Goal: Task Accomplishment & Management: Manage account settings

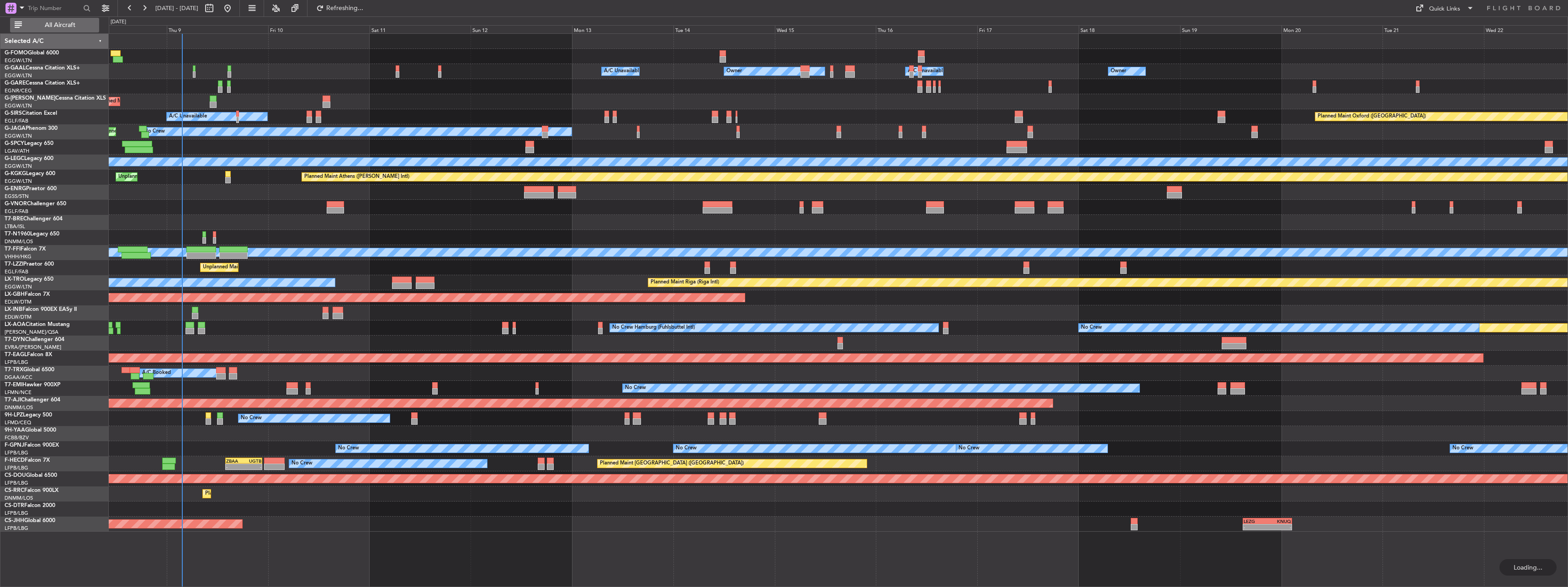
click at [54, 23] on span "All Aircraft" at bounding box center [60, 25] width 72 height 7
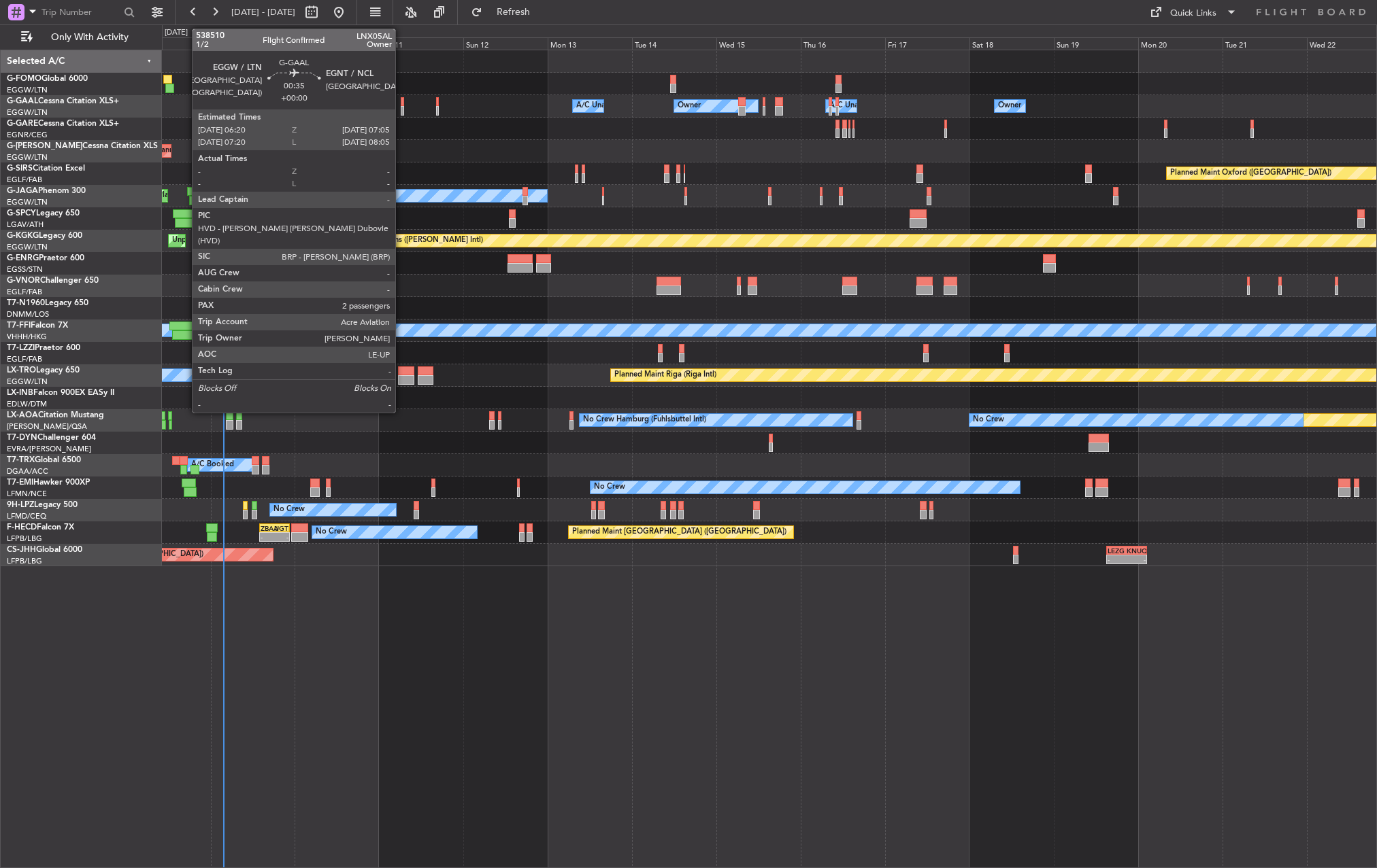
click at [402, 101] on div at bounding box center [402, 101] width 3 height 10
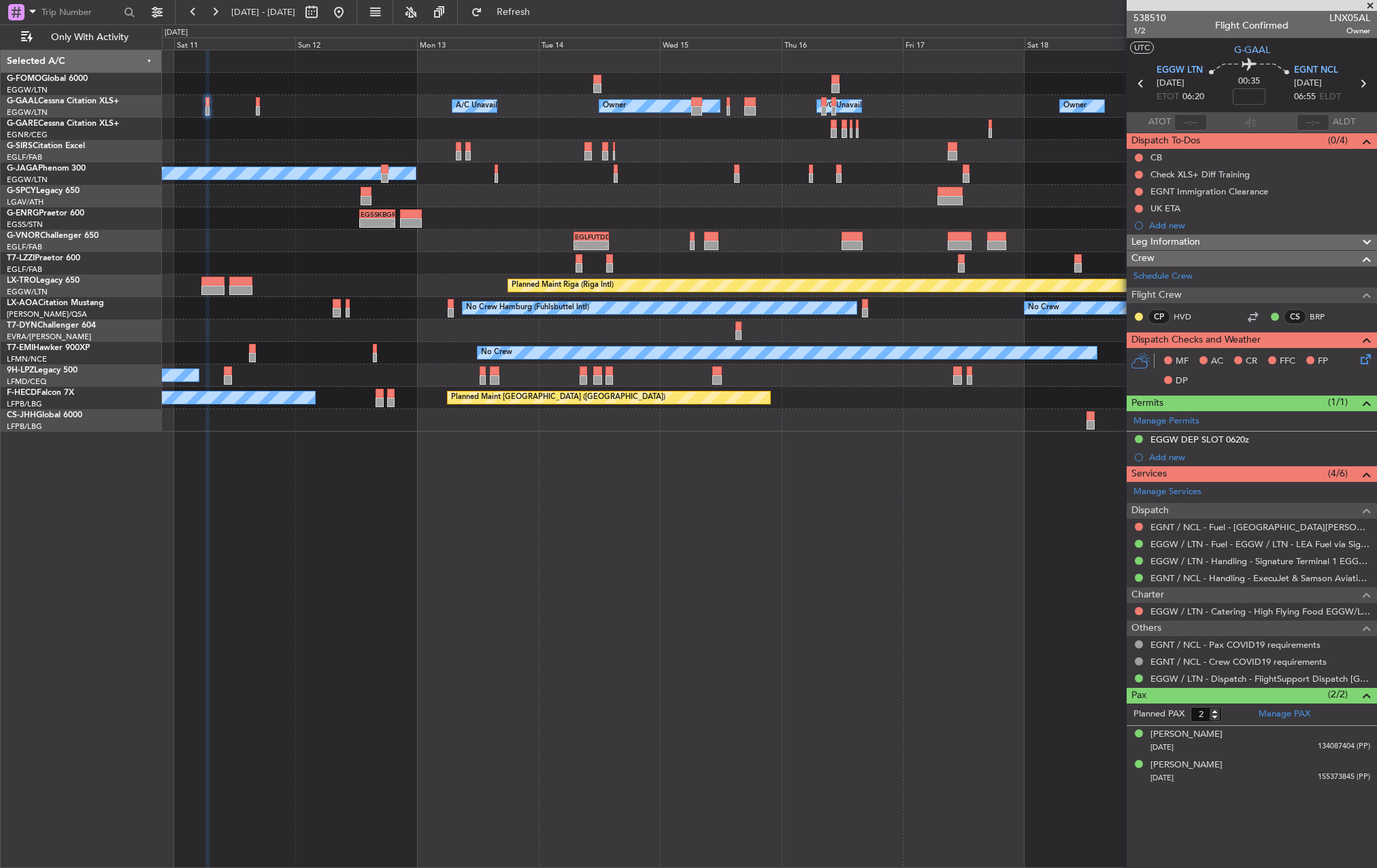
click at [795, 385] on div "No Crew" at bounding box center [770, 375] width 1215 height 23
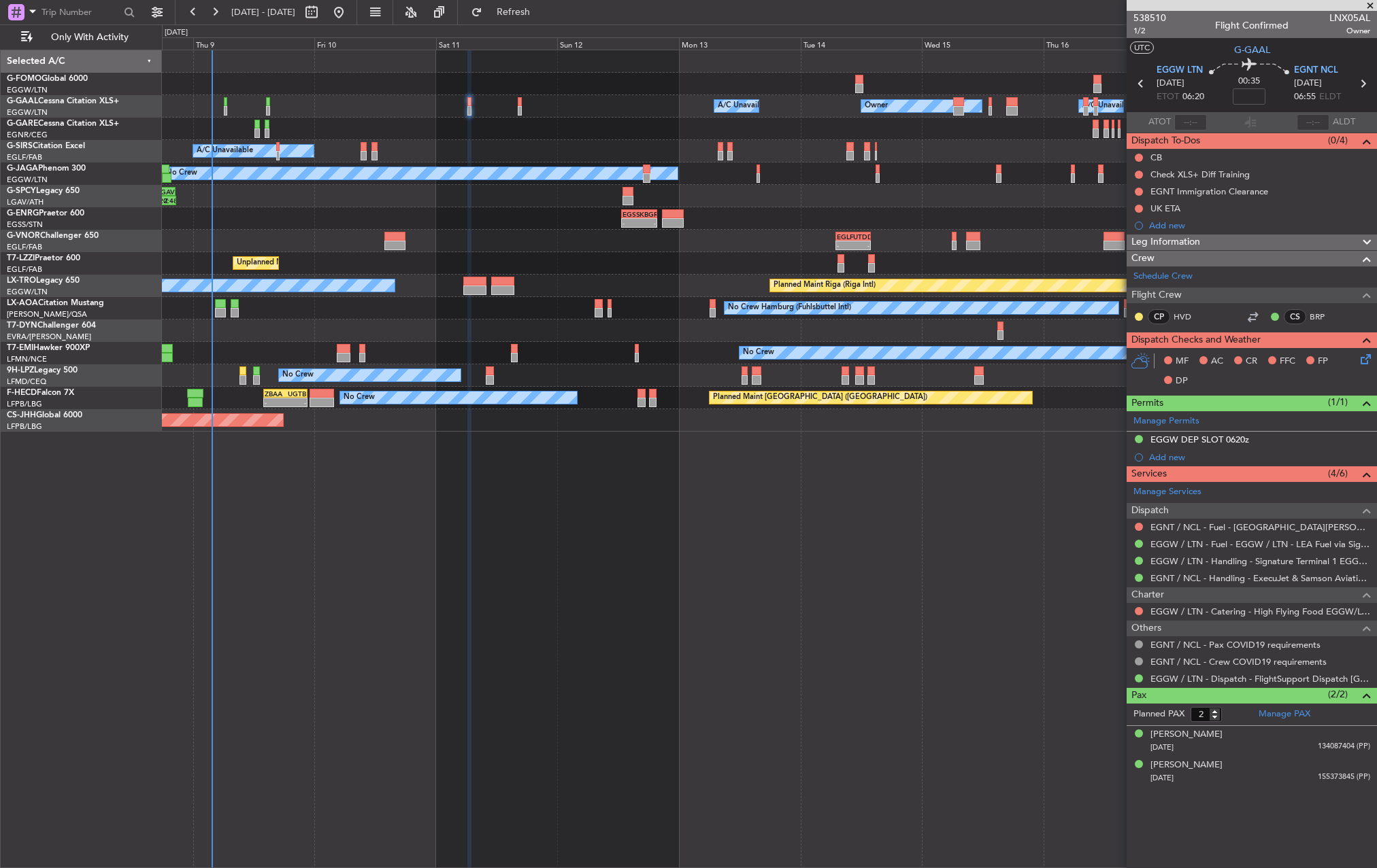
click at [1057, 407] on div "01:40 Z 08:10 Z KTEB 01:00 Z EGGW 07:35 Z Owner A/C Unavailable Owner Owner A/C…" at bounding box center [770, 241] width 1215 height 381
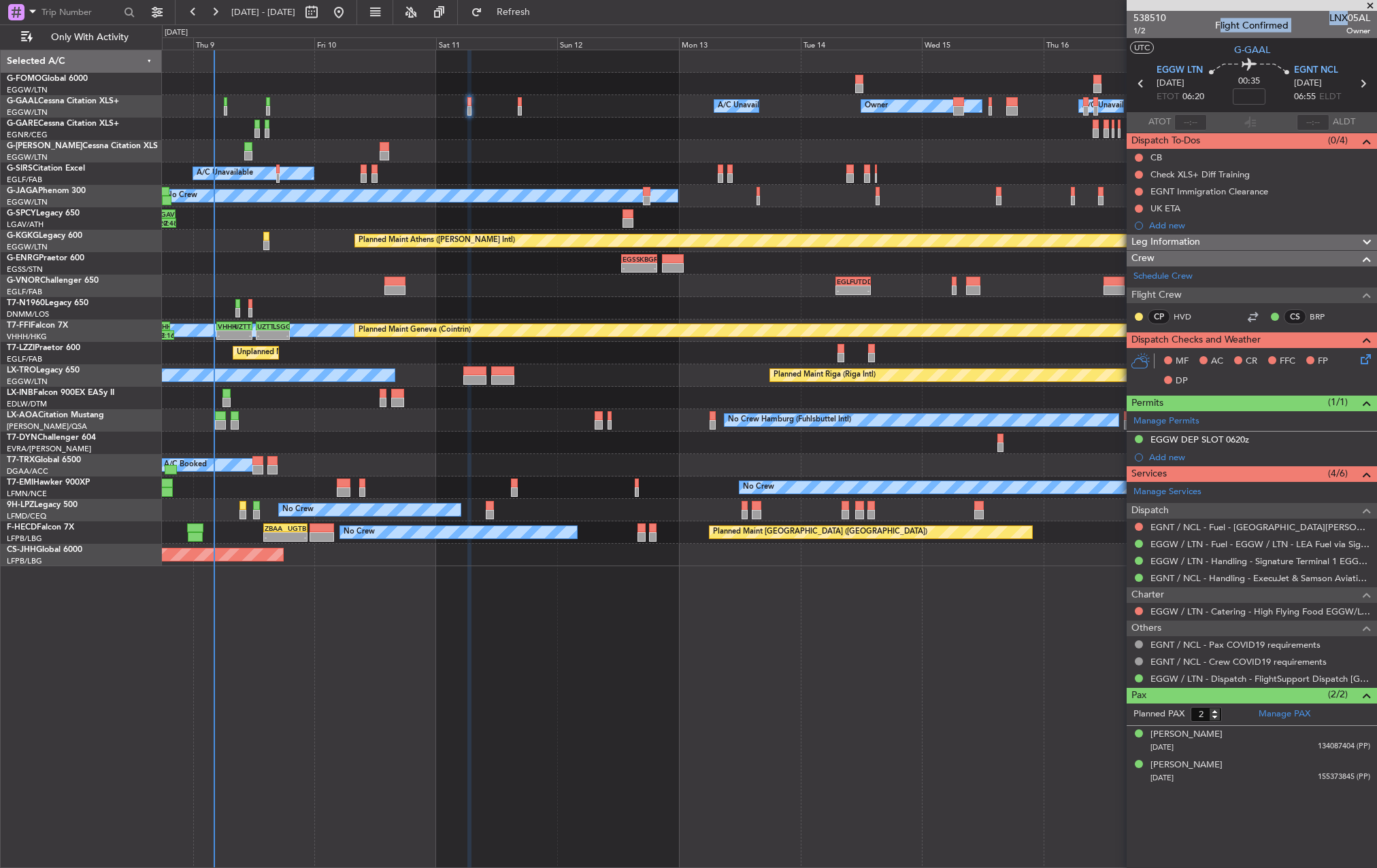
drag, startPoint x: 1346, startPoint y: 20, endPoint x: 1371, endPoint y: 18, distance: 25.1
click at [1371, 18] on div "538510 1/2 Flight Confirmed LNX05AL Owner" at bounding box center [1252, 24] width 250 height 27
copy div "Flight Confirmed LNX"
click at [771, 160] on div "Planned Maint [GEOGRAPHIC_DATA] ([GEOGRAPHIC_DATA])" at bounding box center [770, 151] width 1215 height 23
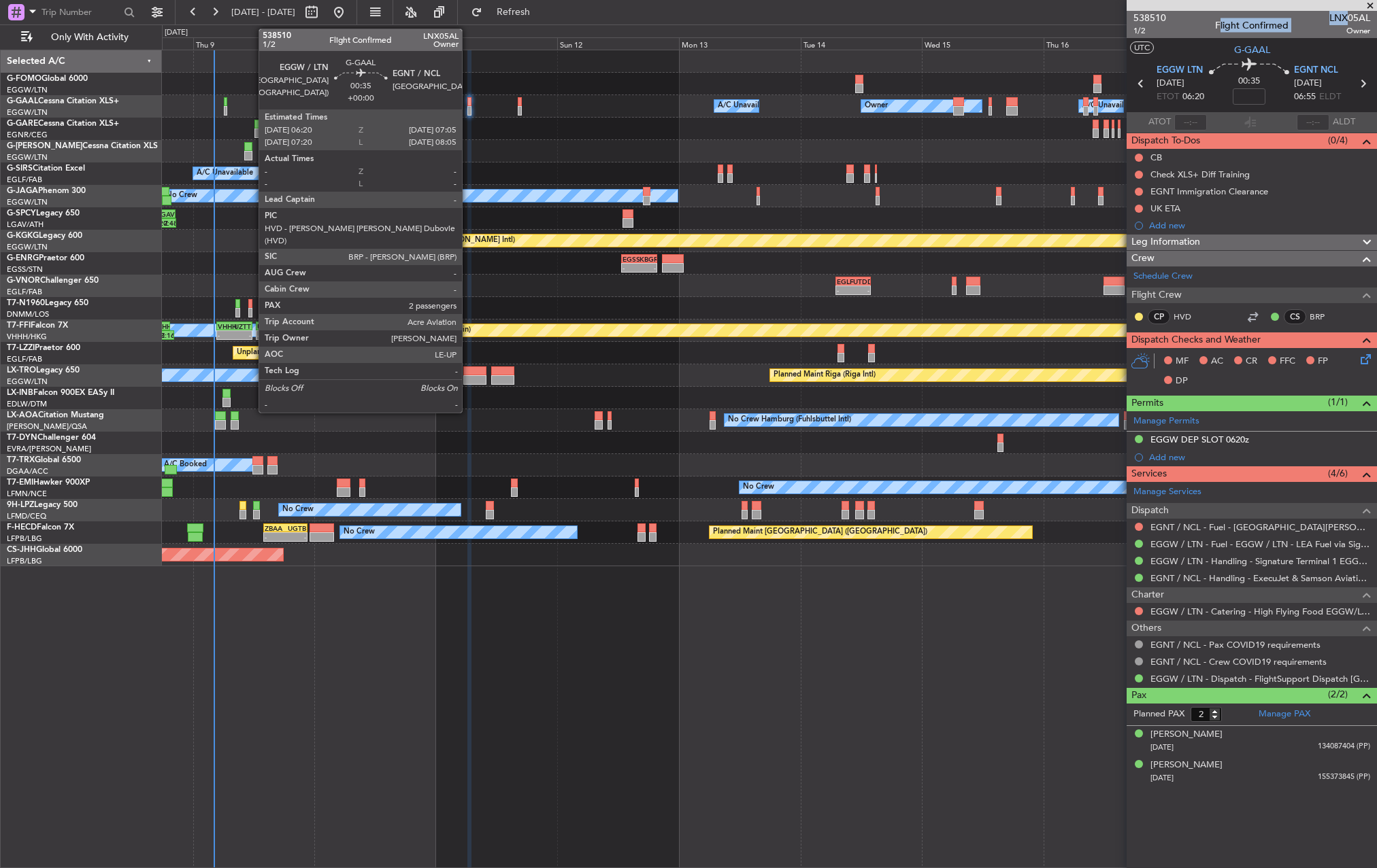
click at [468, 105] on div at bounding box center [470, 101] width 5 height 10
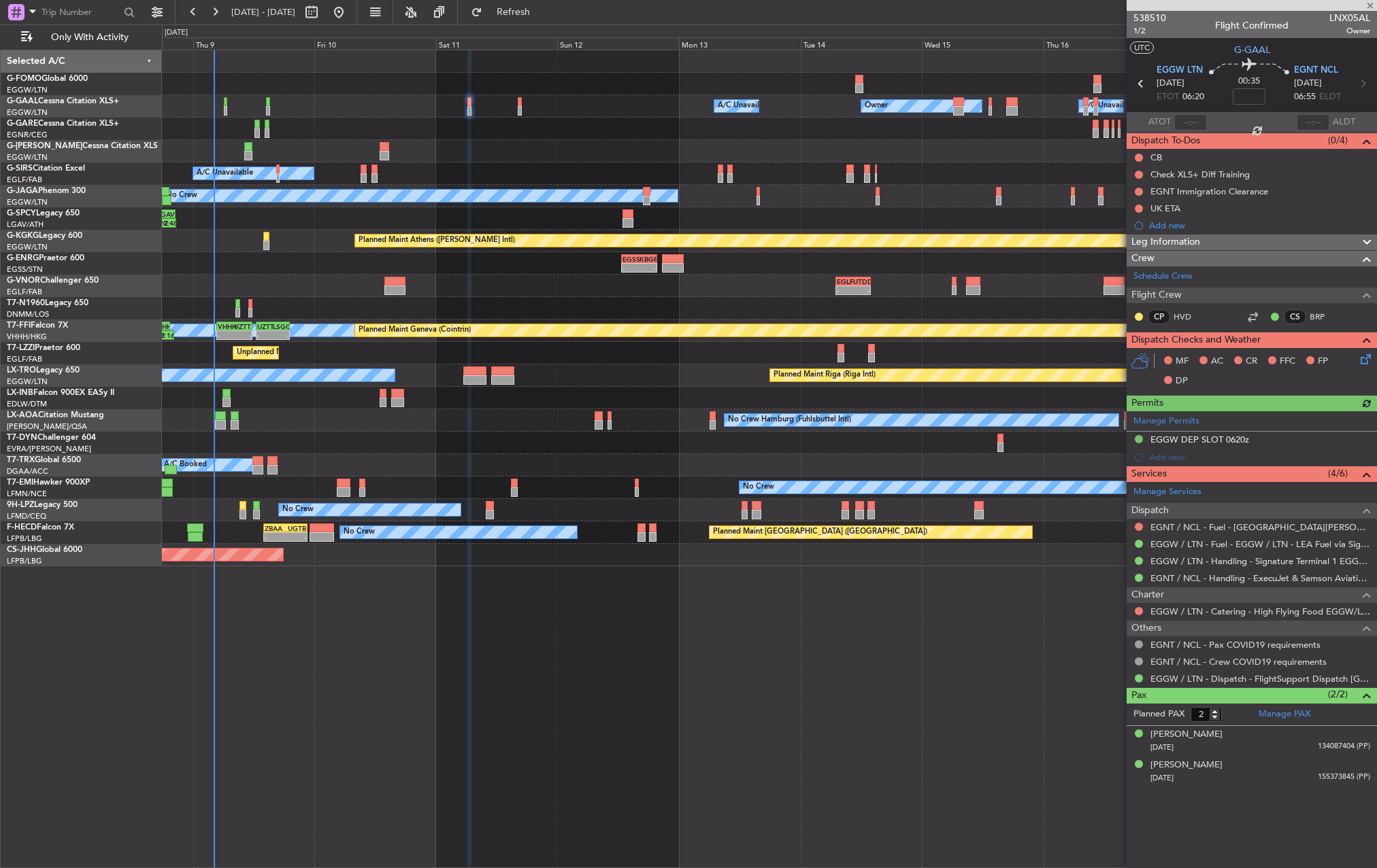
click at [1207, 34] on div "538510 1/2 Flight Confirmed LNX05AL Owner" at bounding box center [1252, 24] width 250 height 27
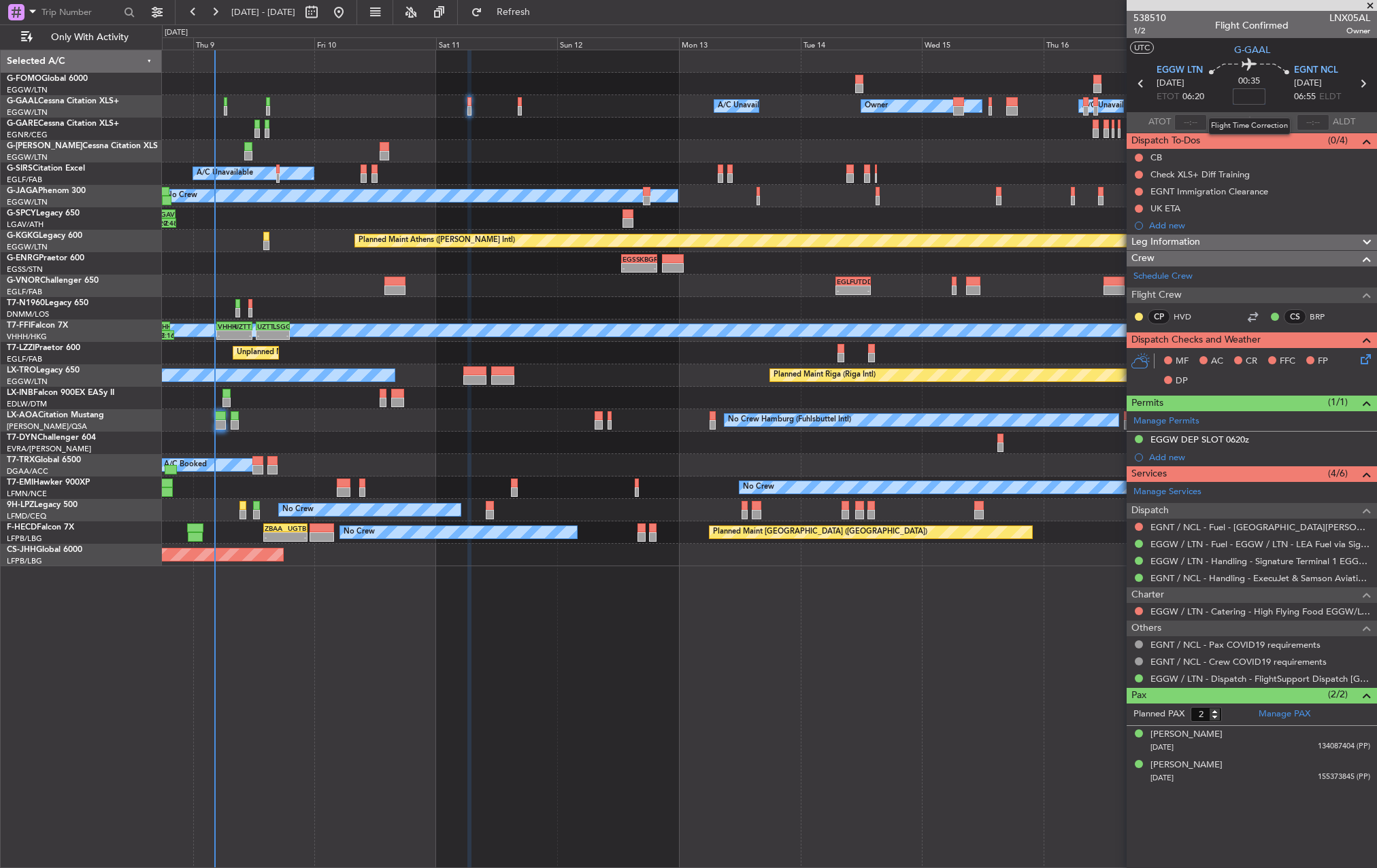
click at [1245, 92] on input at bounding box center [1249, 97] width 33 height 16
type input "+00:05"
click at [1142, 240] on span "Leg Information" at bounding box center [1166, 242] width 69 height 15
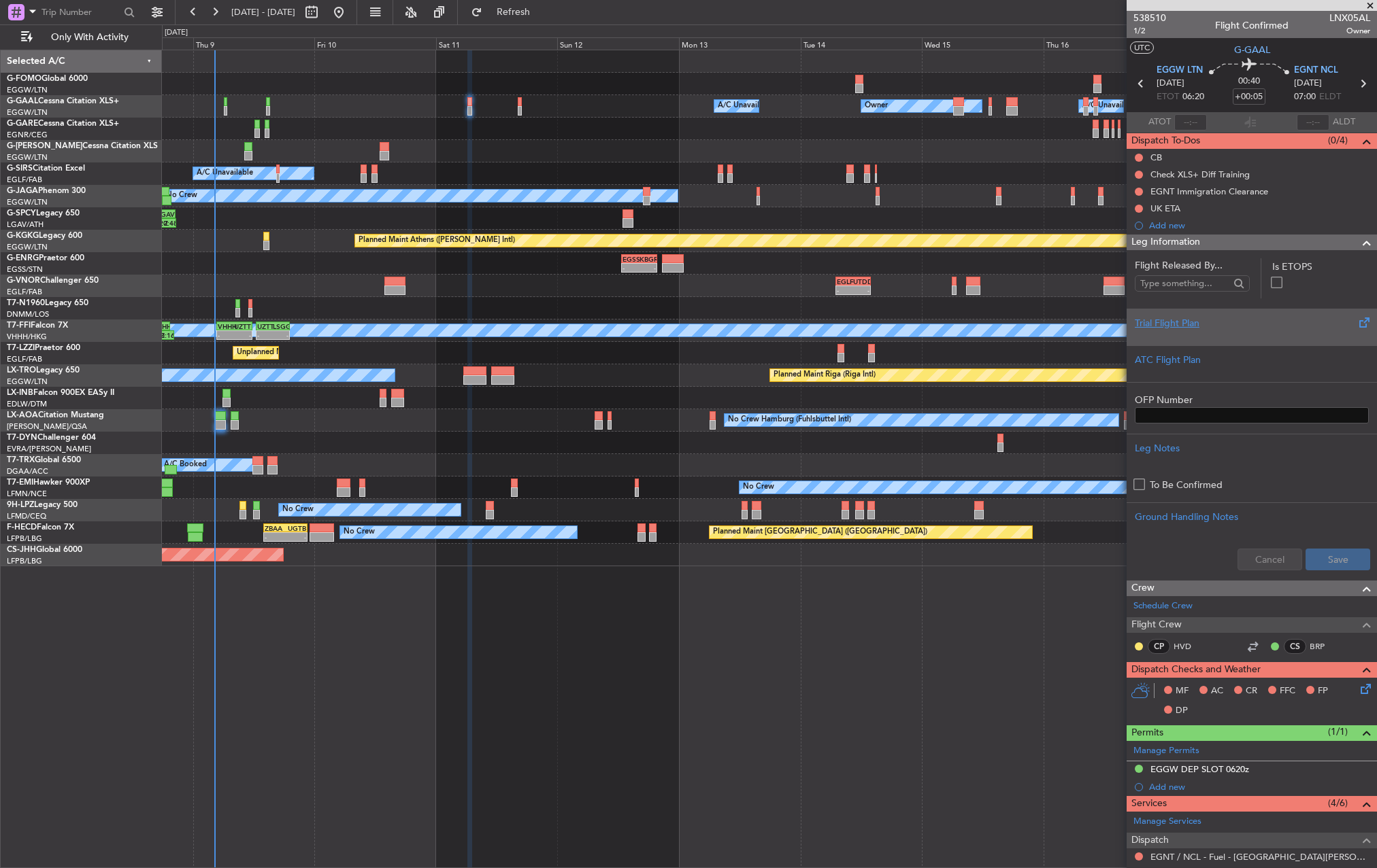
click at [1181, 326] on div "Trial Flight Plan" at bounding box center [1252, 323] width 234 height 14
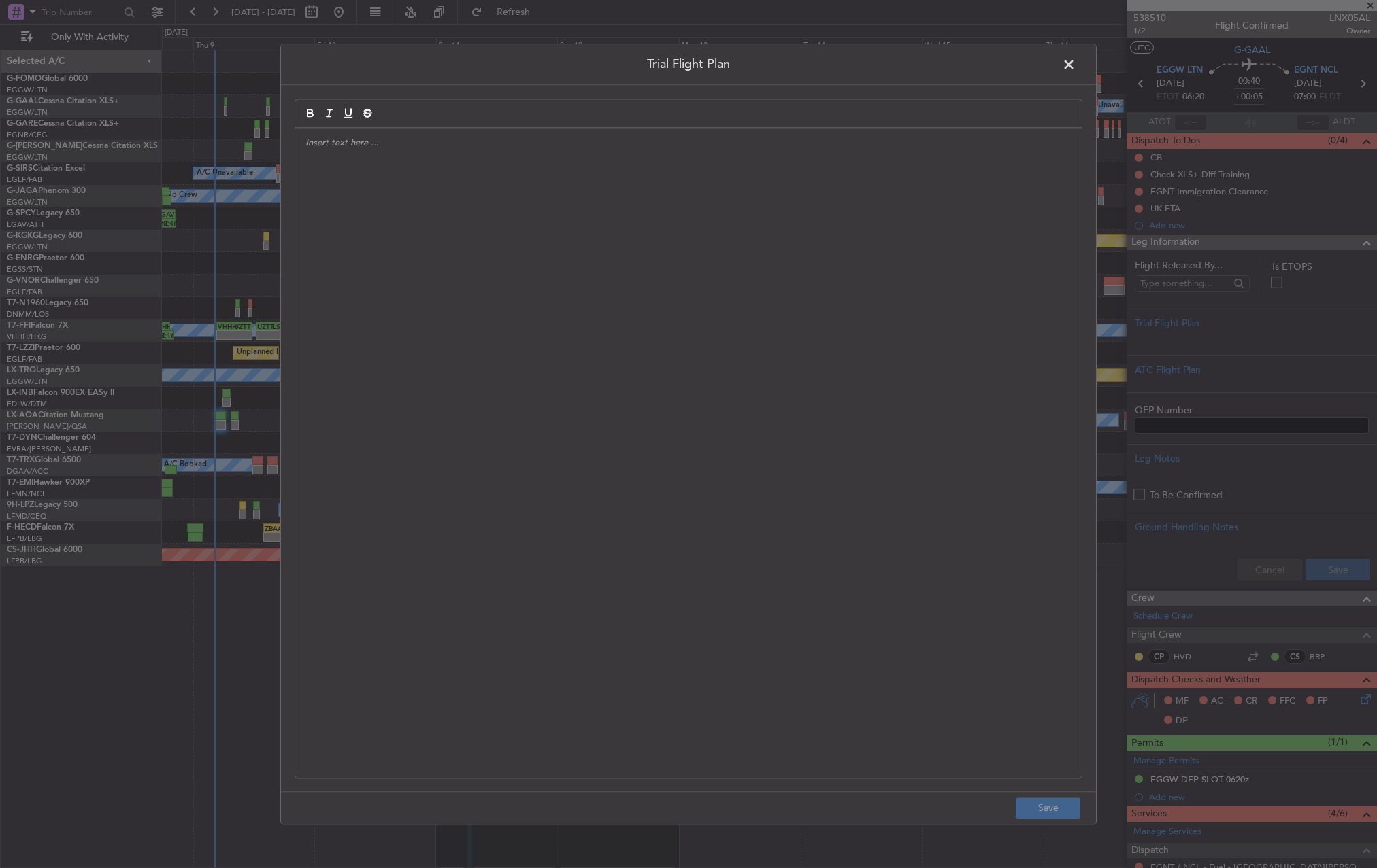
click at [774, 151] on div at bounding box center [689, 453] width 787 height 650
paste div
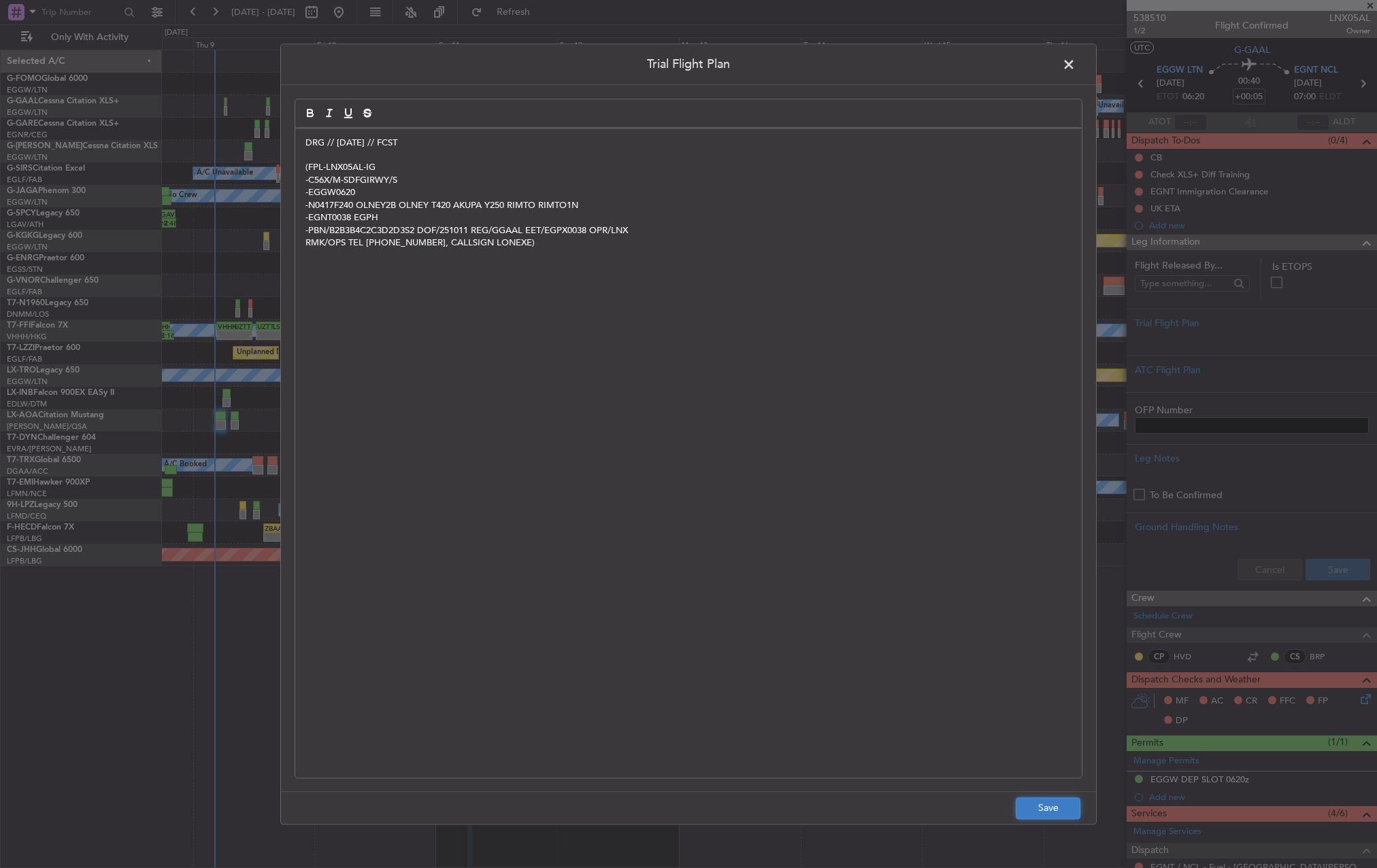
click at [1042, 805] on button "Save" at bounding box center [1048, 808] width 64 height 22
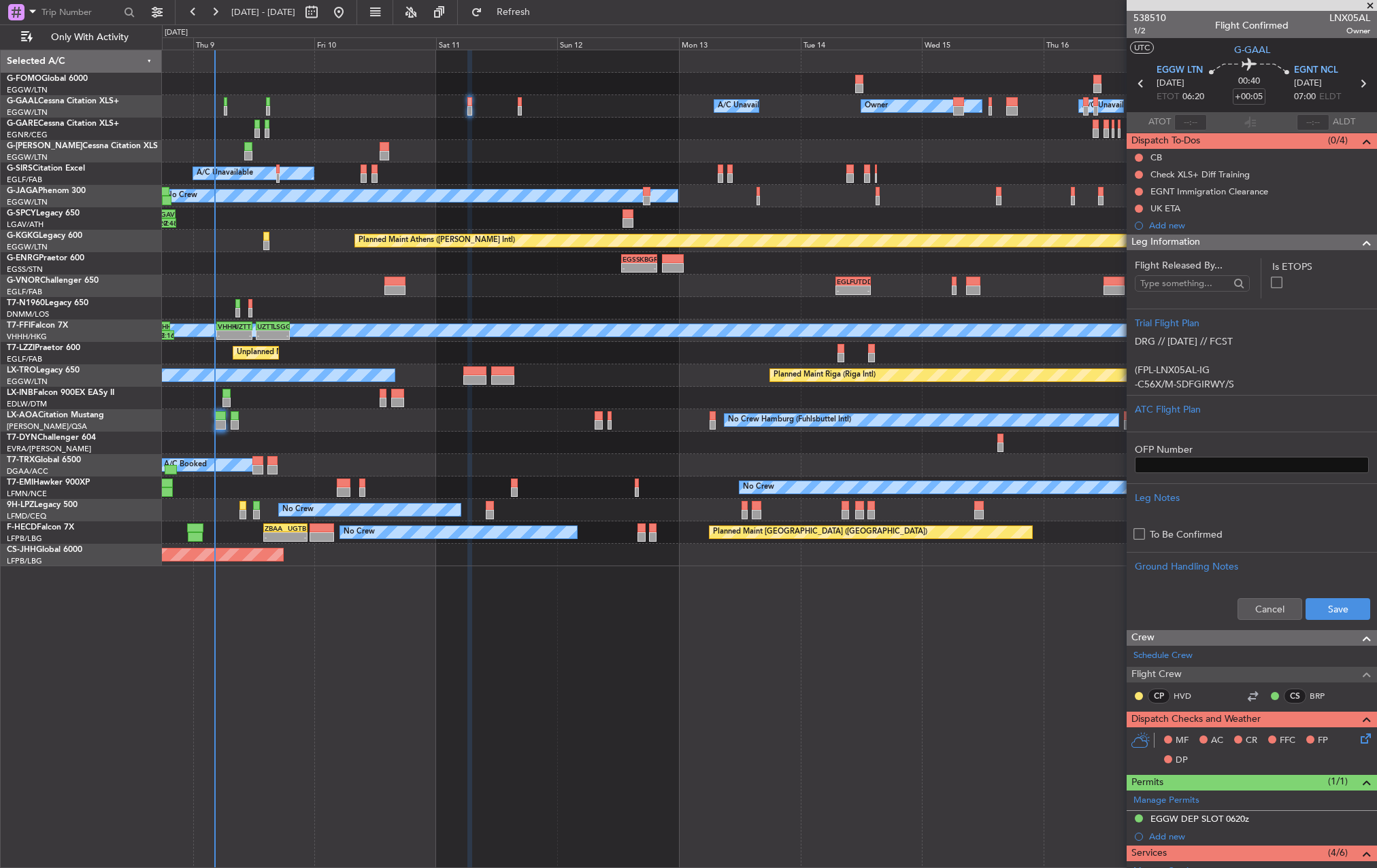
click at [1324, 629] on div "Cancel Save" at bounding box center [1252, 609] width 250 height 41
click at [1331, 618] on button "Save" at bounding box center [1337, 610] width 64 height 22
click at [1211, 241] on div "Leg Information" at bounding box center [1252, 242] width 250 height 15
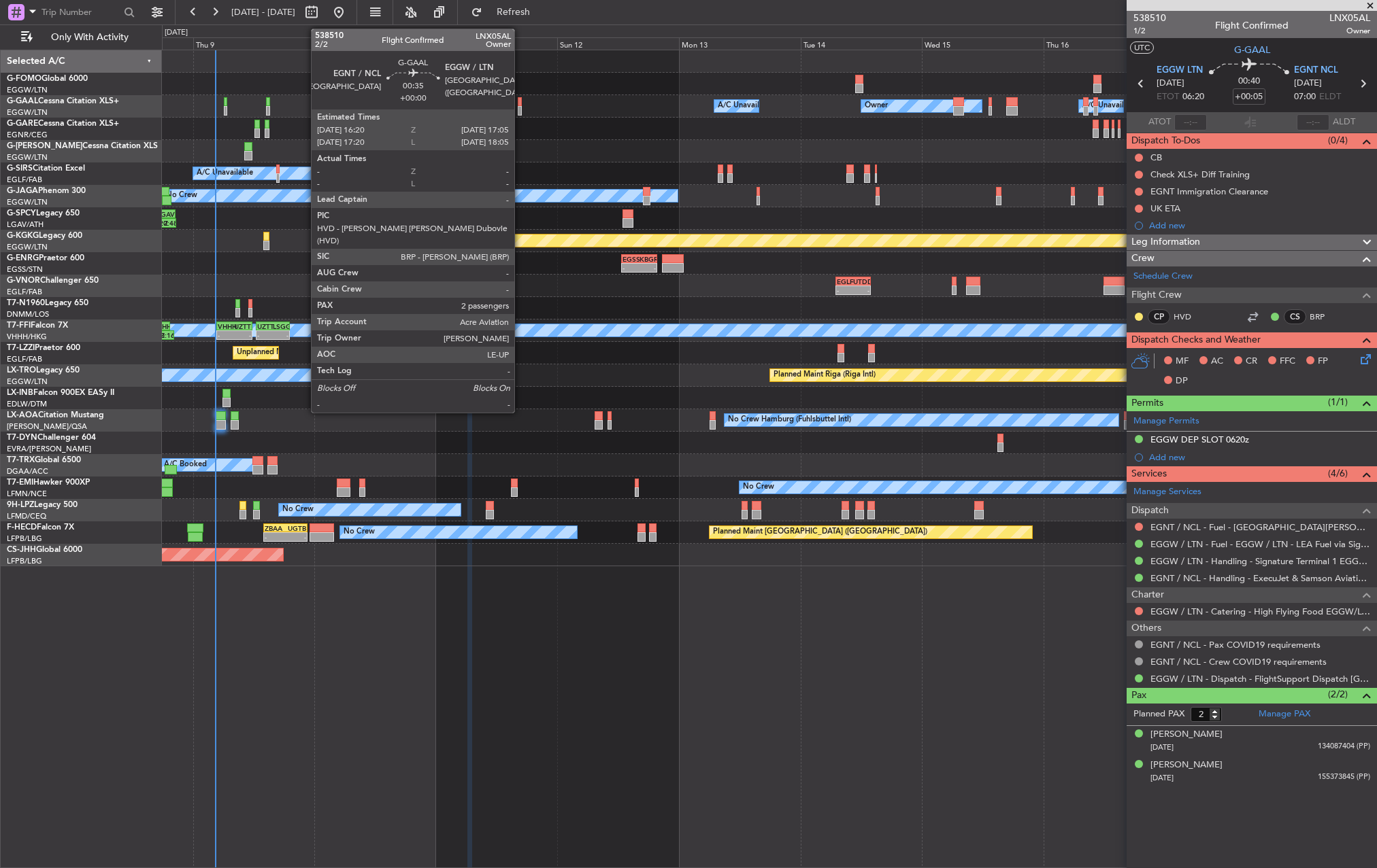
click at [520, 108] on div at bounding box center [519, 111] width 5 height 10
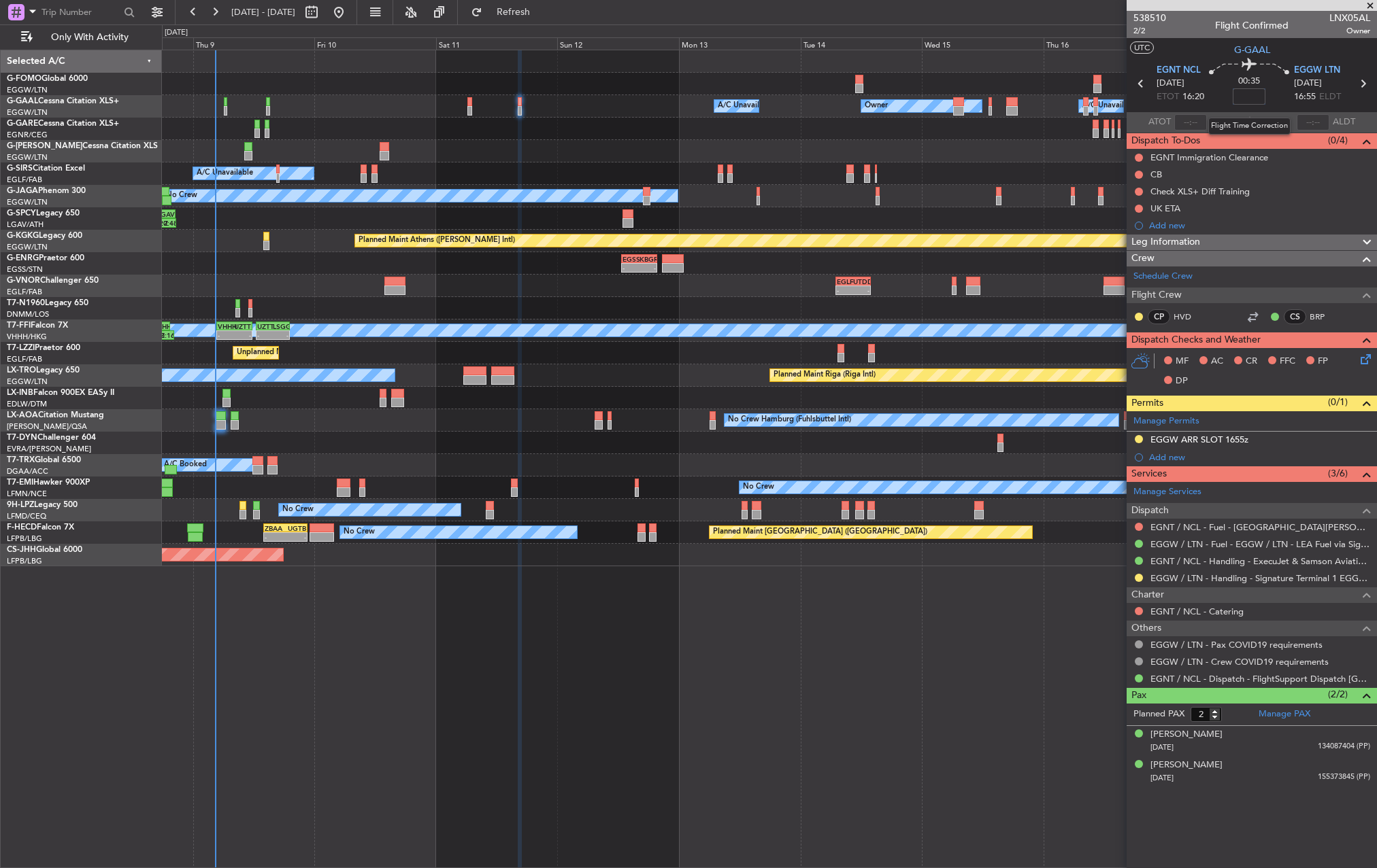
click at [1250, 99] on input at bounding box center [1249, 97] width 33 height 16
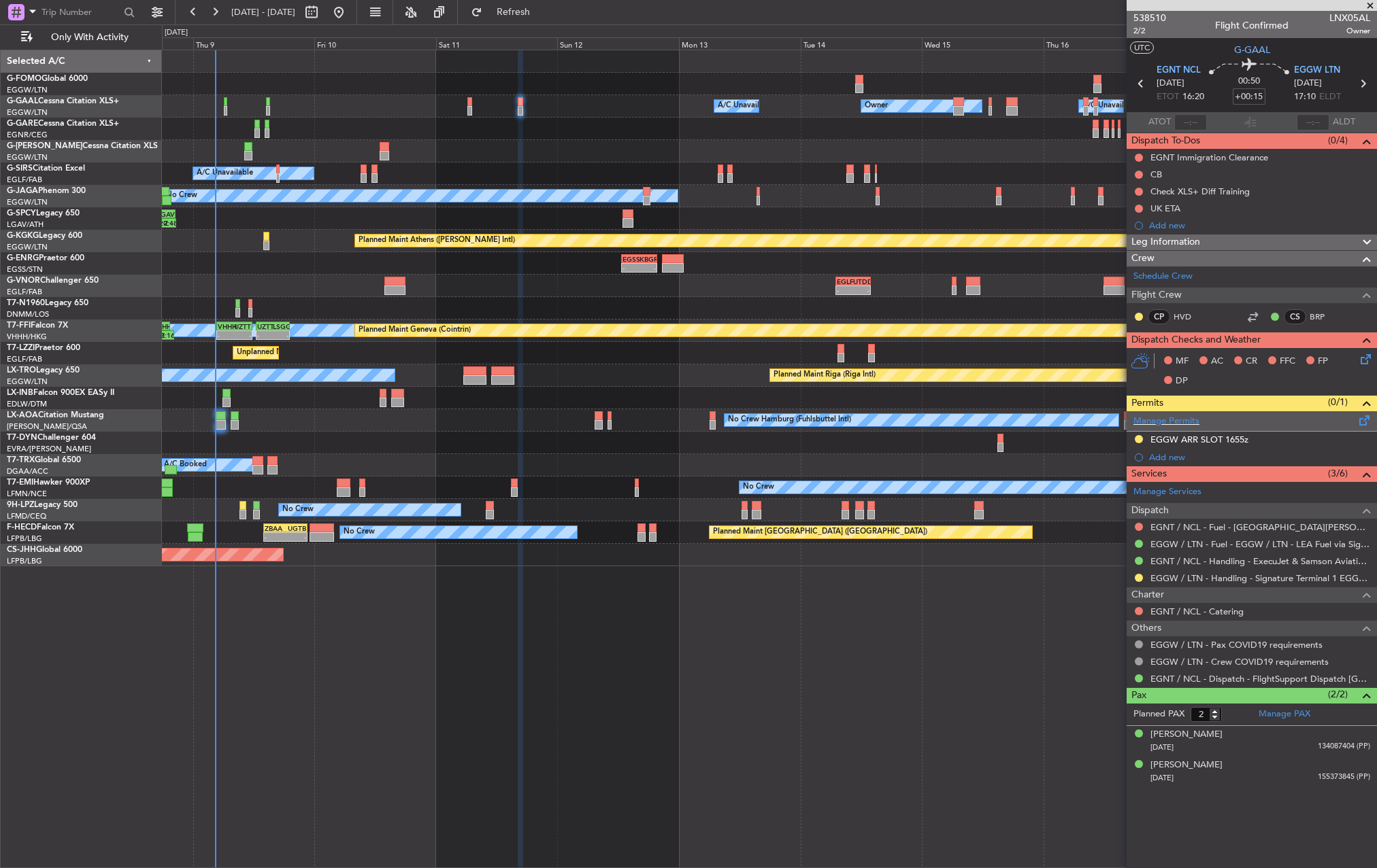
type input "+00:15"
drag, startPoint x: 1170, startPoint y: 203, endPoint x: 1176, endPoint y: 241, distance: 38.5
click at [1176, 241] on mat-tooltip-component "UK ETA" at bounding box center [1166, 232] width 51 height 36
click at [1173, 239] on span "Leg Information" at bounding box center [1166, 242] width 69 height 15
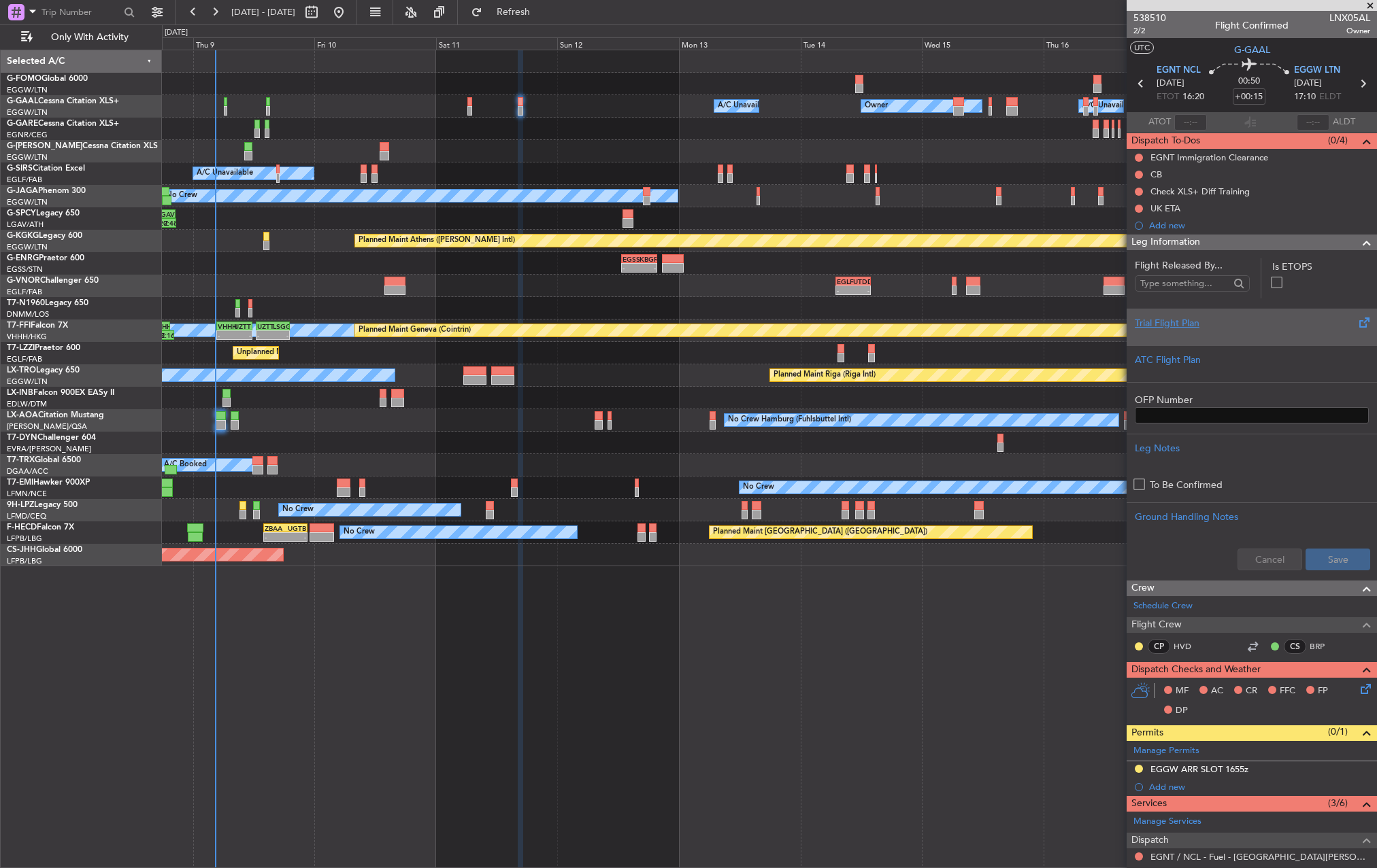
click at [1136, 323] on div "Trial Flight Plan" at bounding box center [1252, 323] width 234 height 14
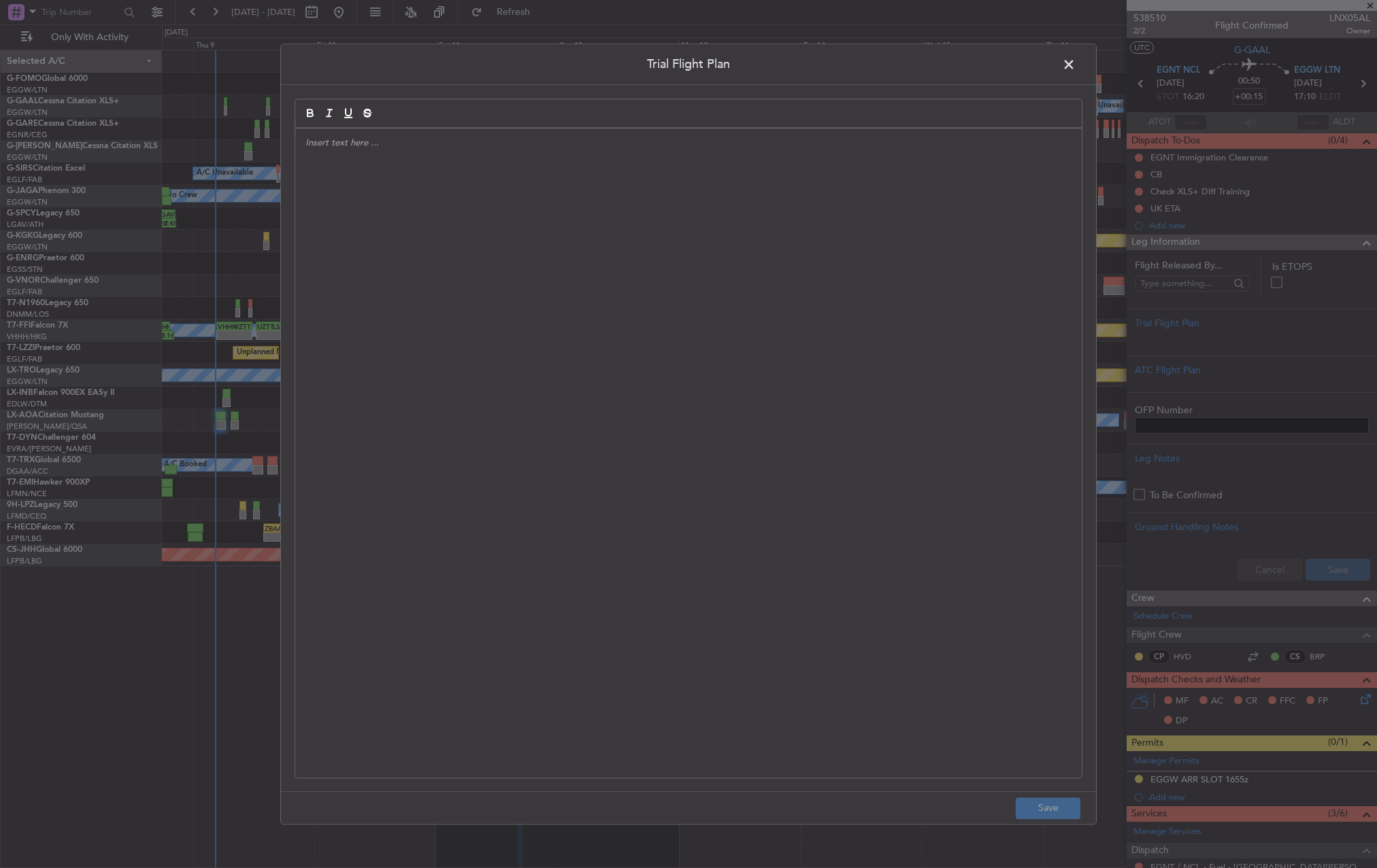
click at [467, 122] on div at bounding box center [688, 113] width 788 height 29
click at [480, 154] on div at bounding box center [689, 453] width 787 height 650
paste div
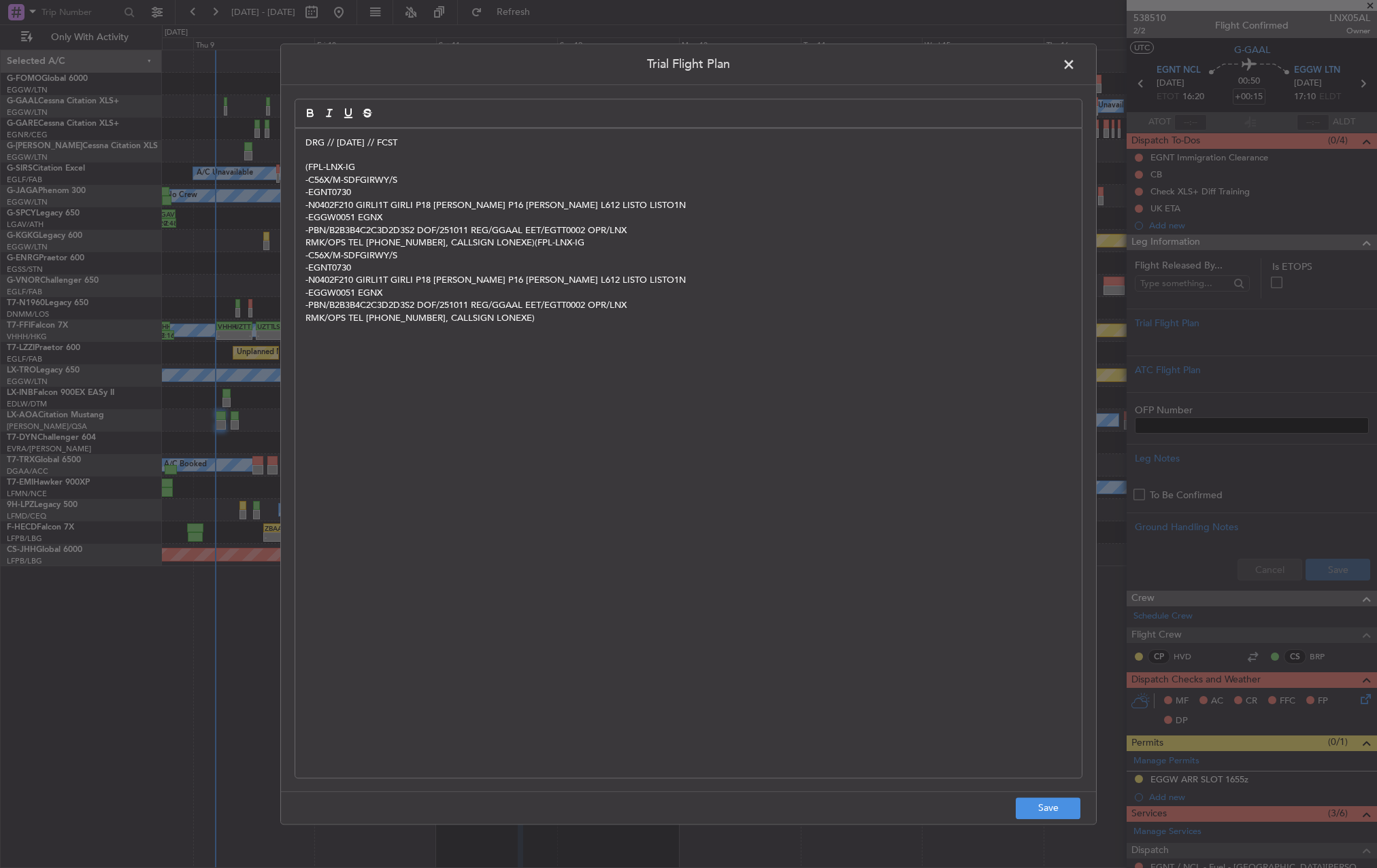
click at [579, 340] on div "DRG // 09OCT // FCST (FPL-LNX-IG -C56X/M-SDFGIRWY/S -EGNT0730 -N0402F210 GIRLI1…" at bounding box center [689, 453] width 787 height 650
click at [1019, 805] on button "Save" at bounding box center [1048, 808] width 64 height 22
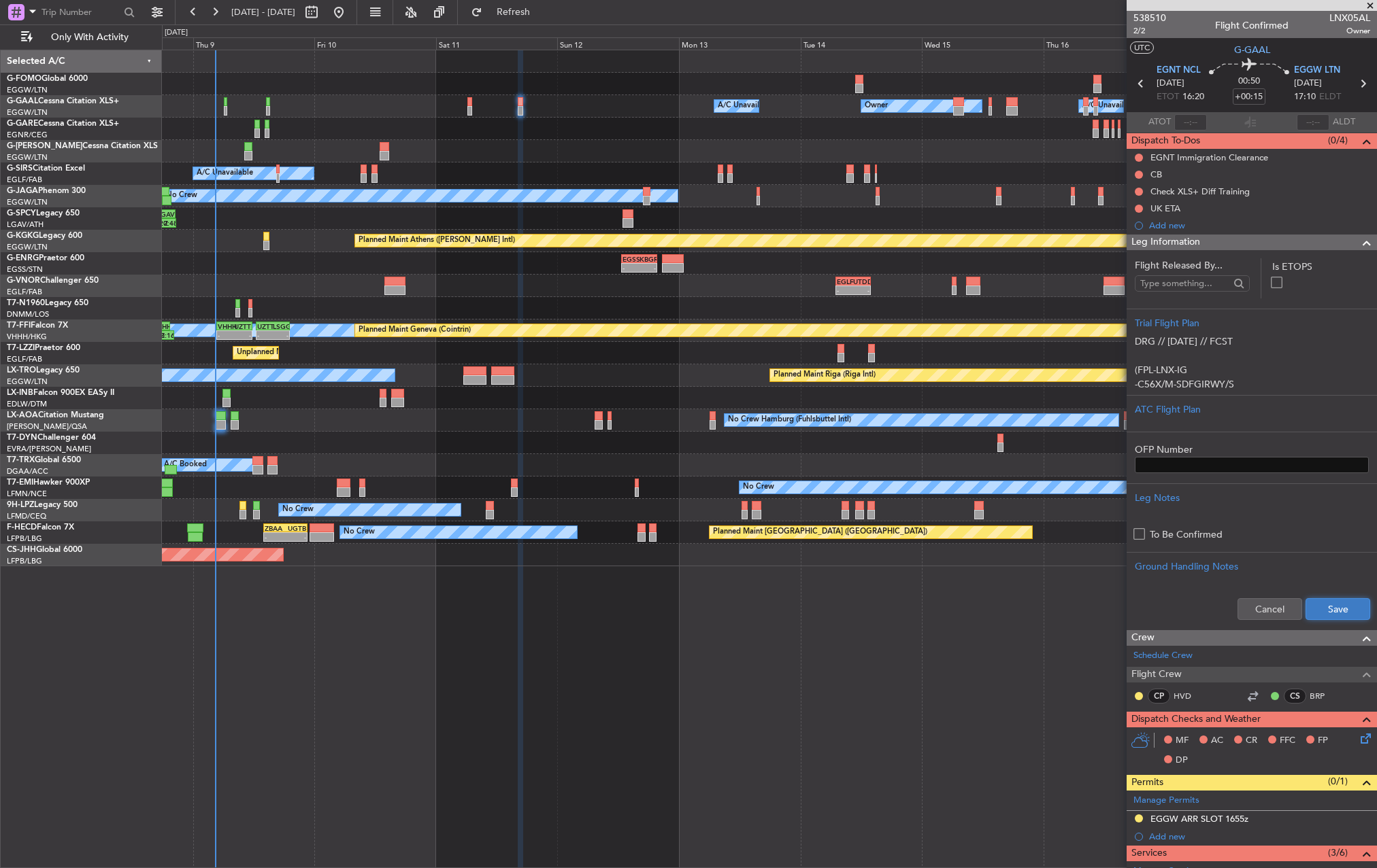
click at [1348, 605] on button "Save" at bounding box center [1337, 610] width 64 height 22
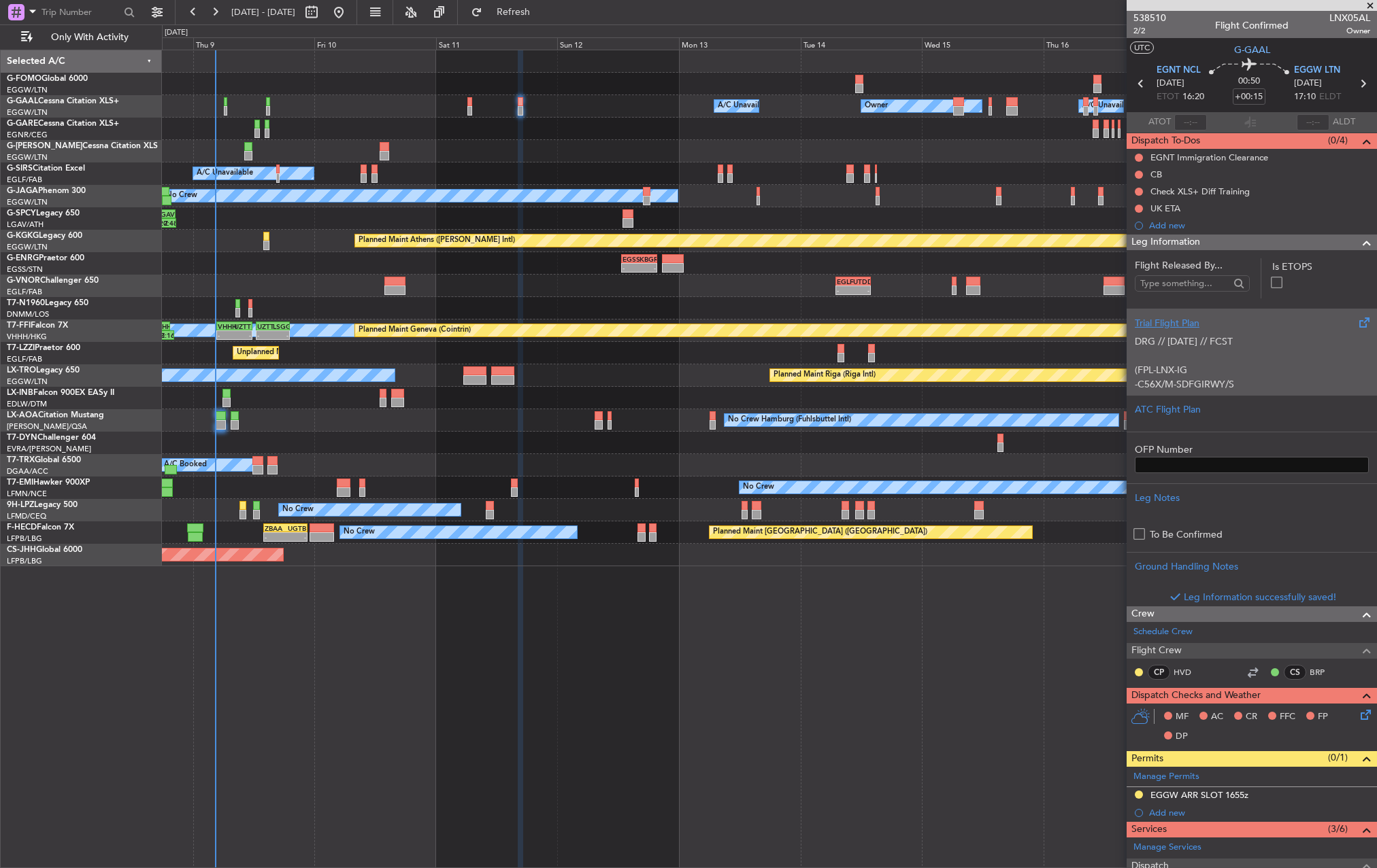
click at [1279, 373] on p "(FPL-LNX-IG" at bounding box center [1252, 371] width 234 height 14
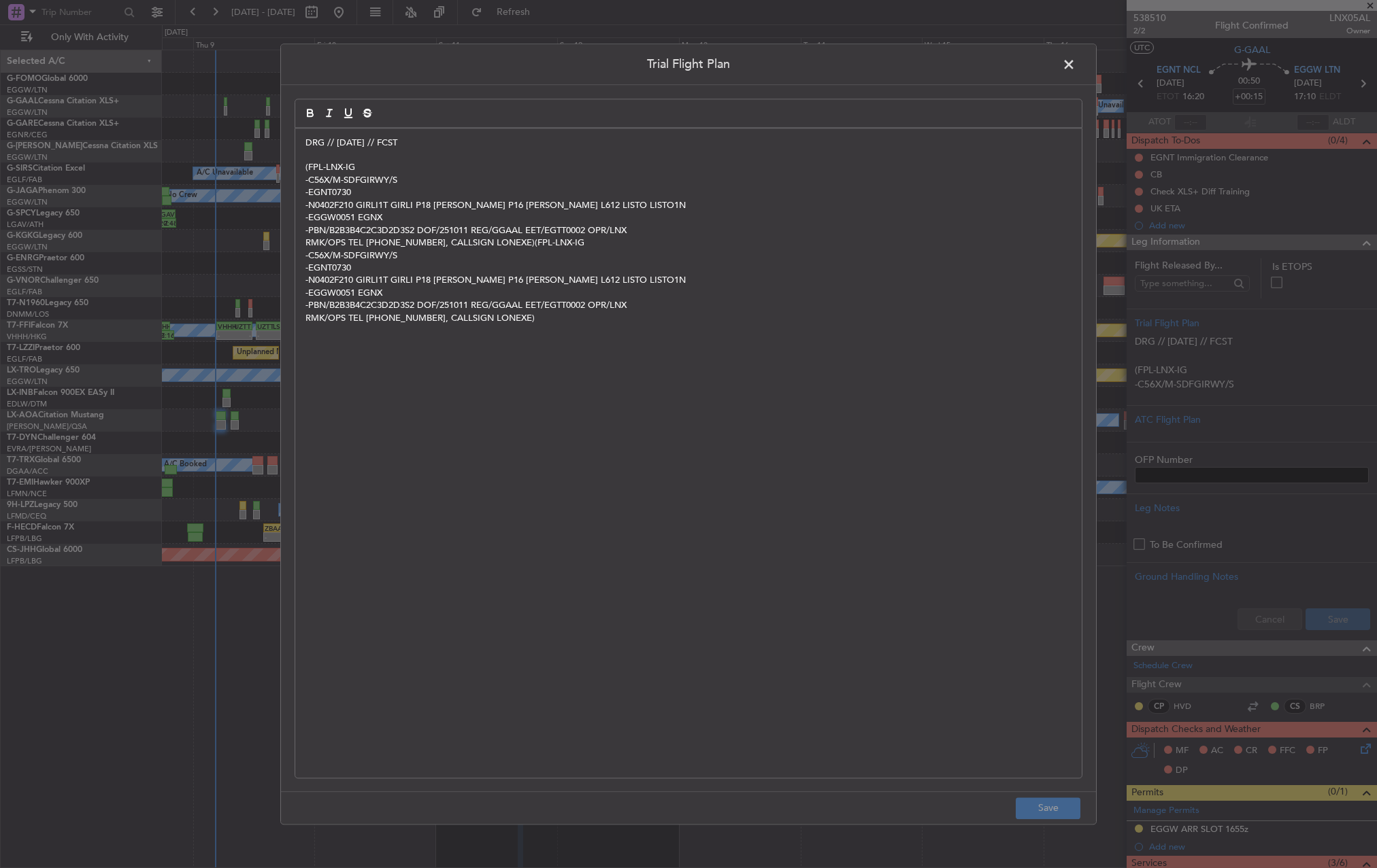
click at [1076, 70] on span at bounding box center [1076, 68] width 0 height 27
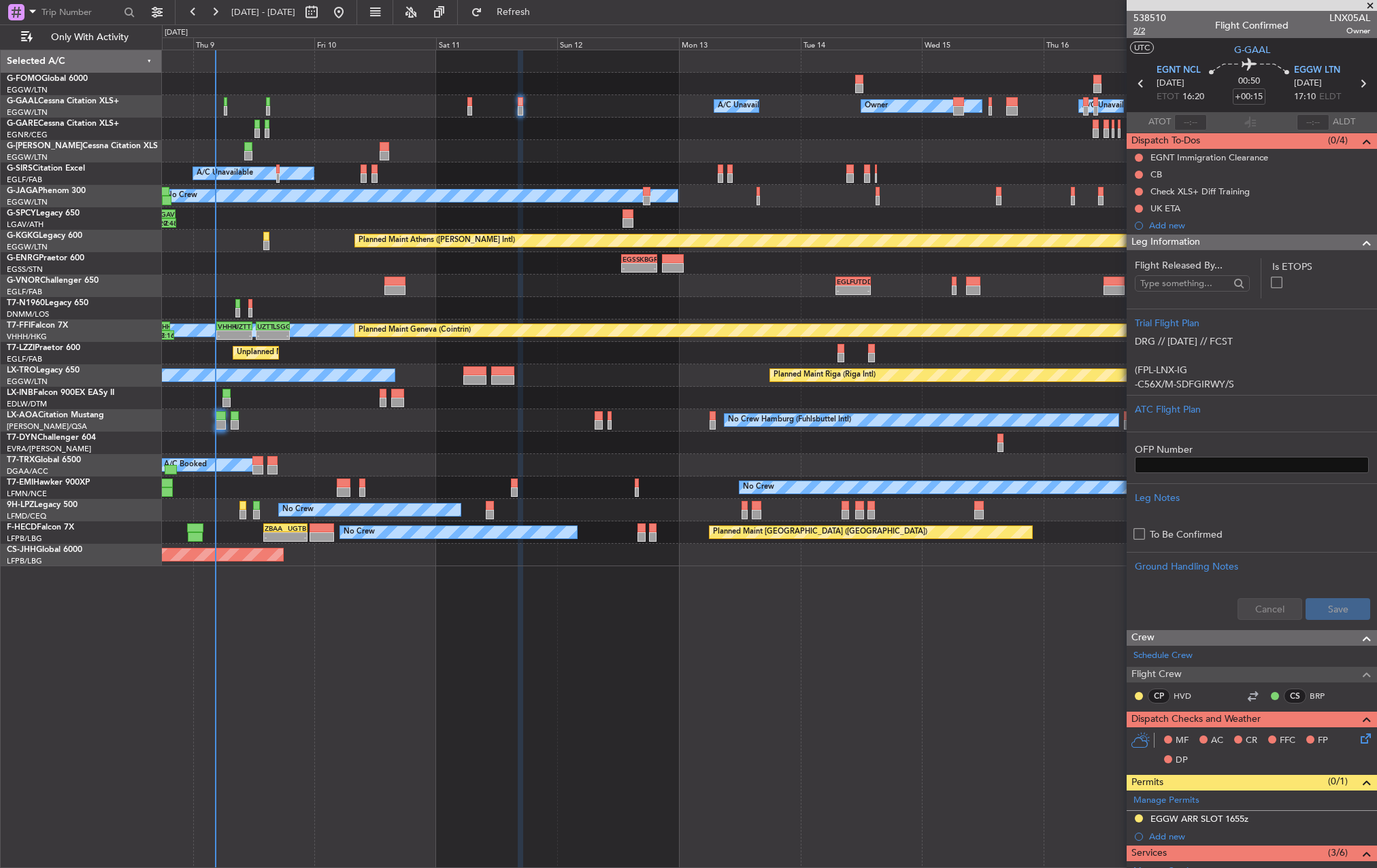
click at [1149, 31] on span "2/2" at bounding box center [1149, 31] width 33 height 12
click at [1138, 30] on span "2/2" at bounding box center [1149, 31] width 33 height 12
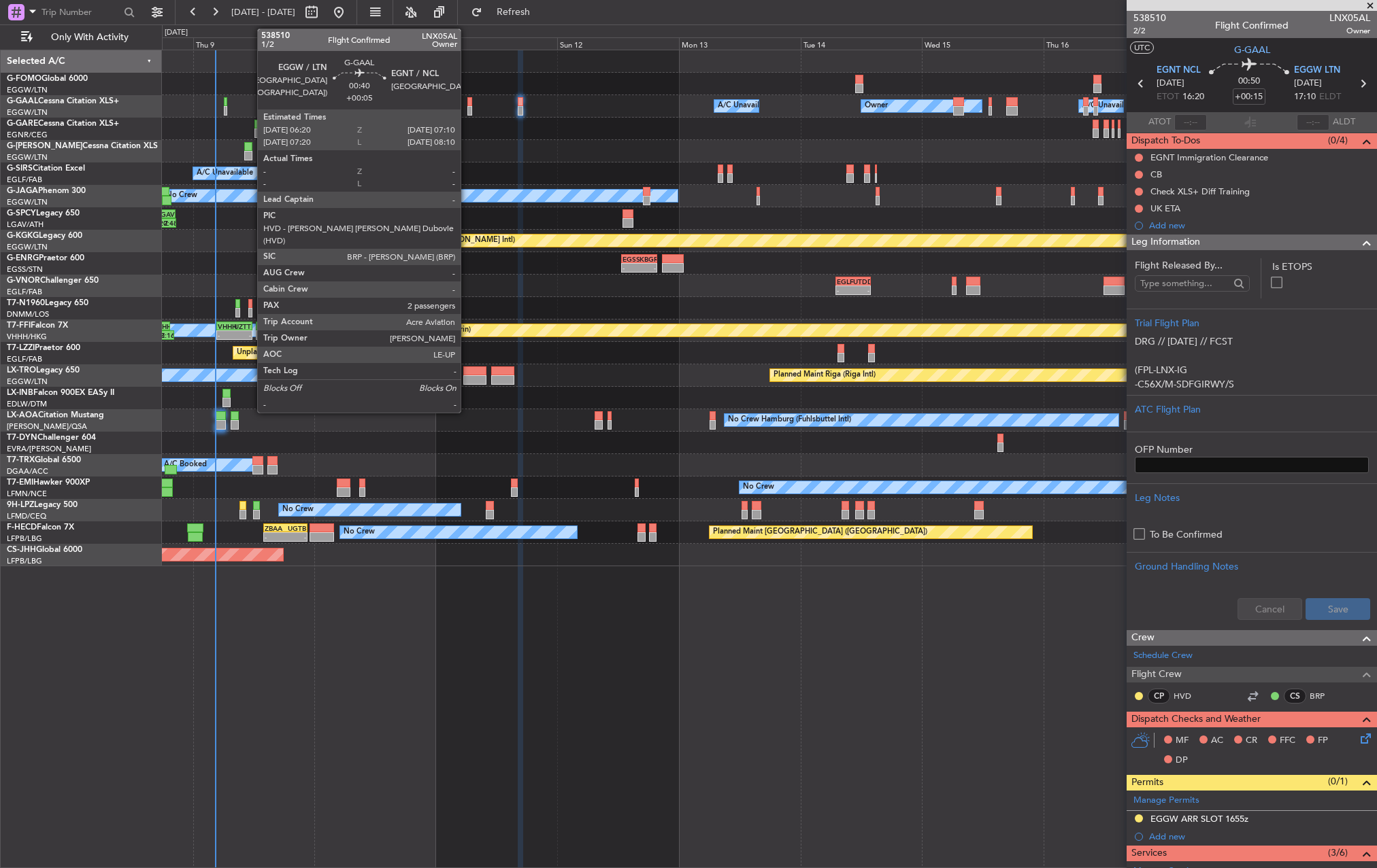
click at [468, 102] on div at bounding box center [470, 101] width 5 height 10
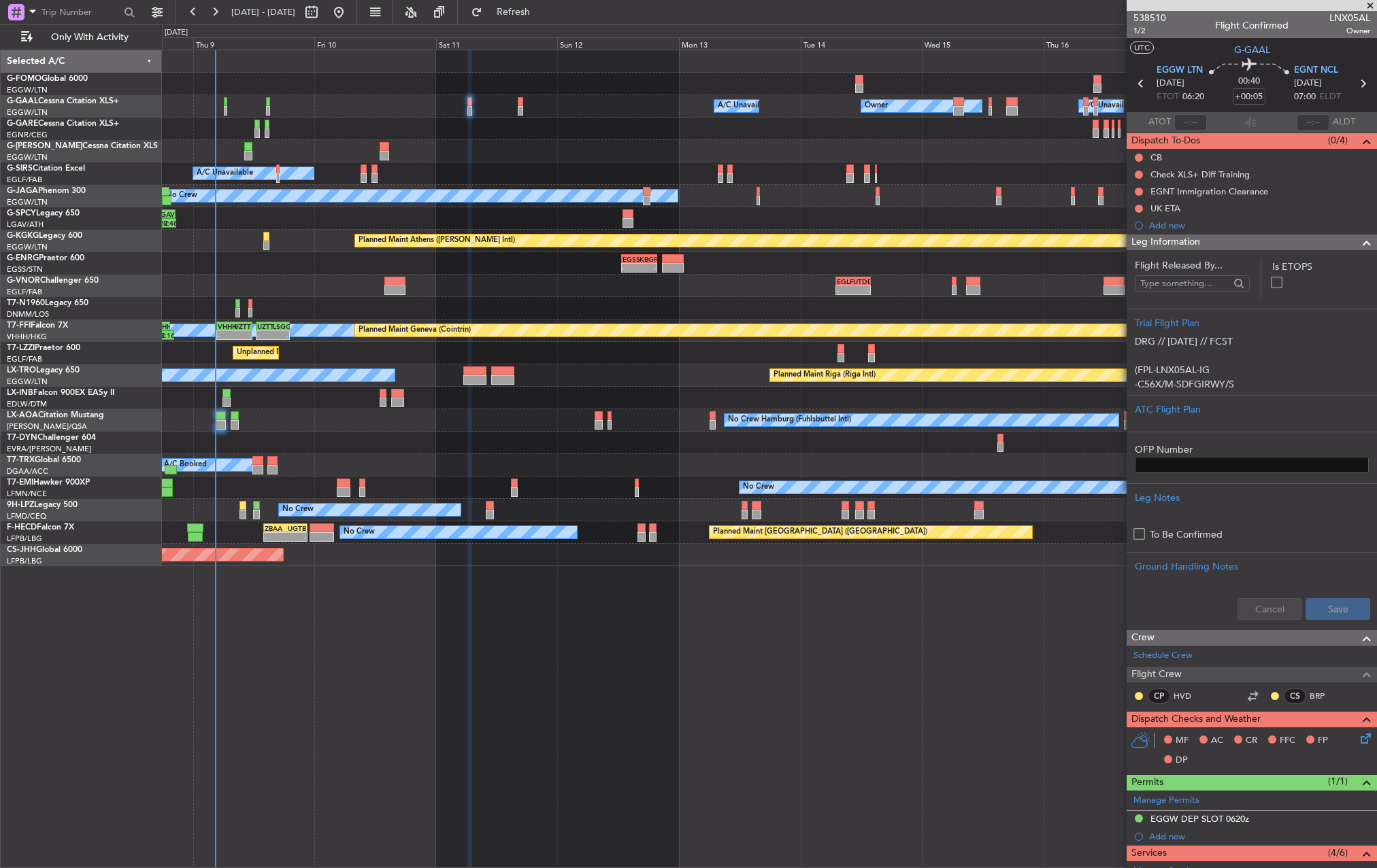
click at [528, 108] on div "Owner A/C Unavailable Owner Owner A/C Unavailable" at bounding box center [770, 106] width 1215 height 23
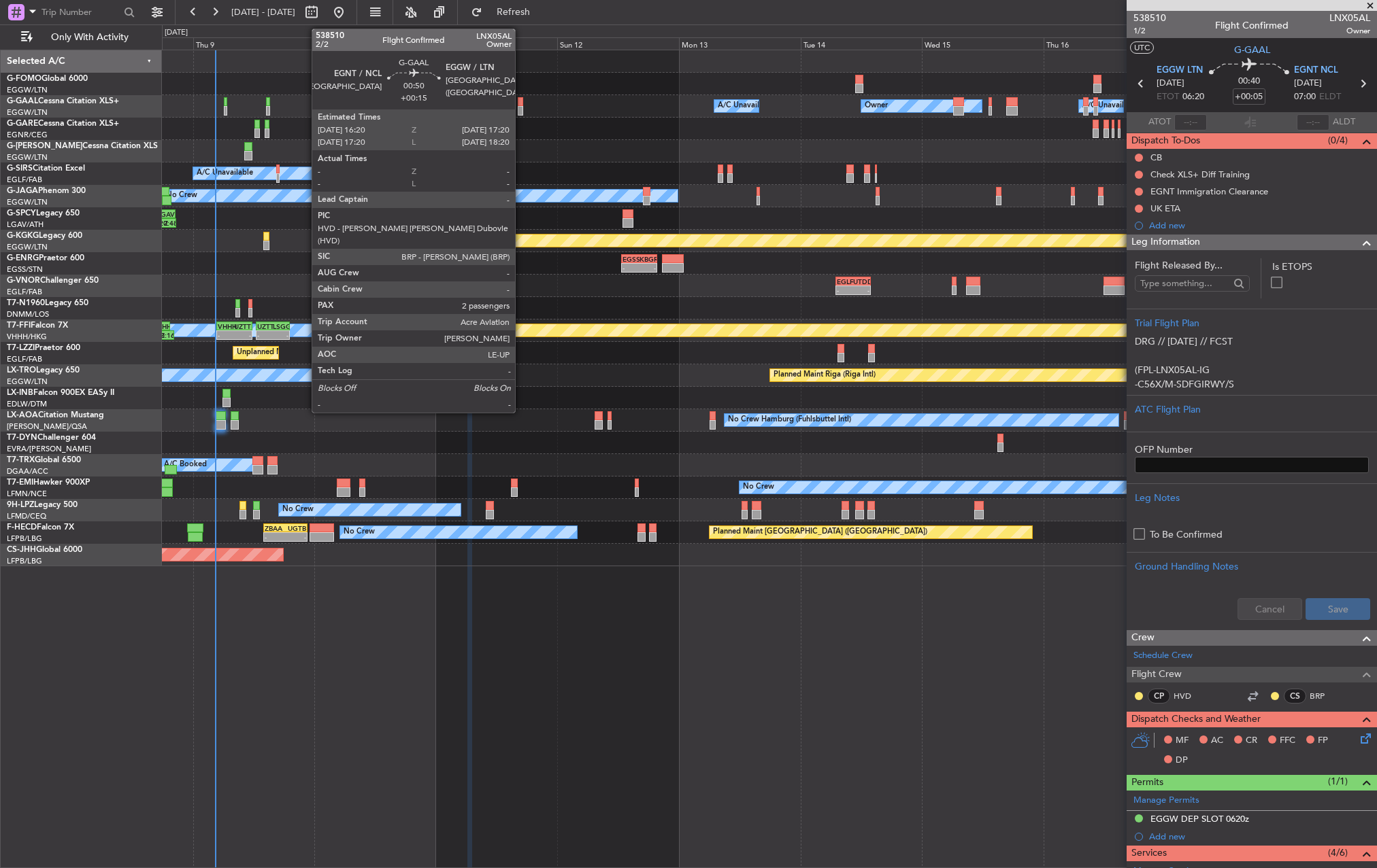
click at [521, 108] on div at bounding box center [520, 111] width 5 height 10
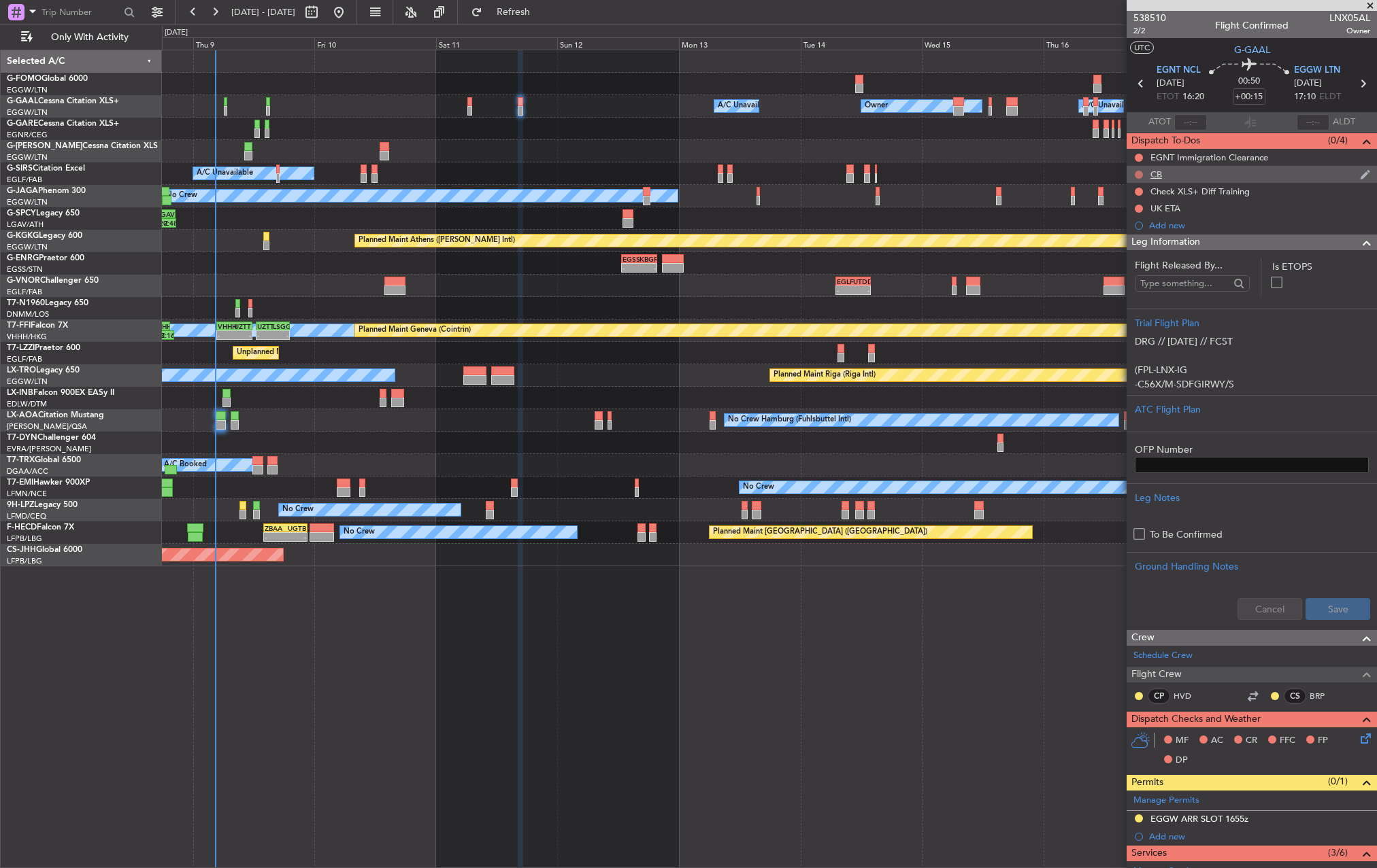
click at [1137, 171] on button at bounding box center [1139, 174] width 8 height 8
click at [1141, 236] on span "Completed" at bounding box center [1145, 234] width 45 height 14
click at [1174, 242] on span "Leg Information" at bounding box center [1166, 242] width 69 height 15
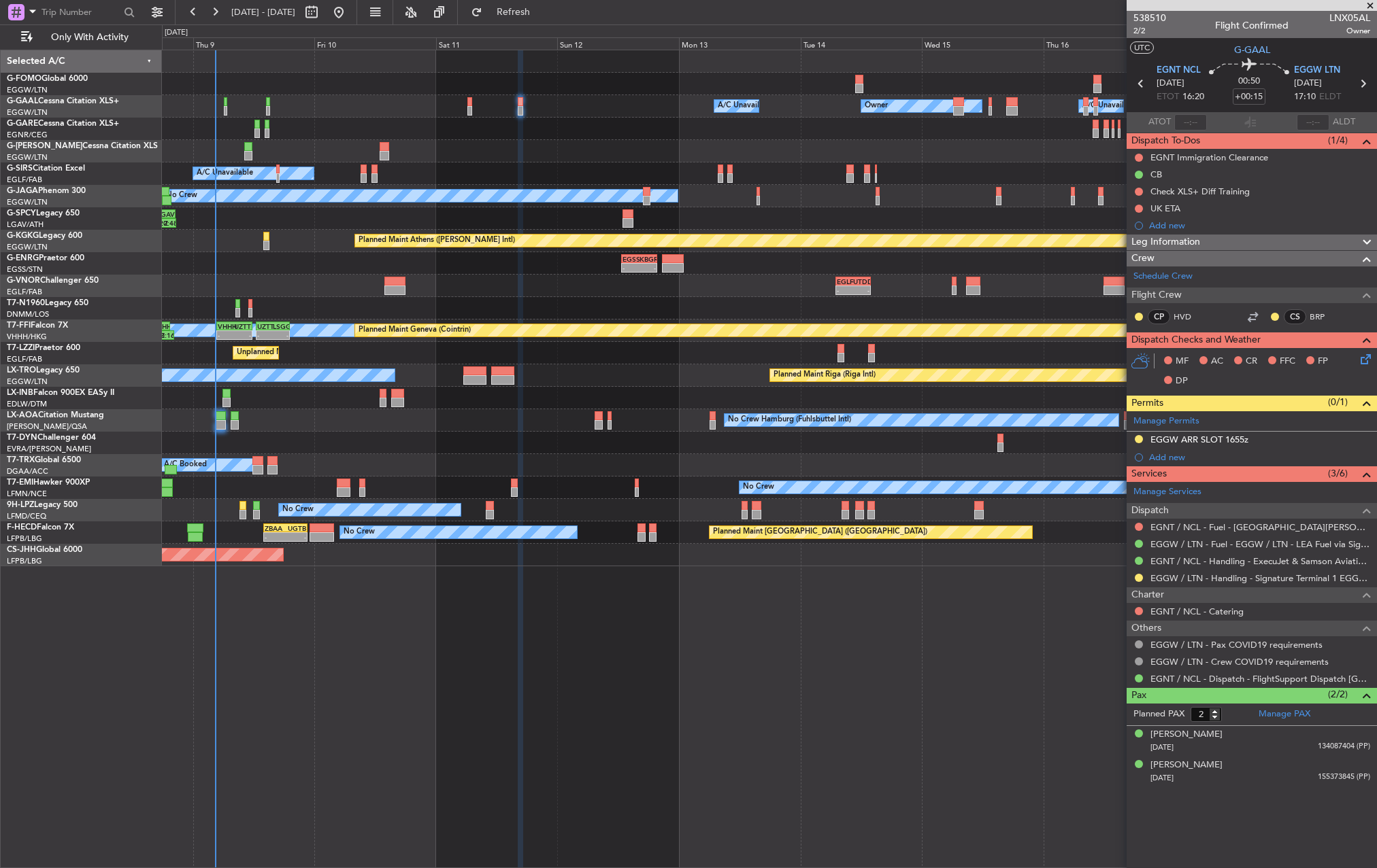
click at [1365, 356] on icon at bounding box center [1363, 357] width 11 height 11
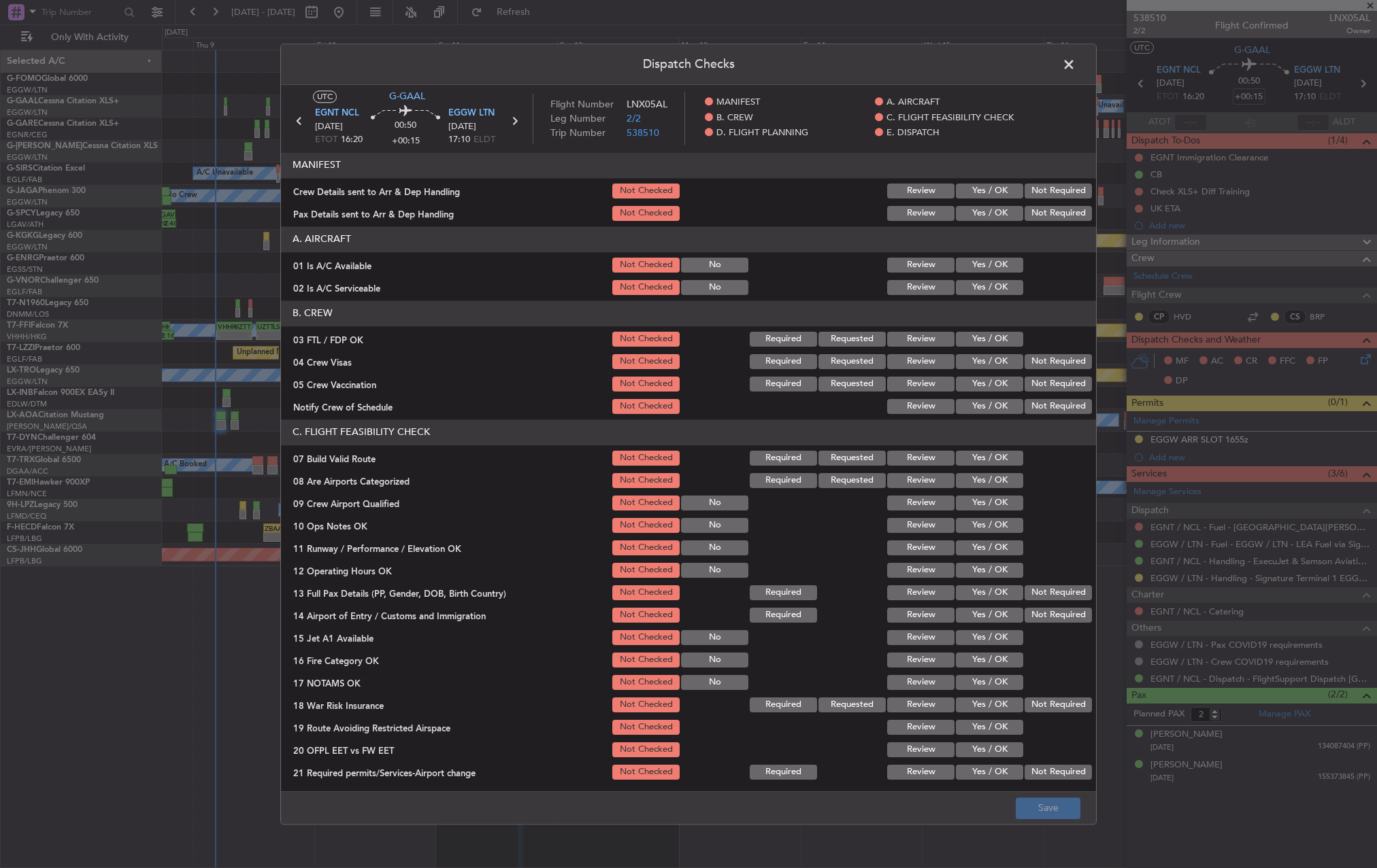
click at [975, 258] on button "Yes / OK" at bounding box center [990, 265] width 67 height 15
click at [978, 287] on button "Yes / OK" at bounding box center [990, 287] width 67 height 15
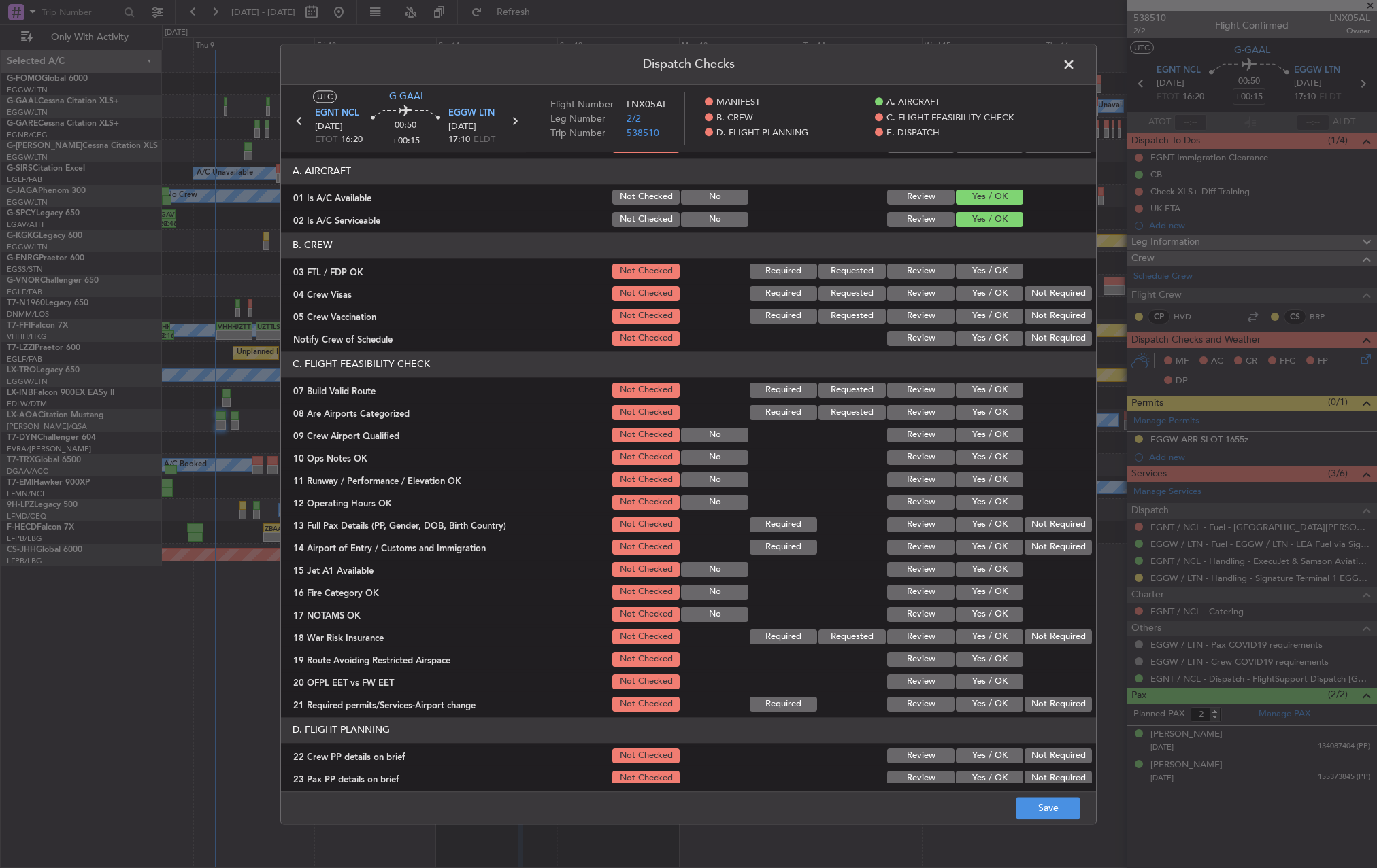
click at [989, 388] on button "Yes / OK" at bounding box center [990, 391] width 67 height 15
click at [984, 460] on button "Yes / OK" at bounding box center [990, 458] width 67 height 15
click at [992, 485] on button "Yes / OK" at bounding box center [990, 480] width 67 height 15
drag, startPoint x: 992, startPoint y: 498, endPoint x: 989, endPoint y: 506, distance: 8.5
click at [992, 499] on button "Yes / OK" at bounding box center [990, 502] width 67 height 15
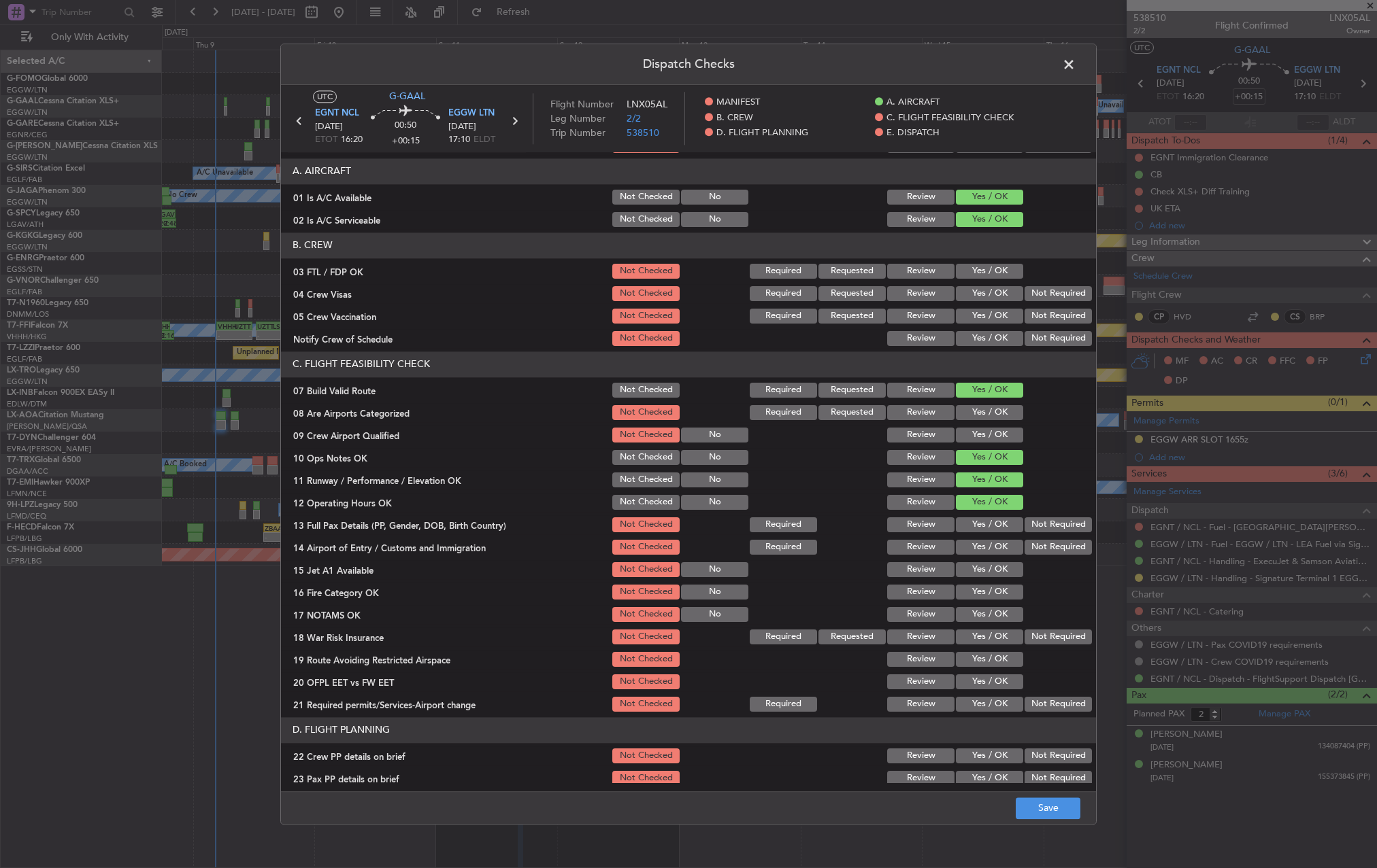
click at [989, 514] on section "C. FLIGHT FEASIBILITY CHECK 07 Build Valid Route Not Checked Required Requested…" at bounding box center [688, 533] width 815 height 362
click at [984, 527] on button "Yes / OK" at bounding box center [990, 525] width 67 height 15
click at [984, 546] on button "Yes / OK" at bounding box center [990, 547] width 67 height 15
click at [984, 574] on button "Yes / OK" at bounding box center [990, 570] width 67 height 15
click at [984, 593] on button "Yes / OK" at bounding box center [990, 593] width 67 height 15
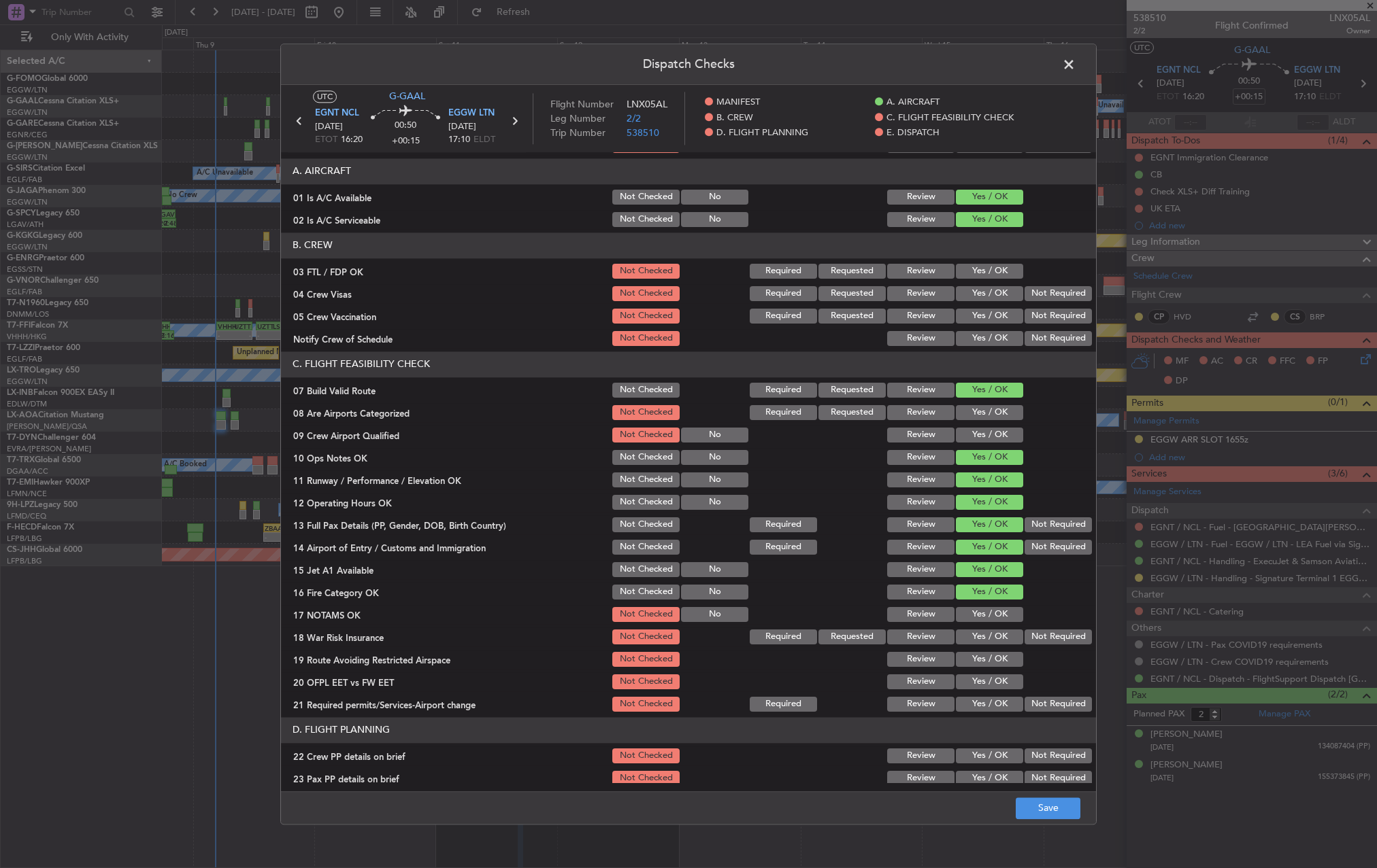
click at [986, 615] on button "Yes / OK" at bounding box center [990, 614] width 67 height 15
click at [1036, 639] on button "Not Required" at bounding box center [1058, 637] width 67 height 15
click at [981, 667] on div "Yes / OK" at bounding box center [988, 660] width 69 height 19
click at [974, 661] on button "Yes / OK" at bounding box center [990, 660] width 67 height 15
click at [977, 685] on button "Yes / OK" at bounding box center [990, 682] width 67 height 15
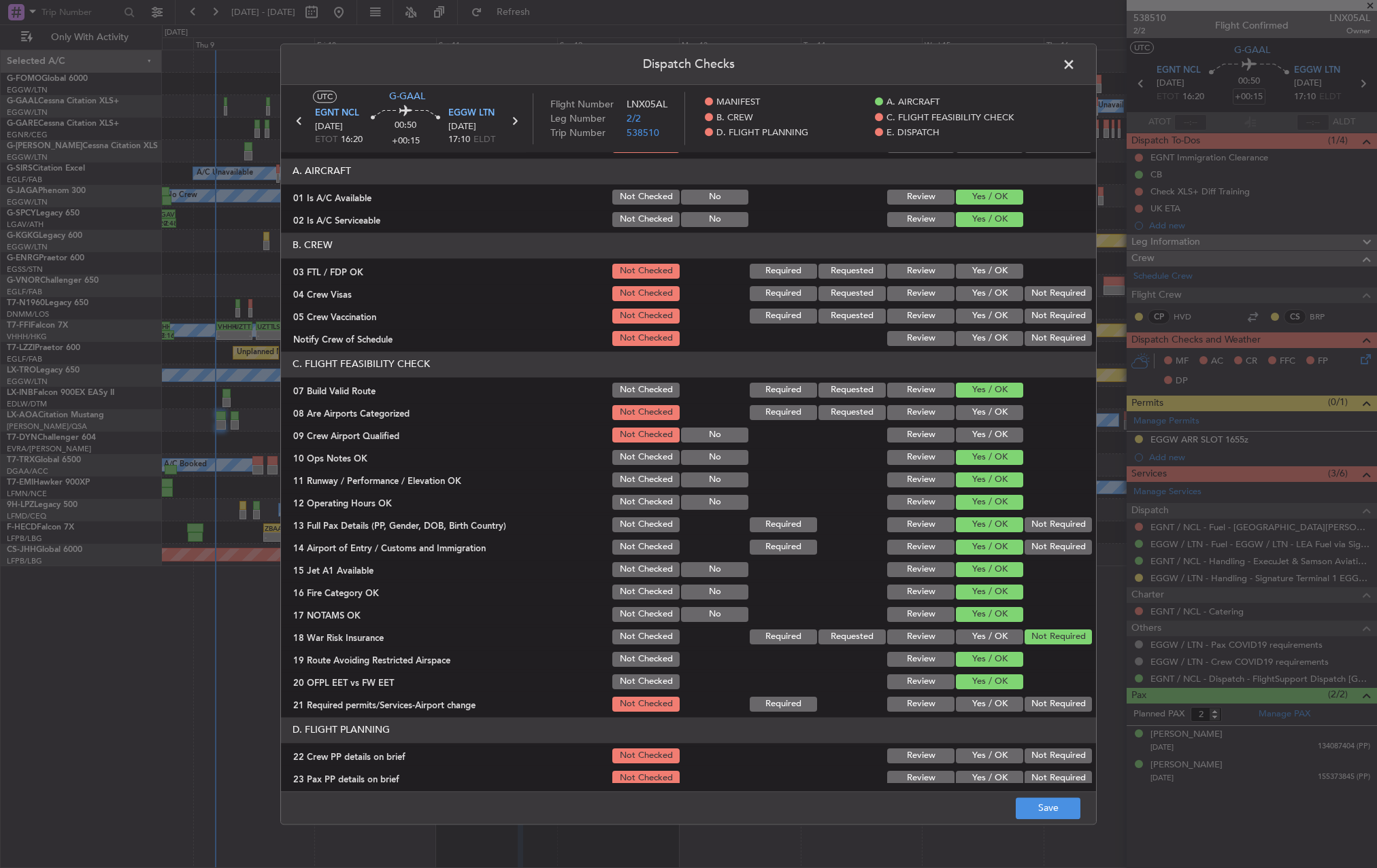
click at [973, 710] on button "Yes / OK" at bounding box center [990, 704] width 67 height 15
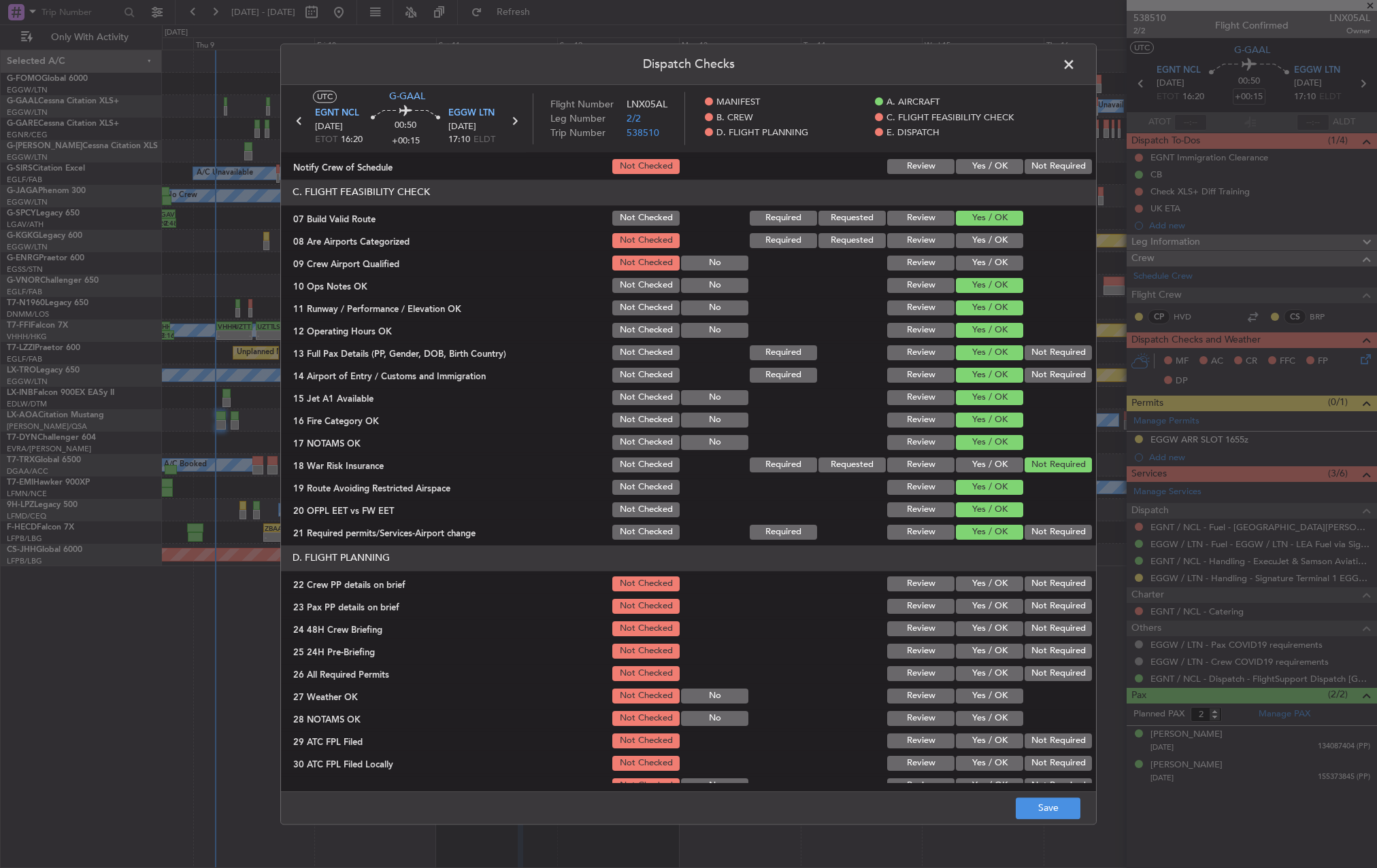
scroll to position [408, 0]
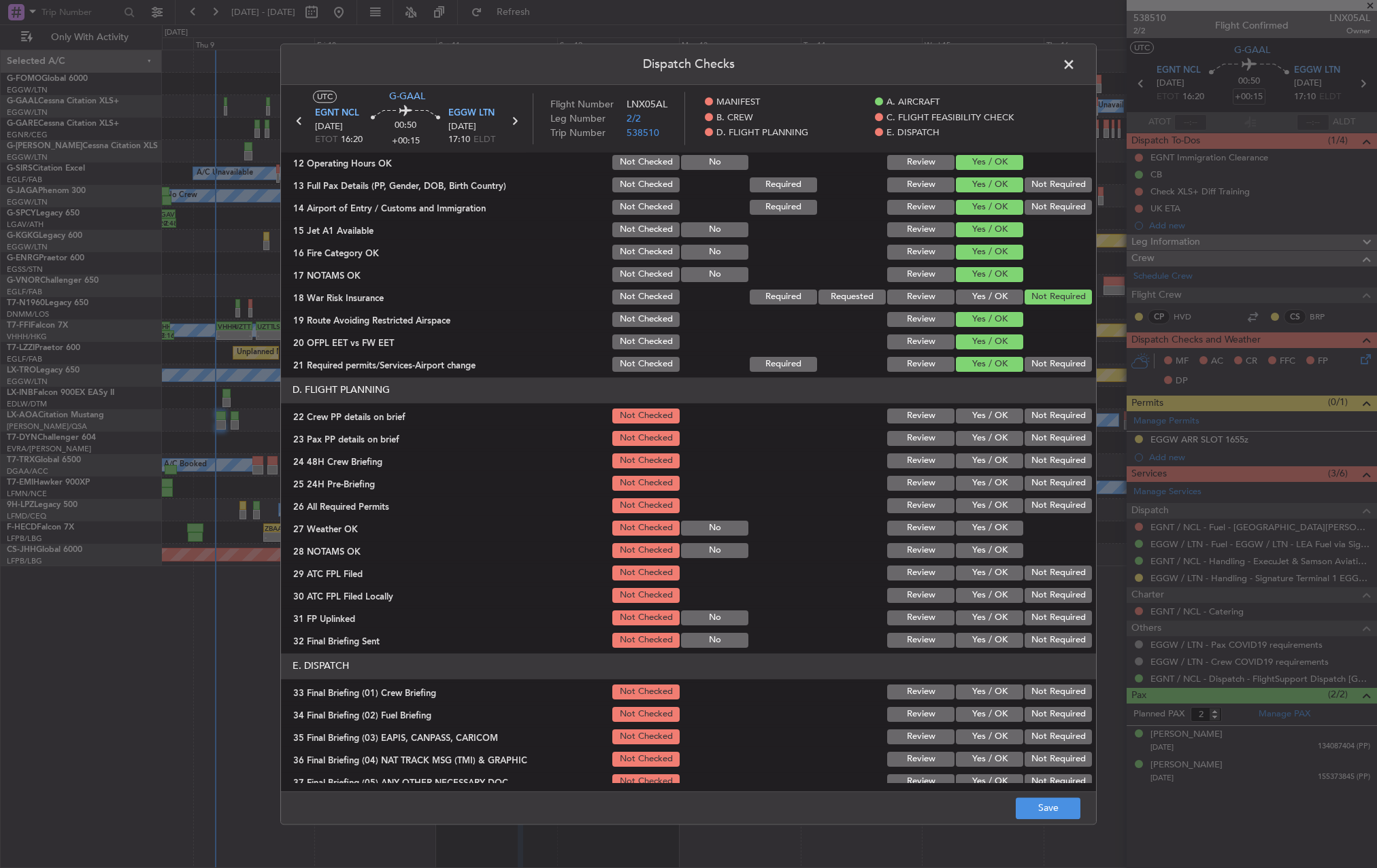
click at [982, 412] on button "Yes / OK" at bounding box center [990, 416] width 67 height 15
click at [989, 437] on button "Yes / OK" at bounding box center [990, 439] width 67 height 15
click at [994, 457] on button "Yes / OK" at bounding box center [990, 461] width 67 height 15
click at [1076, 473] on section "D. FLIGHT PLANNING 22 Crew PP details on brief Not Checked Review Yes / OK Not …" at bounding box center [688, 514] width 815 height 273
click at [1076, 478] on button "Not Required" at bounding box center [1058, 483] width 67 height 15
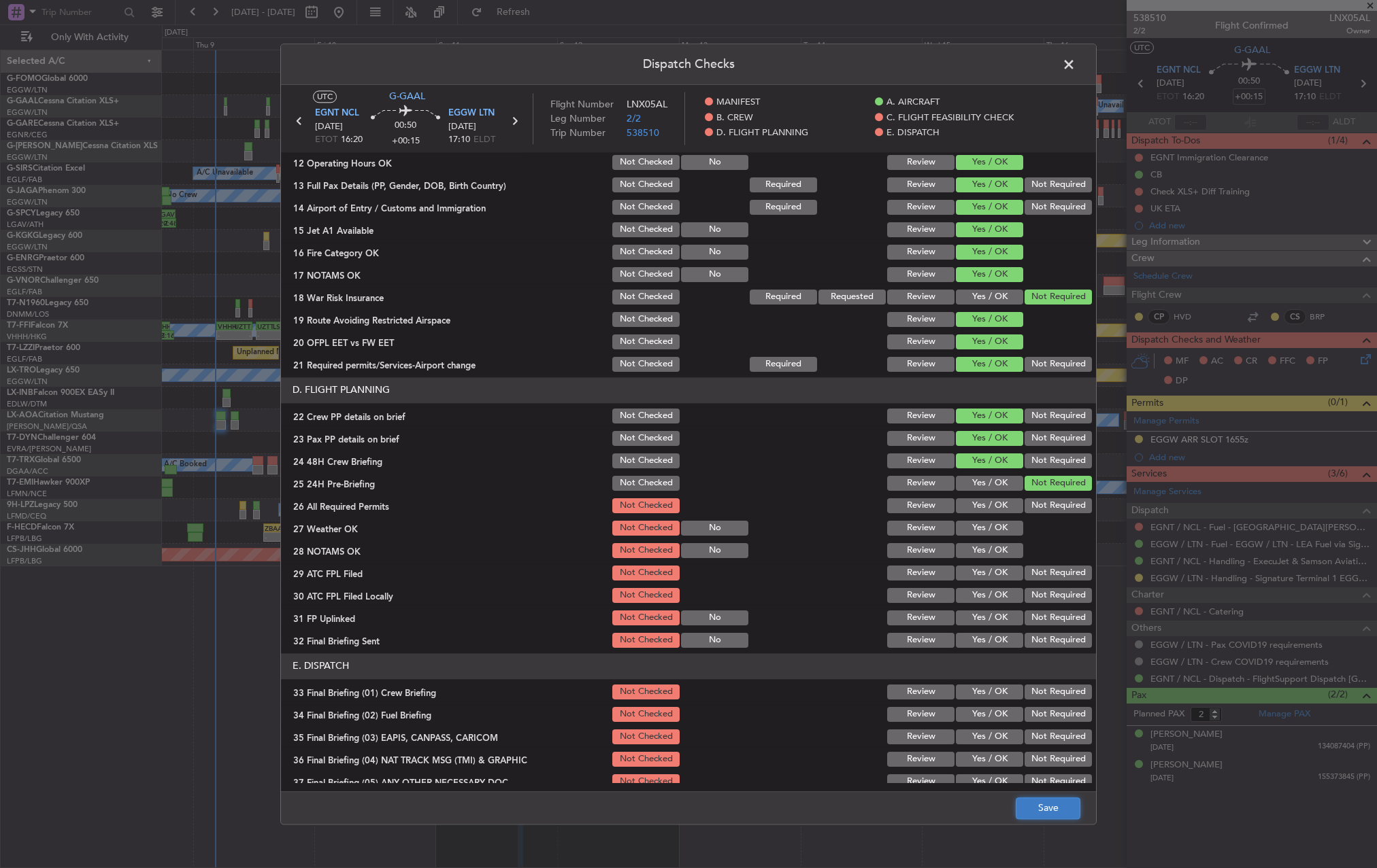
click at [1060, 815] on button "Save" at bounding box center [1048, 808] width 64 height 22
click at [1076, 61] on span at bounding box center [1076, 68] width 0 height 27
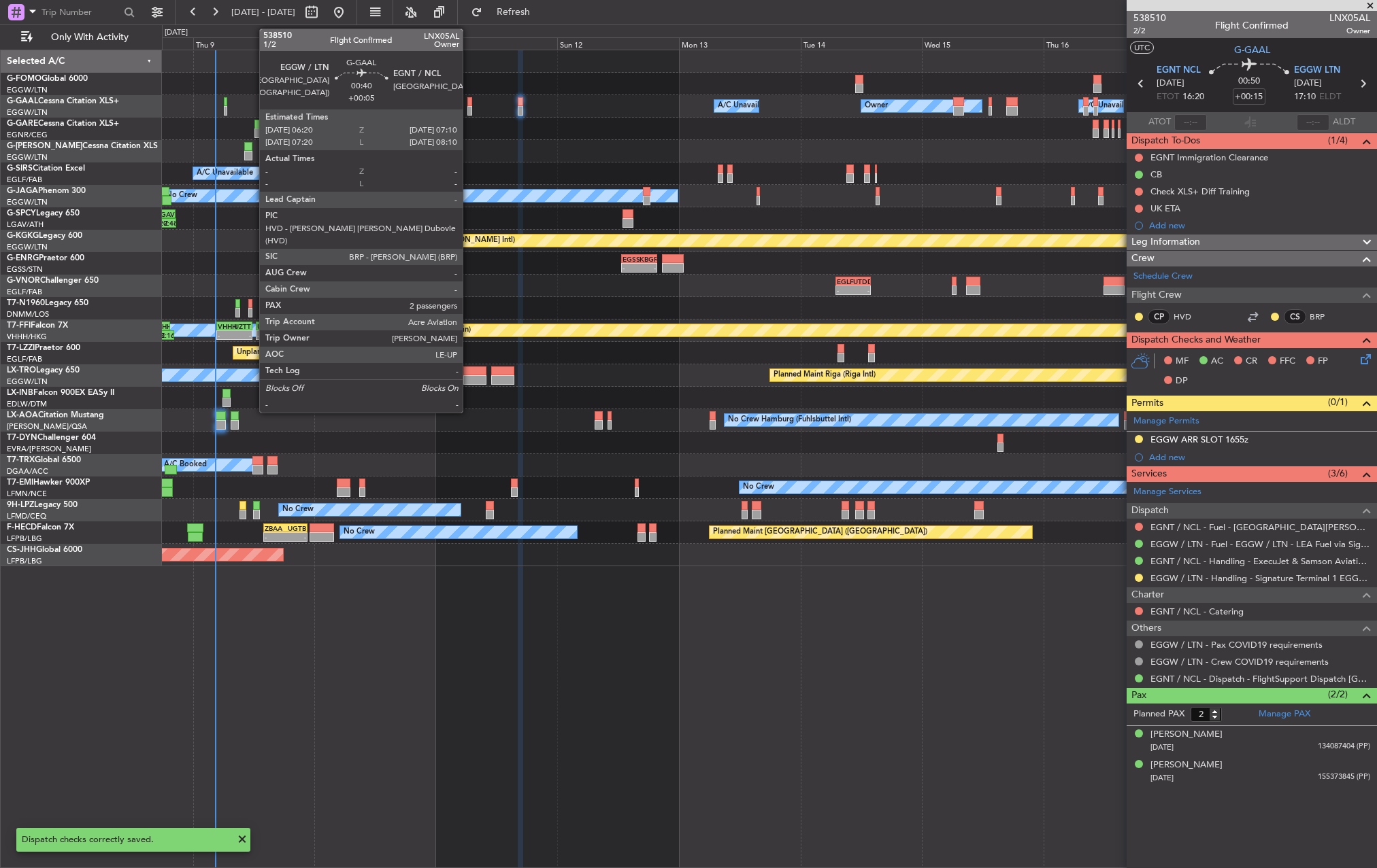
click at [469, 109] on div at bounding box center [470, 111] width 5 height 10
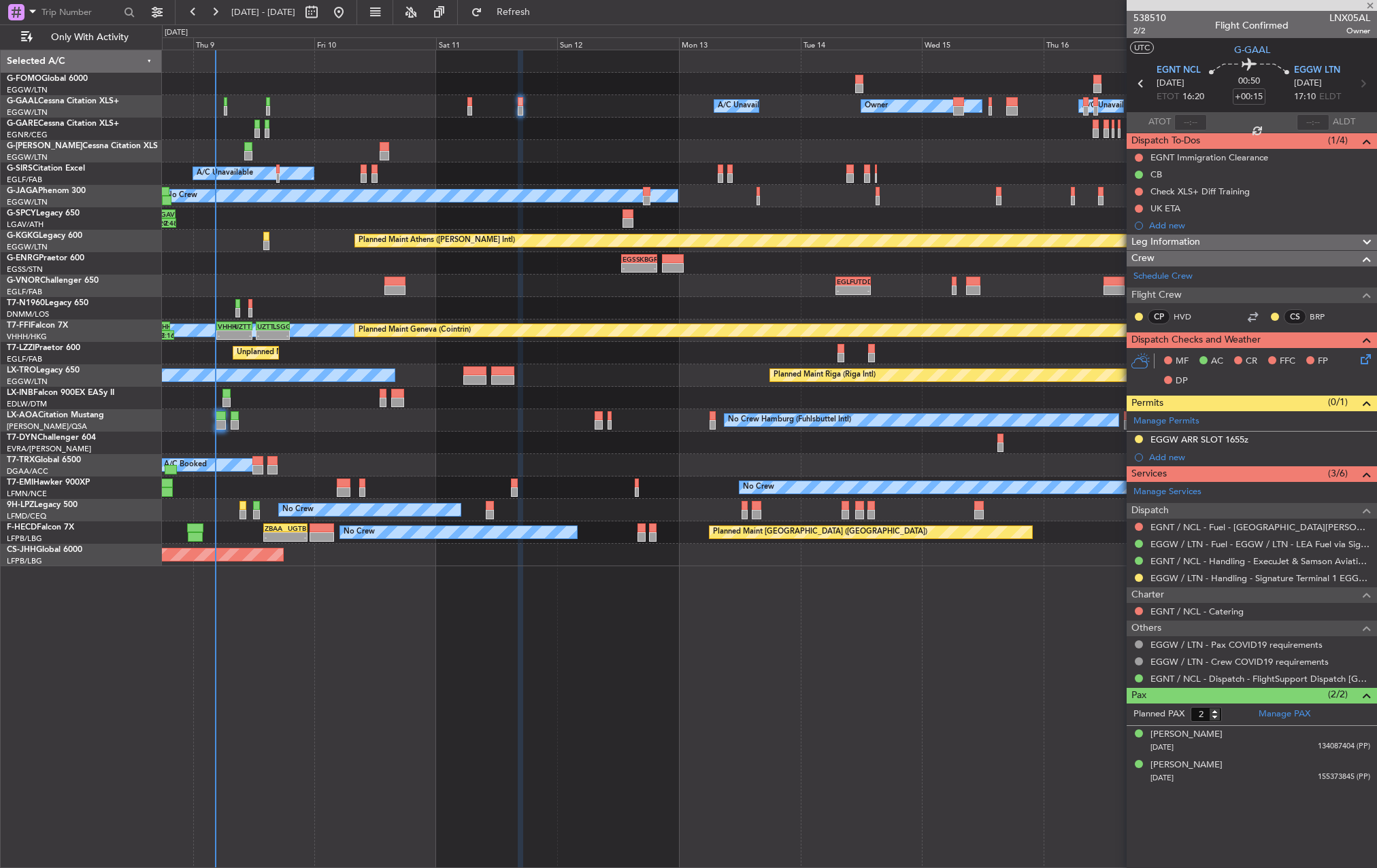
type input "+00:05"
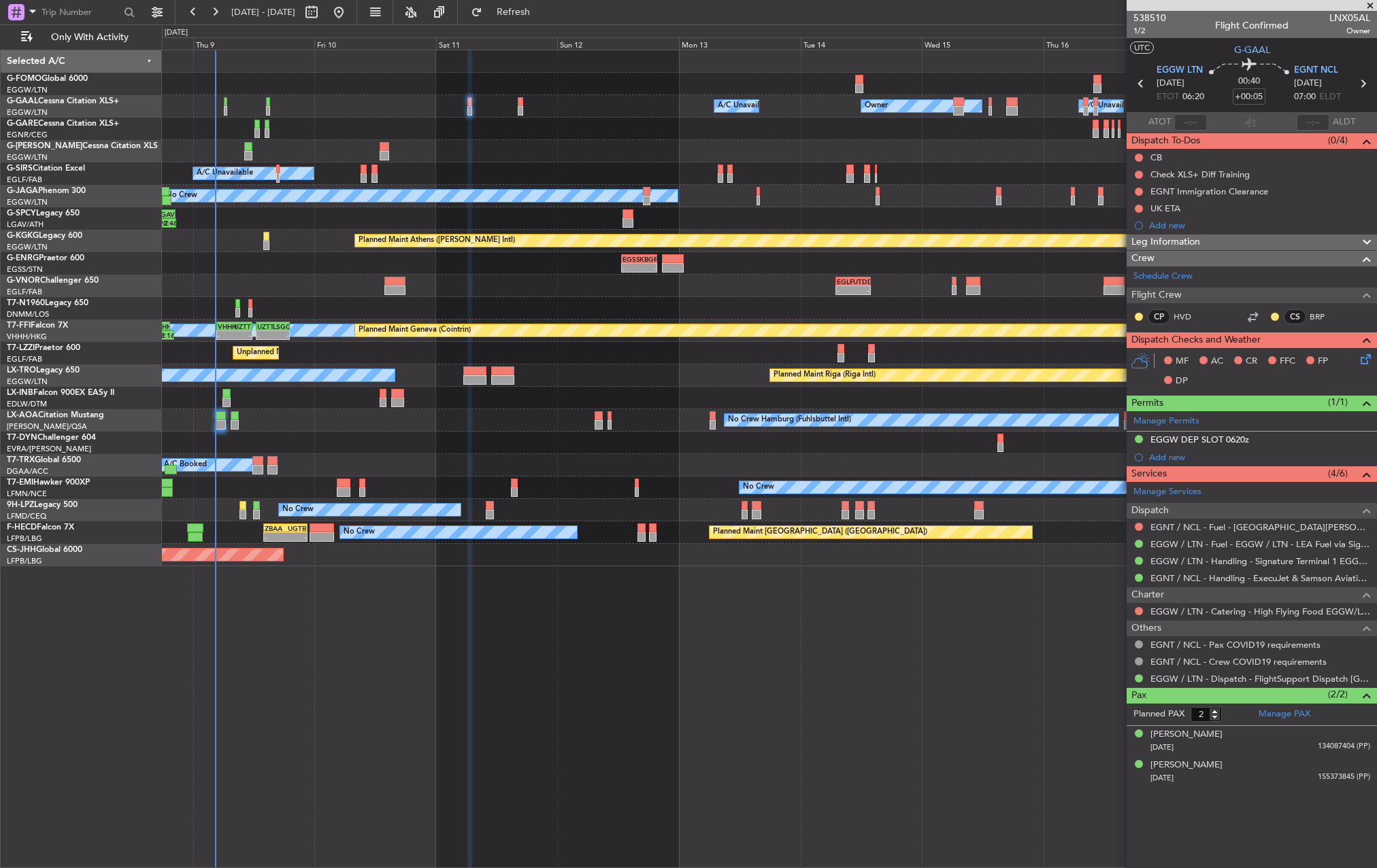
click at [1364, 362] on icon at bounding box center [1363, 357] width 11 height 11
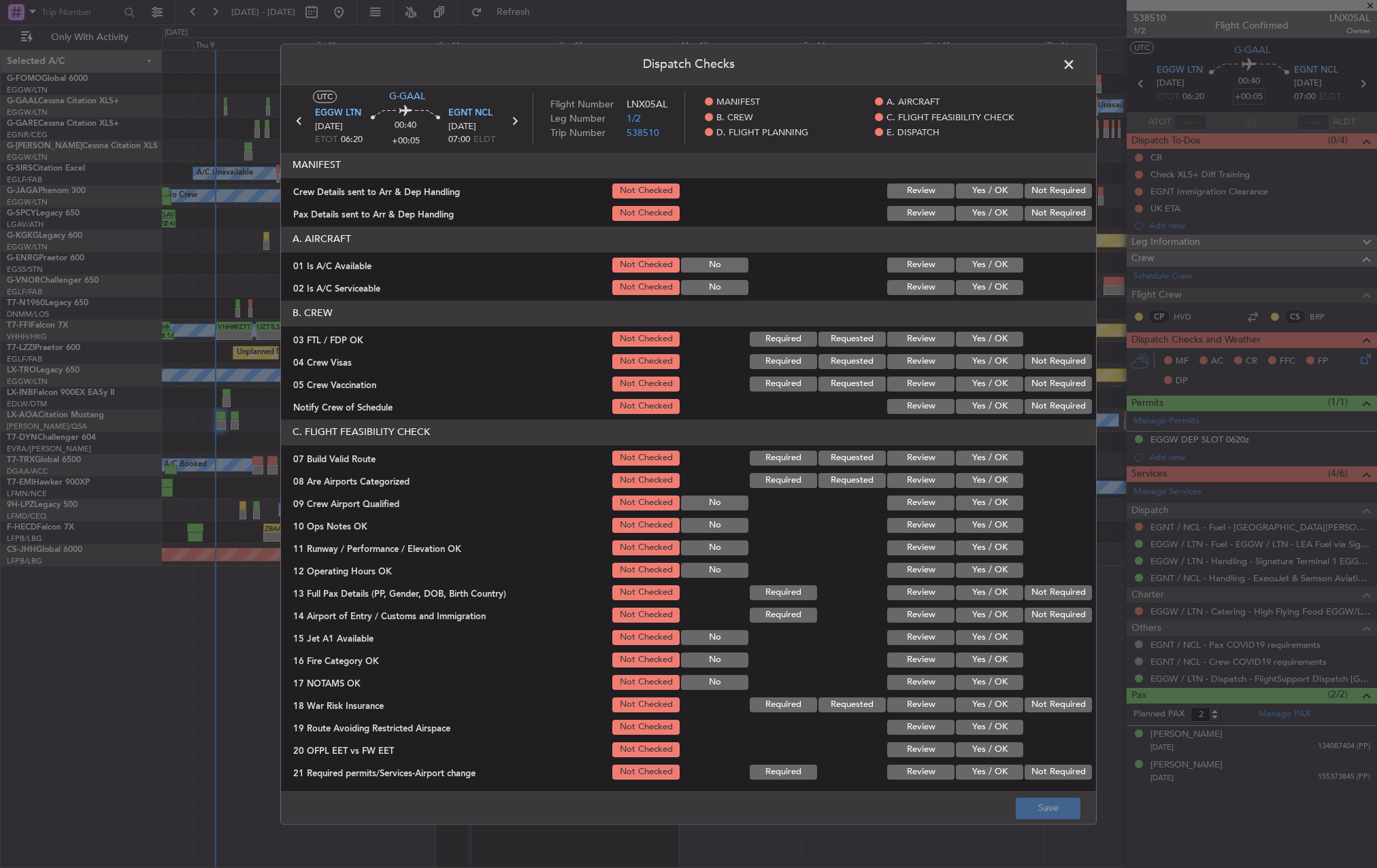
click at [979, 265] on button "Yes / OK" at bounding box center [990, 265] width 67 height 15
click at [976, 290] on button "Yes / OK" at bounding box center [990, 287] width 67 height 15
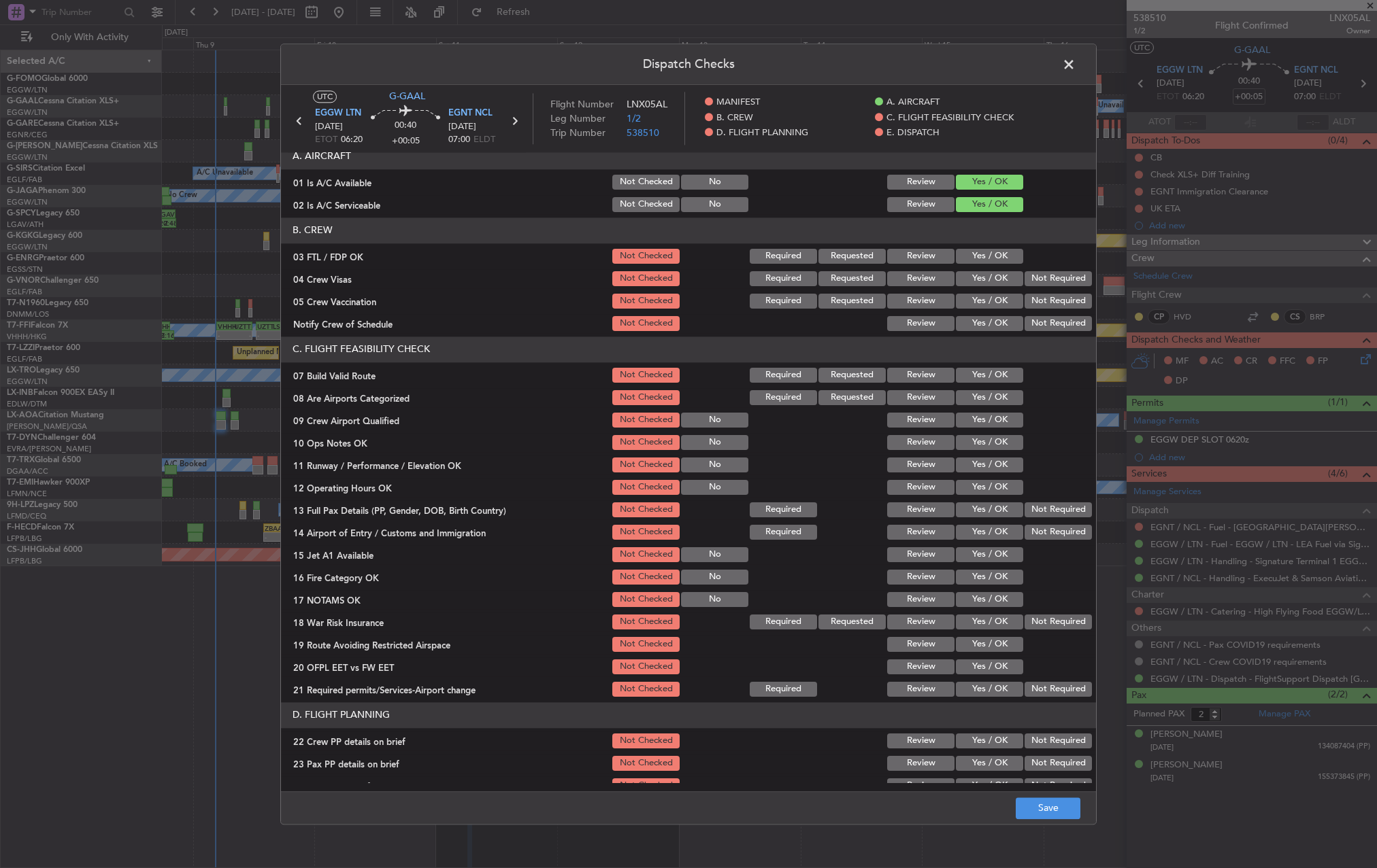
scroll to position [204, 0]
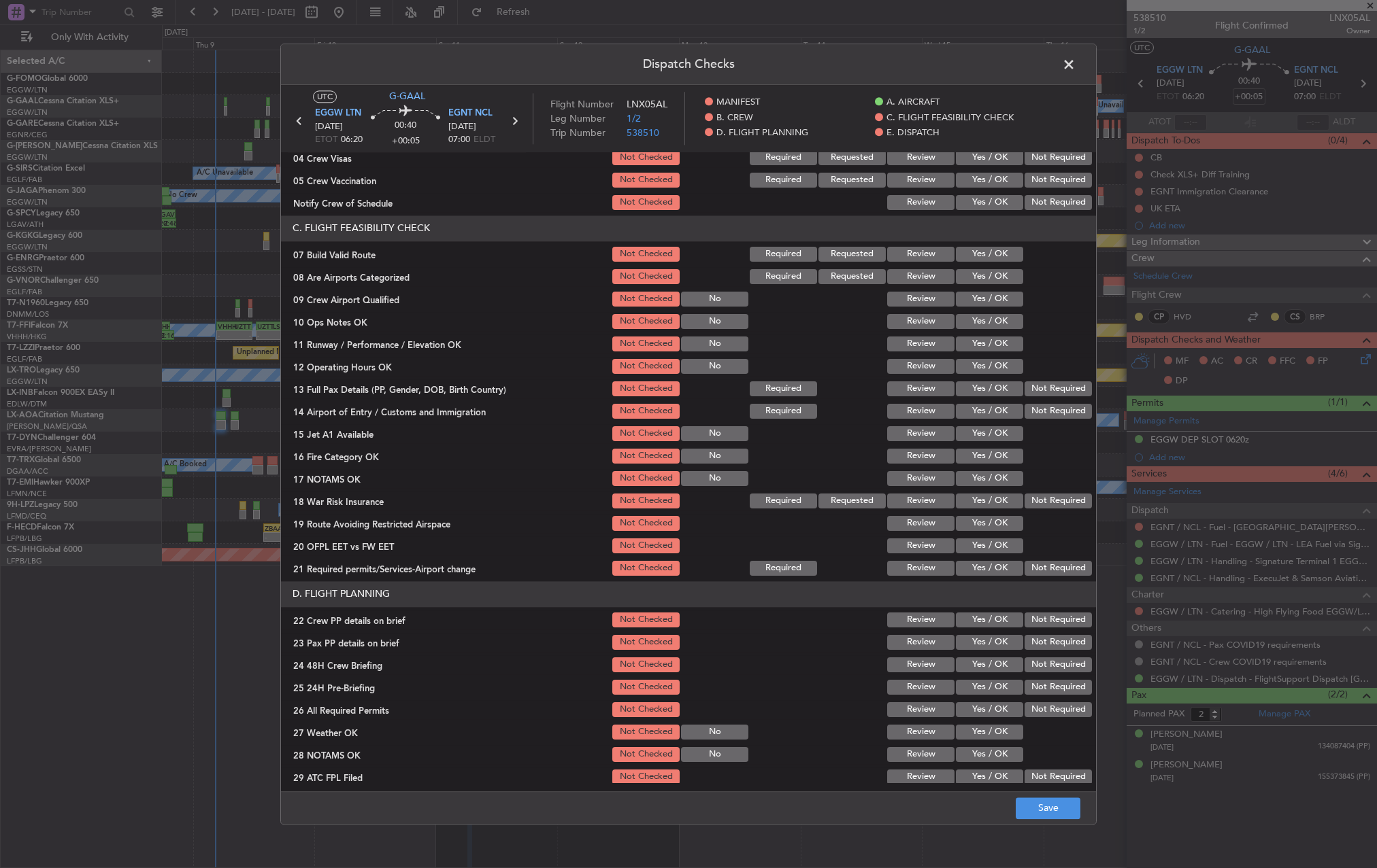
click at [979, 253] on button "Yes / OK" at bounding box center [990, 254] width 67 height 15
click at [984, 323] on button "Yes / OK" at bounding box center [990, 322] width 67 height 15
drag, startPoint x: 980, startPoint y: 340, endPoint x: 978, endPoint y: 353, distance: 13.2
click at [980, 342] on button "Yes / OK" at bounding box center [990, 344] width 67 height 15
click at [976, 366] on button "Yes / OK" at bounding box center [990, 366] width 67 height 15
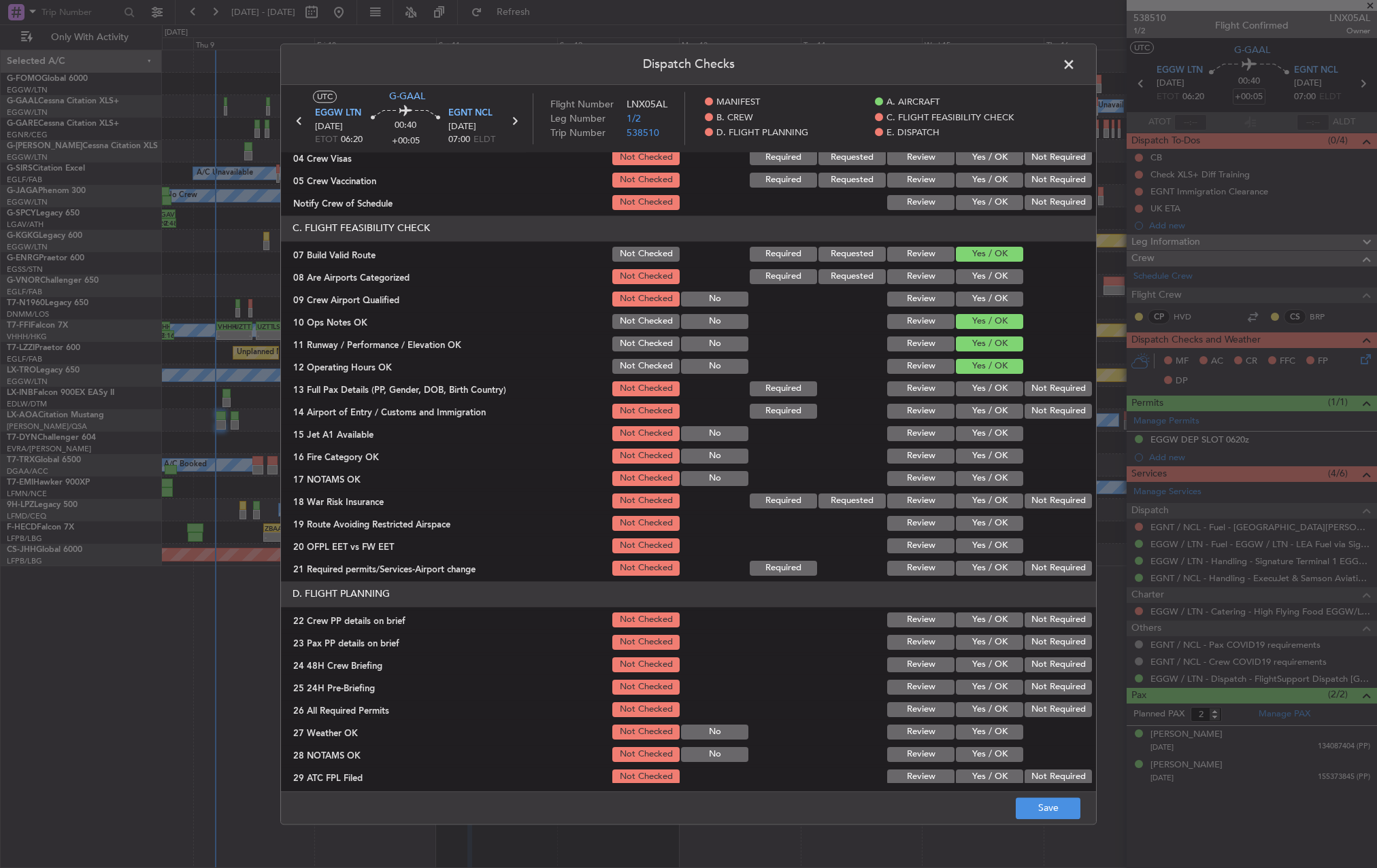
click at [983, 389] on button "Yes / OK" at bounding box center [990, 389] width 67 height 15
drag, startPoint x: 984, startPoint y: 400, endPoint x: 989, endPoint y: 432, distance: 32.4
click at [984, 402] on section "C. FLIGHT FEASIBILITY CHECK 07 Build Valid Route Not Checked Required Requested…" at bounding box center [688, 397] width 815 height 362
click at [988, 420] on div "Yes / OK" at bounding box center [988, 411] width 69 height 19
drag, startPoint x: 989, startPoint y: 410, endPoint x: 992, endPoint y: 418, distance: 8.5
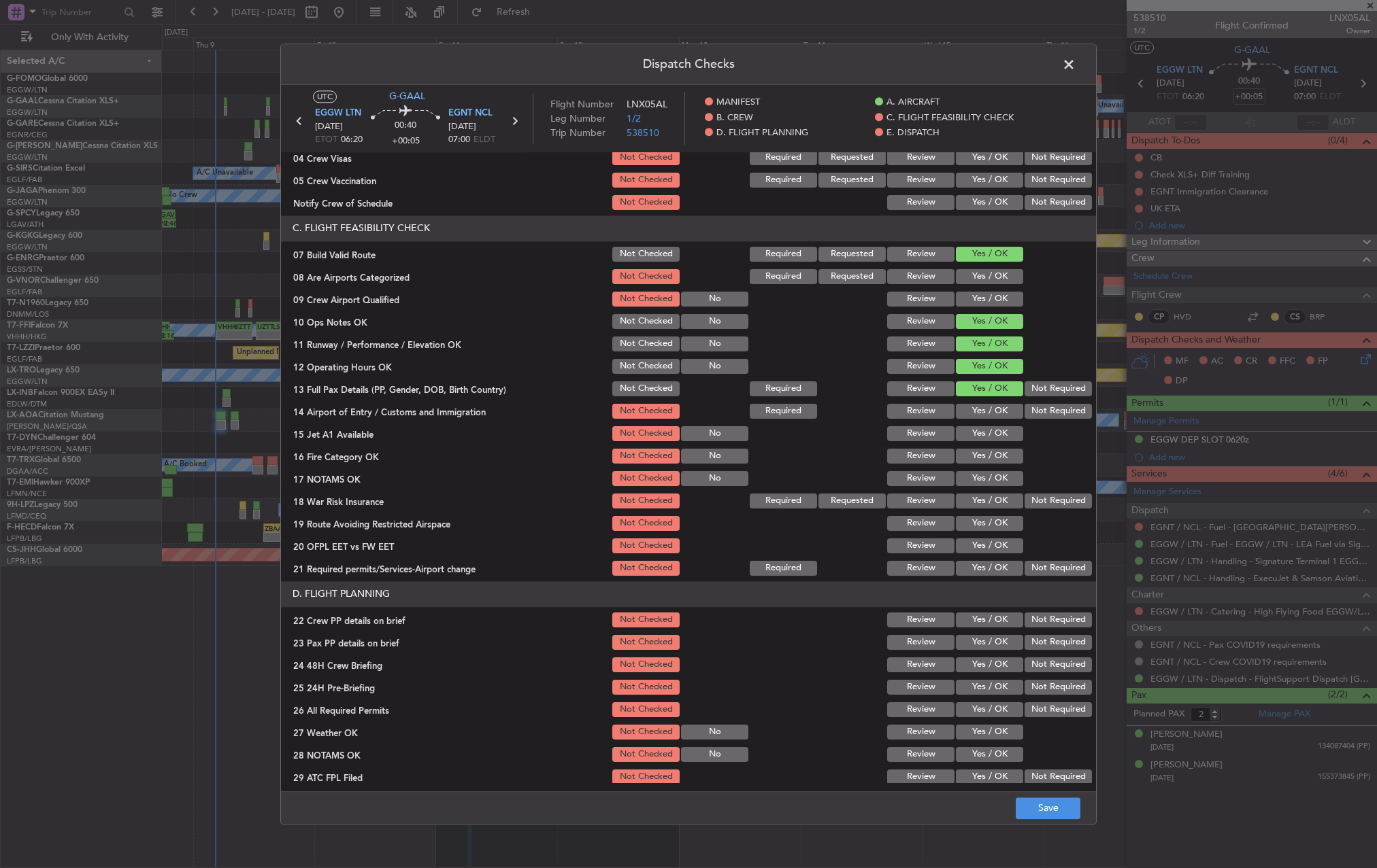
click at [990, 410] on button "Yes / OK" at bounding box center [990, 411] width 67 height 15
click at [994, 435] on button "Yes / OK" at bounding box center [990, 434] width 67 height 15
drag, startPoint x: 996, startPoint y: 448, endPoint x: 996, endPoint y: 460, distance: 12.0
click at [996, 451] on div "Yes / OK" at bounding box center [988, 456] width 69 height 19
click at [996, 460] on button "Yes / OK" at bounding box center [990, 456] width 67 height 15
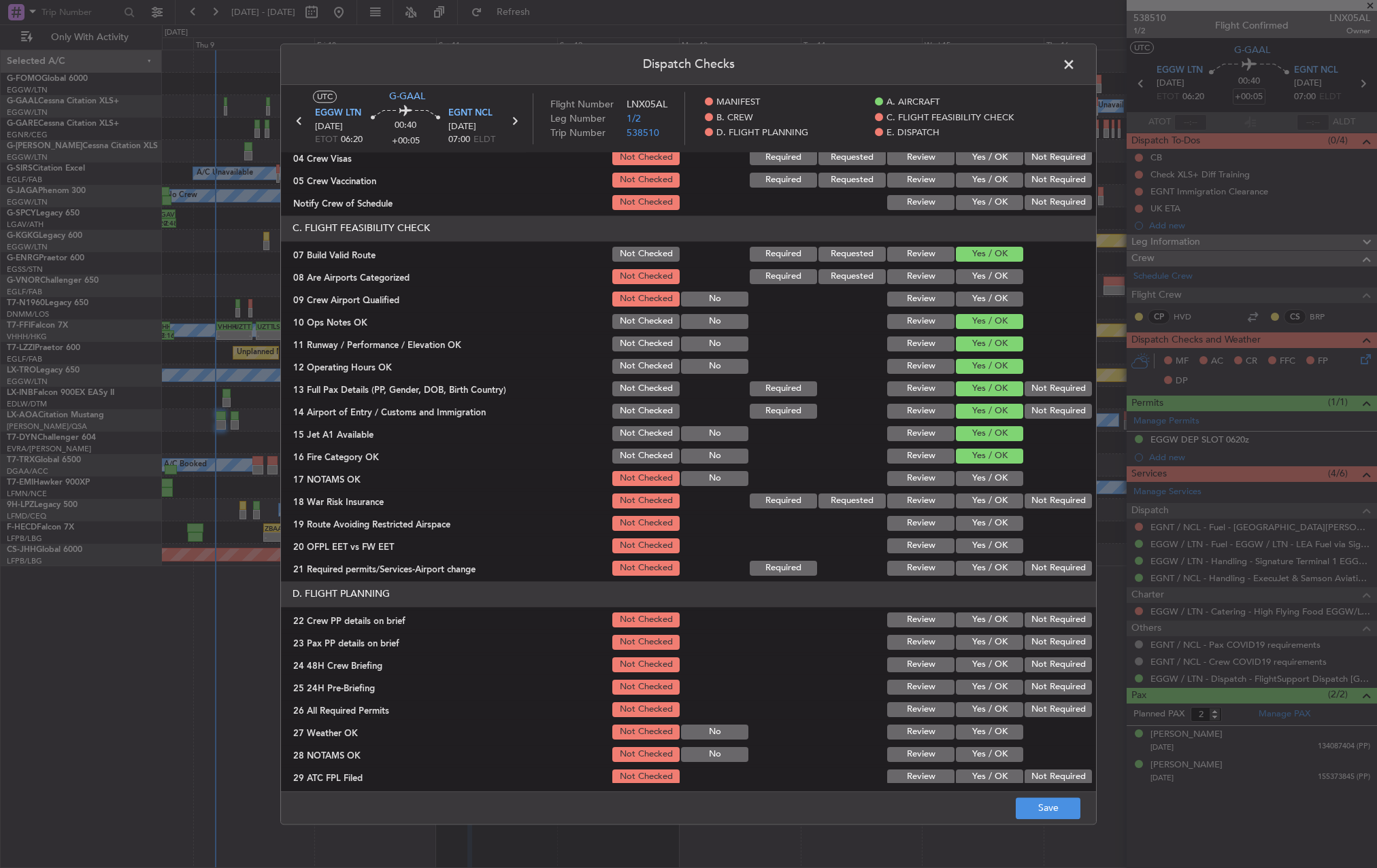
click at [1000, 473] on button "Yes / OK" at bounding box center [990, 478] width 67 height 15
click at [1054, 500] on button "Not Required" at bounding box center [1058, 501] width 67 height 15
drag, startPoint x: 978, startPoint y: 530, endPoint x: 977, endPoint y: 545, distance: 15.0
click at [978, 530] on button "Yes / OK" at bounding box center [990, 524] width 67 height 15
click at [981, 554] on div "Yes / OK" at bounding box center [988, 545] width 69 height 19
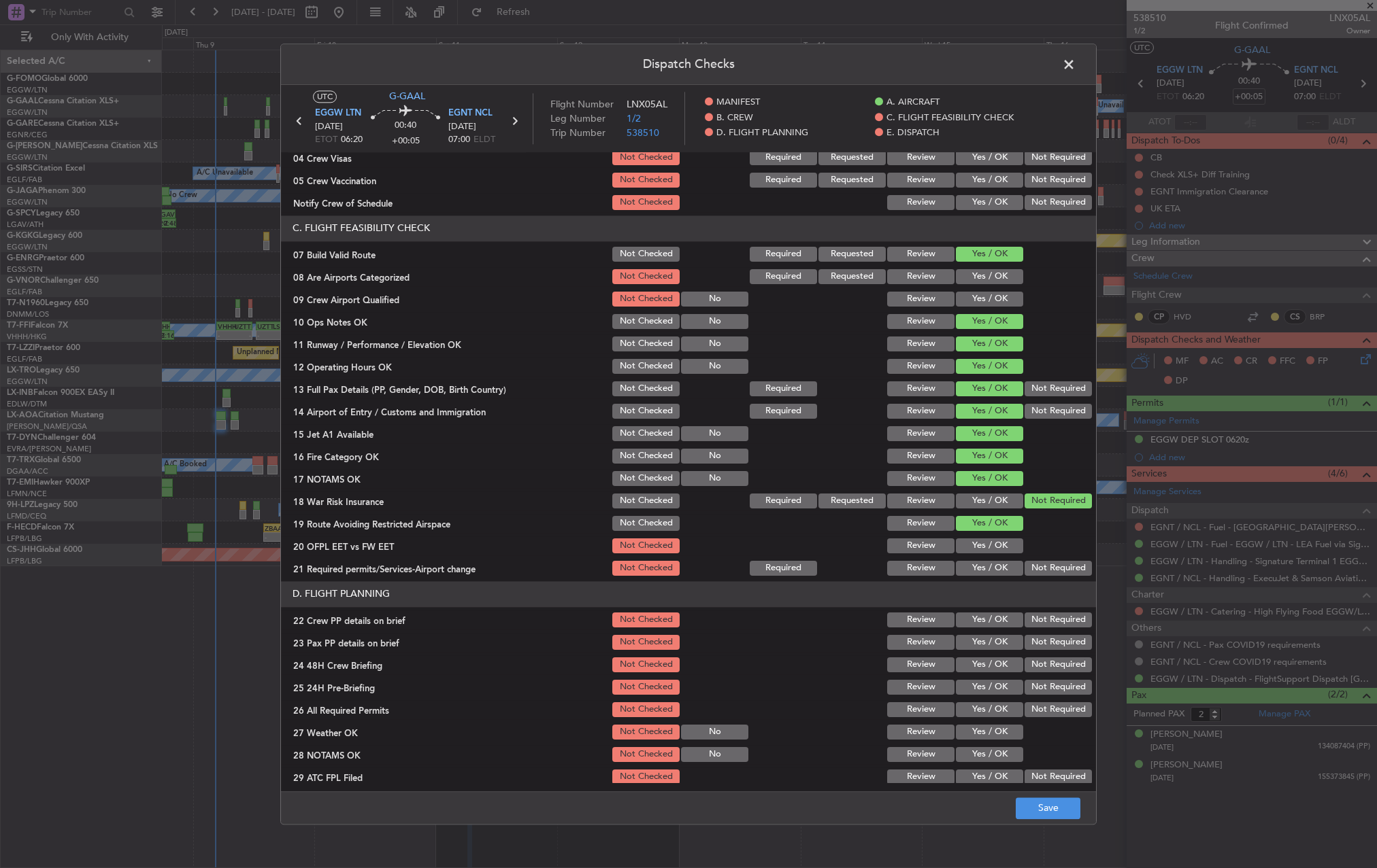
click at [979, 546] on button "Yes / OK" at bounding box center [990, 545] width 67 height 15
click at [979, 564] on button "Yes / OK" at bounding box center [990, 568] width 67 height 15
click at [985, 618] on button "Yes / OK" at bounding box center [990, 620] width 67 height 15
click at [992, 647] on button "Yes / OK" at bounding box center [990, 642] width 67 height 15
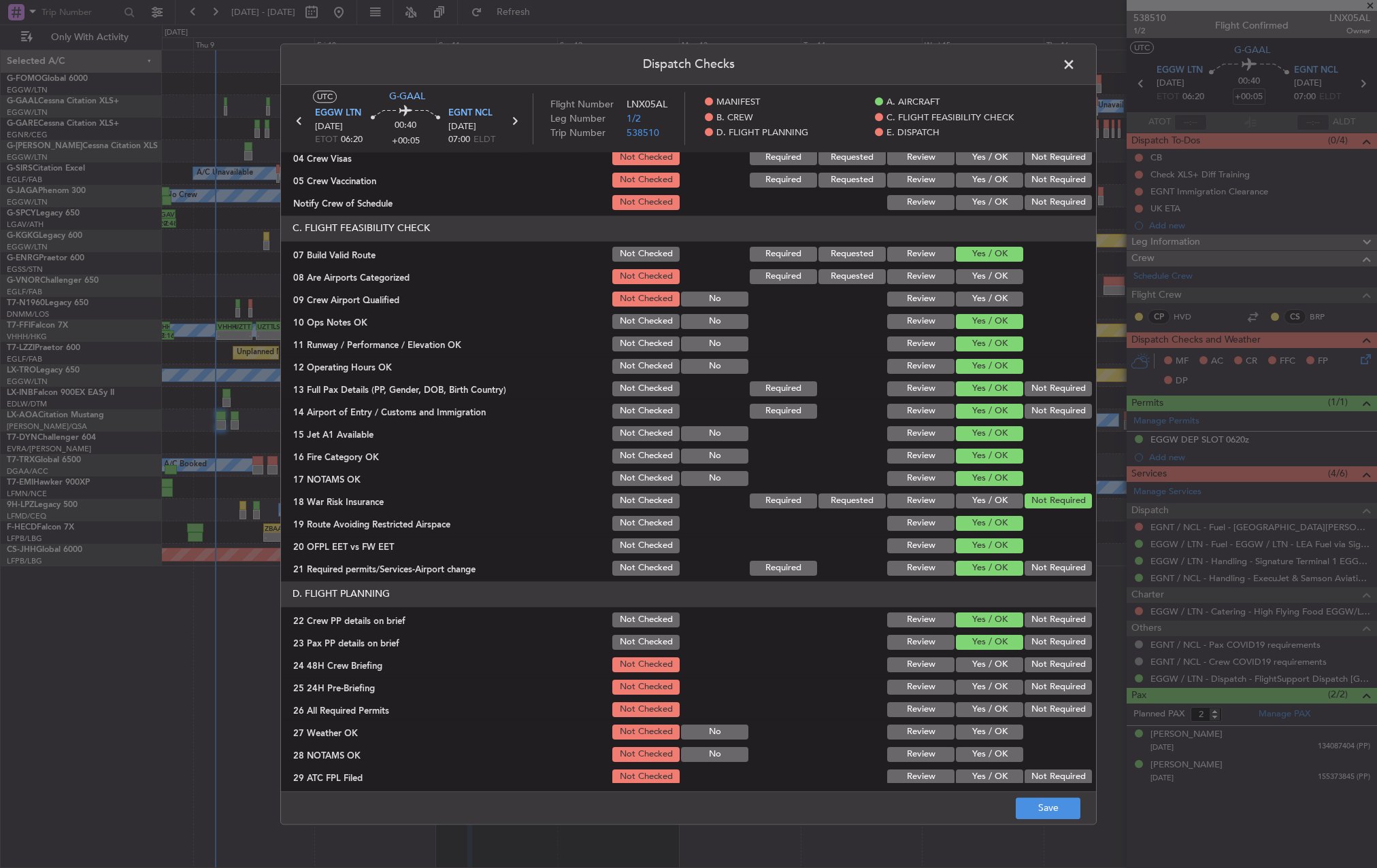
click at [988, 664] on button "Yes / OK" at bounding box center [990, 665] width 67 height 15
click at [1034, 689] on button "Not Required" at bounding box center [1058, 688] width 67 height 15
click at [1072, 809] on button "Save" at bounding box center [1048, 808] width 64 height 22
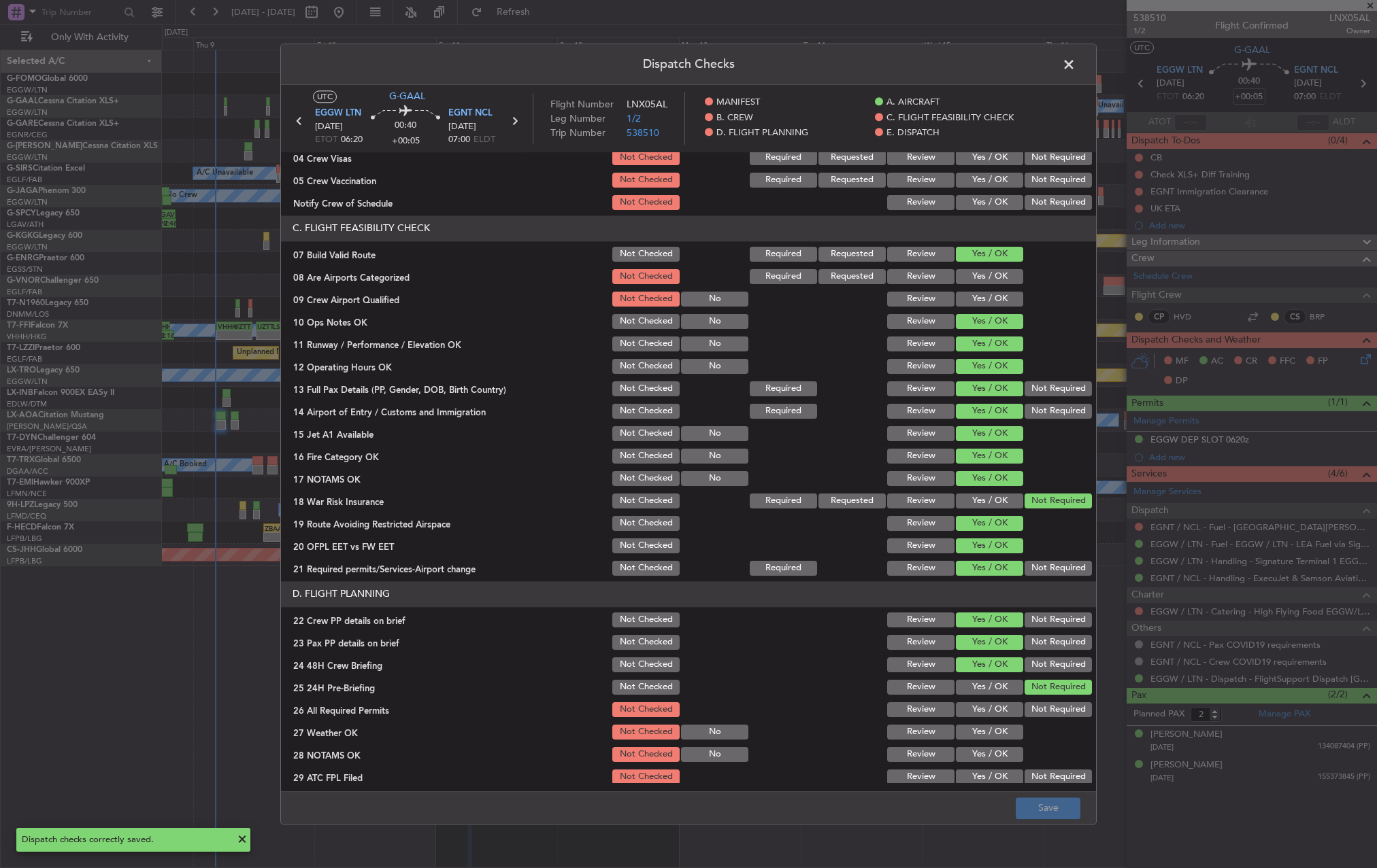
click at [1076, 72] on span at bounding box center [1076, 68] width 0 height 27
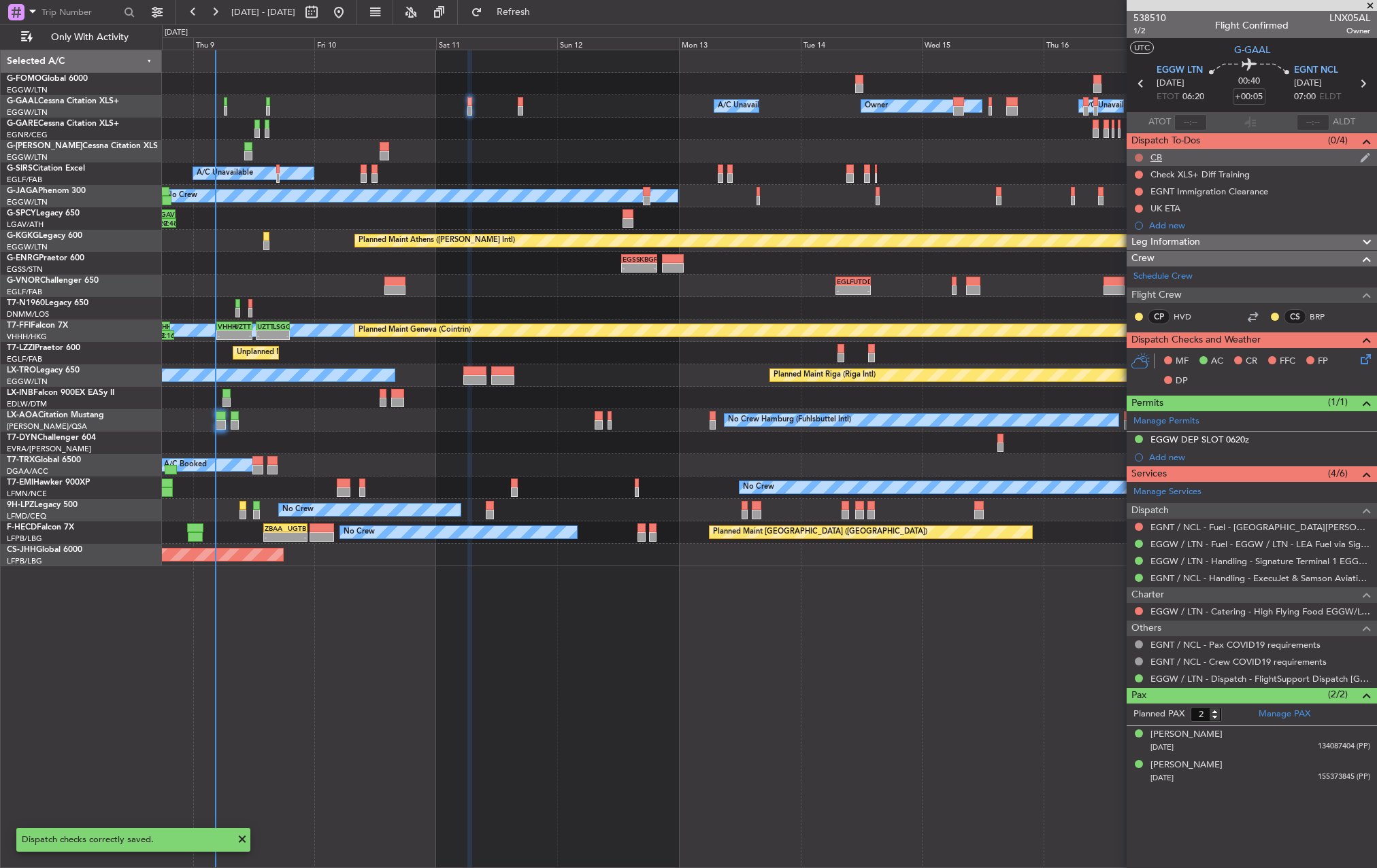
click at [1137, 159] on button at bounding box center [1139, 158] width 8 height 8
click at [1145, 215] on span "Completed" at bounding box center [1145, 217] width 45 height 14
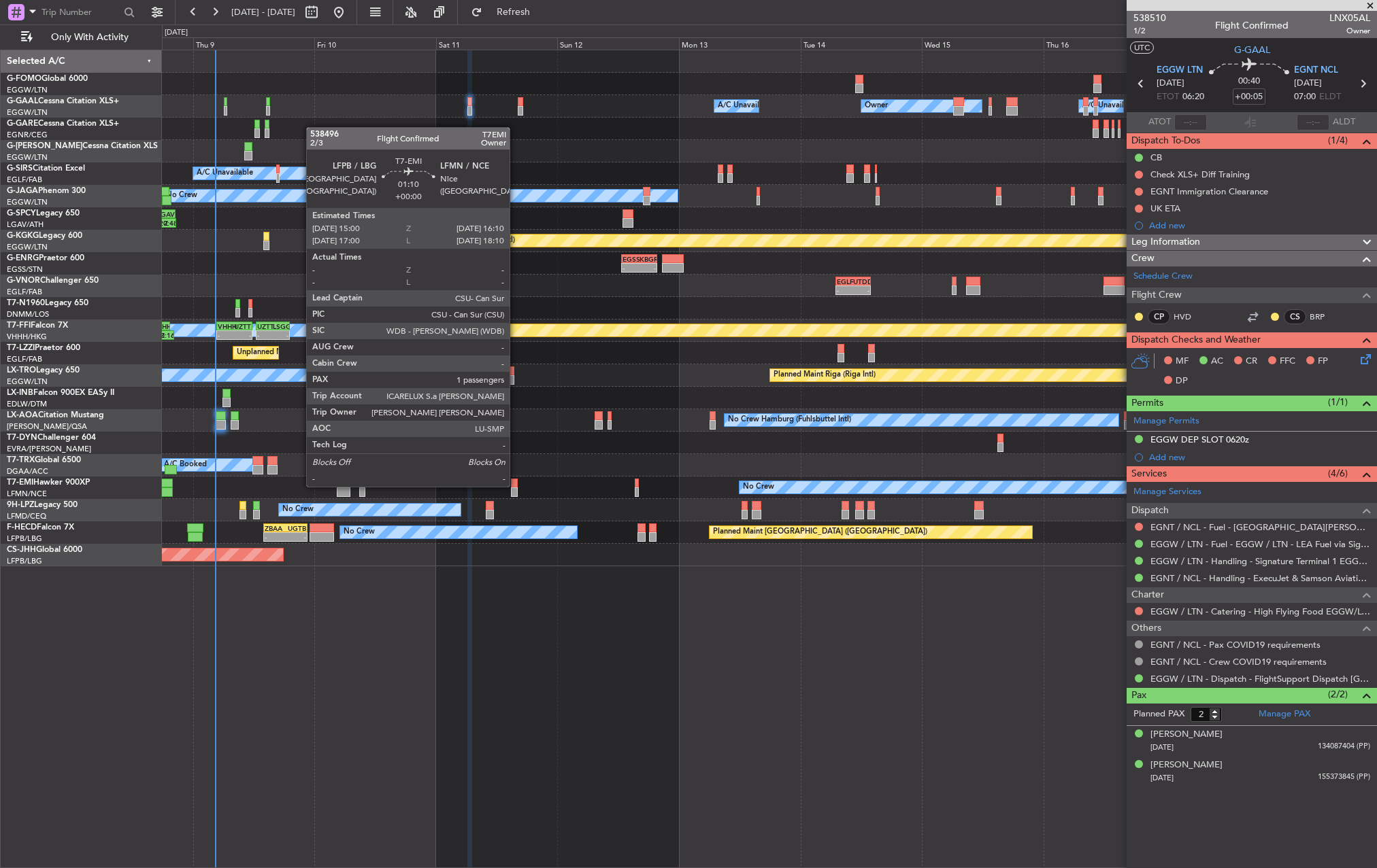
click at [516, 486] on div at bounding box center [514, 483] width 6 height 10
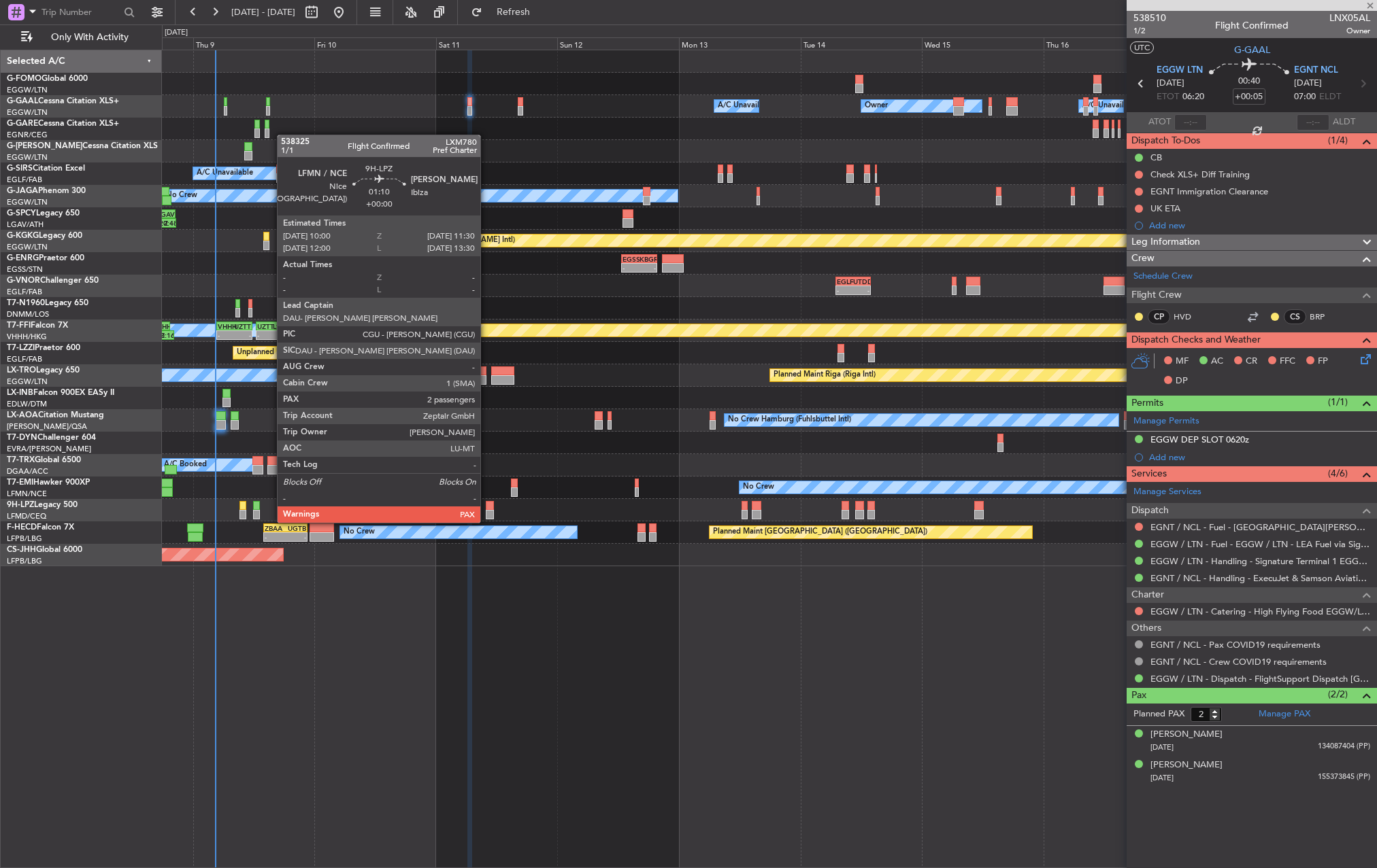
type input "1"
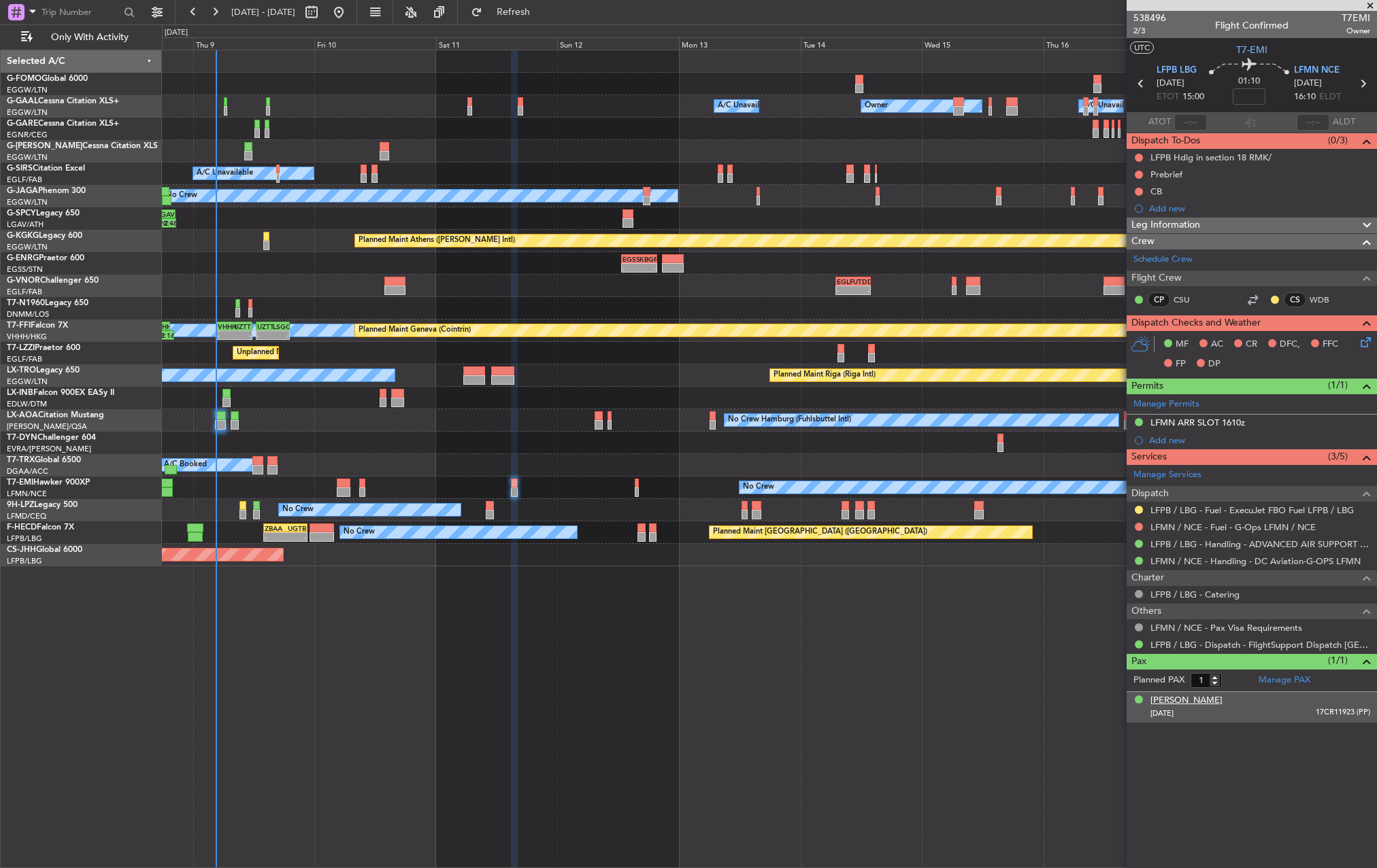
click at [1207, 704] on div "Émilienne De Bruyn" at bounding box center [1187, 700] width 73 height 14
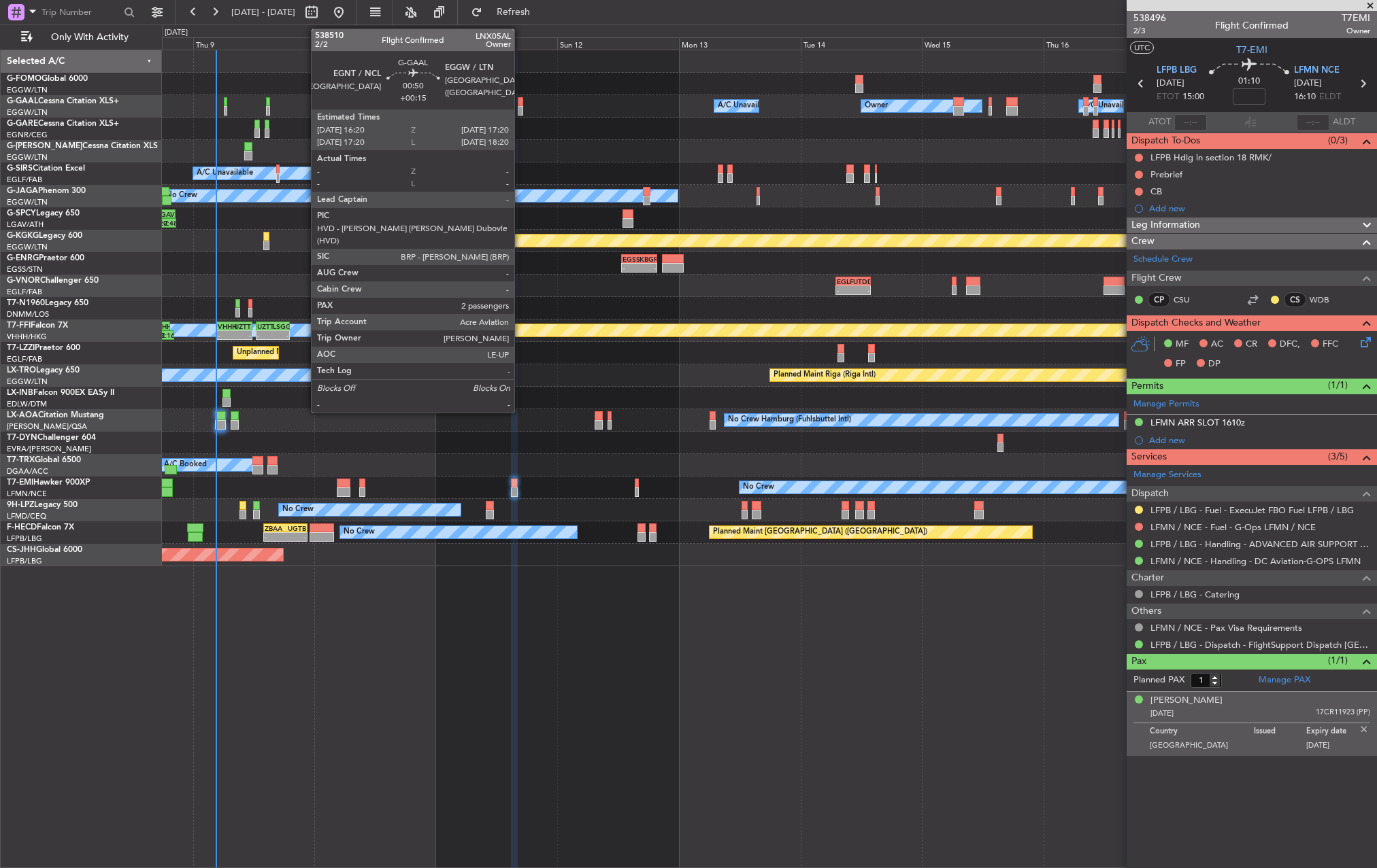
click at [520, 105] on div at bounding box center [520, 101] width 5 height 10
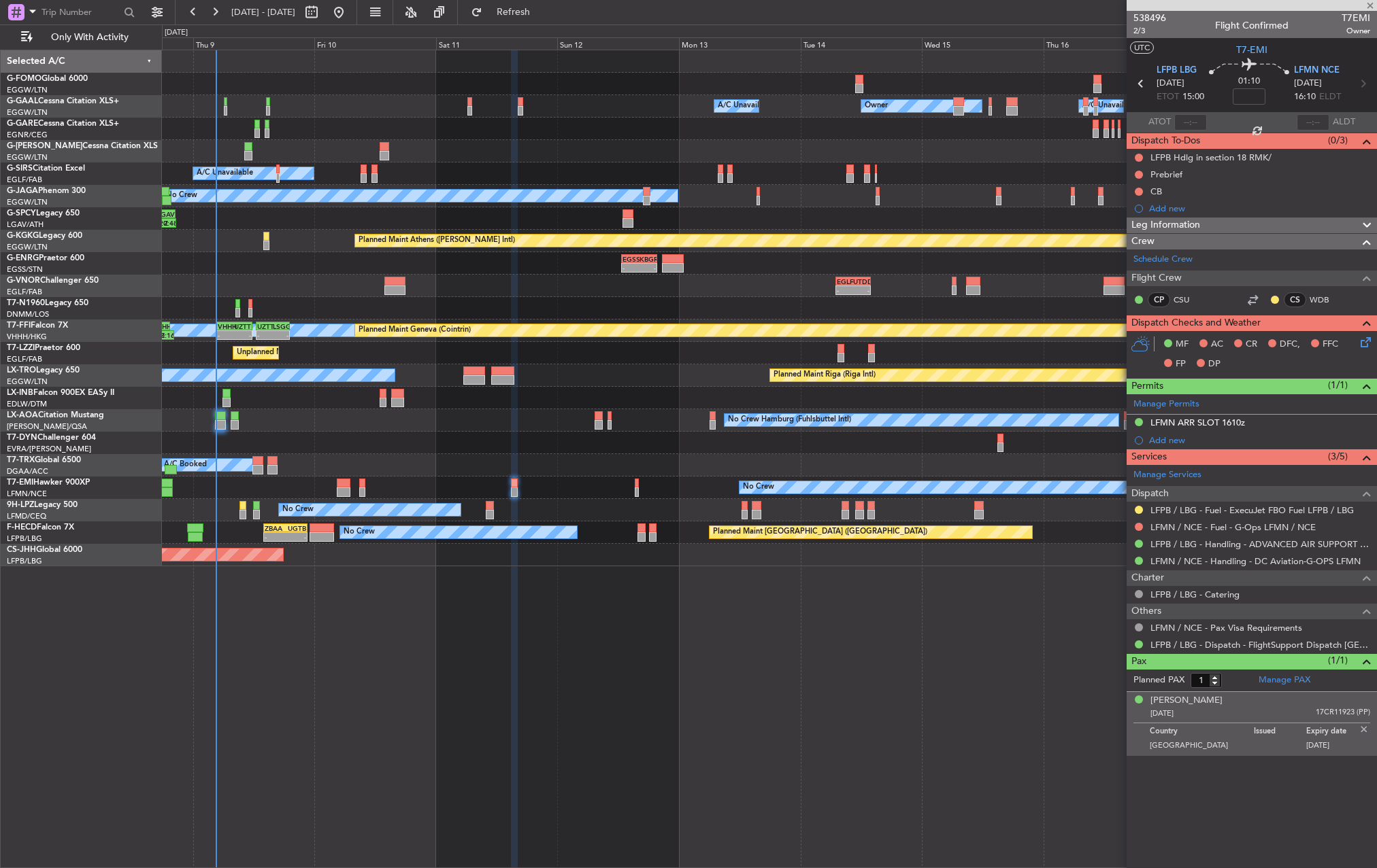
type input "+00:15"
type input "2"
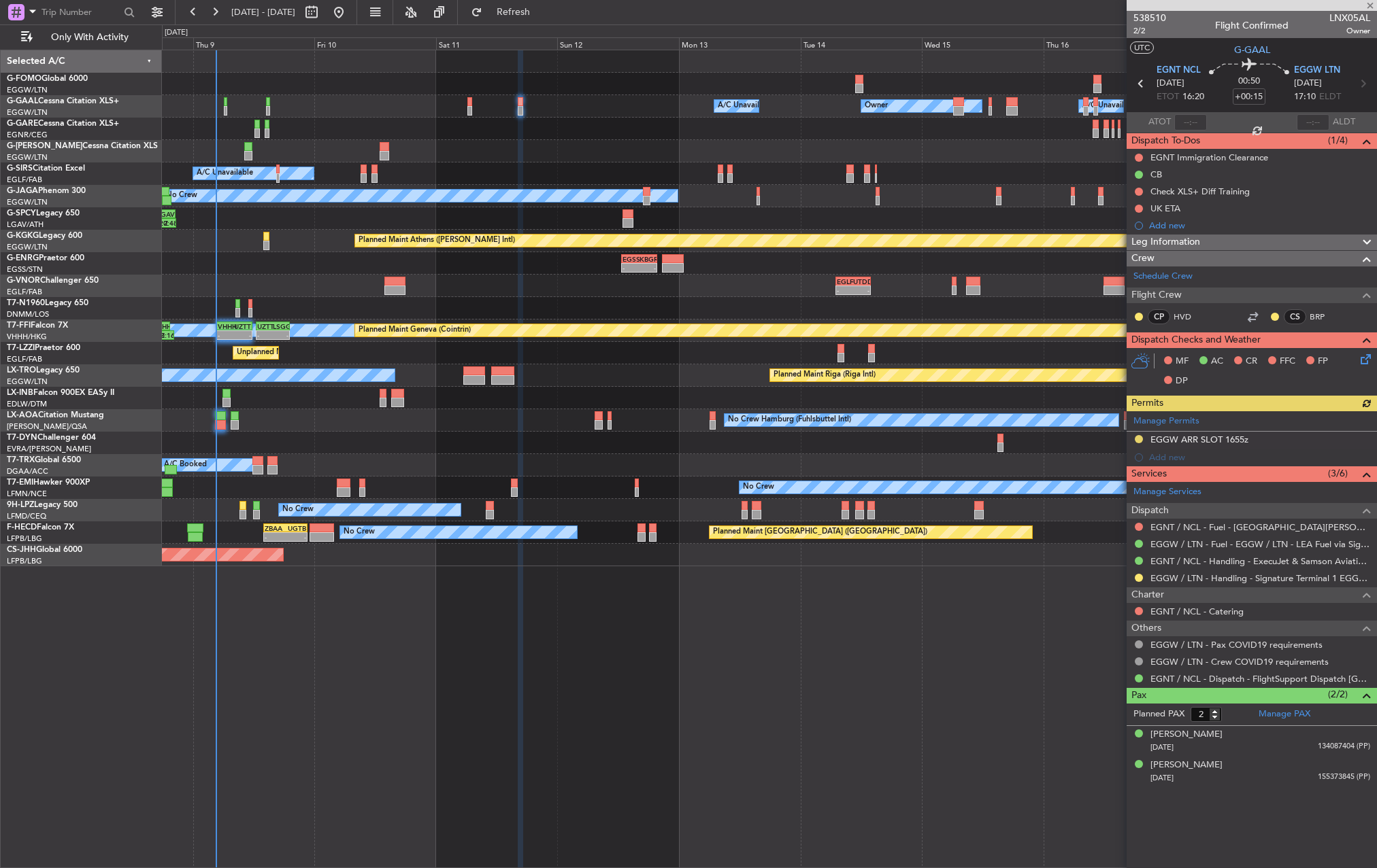
click at [1220, 435] on div "Manage Permits EGGW ARR SLOT 1655z Add new" at bounding box center [1252, 439] width 250 height 55
click at [1207, 438] on div "Manage Permits EGGW ARR SLOT 1655z Add new" at bounding box center [1252, 439] width 250 height 55
click at [1203, 443] on div "EGGW ARR SLOT 1655z" at bounding box center [1199, 439] width 98 height 12
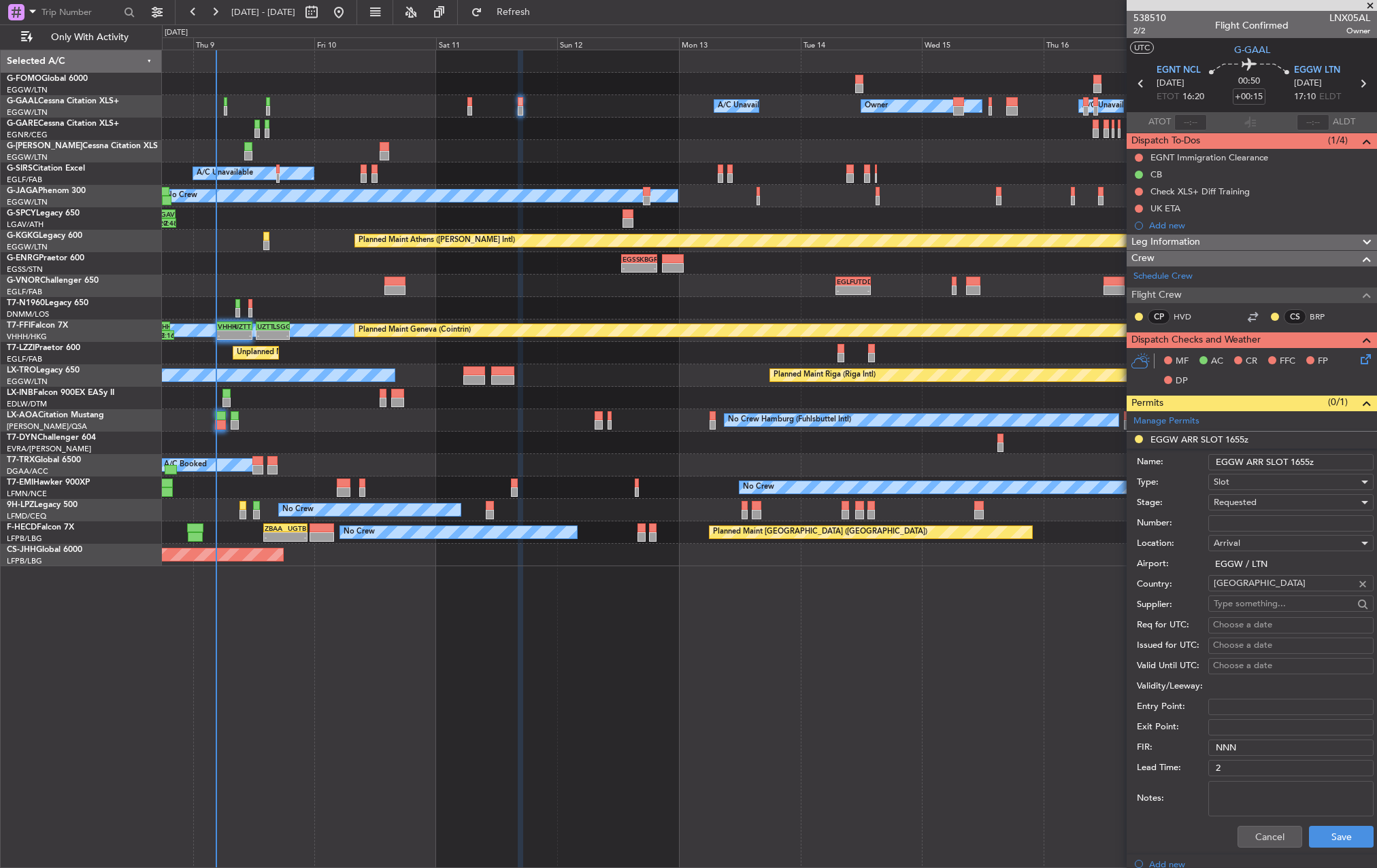
click at [1304, 463] on input "EGGW ARR SLOT 1655z" at bounding box center [1291, 462] width 165 height 16
type input "EGGW ARR SLOT 1705z"
click at [1285, 494] on div "Requested" at bounding box center [1286, 502] width 145 height 21
click at [1275, 604] on span "Received OK" at bounding box center [1286, 606] width 143 height 21
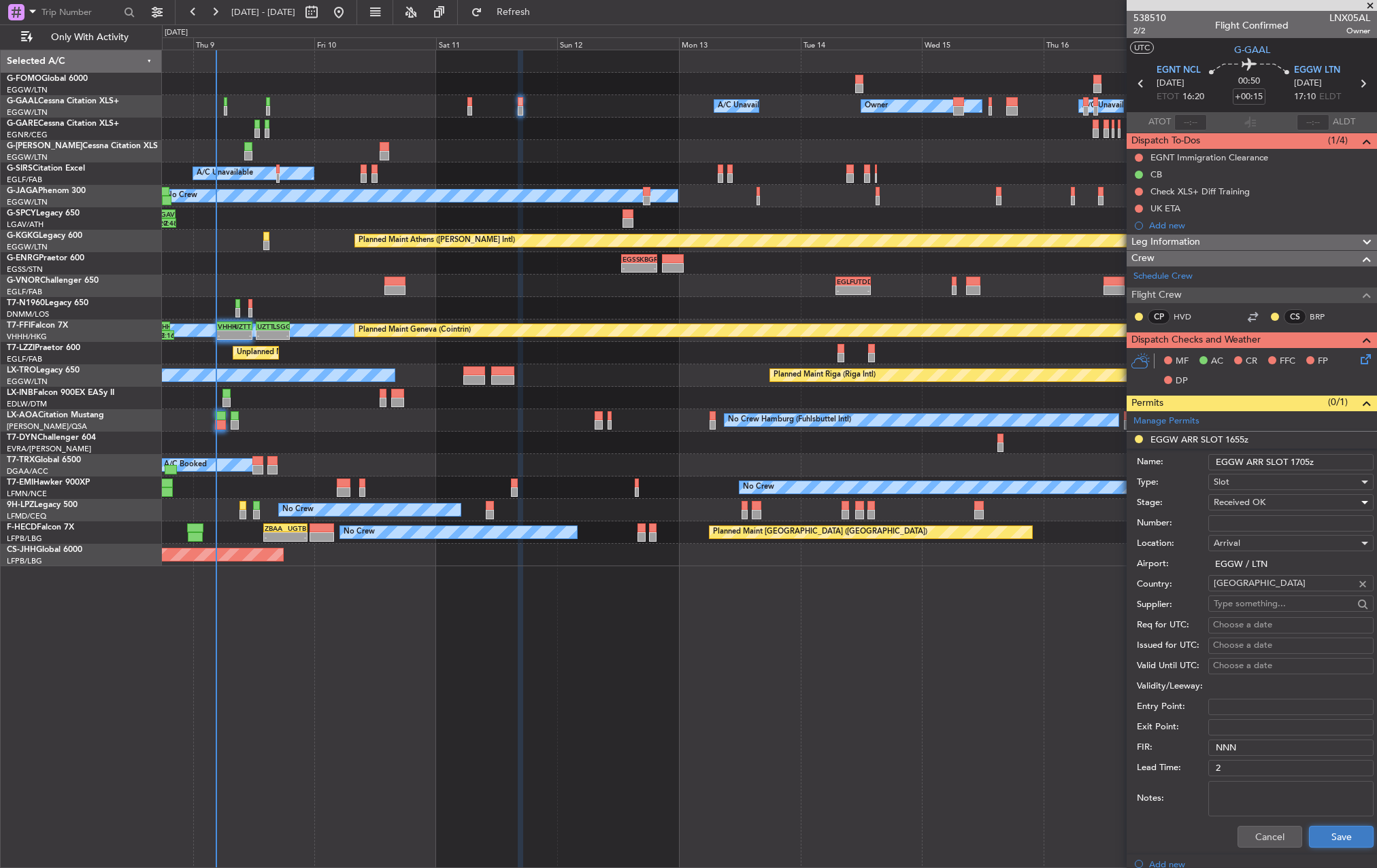
click at [1348, 836] on button "Save" at bounding box center [1341, 837] width 64 height 22
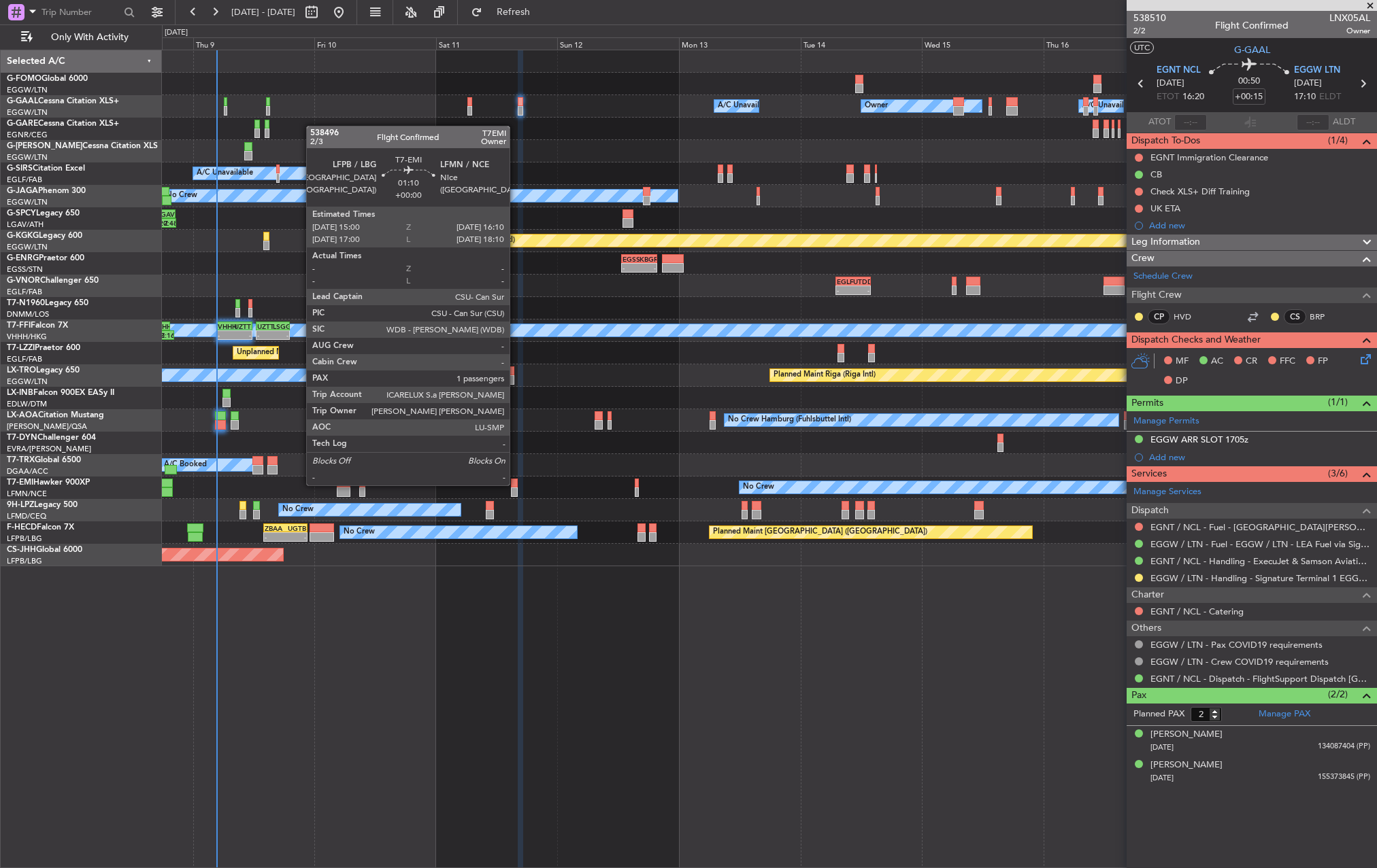
click at [514, 486] on div at bounding box center [514, 483] width 6 height 10
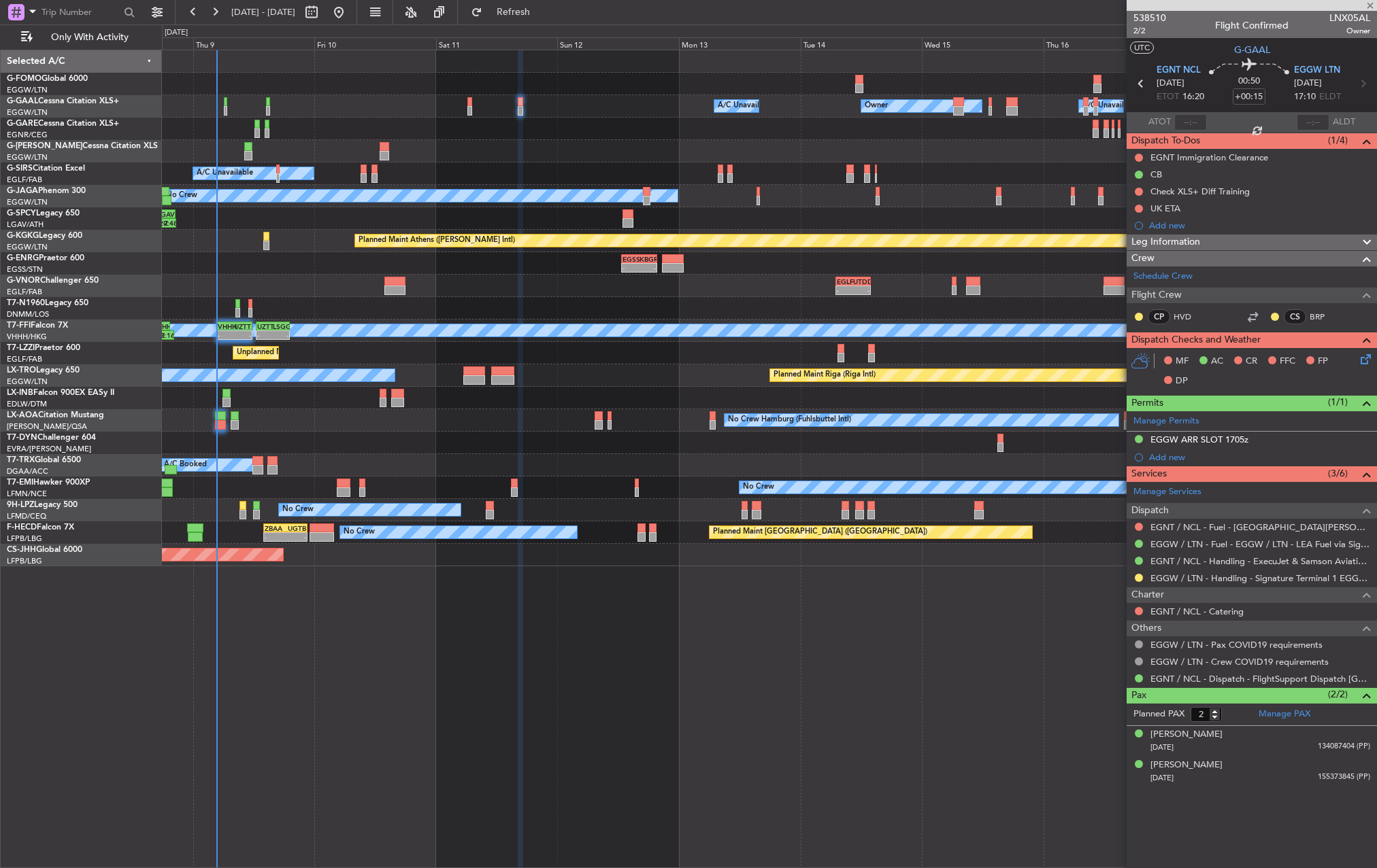
type input "1"
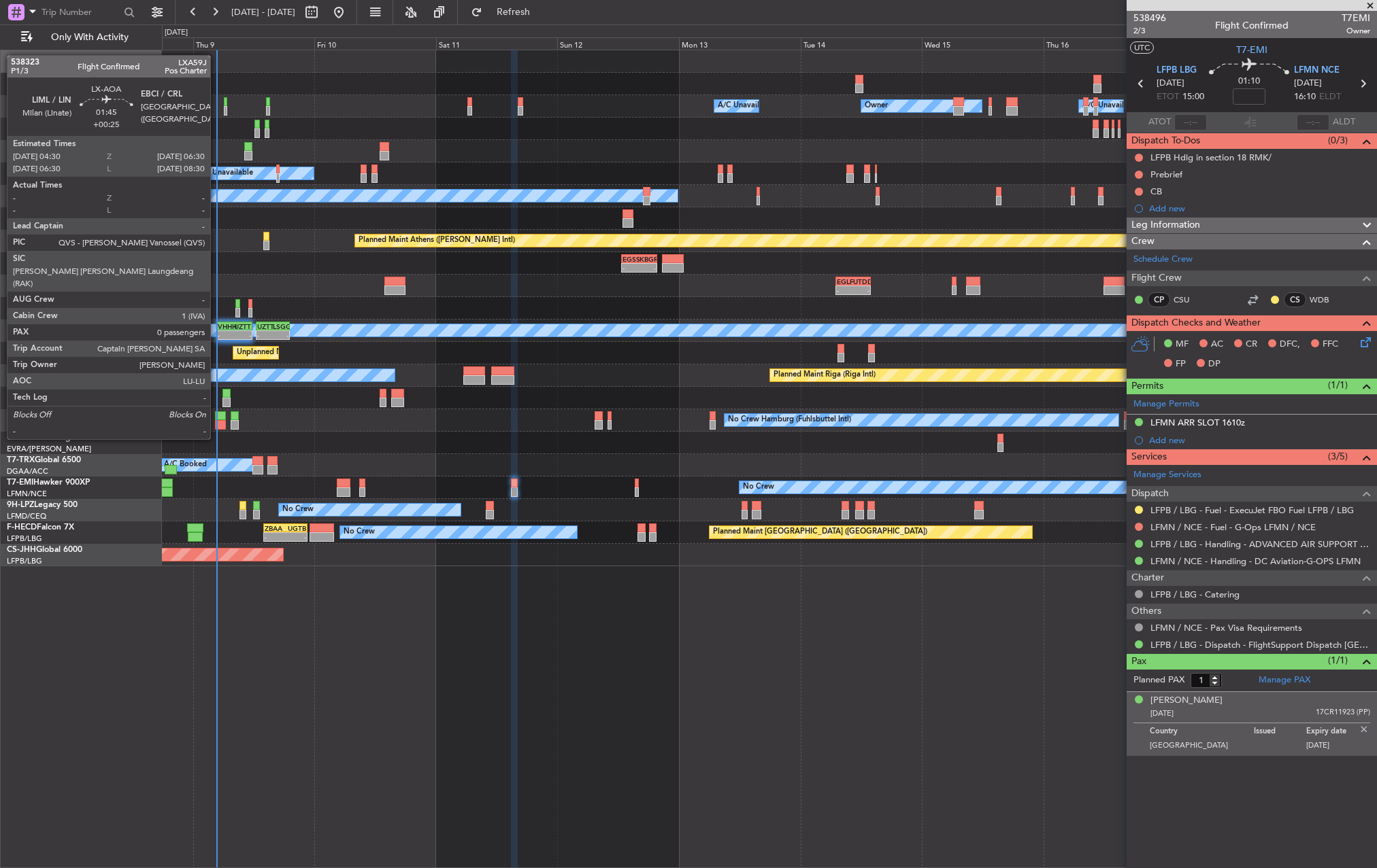
click at [217, 413] on div at bounding box center [219, 416] width 10 height 10
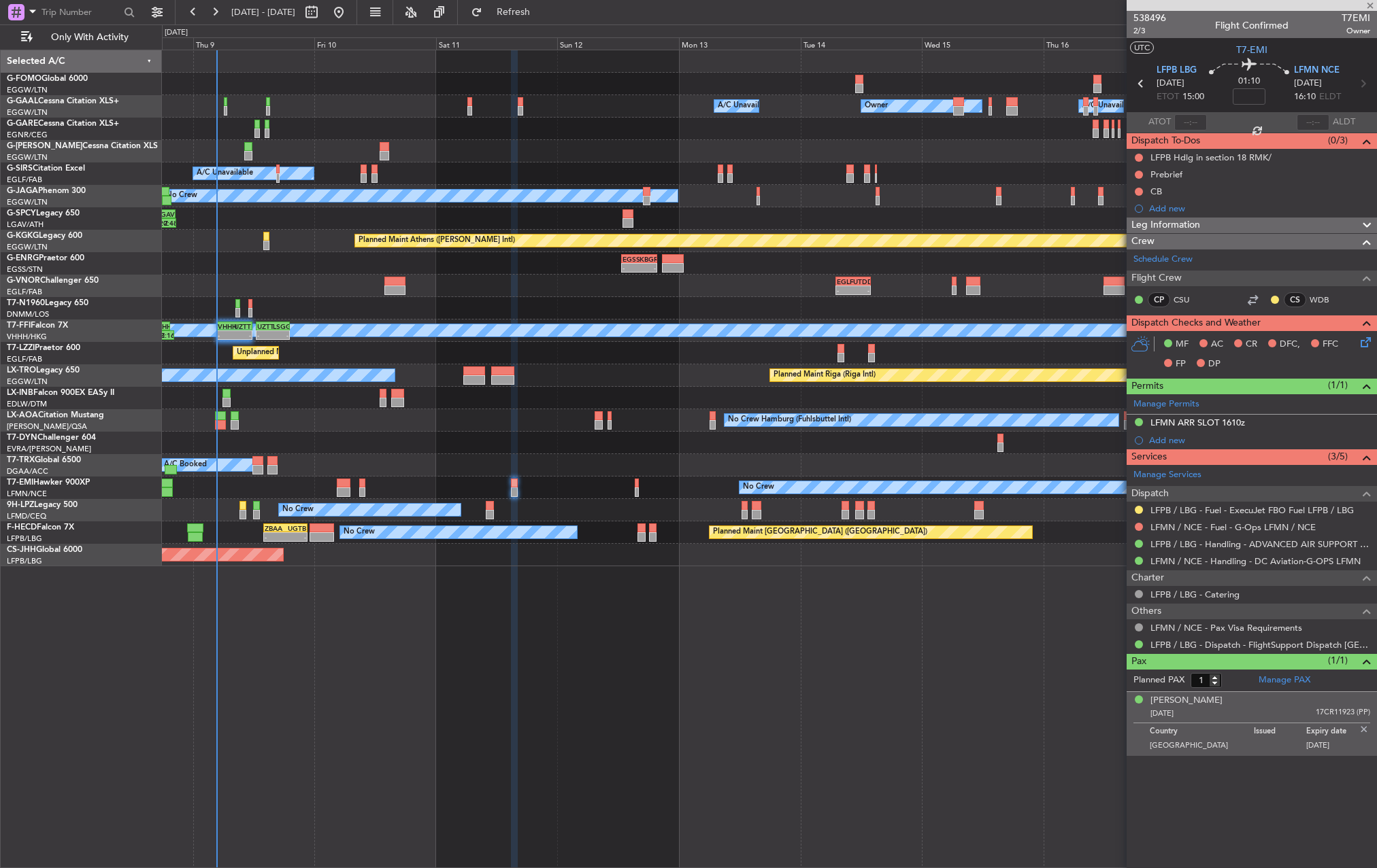
type input "+00:25"
type input "0"
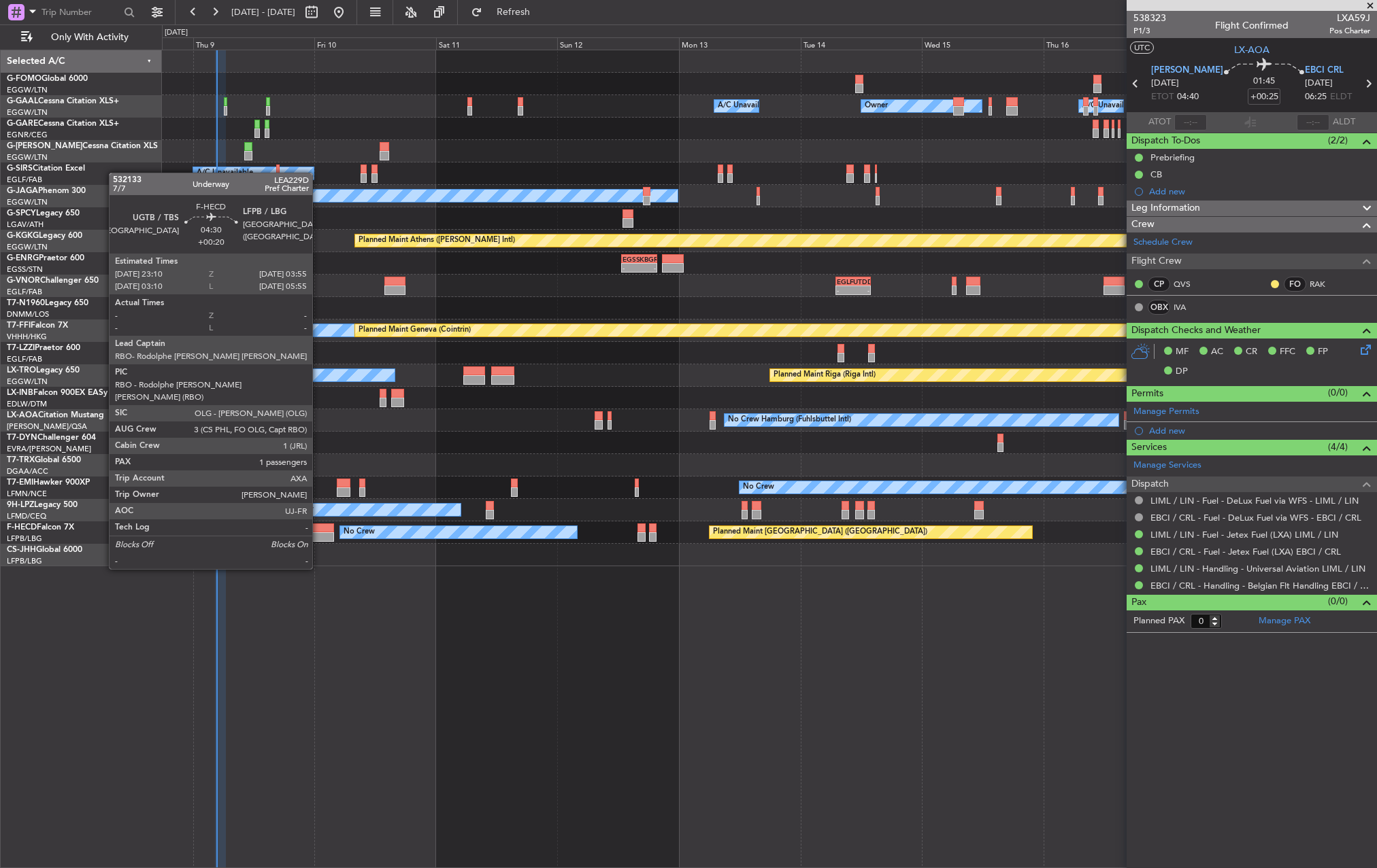
click at [318, 531] on div at bounding box center [322, 528] width 24 height 10
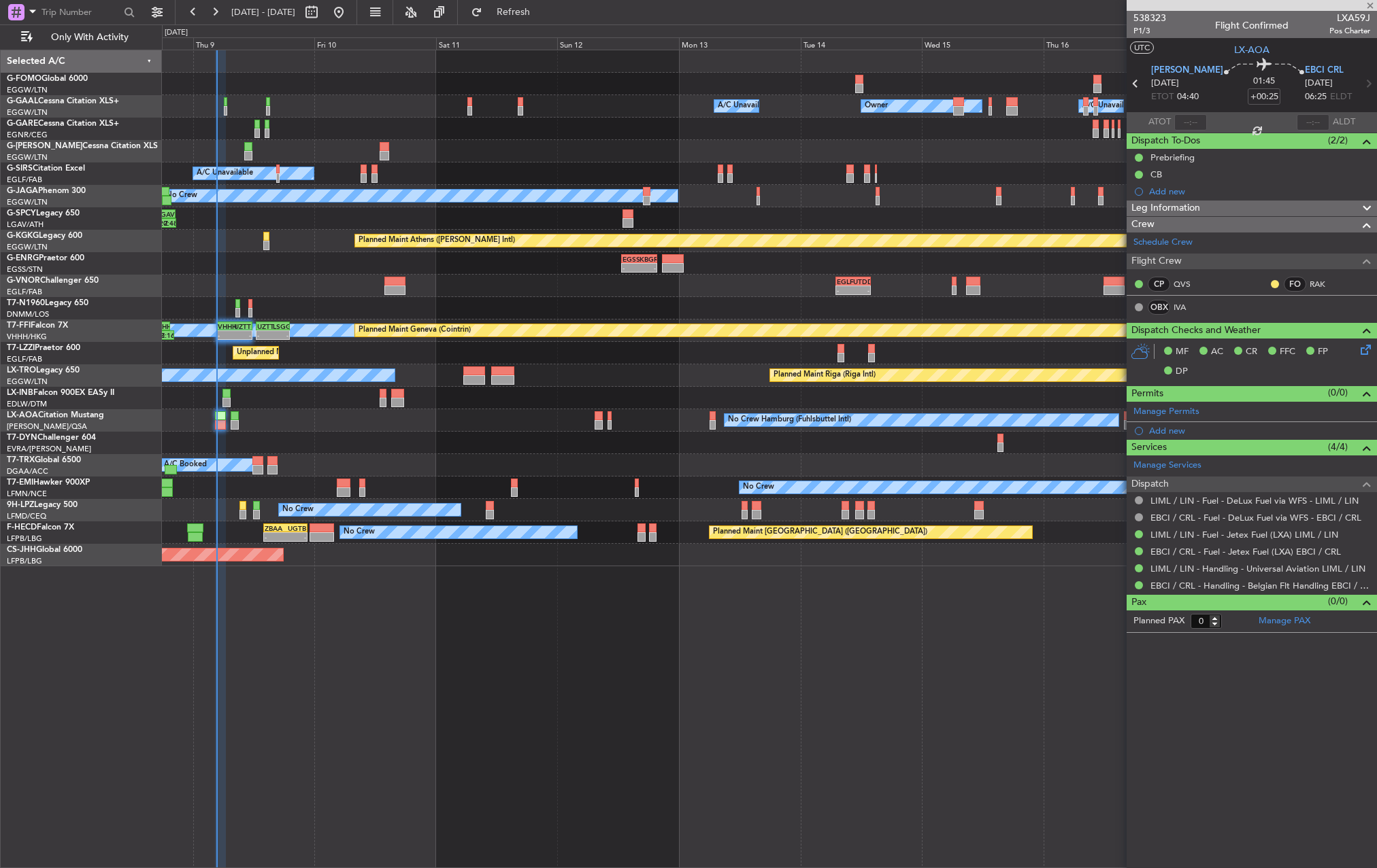
type input "+00:20"
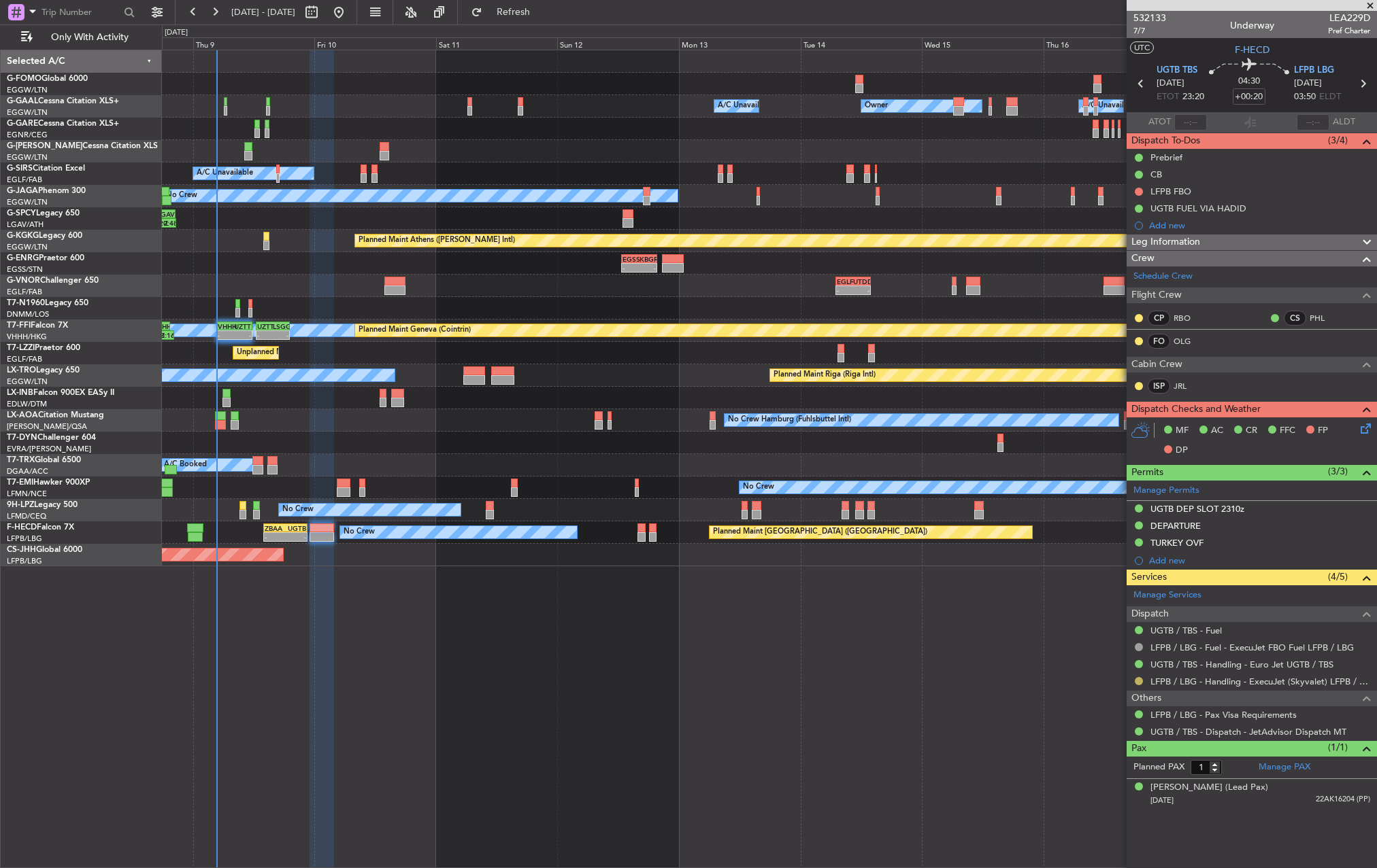
click at [1140, 682] on button at bounding box center [1139, 681] width 8 height 8
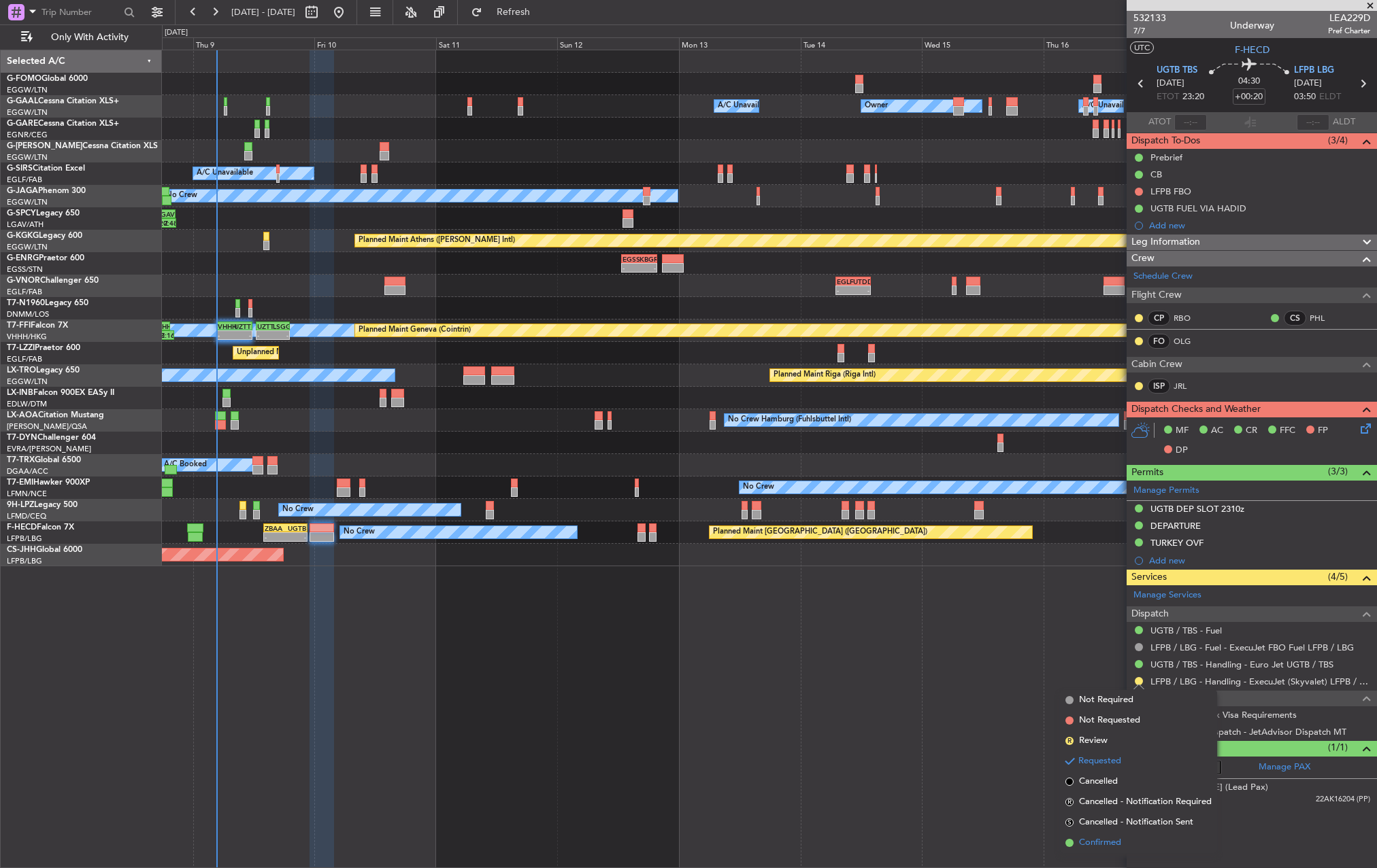
click at [1108, 844] on span "Confirmed" at bounding box center [1100, 843] width 43 height 14
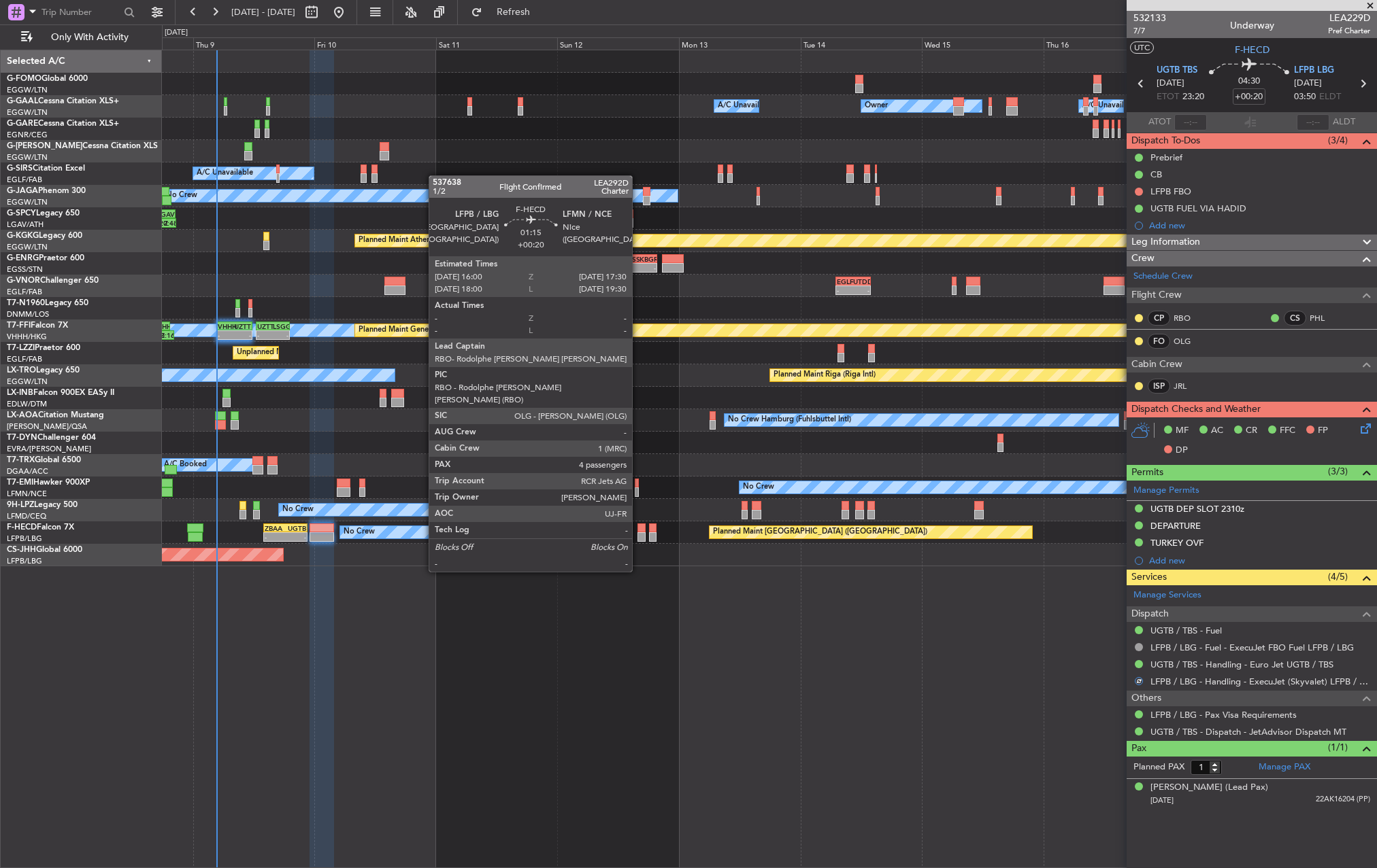
click at [638, 534] on div at bounding box center [641, 537] width 8 height 10
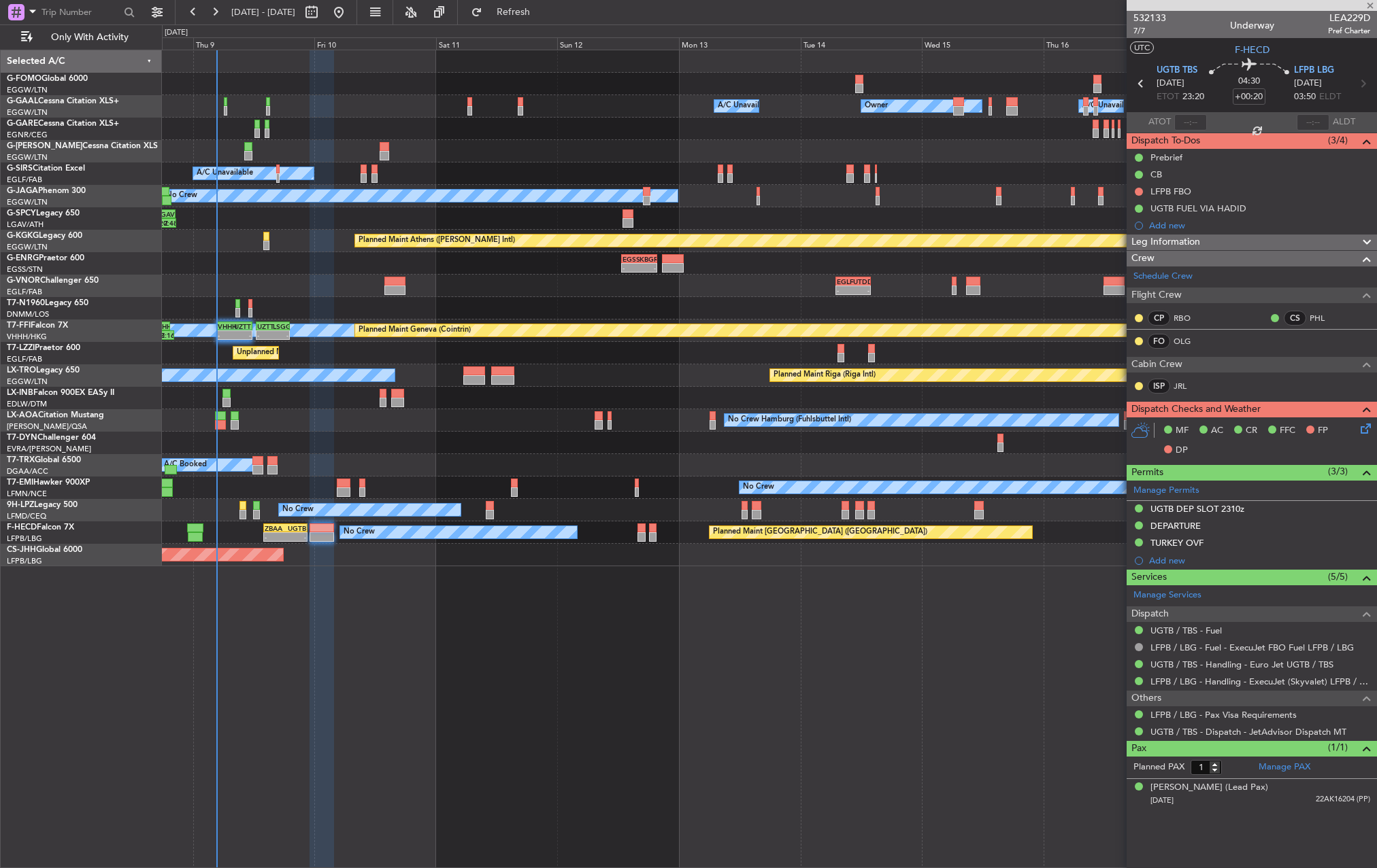
type input "4"
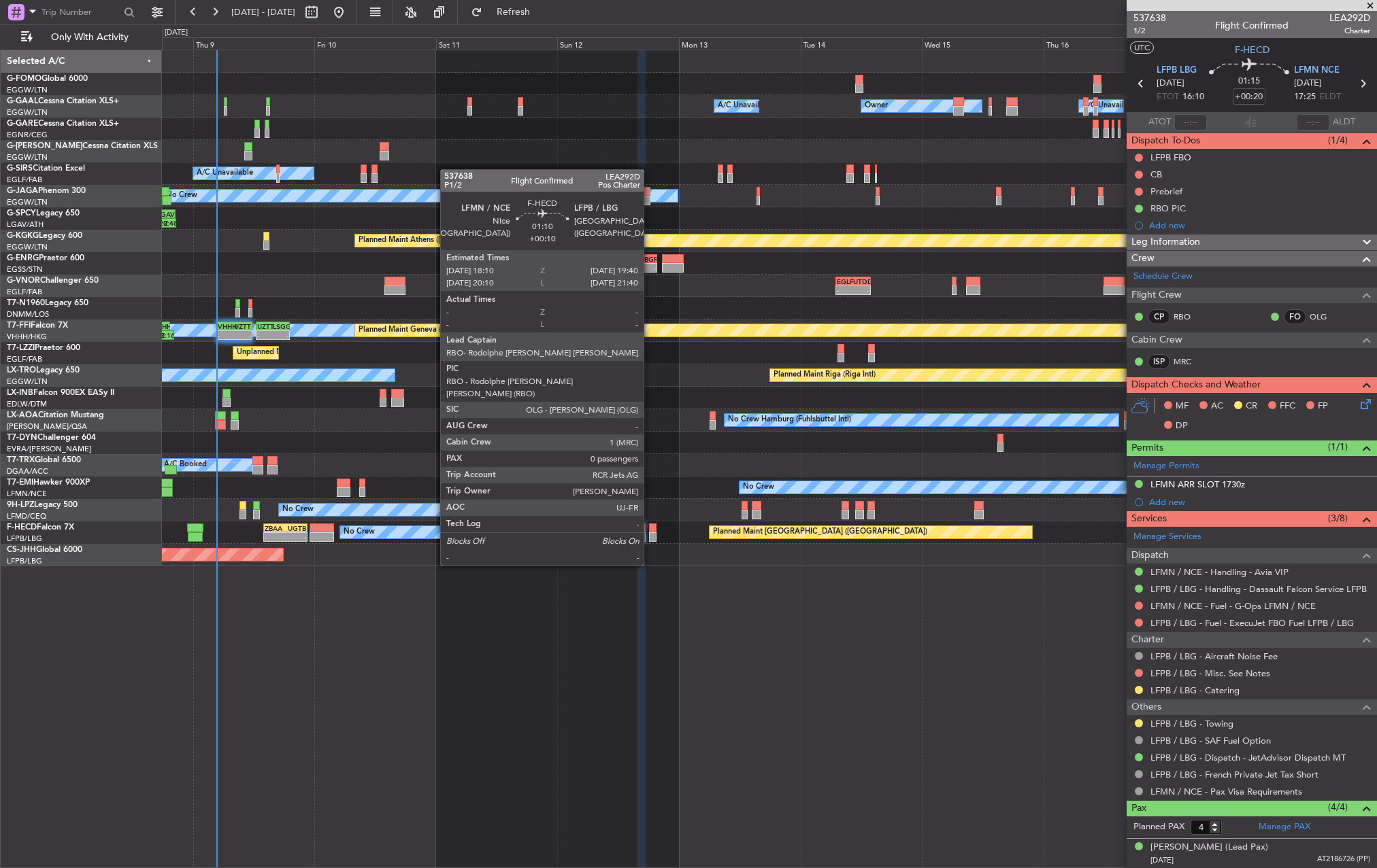
click at [650, 527] on div at bounding box center [653, 528] width 8 height 10
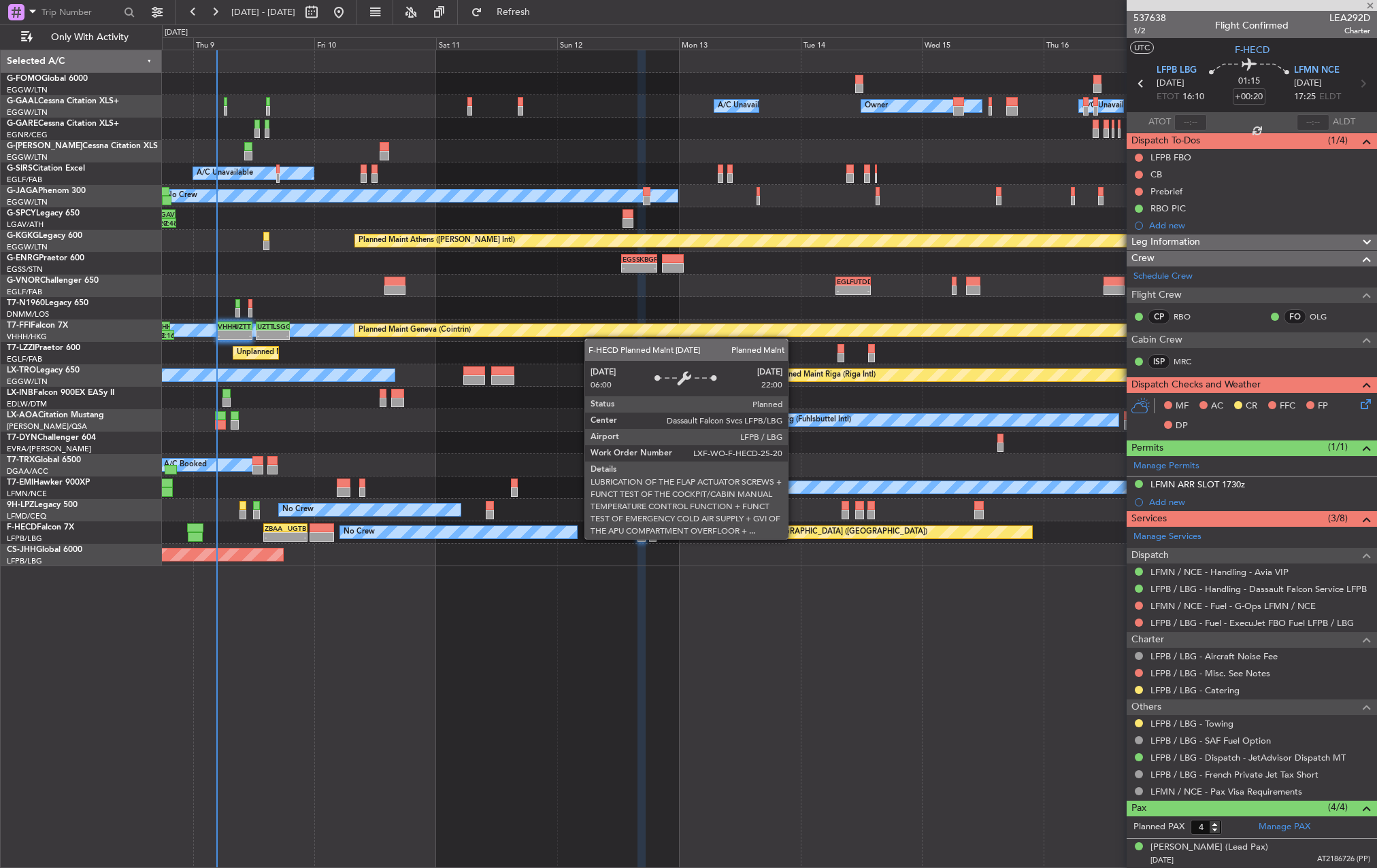
type input "+00:10"
type input "0"
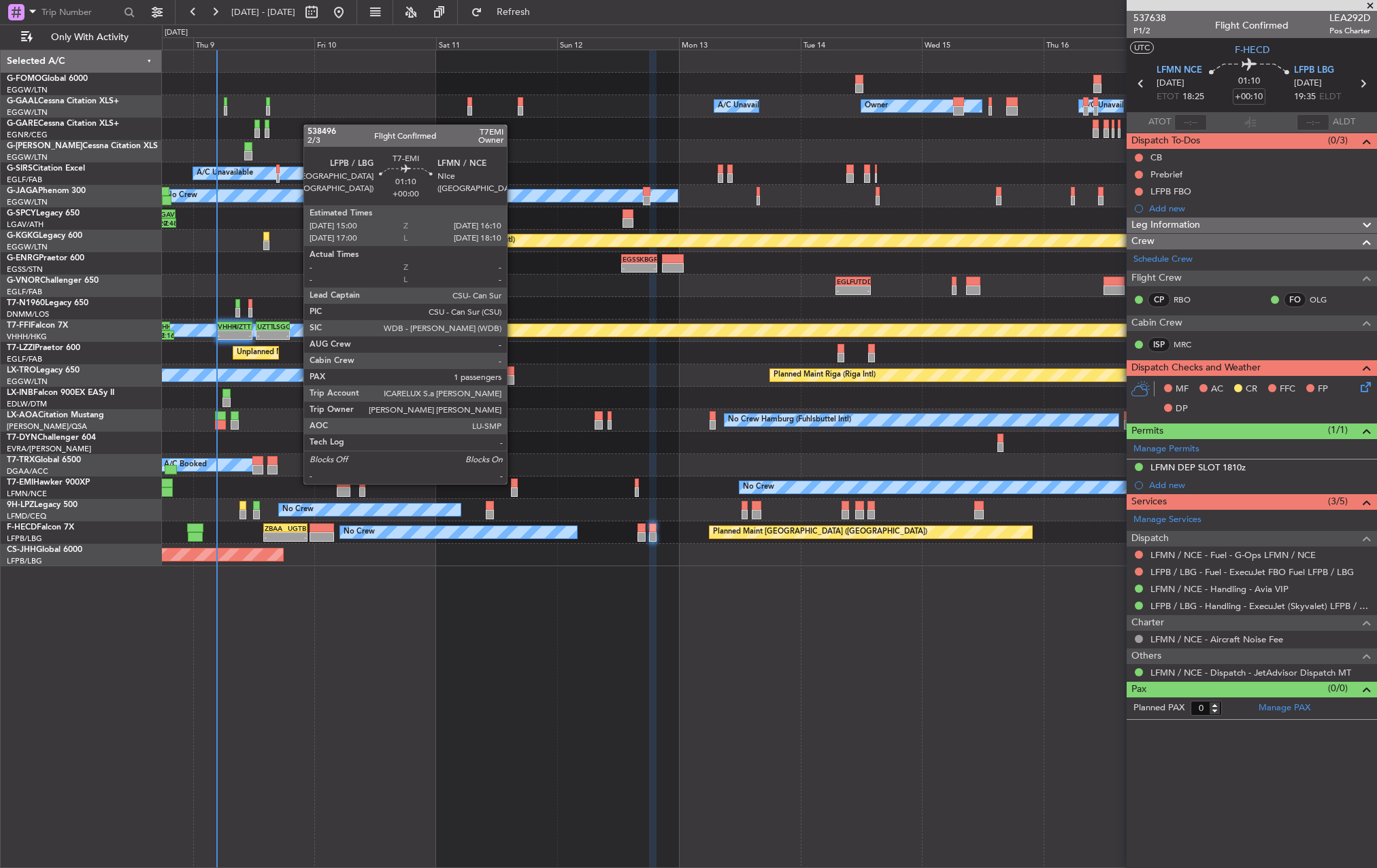
click at [513, 483] on div at bounding box center [514, 483] width 6 height 10
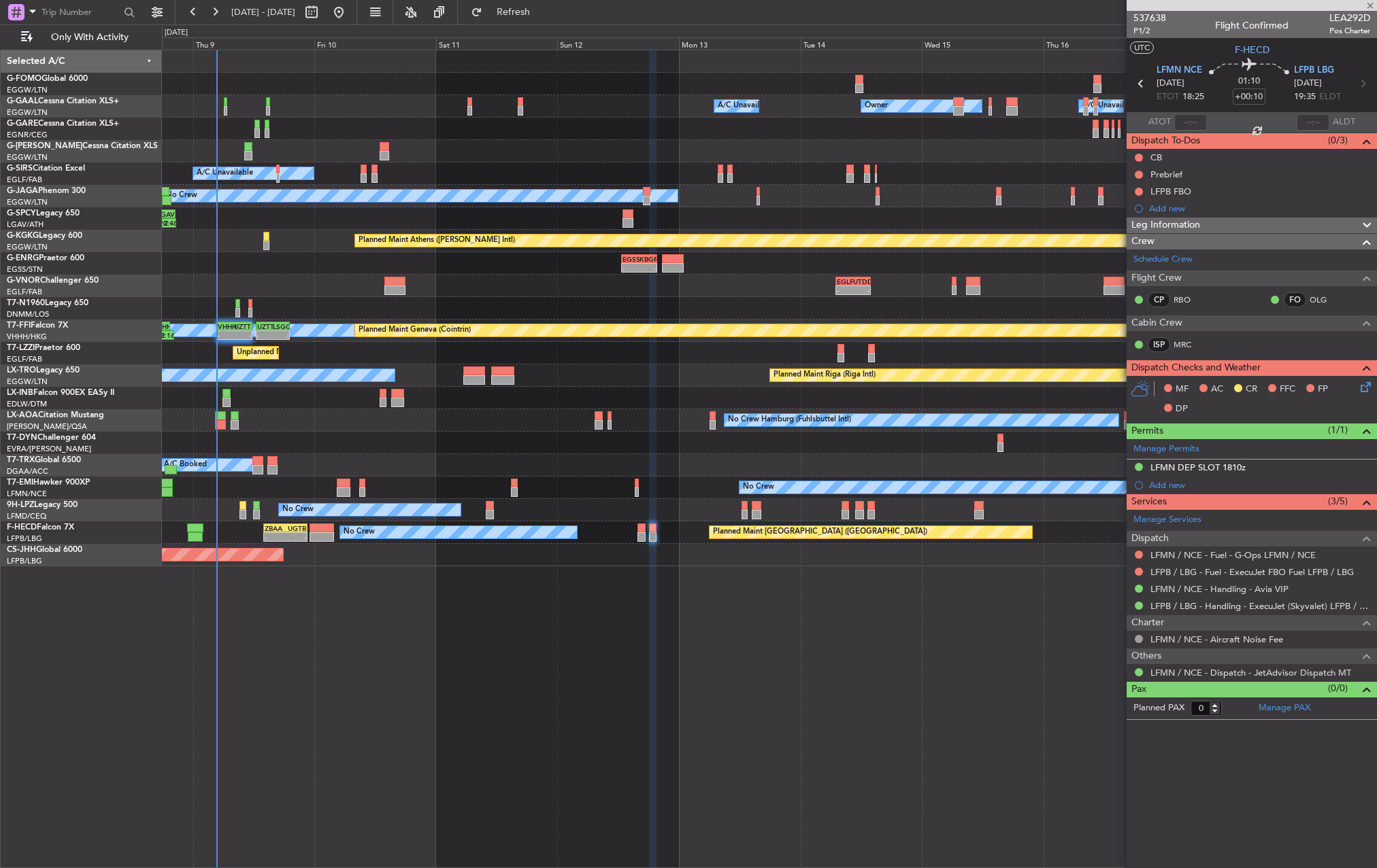
type input "1"
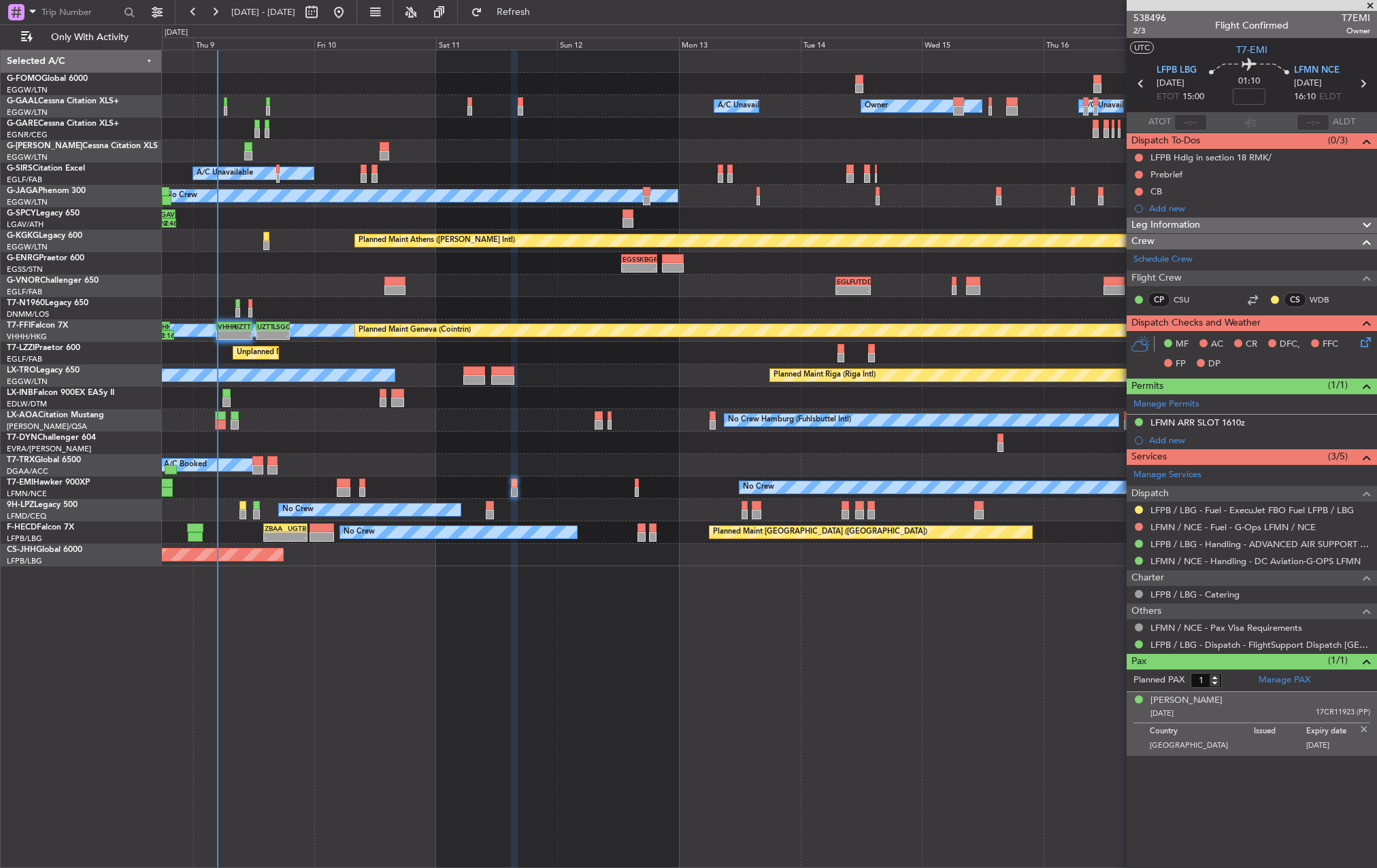
click at [1183, 220] on span "Leg Information" at bounding box center [1166, 225] width 69 height 15
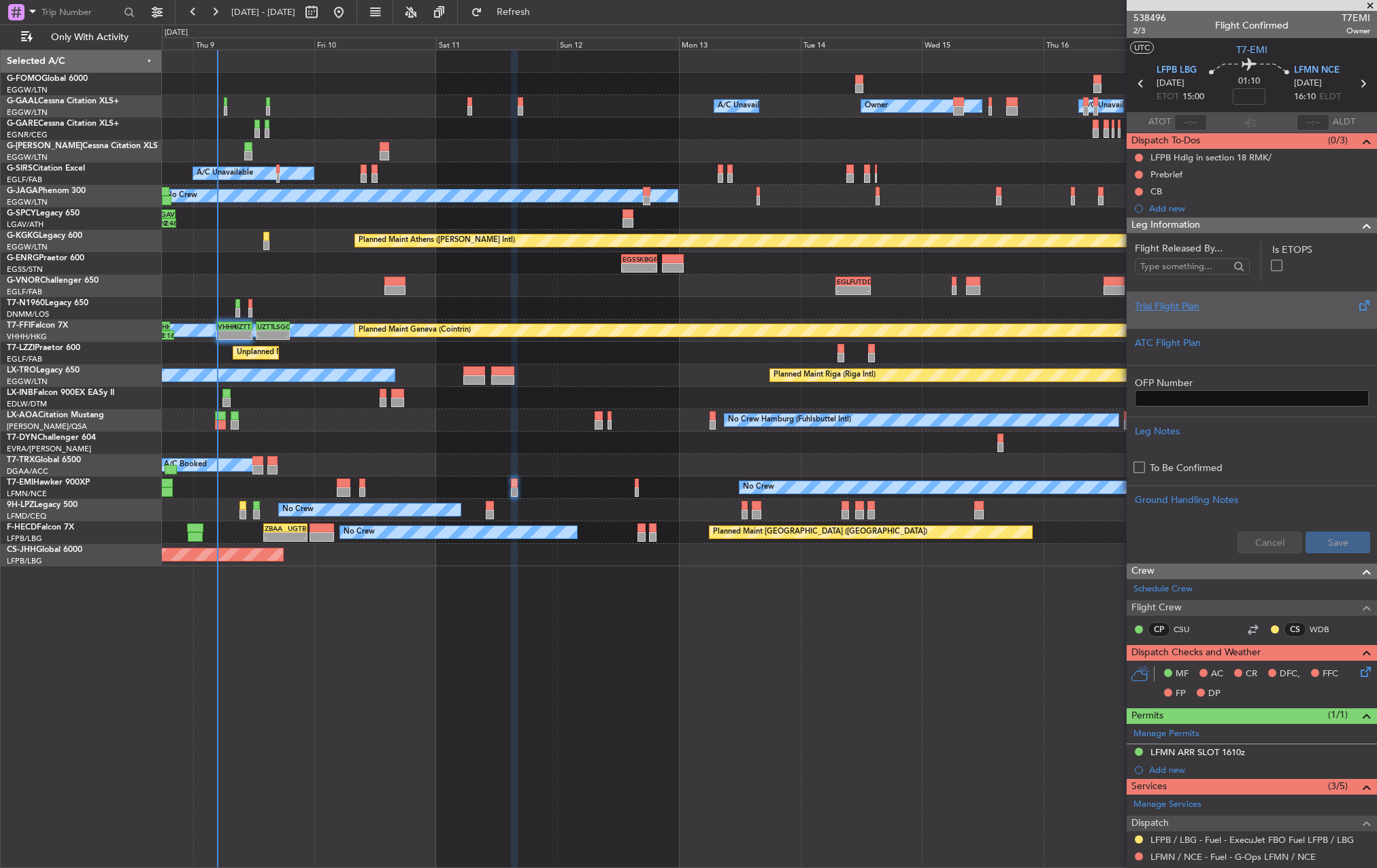
click at [1174, 304] on div "Trial Flight Plan" at bounding box center [1252, 306] width 234 height 14
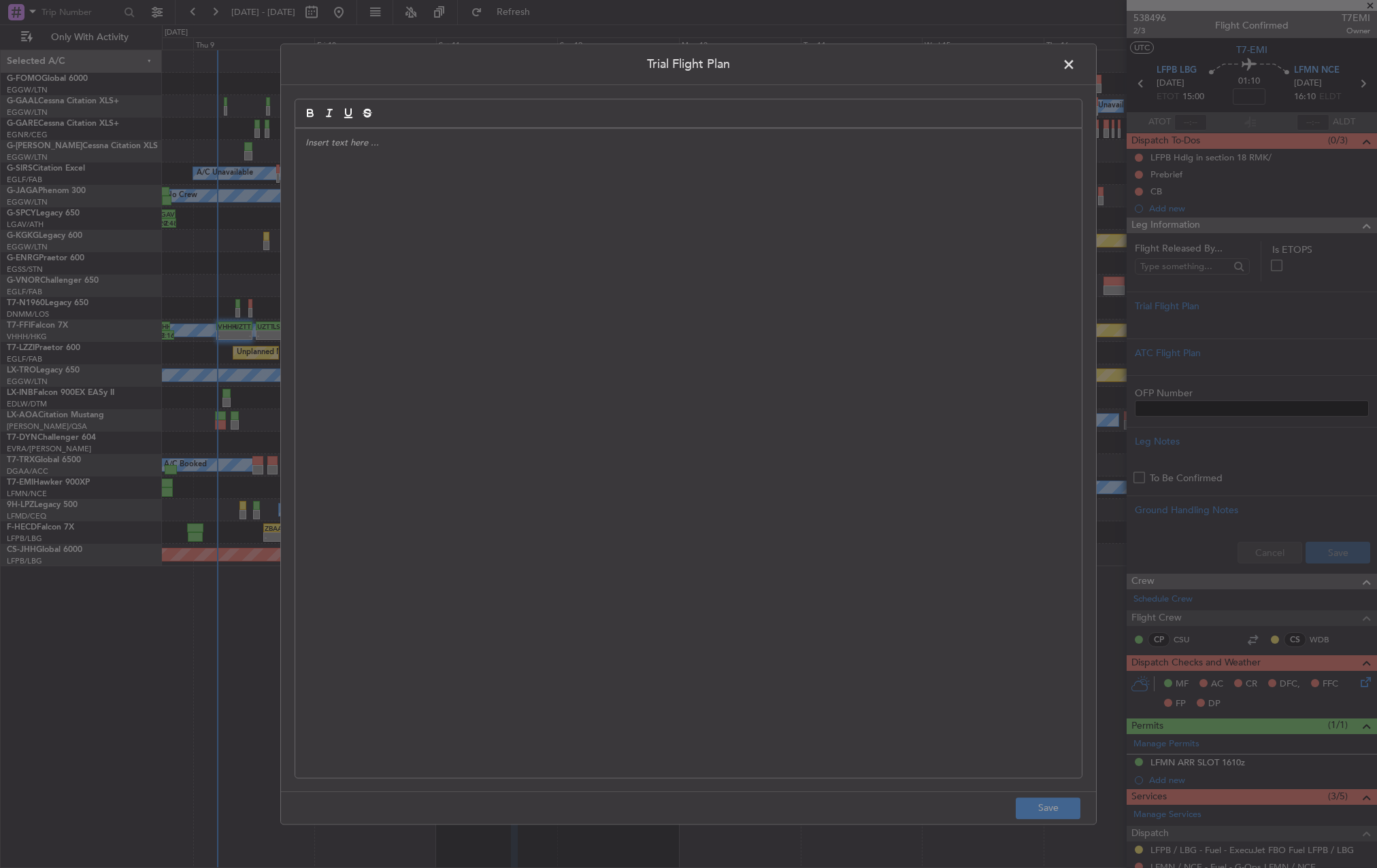
click at [442, 334] on div at bounding box center [689, 453] width 787 height 650
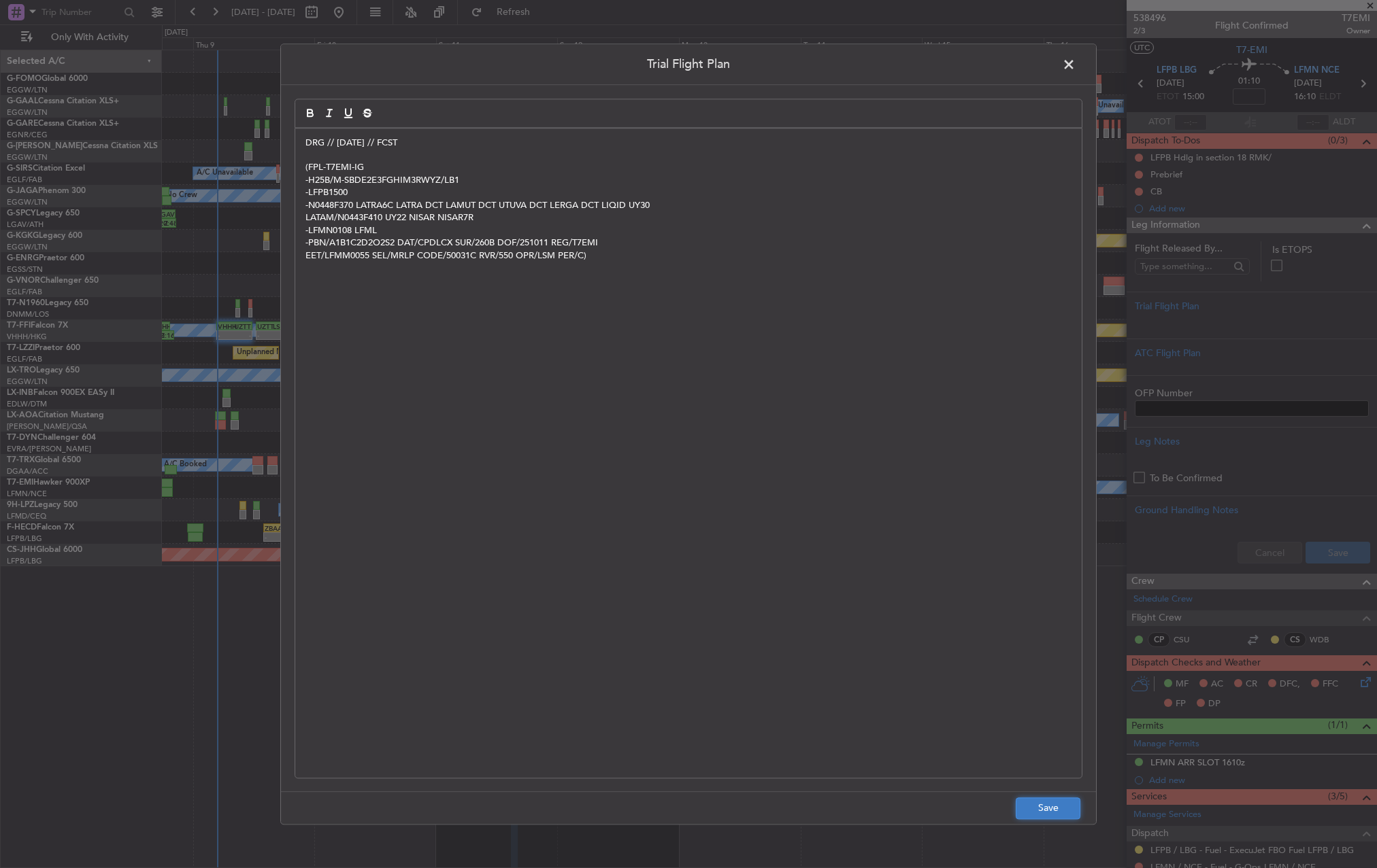
click at [1041, 816] on button "Save" at bounding box center [1048, 808] width 64 height 22
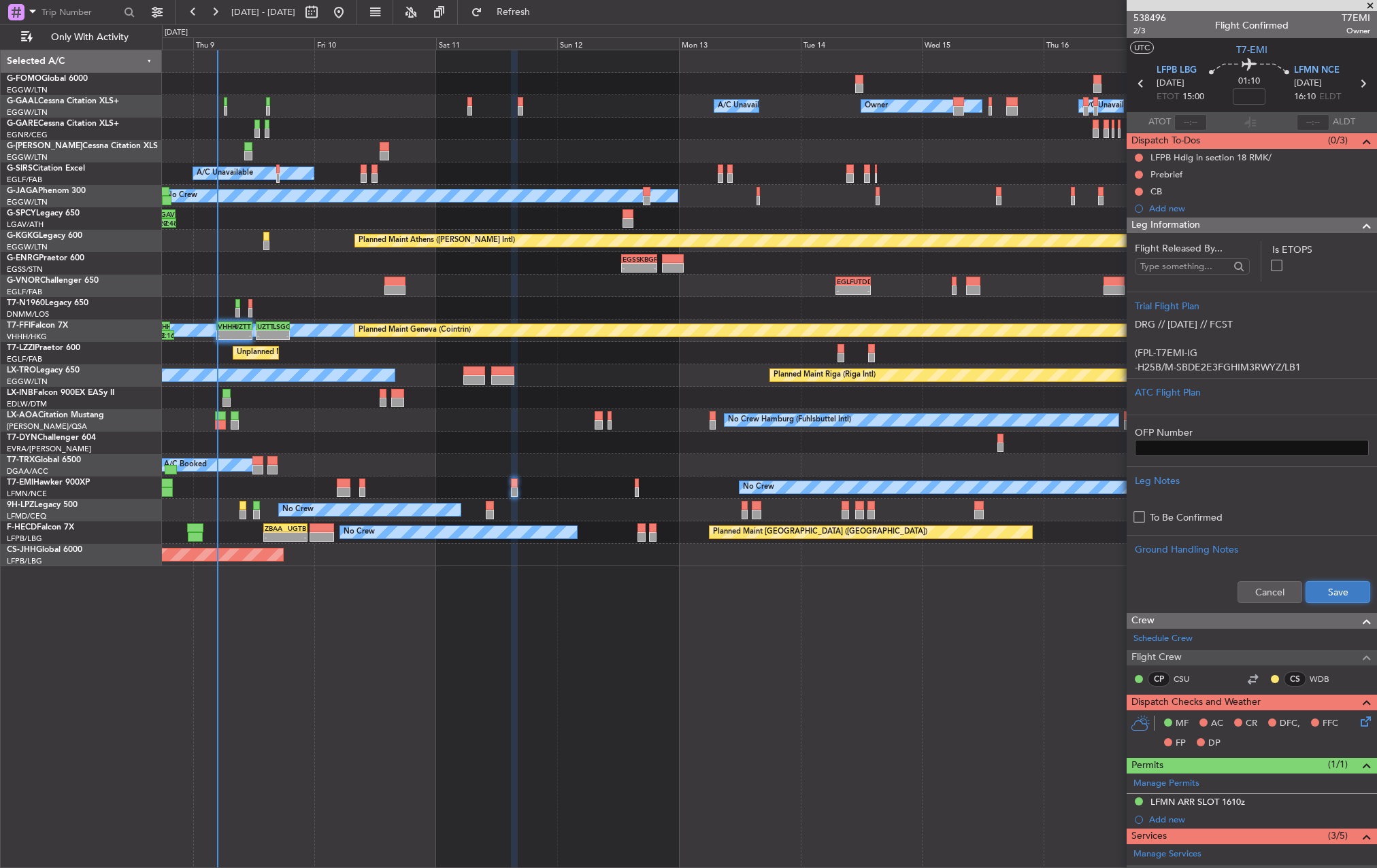
click at [1321, 600] on button "Save" at bounding box center [1337, 593] width 64 height 22
click at [1148, 26] on span "2/3" at bounding box center [1149, 31] width 33 height 12
click at [1166, 233] on section "Flight Released By... Is ETOPS Trial Flight Plan DRG // 09OCT // FCST (FPL-T7EM…" at bounding box center [1252, 422] width 250 height 380
click at [1165, 228] on span "Leg Information" at bounding box center [1166, 225] width 69 height 15
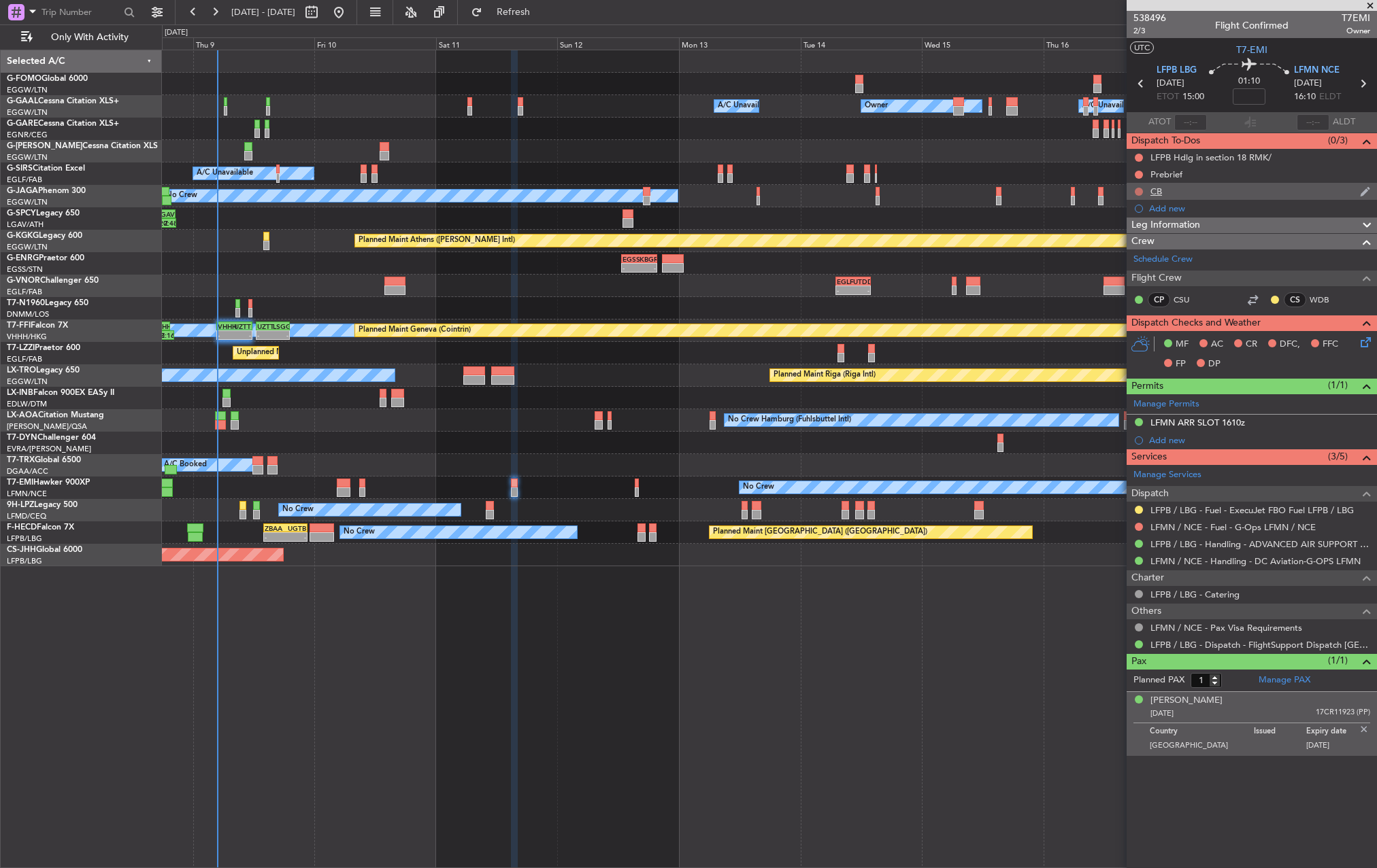
click at [1138, 188] on button at bounding box center [1139, 191] width 8 height 8
click at [1144, 255] on span "Completed" at bounding box center [1145, 251] width 45 height 14
click at [1141, 176] on button at bounding box center [1139, 174] width 8 height 8
click at [1142, 211] on span "In Progress" at bounding box center [1145, 214] width 46 height 14
click at [1360, 343] on icon at bounding box center [1363, 340] width 11 height 11
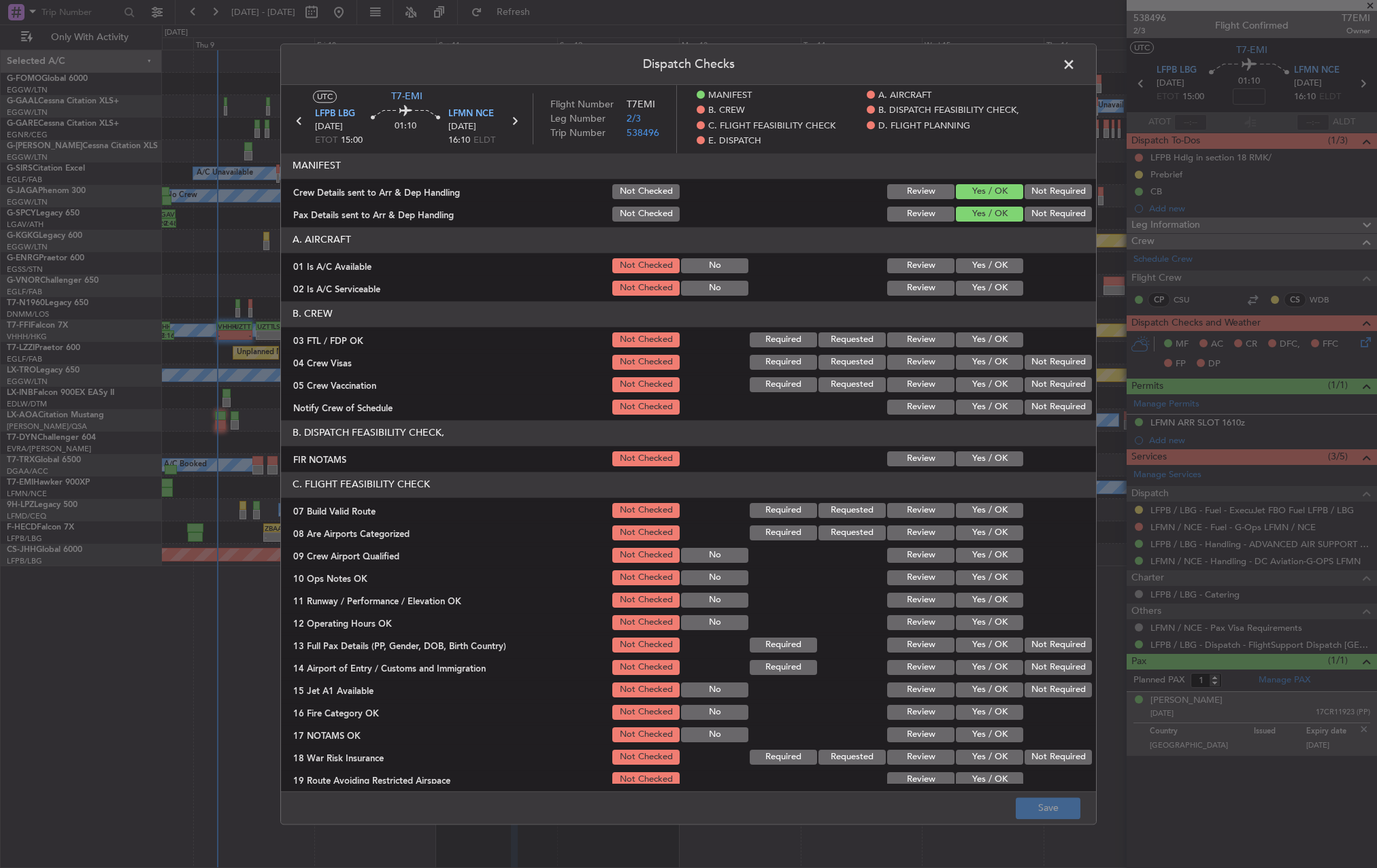
click at [973, 267] on button "Yes / OK" at bounding box center [990, 265] width 67 height 15
click at [975, 292] on button "Yes / OK" at bounding box center [990, 288] width 67 height 15
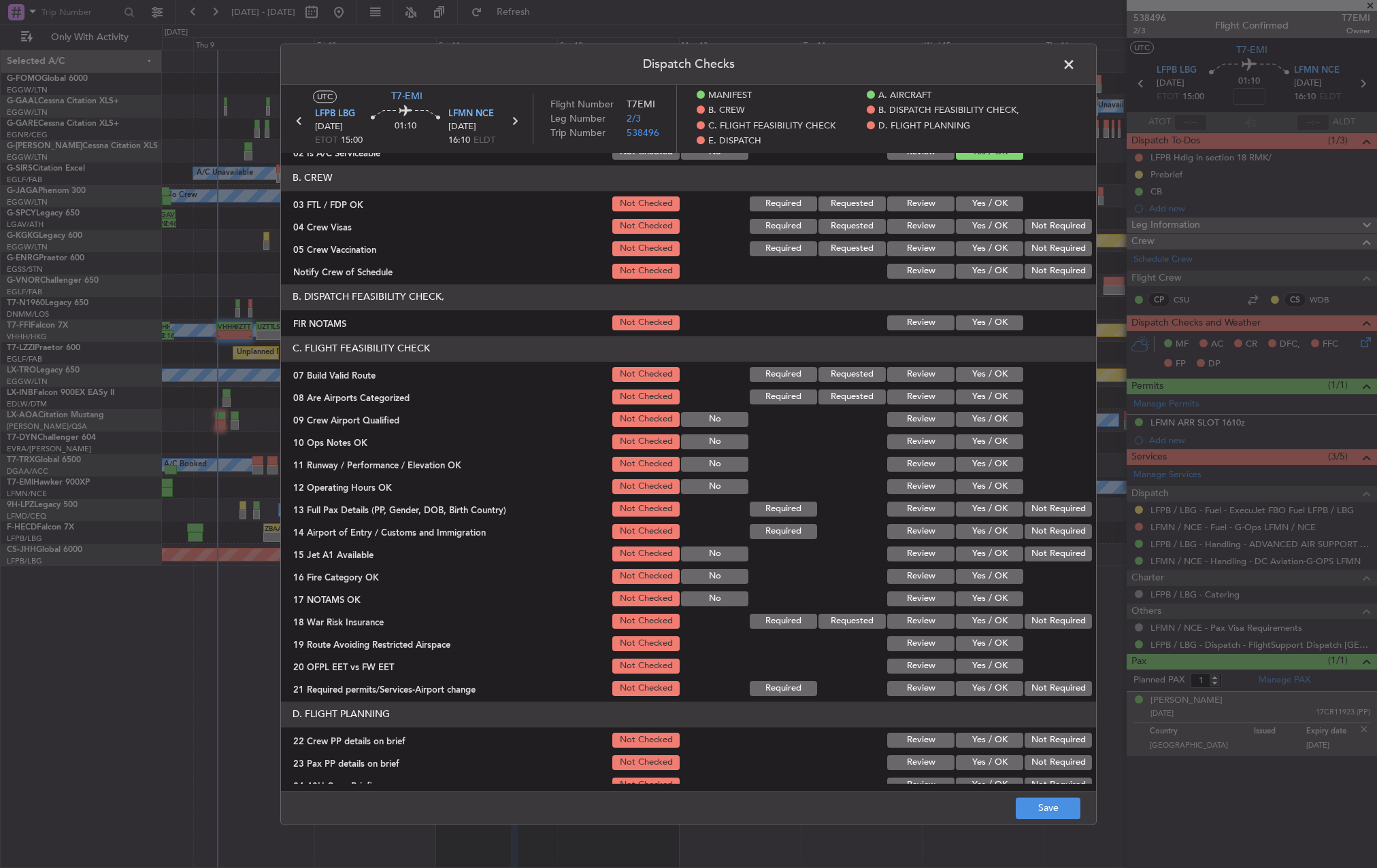
click at [988, 381] on button "Yes / OK" at bounding box center [990, 374] width 67 height 15
click at [995, 441] on button "Yes / OK" at bounding box center [990, 442] width 67 height 15
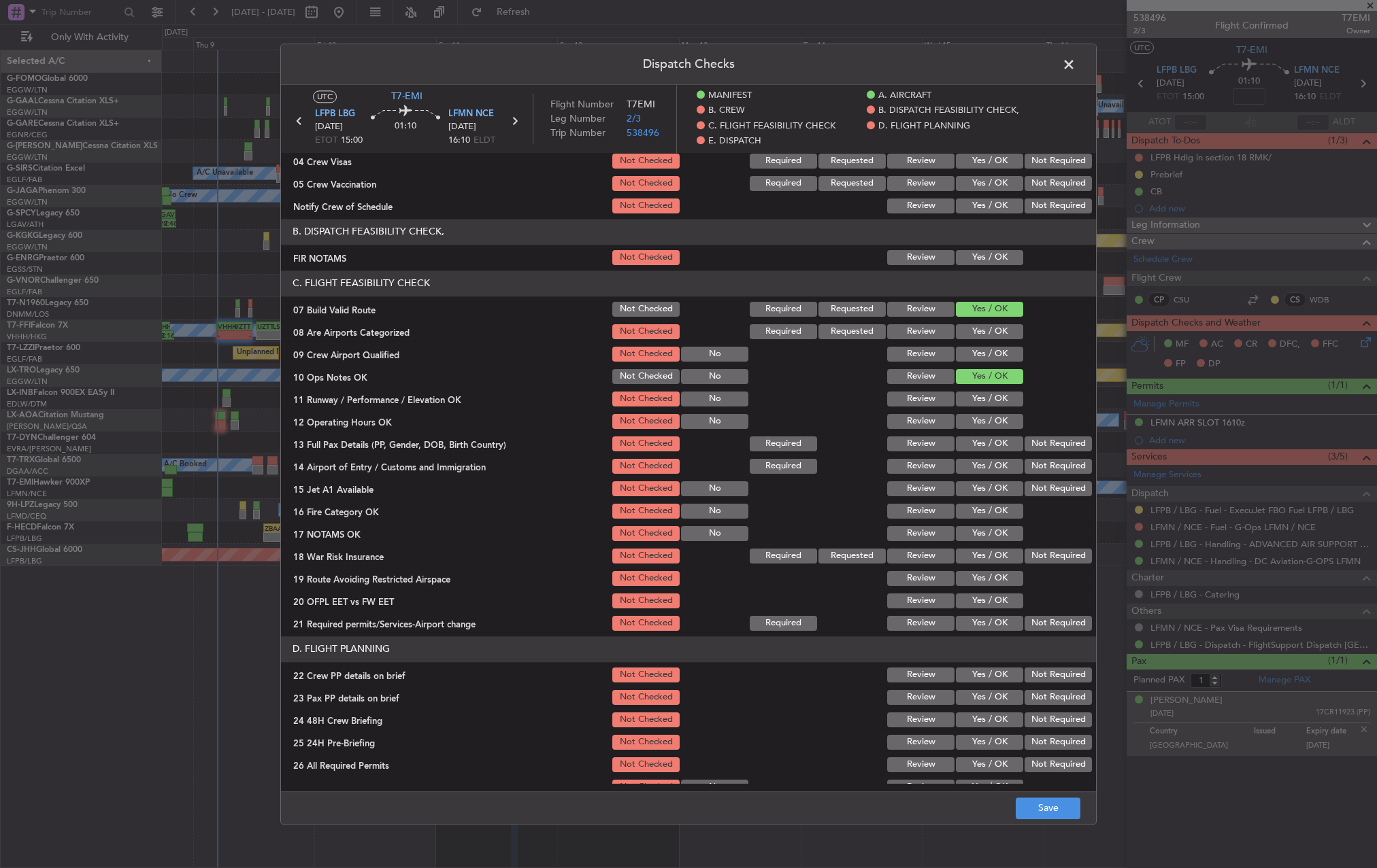
scroll to position [272, 0]
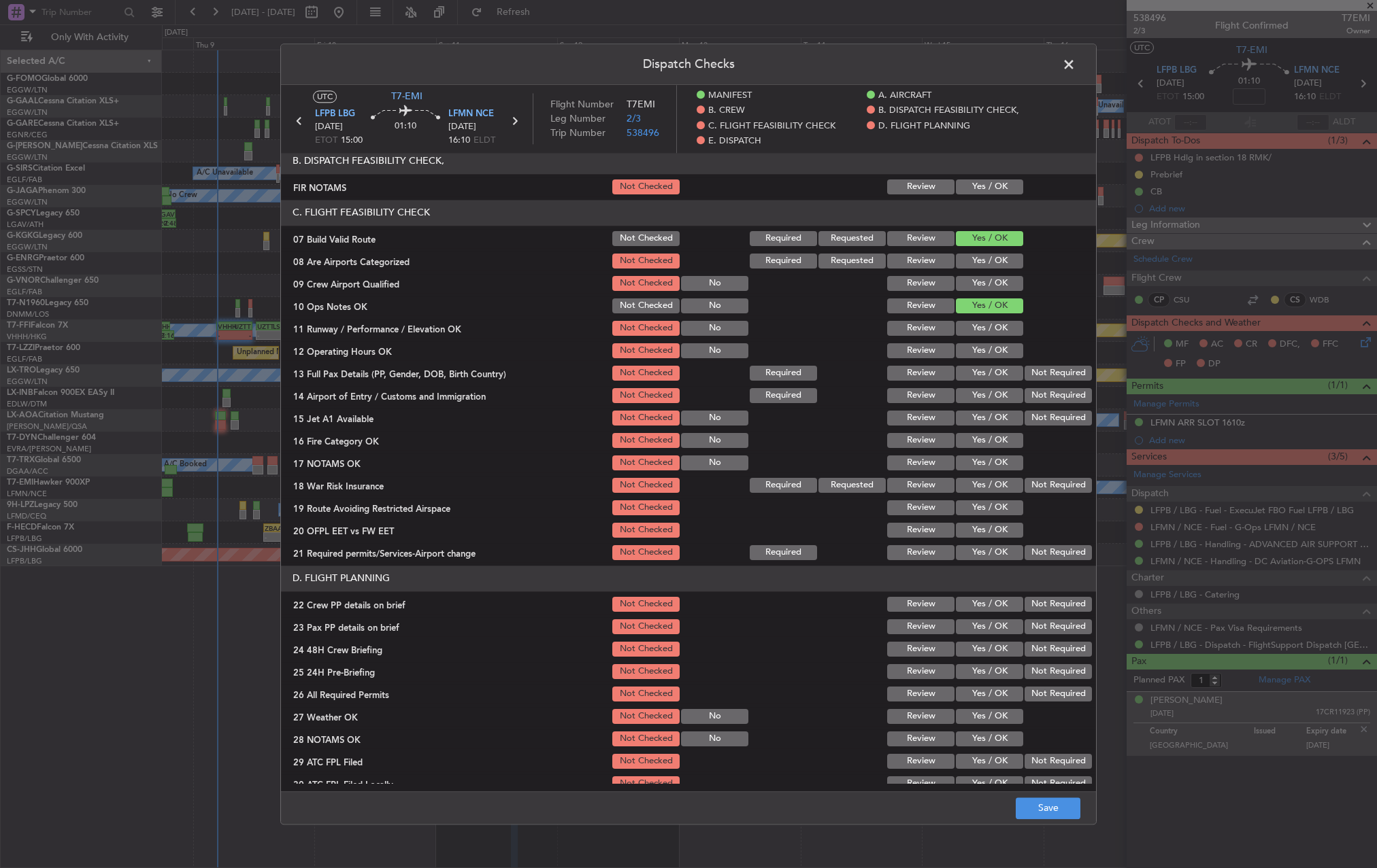
click at [978, 260] on button "Yes / OK" at bounding box center [990, 261] width 67 height 15
click at [973, 329] on button "Yes / OK" at bounding box center [990, 328] width 67 height 15
click at [973, 348] on button "Yes / OK" at bounding box center [990, 351] width 67 height 15
click at [982, 372] on button "Yes / OK" at bounding box center [990, 373] width 67 height 15
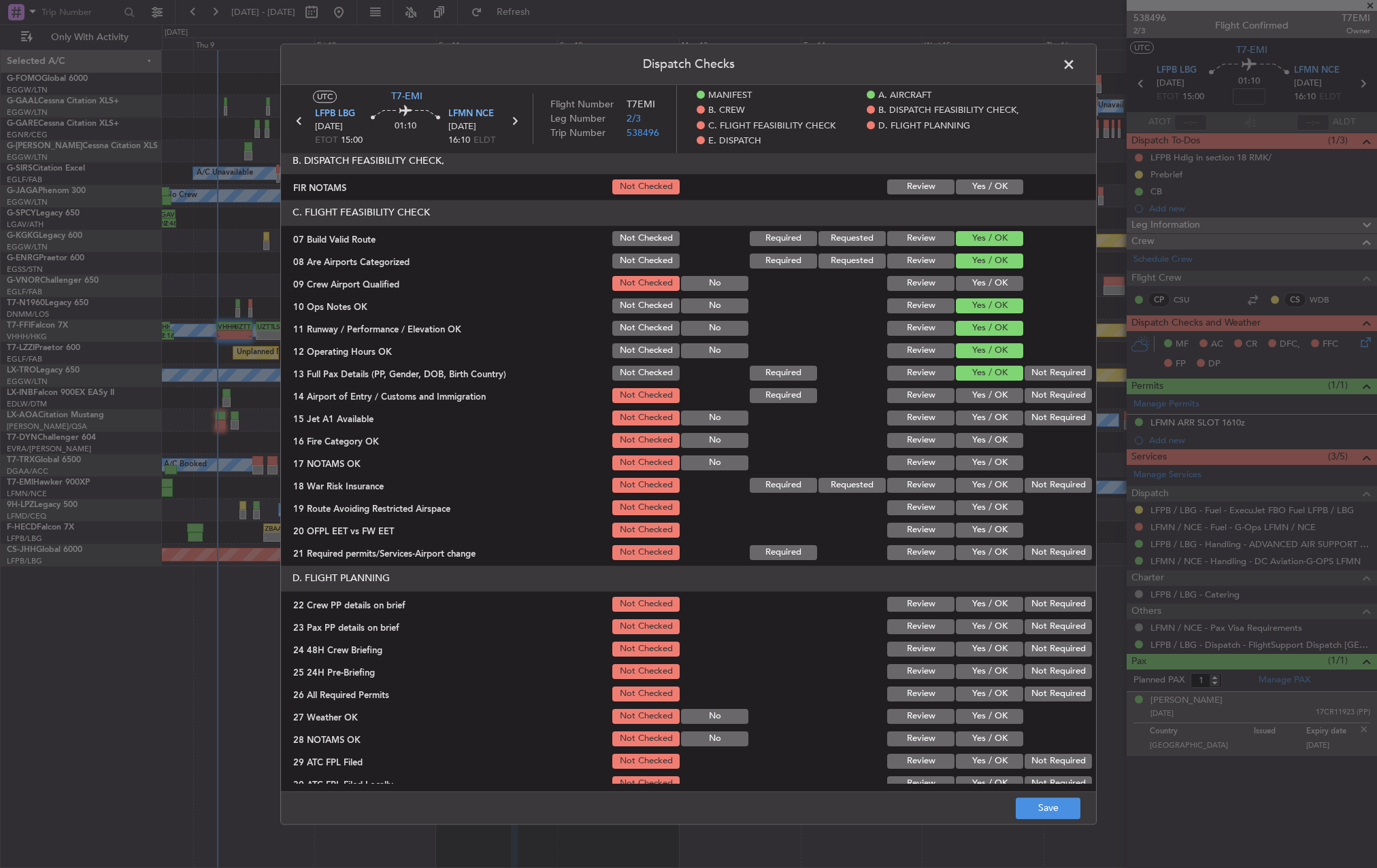
click at [986, 402] on button "Yes / OK" at bounding box center [990, 396] width 67 height 15
click at [989, 421] on button "Yes / OK" at bounding box center [990, 418] width 67 height 15
click at [991, 437] on button "Yes / OK" at bounding box center [990, 440] width 67 height 15
click at [989, 456] on button "Yes / OK" at bounding box center [990, 463] width 67 height 15
click at [1036, 485] on button "Not Required" at bounding box center [1058, 486] width 67 height 15
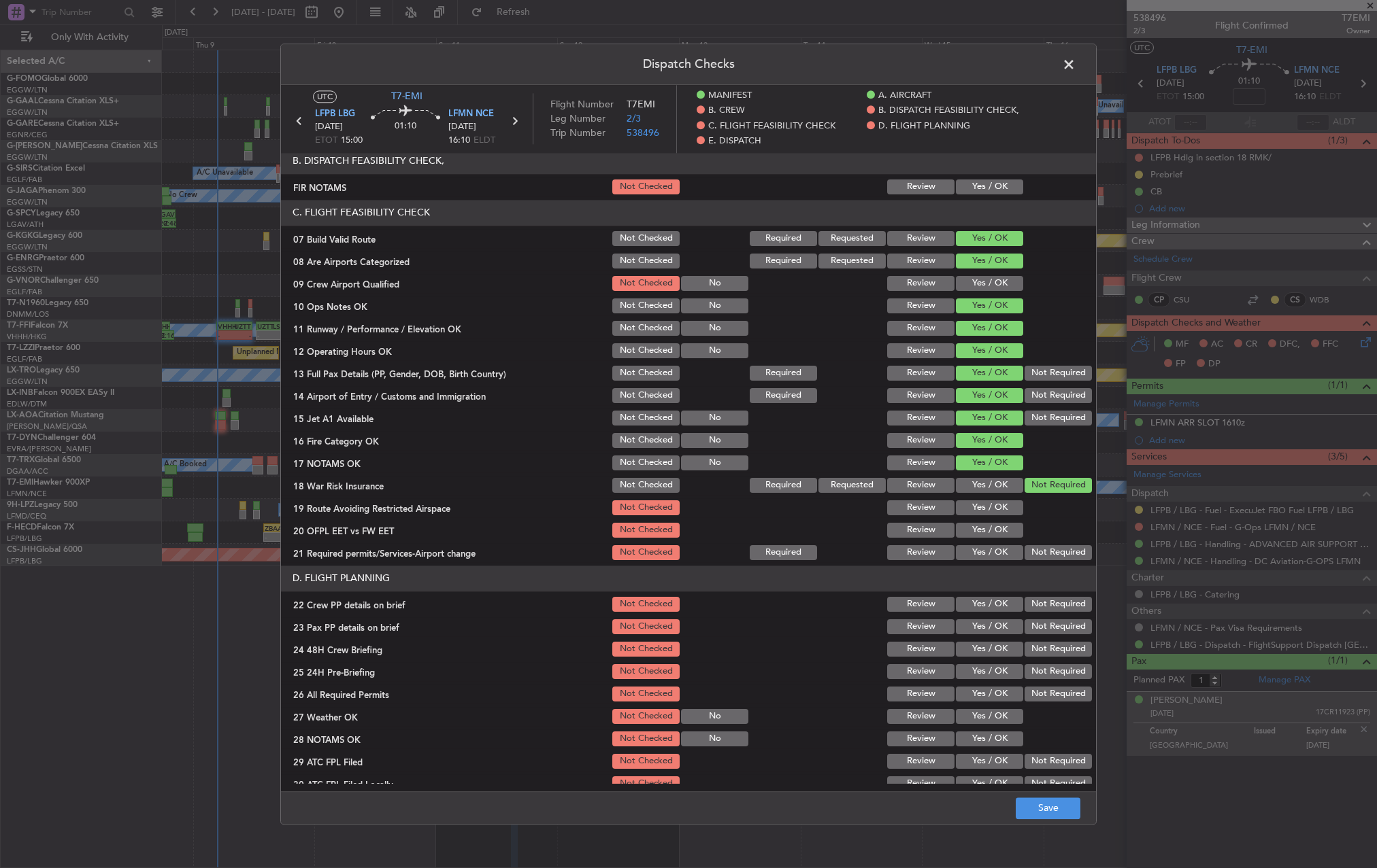
click at [998, 510] on button "Yes / OK" at bounding box center [990, 507] width 67 height 15
click at [987, 529] on button "Yes / OK" at bounding box center [990, 530] width 67 height 15
click at [974, 549] on button "Yes / OK" at bounding box center [990, 553] width 67 height 15
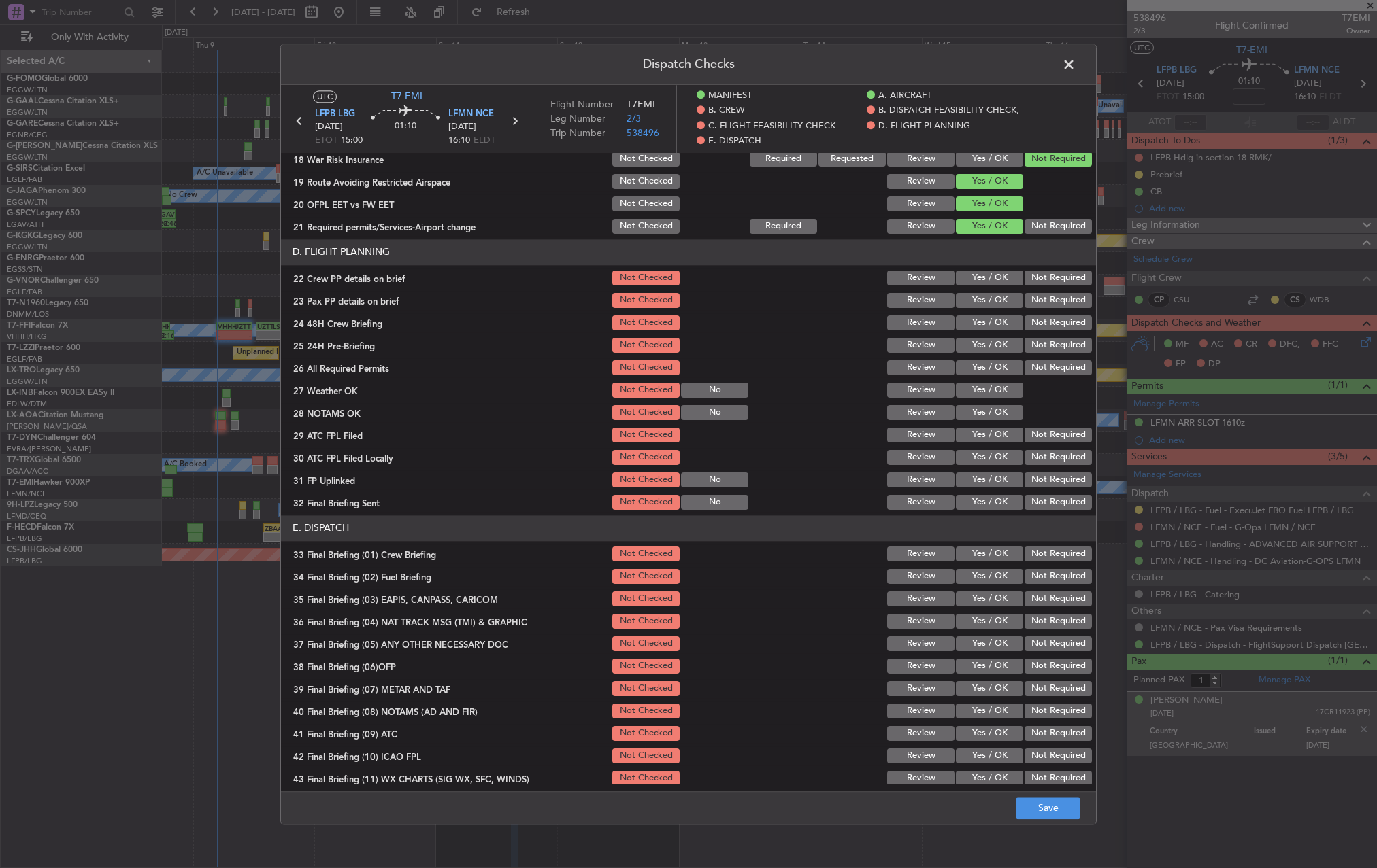
scroll to position [612, 0]
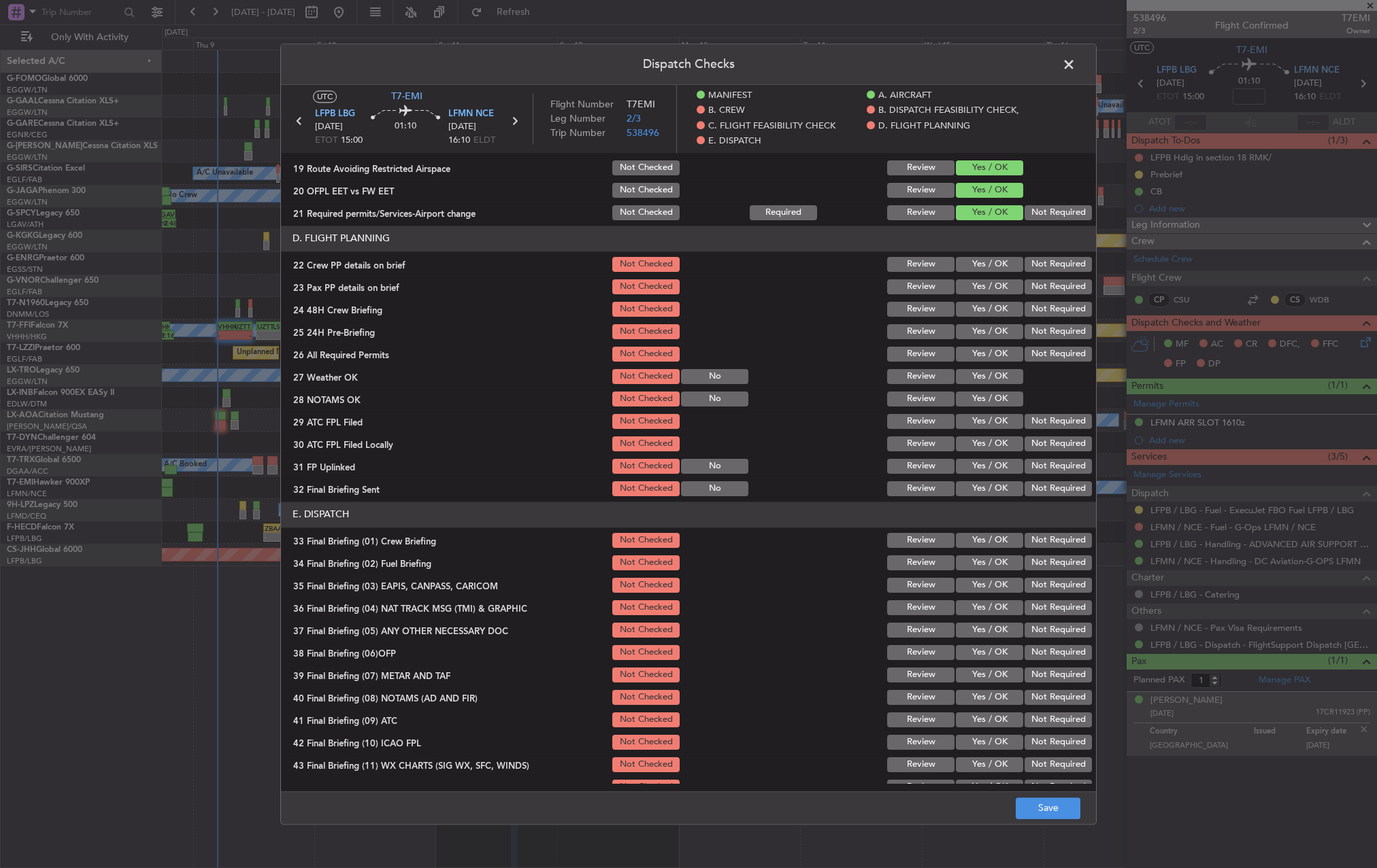
drag, startPoint x: 987, startPoint y: 269, endPoint x: 982, endPoint y: 281, distance: 13.0
click at [986, 270] on button "Yes / OK" at bounding box center [990, 265] width 67 height 15
click at [980, 299] on section "D. FLIGHT PLANNING 22 Crew PP details on brief Not Checked Review Yes / OK Not …" at bounding box center [688, 362] width 815 height 273
click at [992, 286] on button "Yes / OK" at bounding box center [990, 286] width 67 height 15
click at [994, 304] on button "Yes / OK" at bounding box center [990, 309] width 67 height 15
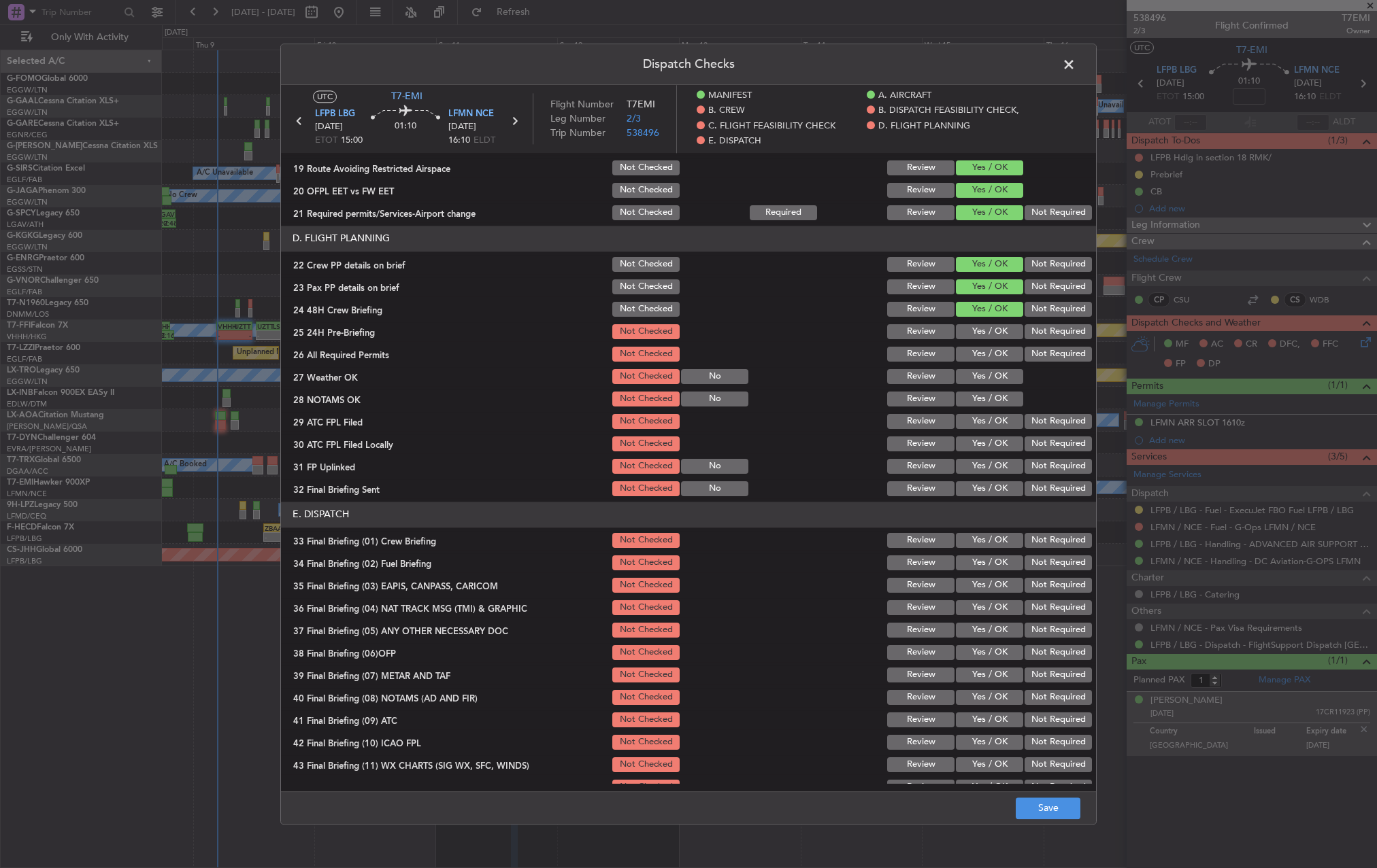
click at [1035, 333] on button "Not Required" at bounding box center [1058, 332] width 67 height 15
click at [1055, 799] on button "Save" at bounding box center [1048, 808] width 64 height 22
click at [1076, 70] on span at bounding box center [1076, 68] width 0 height 27
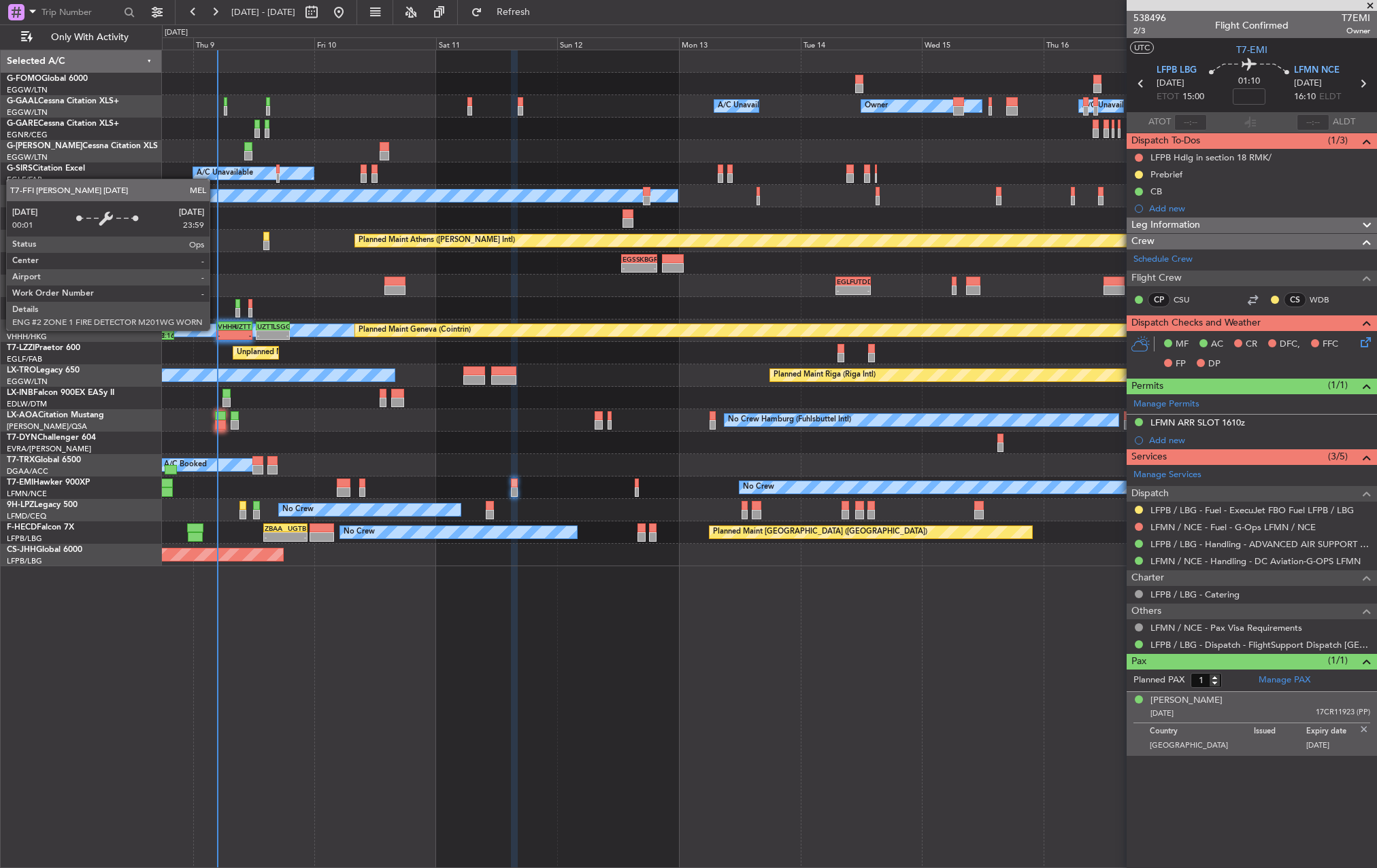
click at [216, 330] on div "MEL" at bounding box center [770, 331] width 3643 height 13
click at [222, 328] on div "VHHH" at bounding box center [226, 326] width 16 height 8
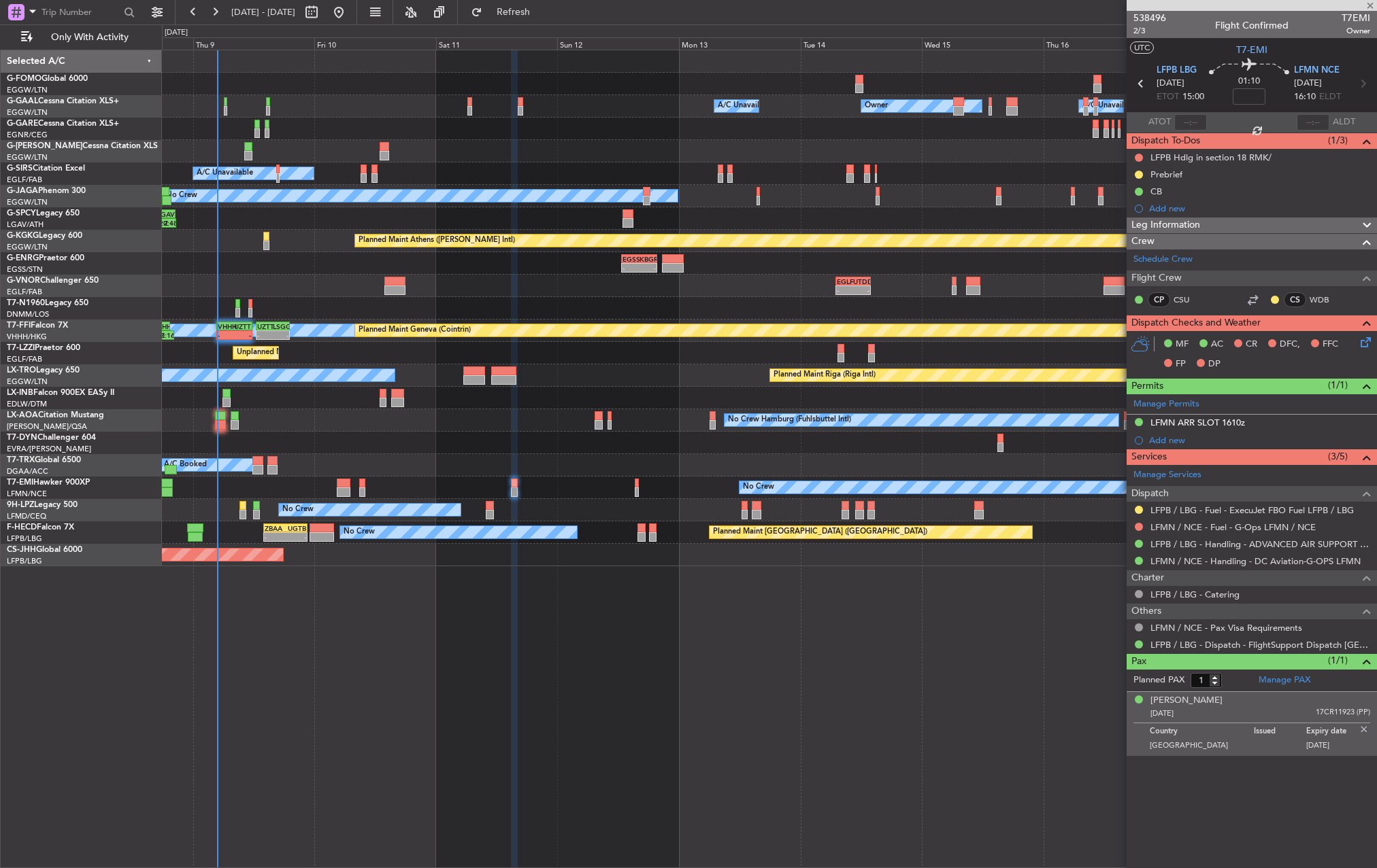
type input "+00:50"
type input "0"
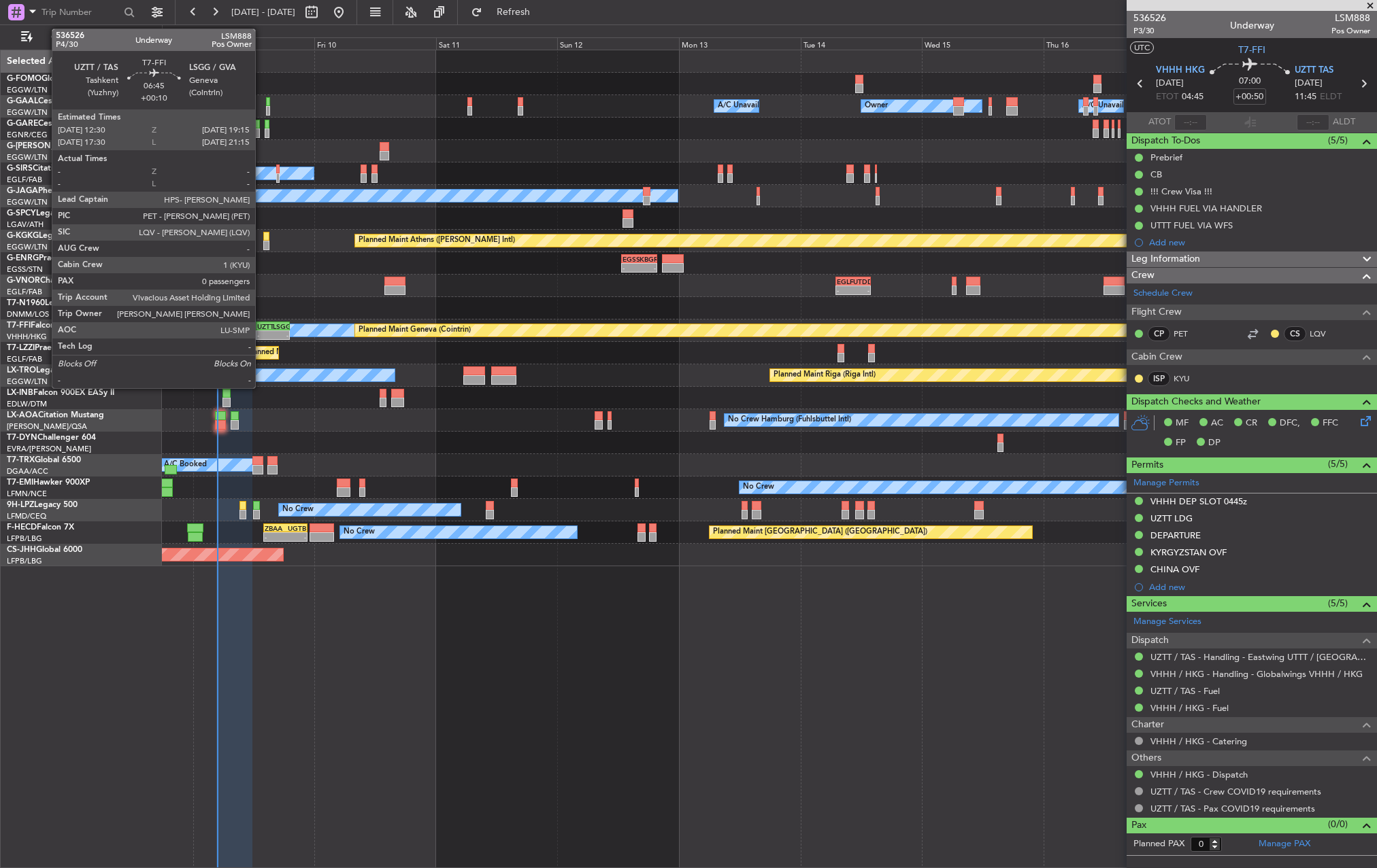
click at [261, 335] on div "-" at bounding box center [265, 335] width 15 height 8
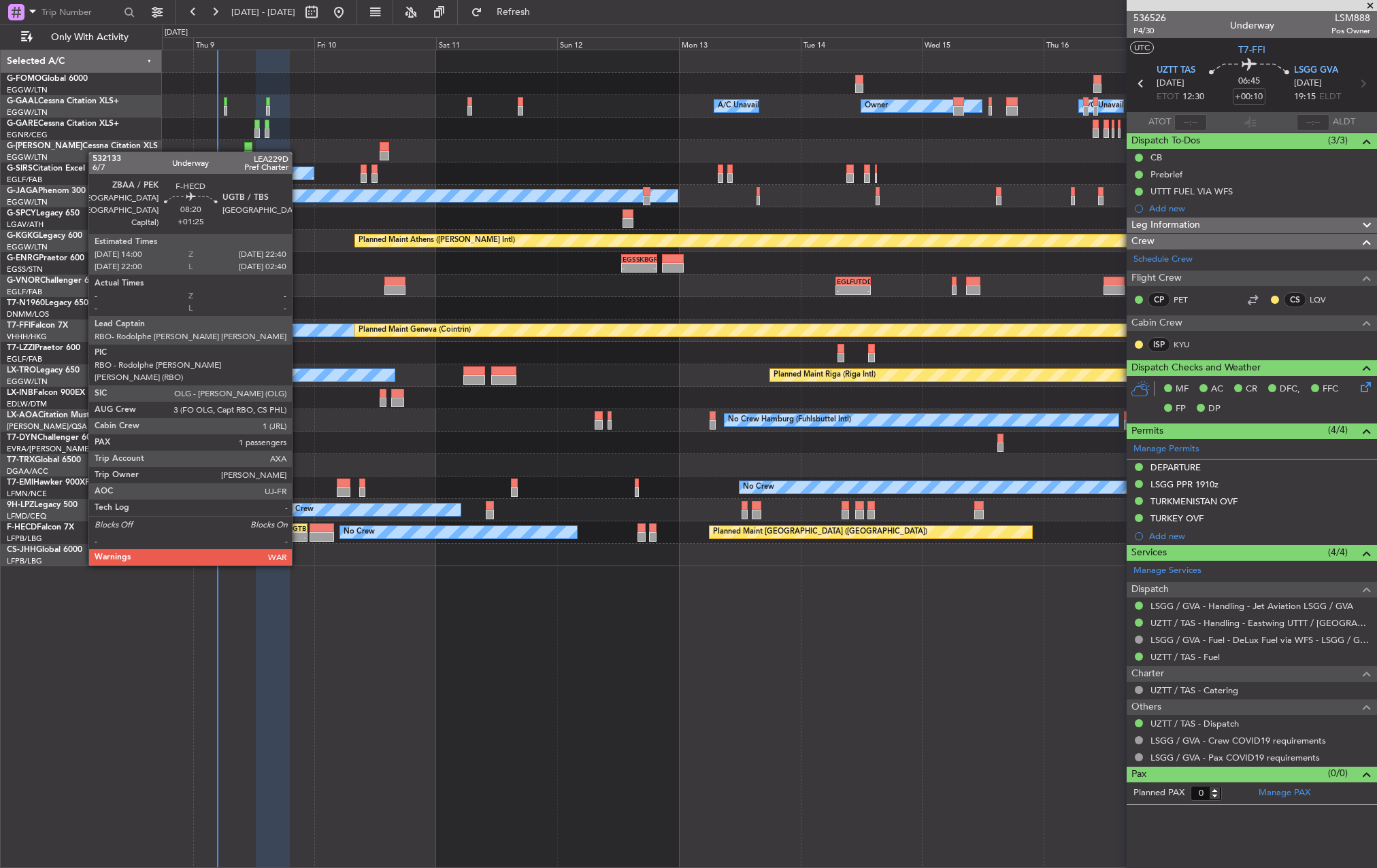
click at [298, 526] on div "UGTB" at bounding box center [295, 528] width 21 height 8
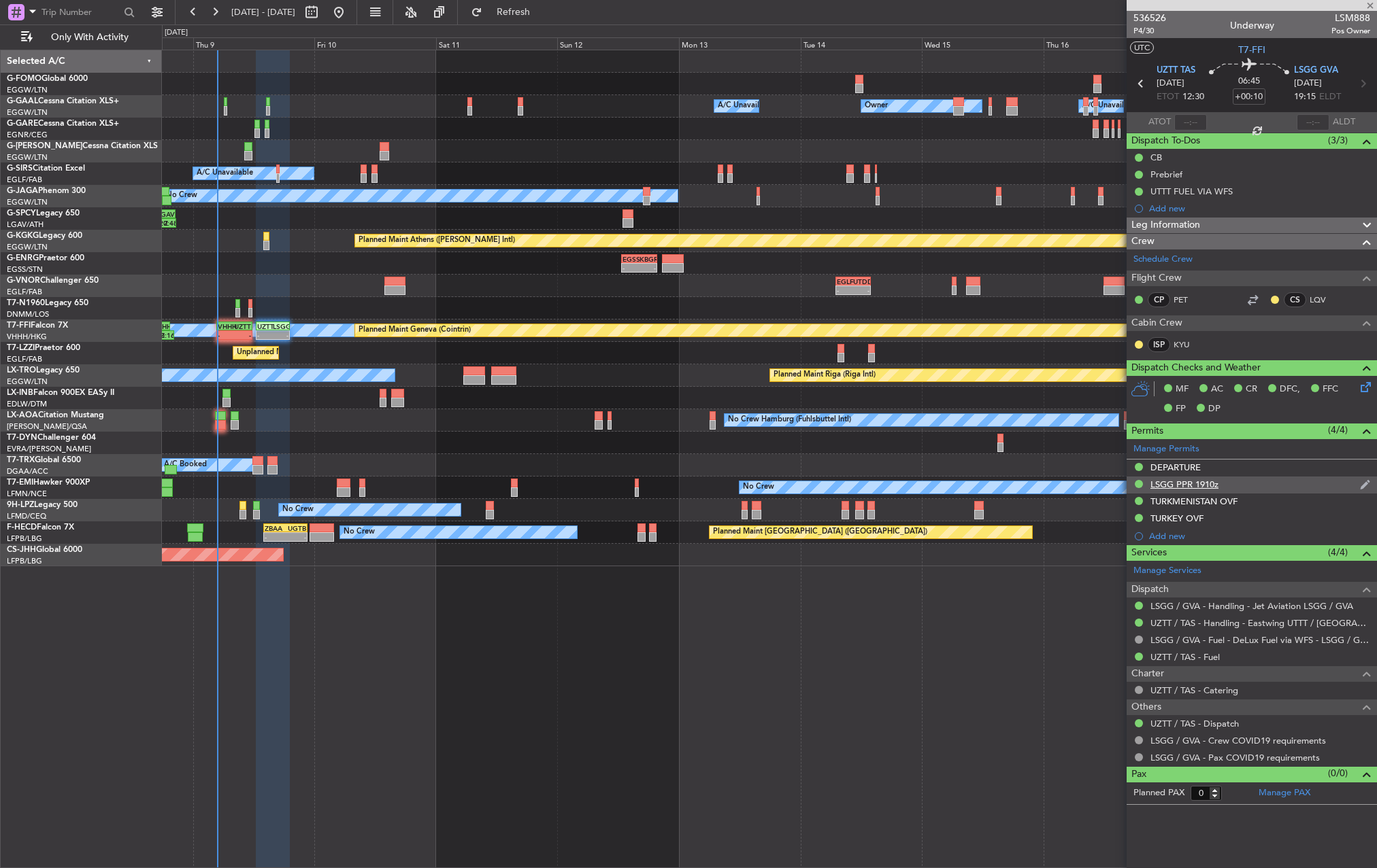
type input "+01:25"
type input "1"
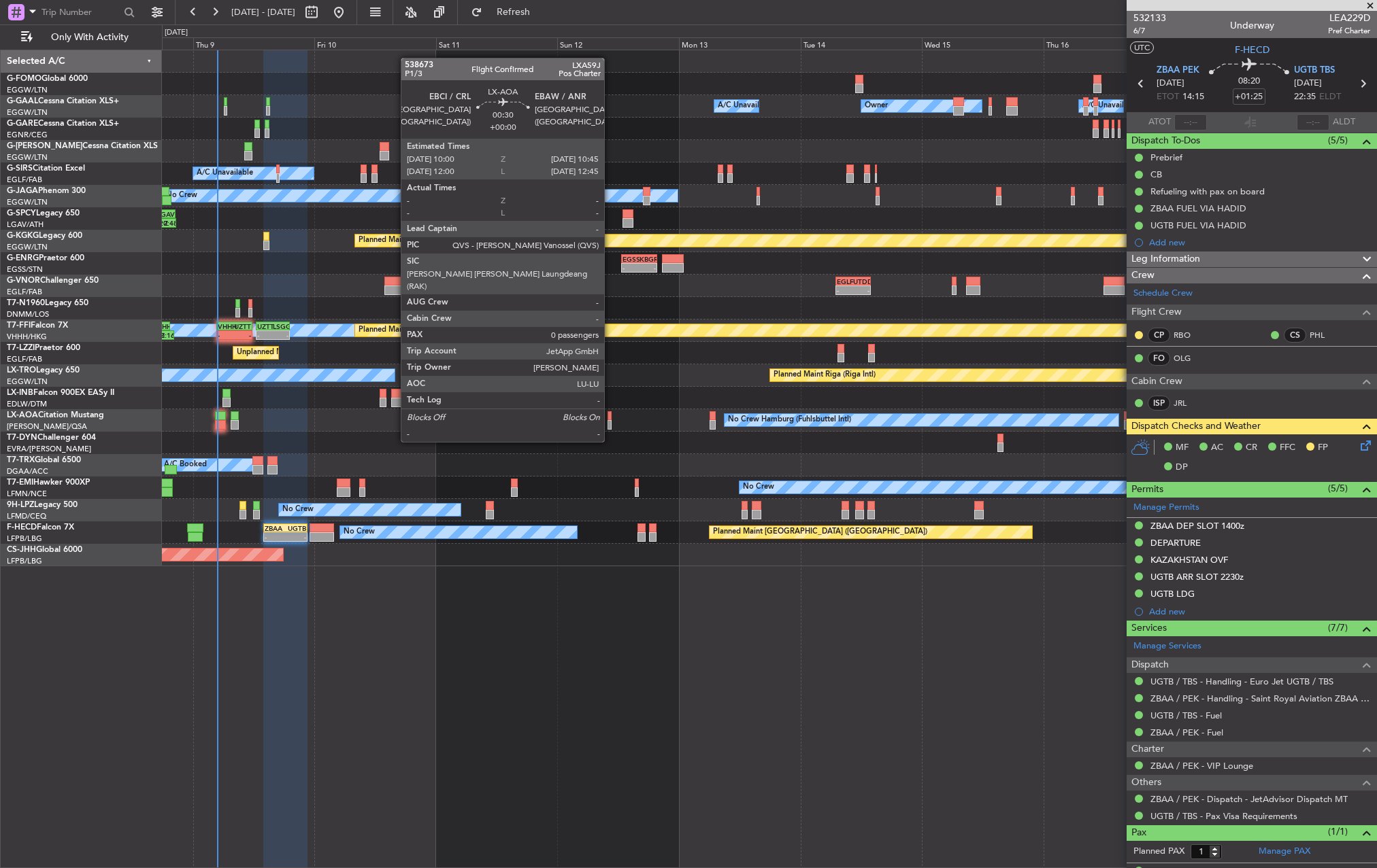
click at [610, 416] on div at bounding box center [609, 416] width 5 height 10
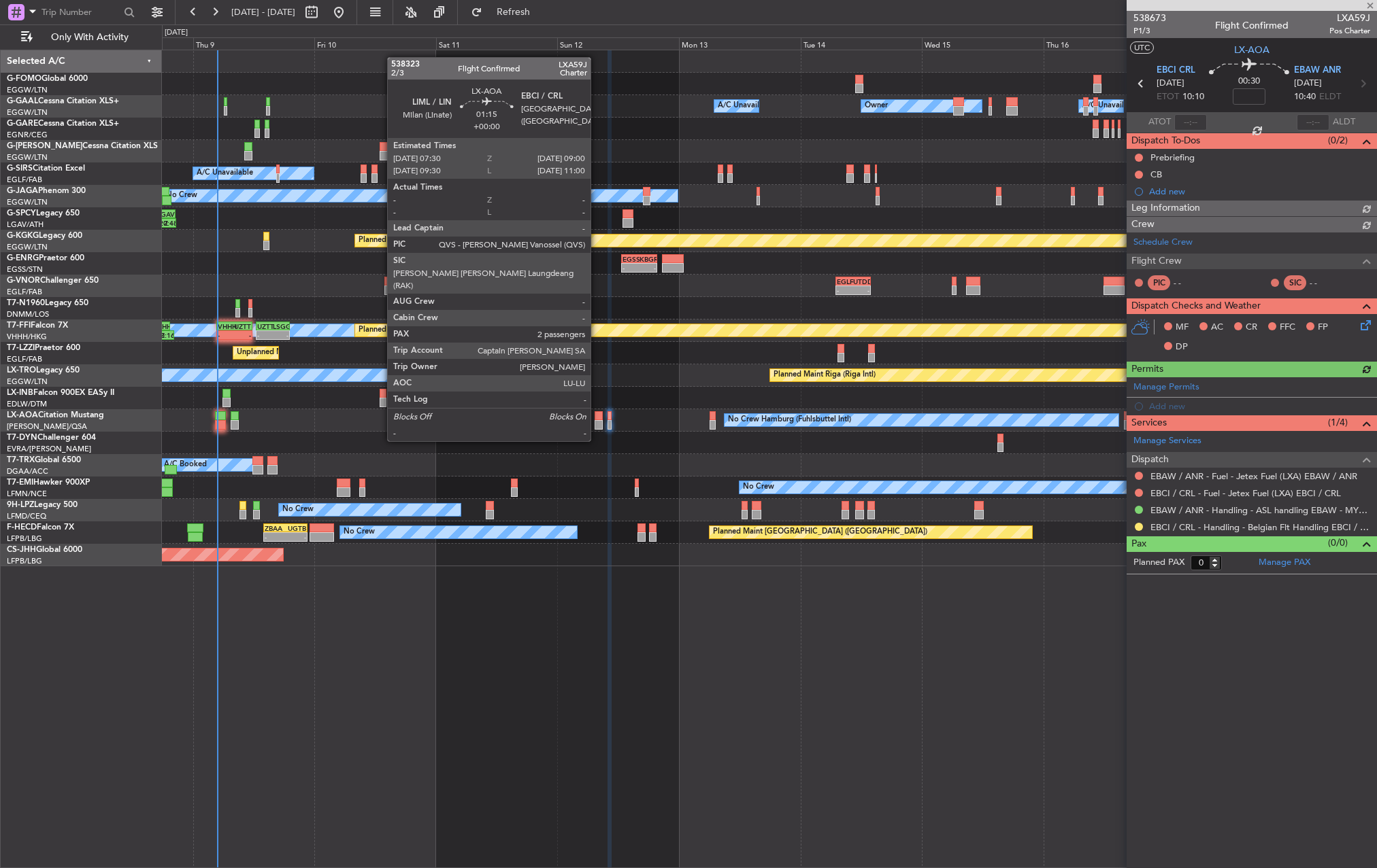
click at [596, 416] on div at bounding box center [598, 416] width 8 height 10
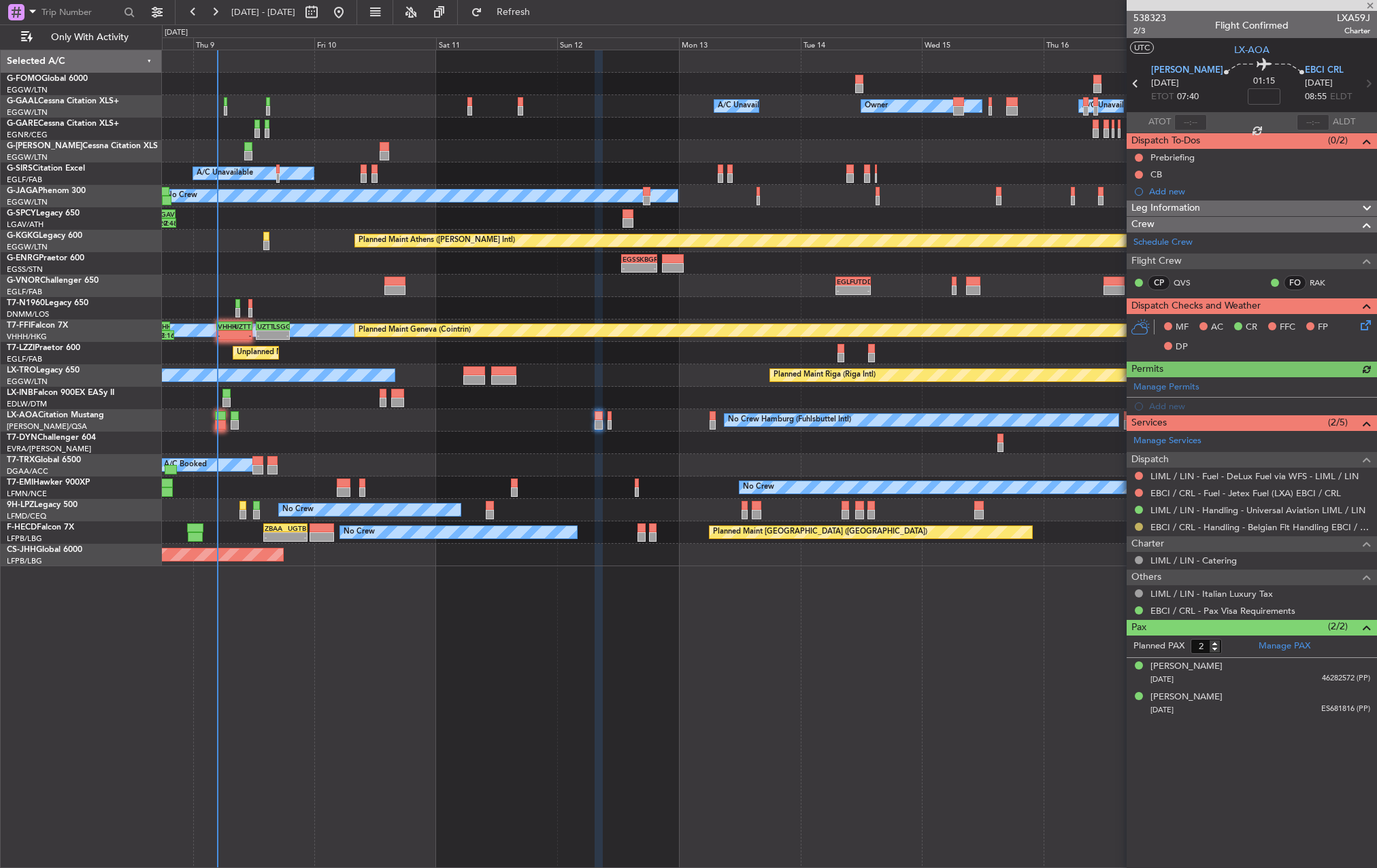
click at [1140, 526] on button at bounding box center [1139, 526] width 8 height 8
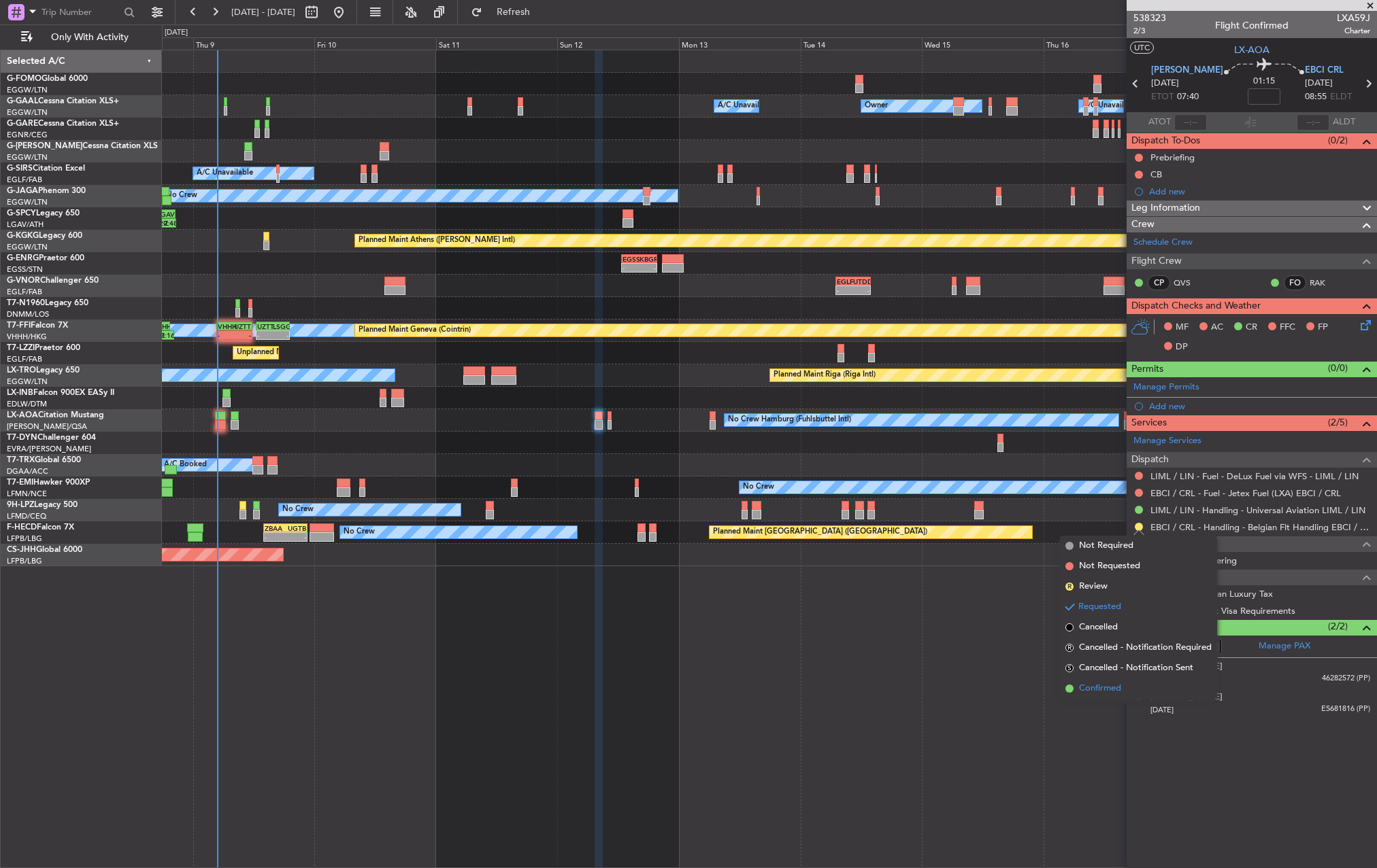
click at [1095, 689] on span "Confirmed" at bounding box center [1100, 689] width 43 height 14
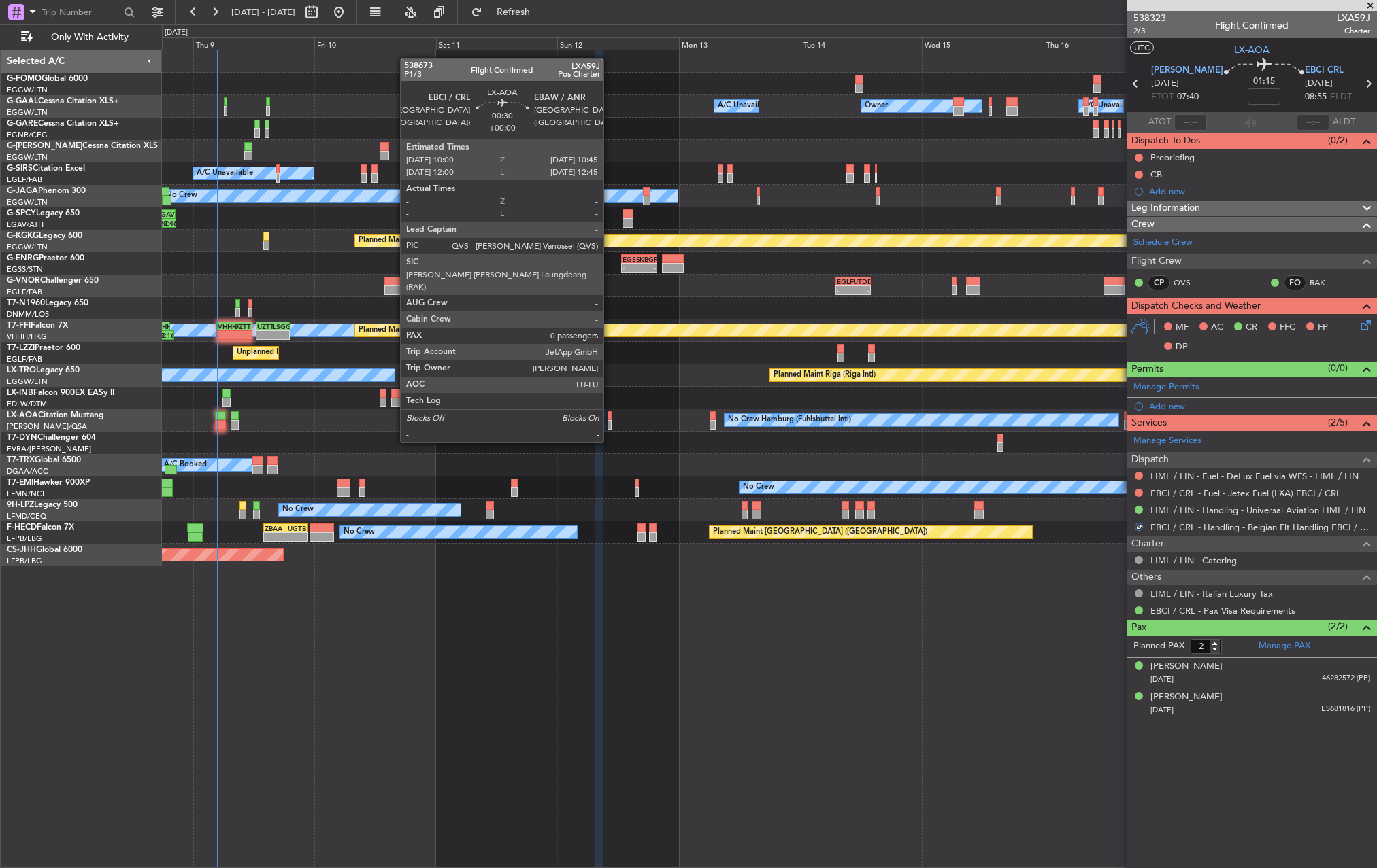
click at [610, 417] on div at bounding box center [609, 416] width 5 height 10
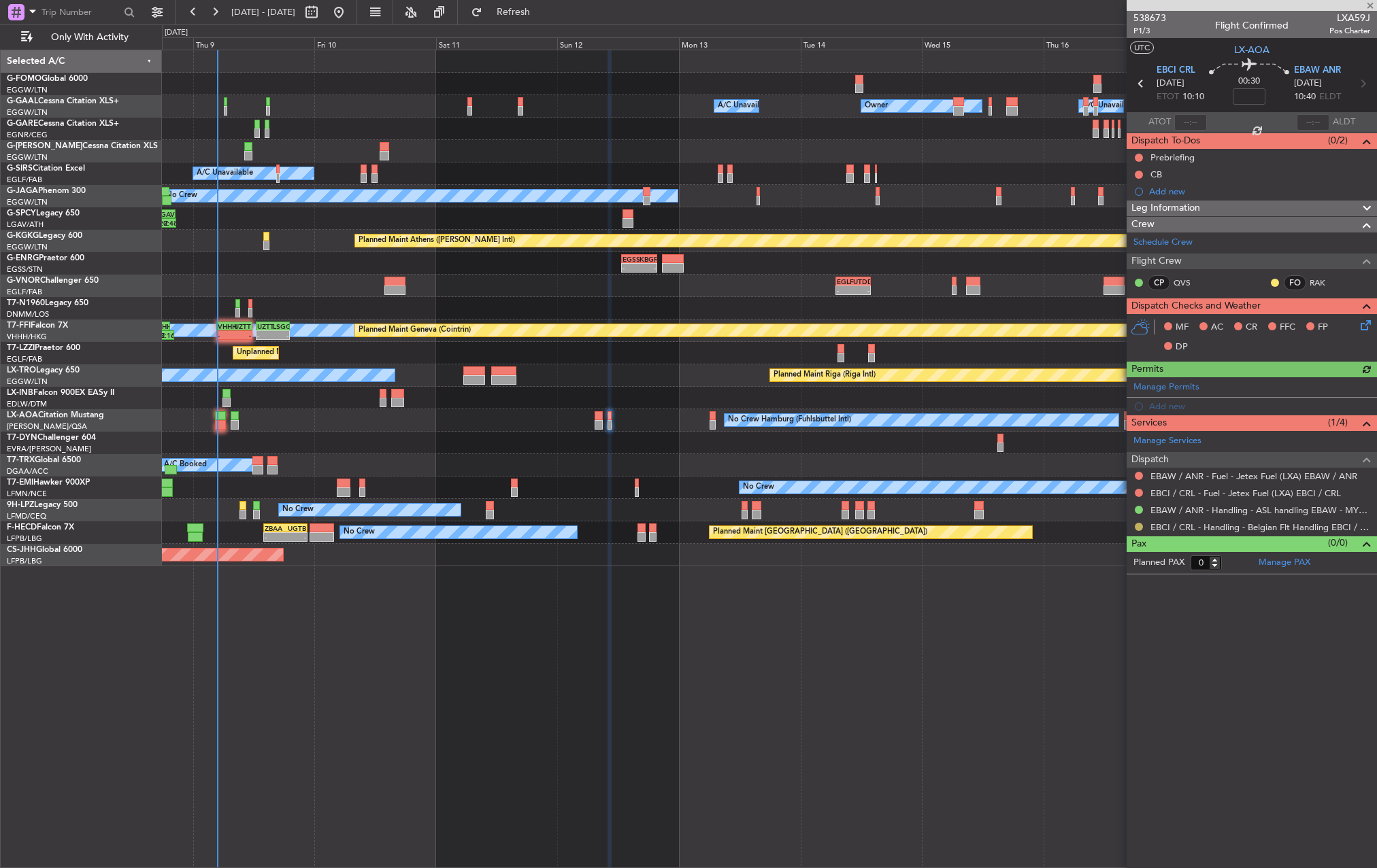
click at [1136, 526] on button at bounding box center [1139, 526] width 8 height 8
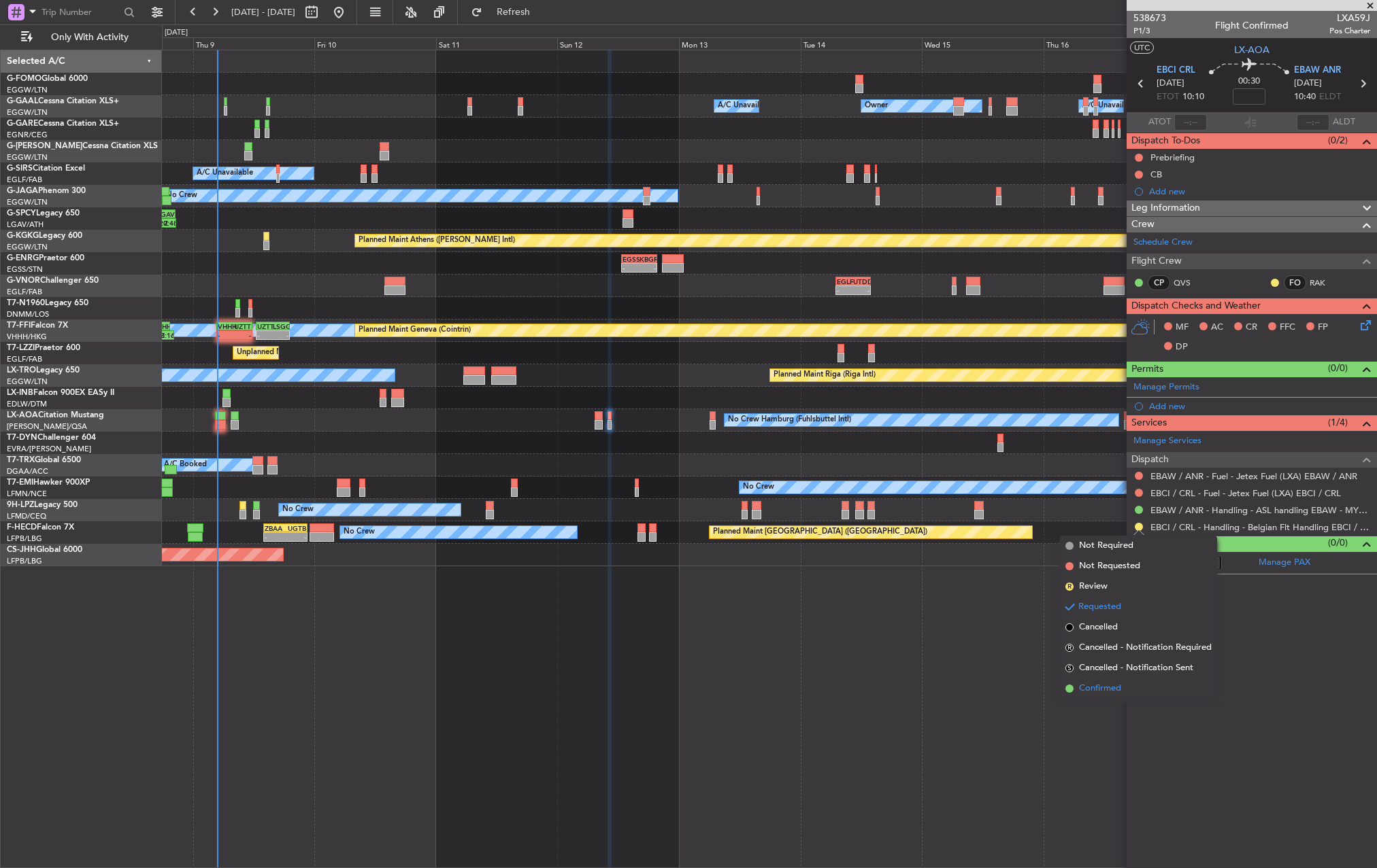
click at [1092, 689] on span "Confirmed" at bounding box center [1100, 689] width 43 height 14
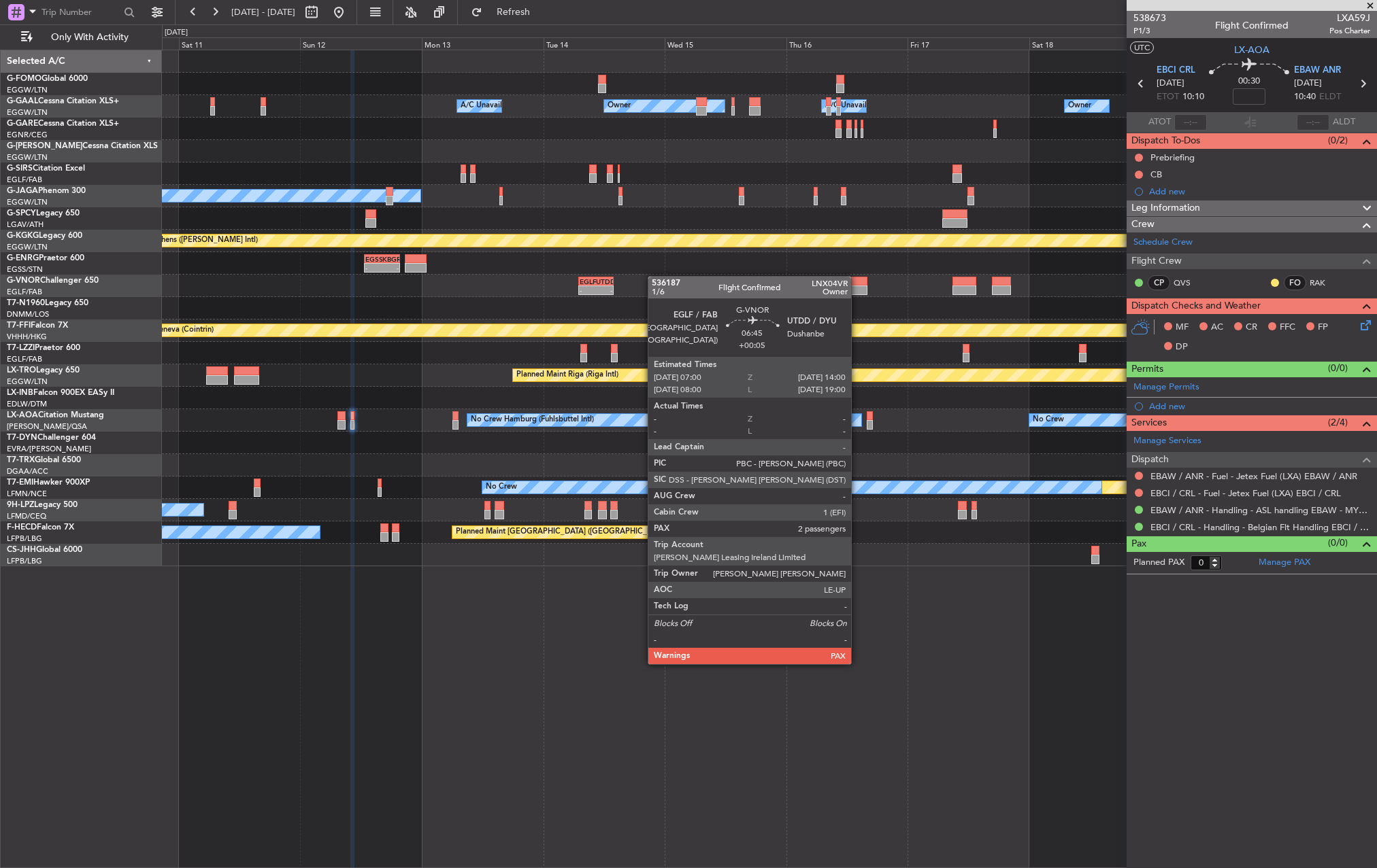
click at [630, 276] on div "- - EGLF 07:00 Z UTDD 14:00 Z" at bounding box center [770, 285] width 1215 height 23
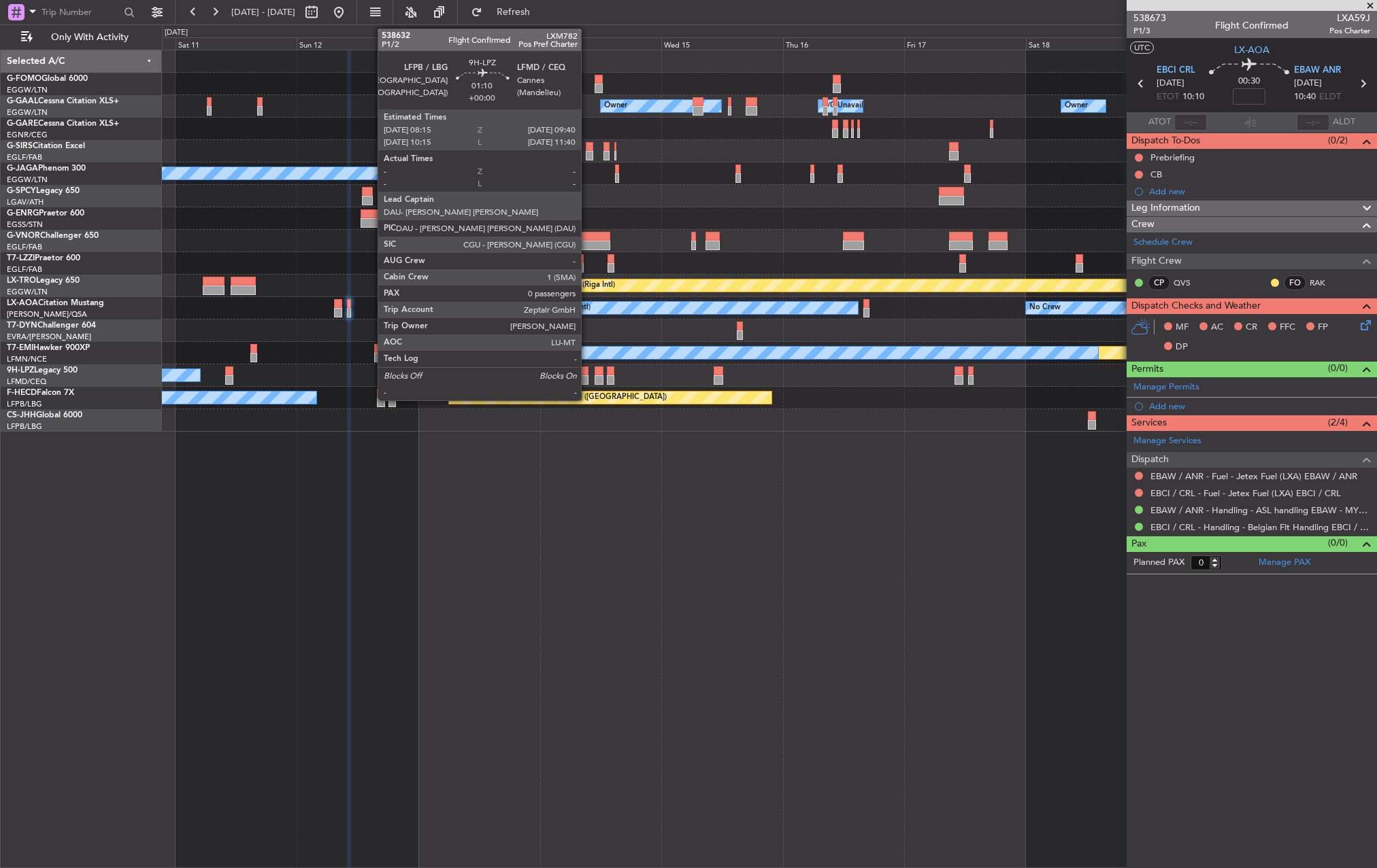
click at [587, 372] on div at bounding box center [585, 371] width 7 height 10
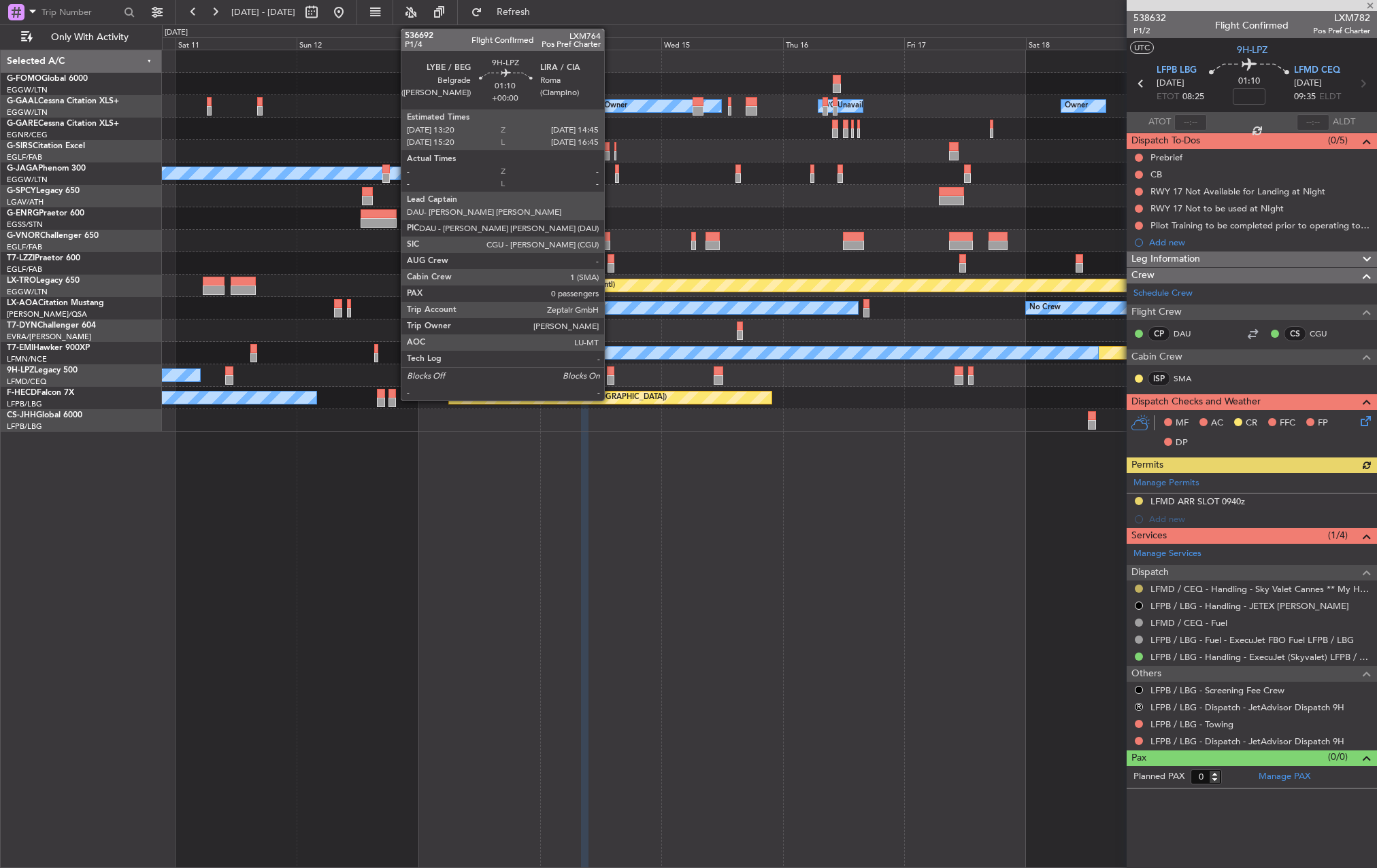
click at [1142, 587] on button at bounding box center [1139, 589] width 8 height 8
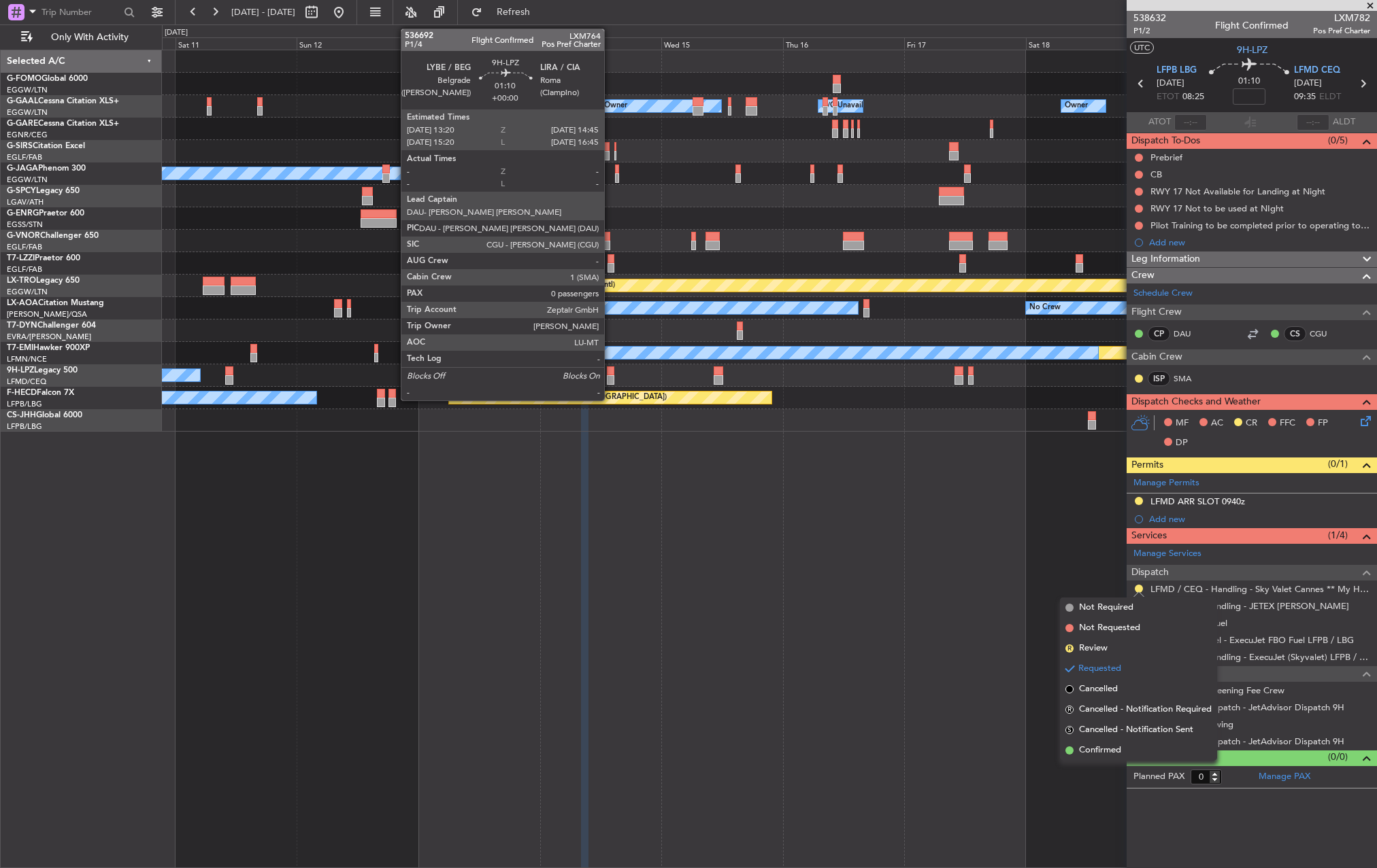
drag, startPoint x: 1117, startPoint y: 757, endPoint x: 1127, endPoint y: 764, distance: 12.2
click at [1120, 757] on li "Confirmed" at bounding box center [1138, 750] width 157 height 21
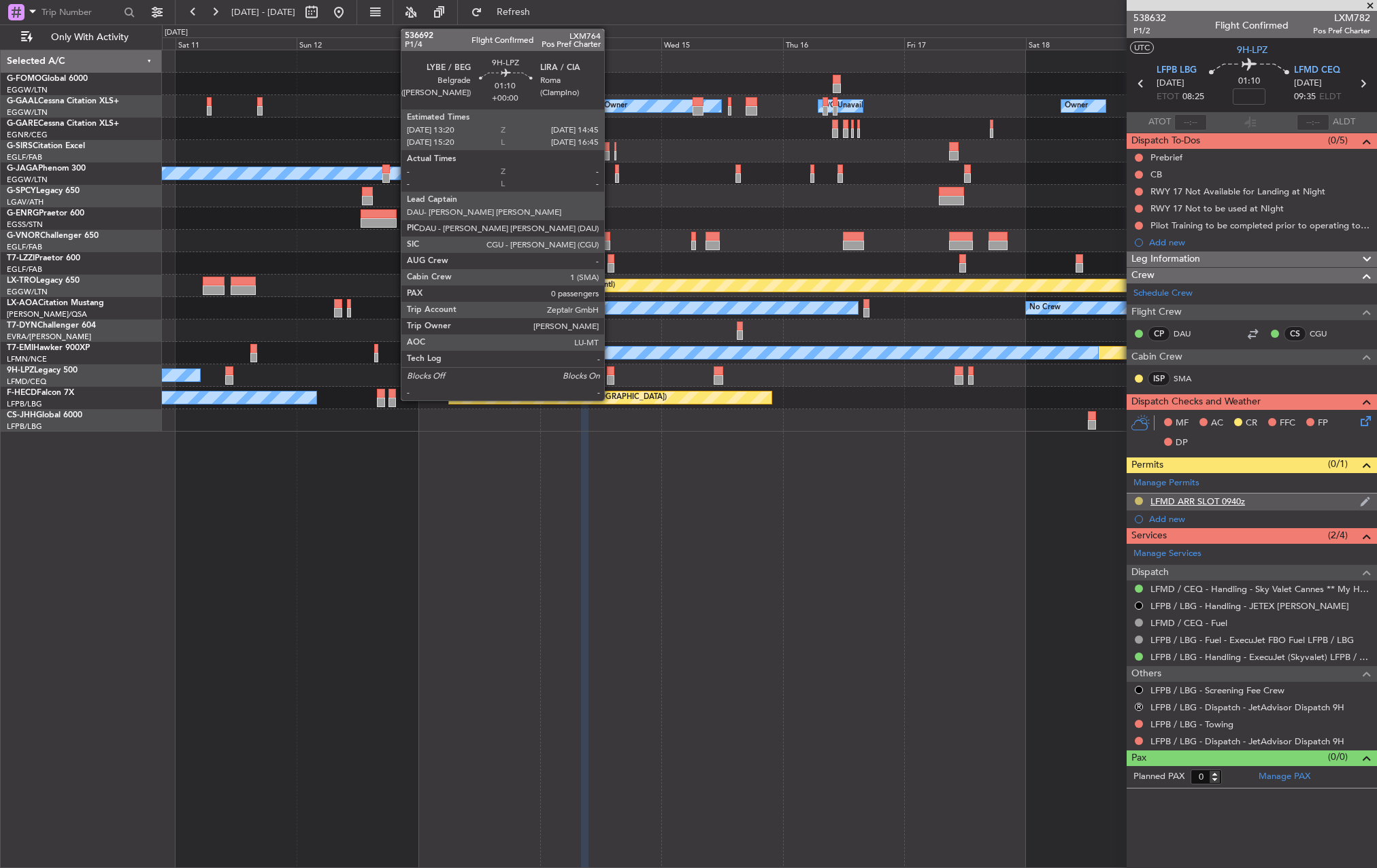
click at [1139, 499] on button at bounding box center [1139, 501] width 8 height 8
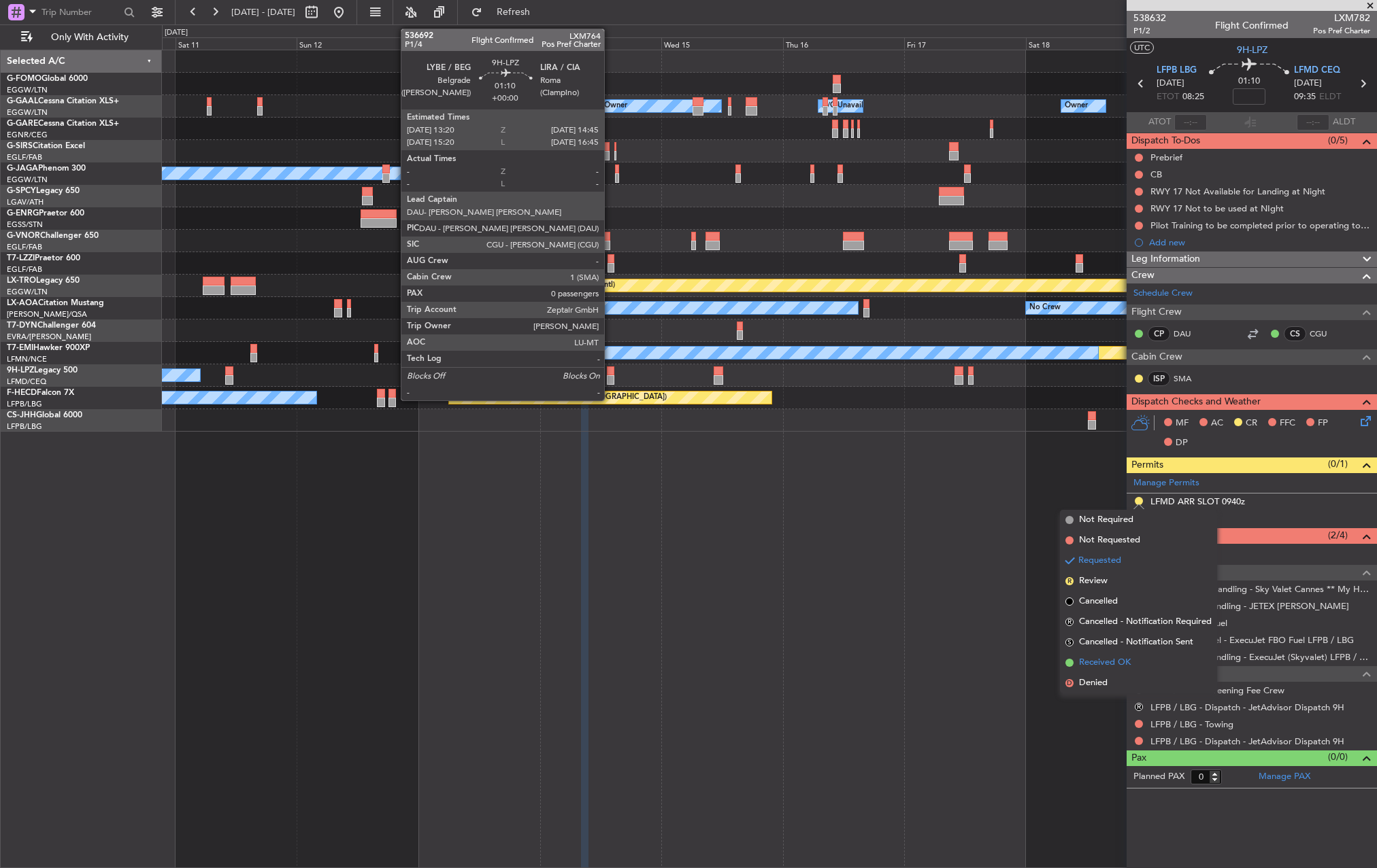
click at [1122, 661] on span "Received OK" at bounding box center [1104, 662] width 52 height 14
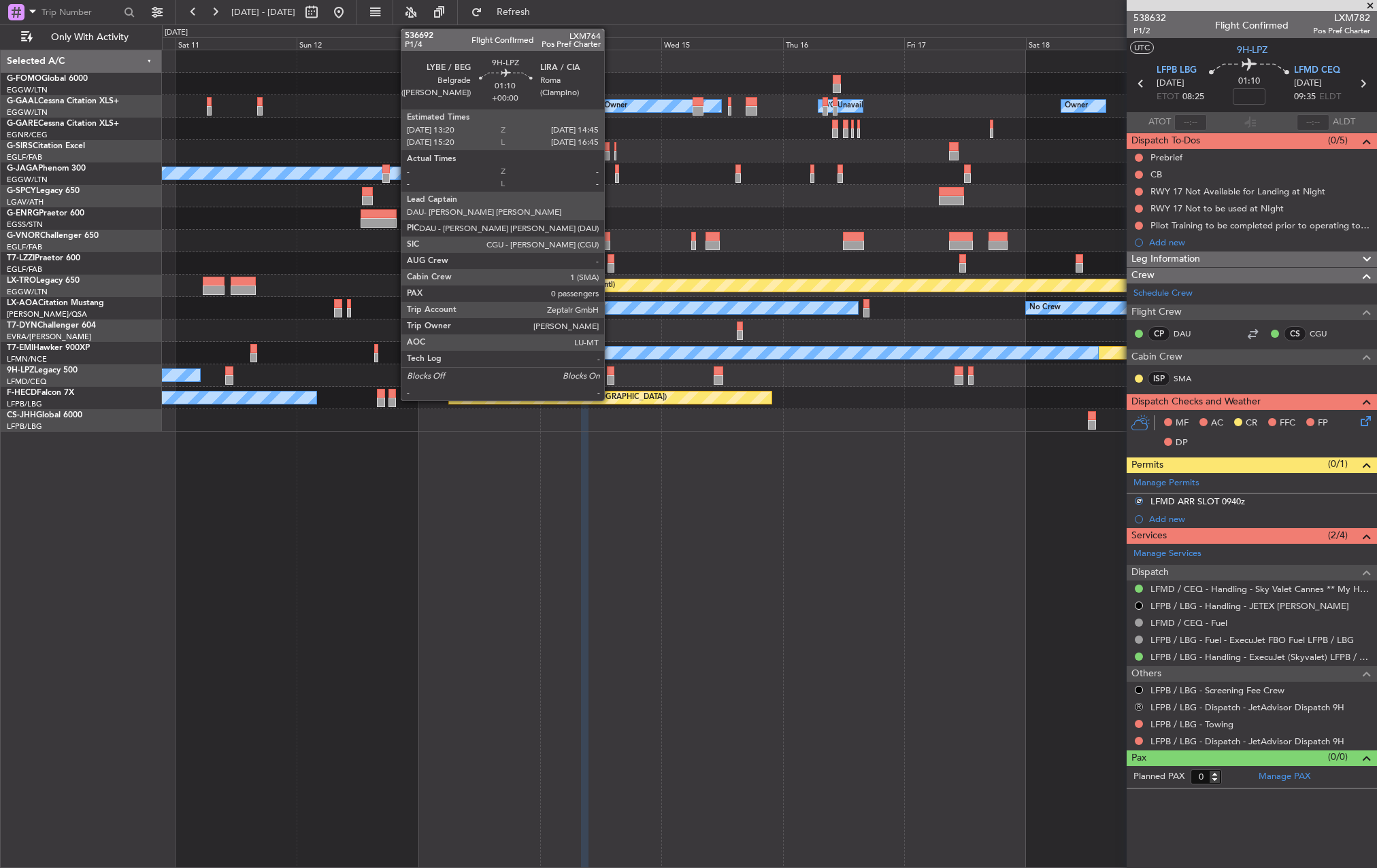
click at [1137, 708] on button "R" at bounding box center [1139, 707] width 8 height 8
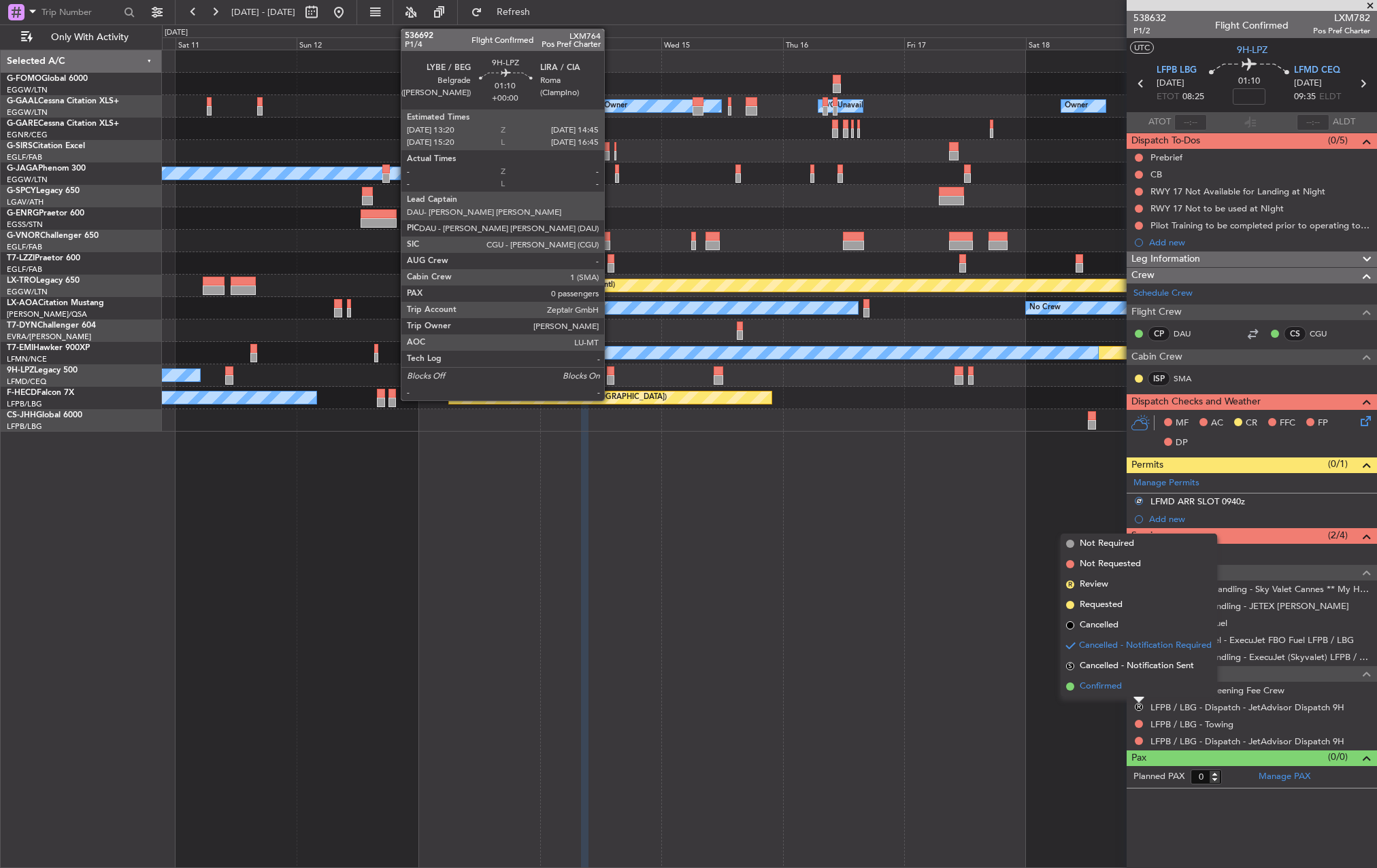
click at [1117, 688] on span "Confirmed" at bounding box center [1101, 687] width 43 height 14
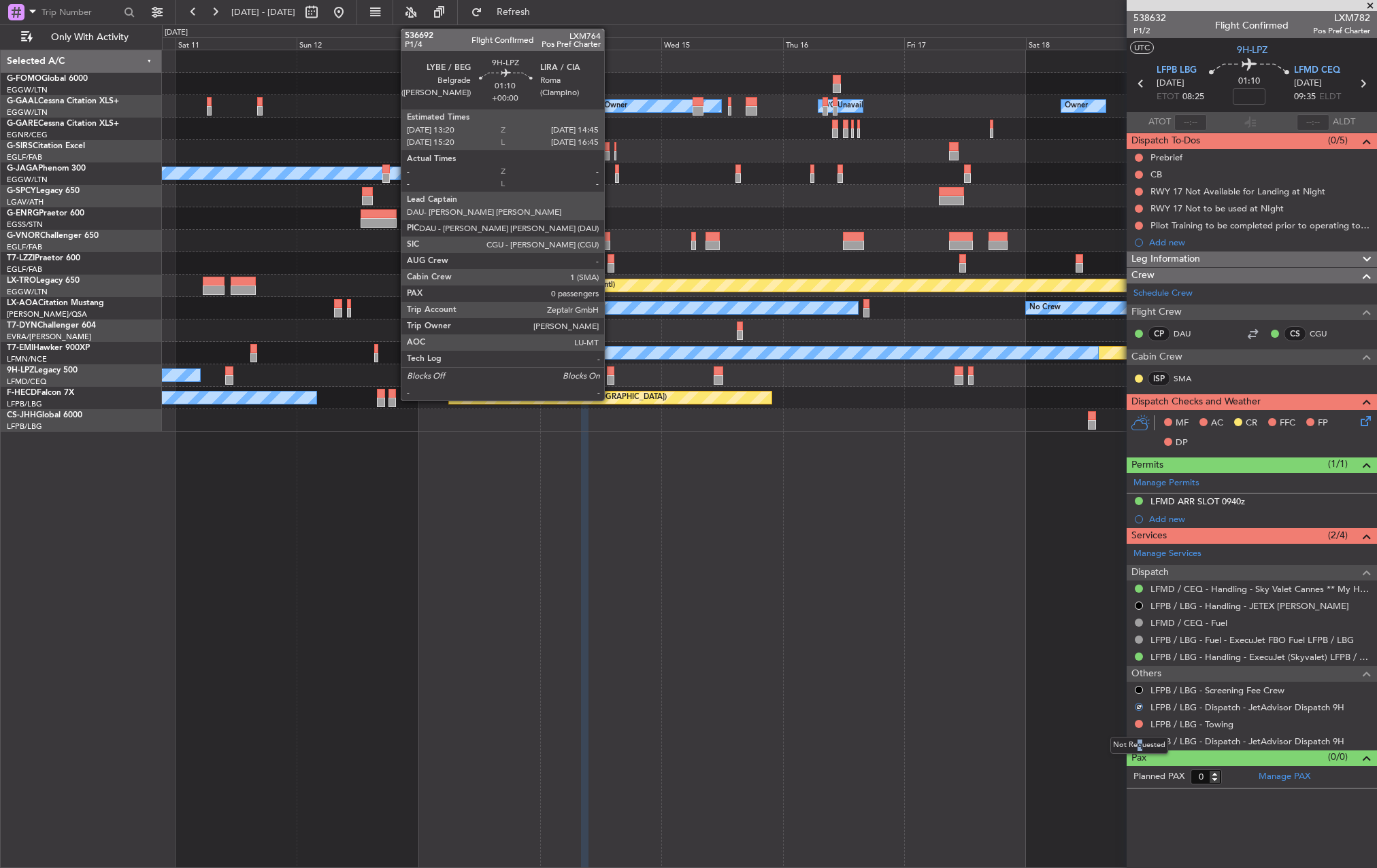
click at [1139, 738] on div "Not Requested" at bounding box center [1139, 746] width 58 height 17
click at [1059, 753] on div "Owner A/C Unavailable Owner Owner A/C Unavailable Planned Maint Oxford (Kidling…" at bounding box center [770, 459] width 1216 height 819
click at [1137, 740] on button at bounding box center [1139, 741] width 8 height 8
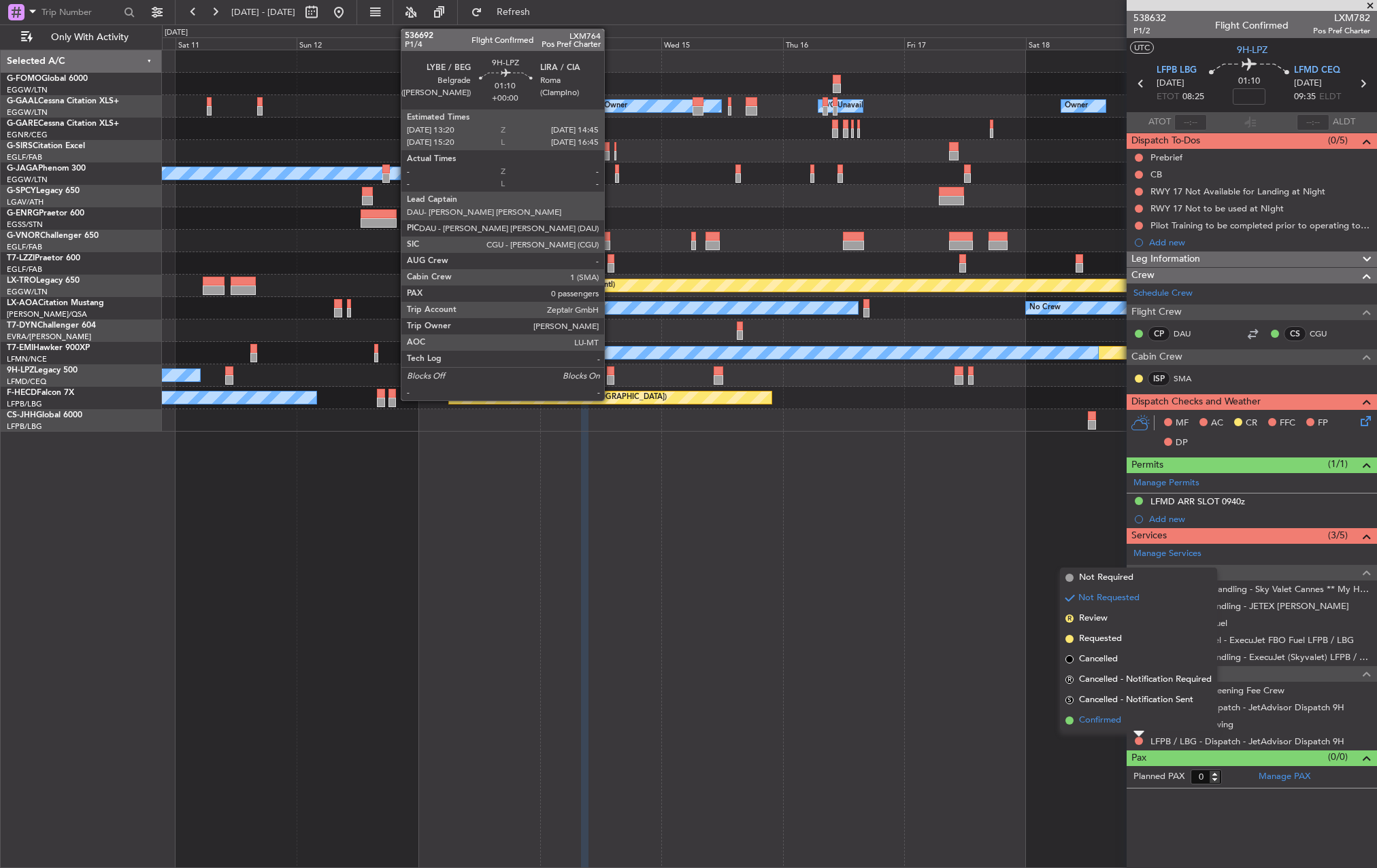
click at [1099, 724] on span "Confirmed" at bounding box center [1100, 720] width 43 height 14
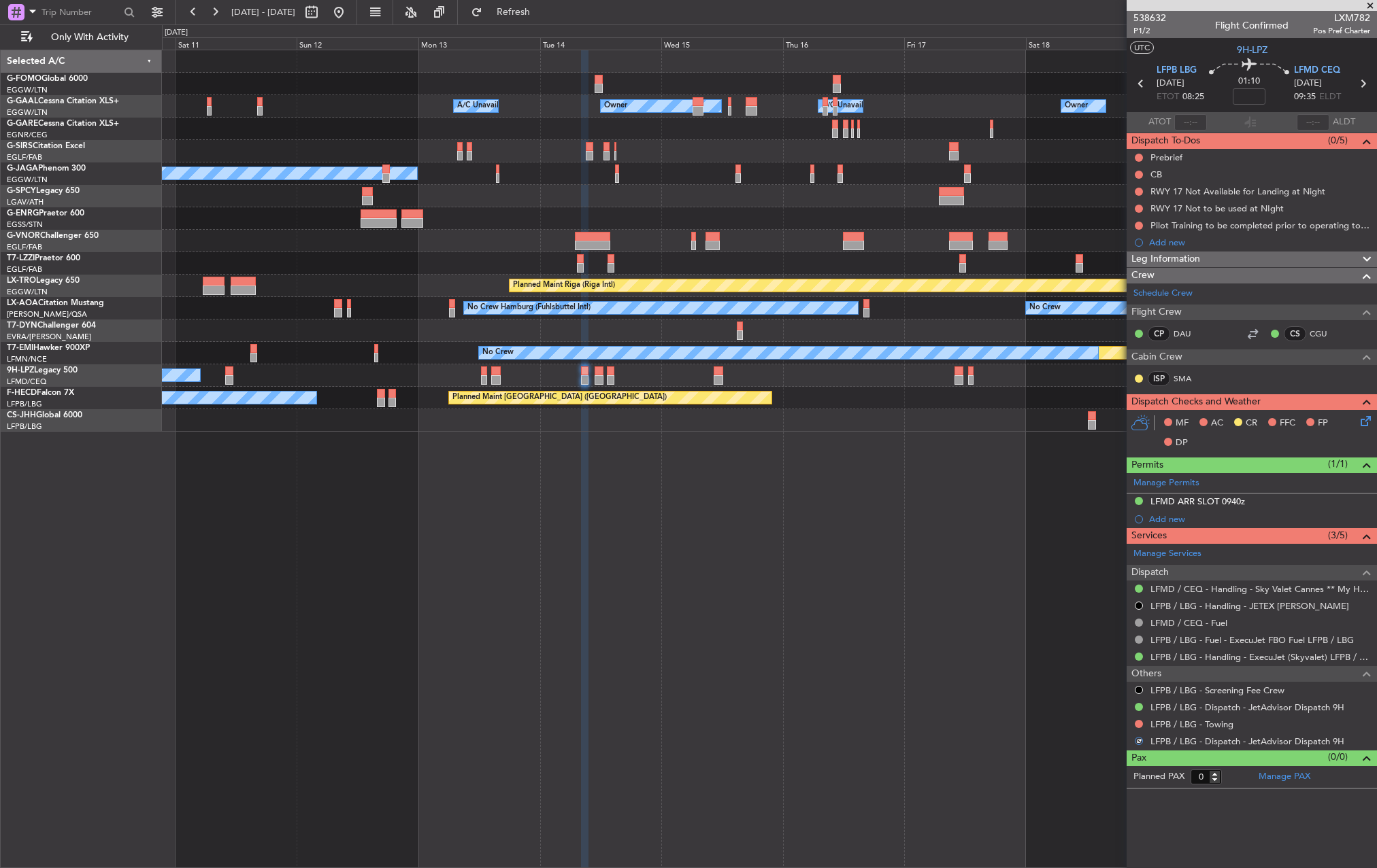
click at [603, 370] on div "No Crew" at bounding box center [770, 375] width 1215 height 23
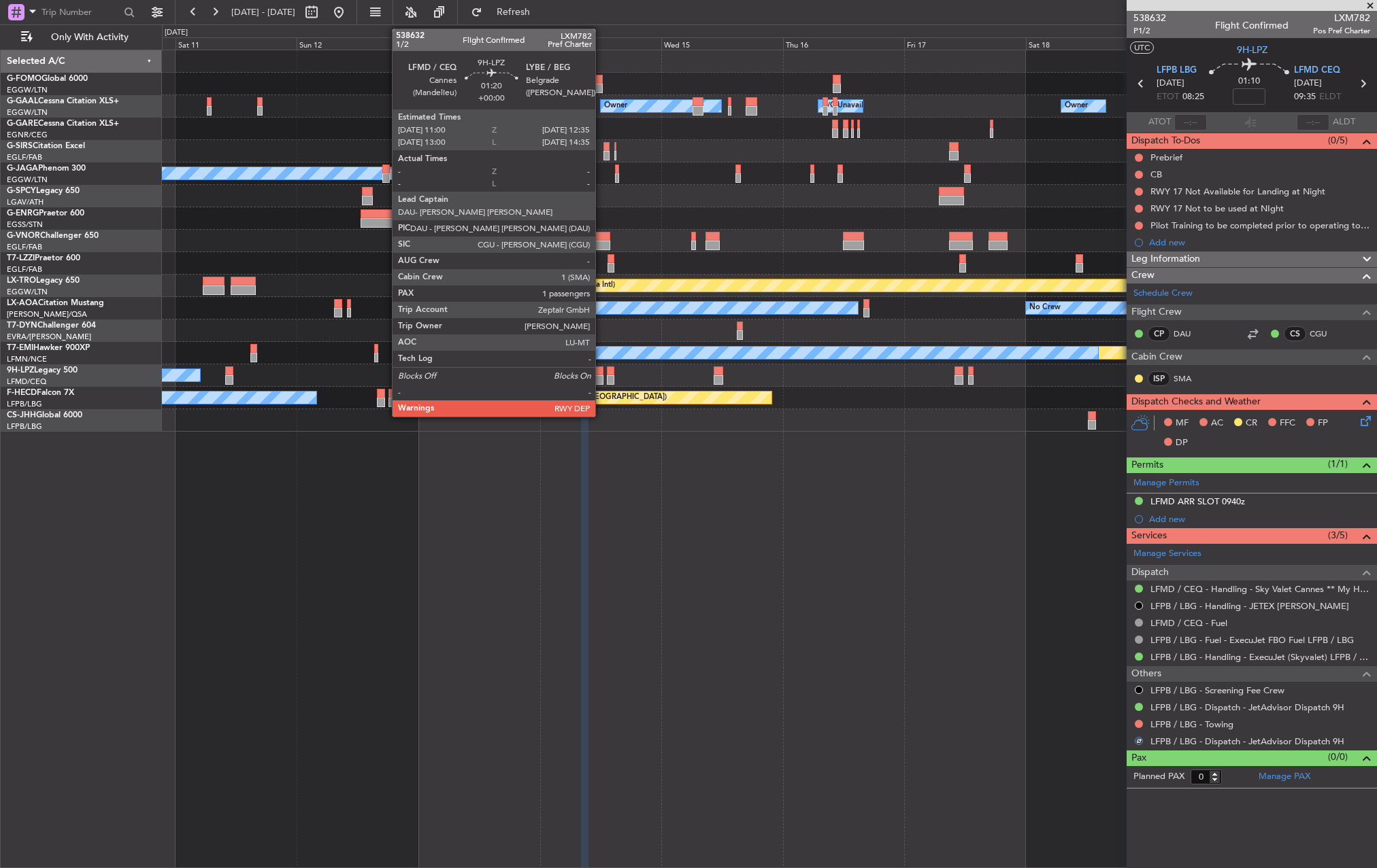
click at [602, 370] on div at bounding box center [598, 371] width 8 height 10
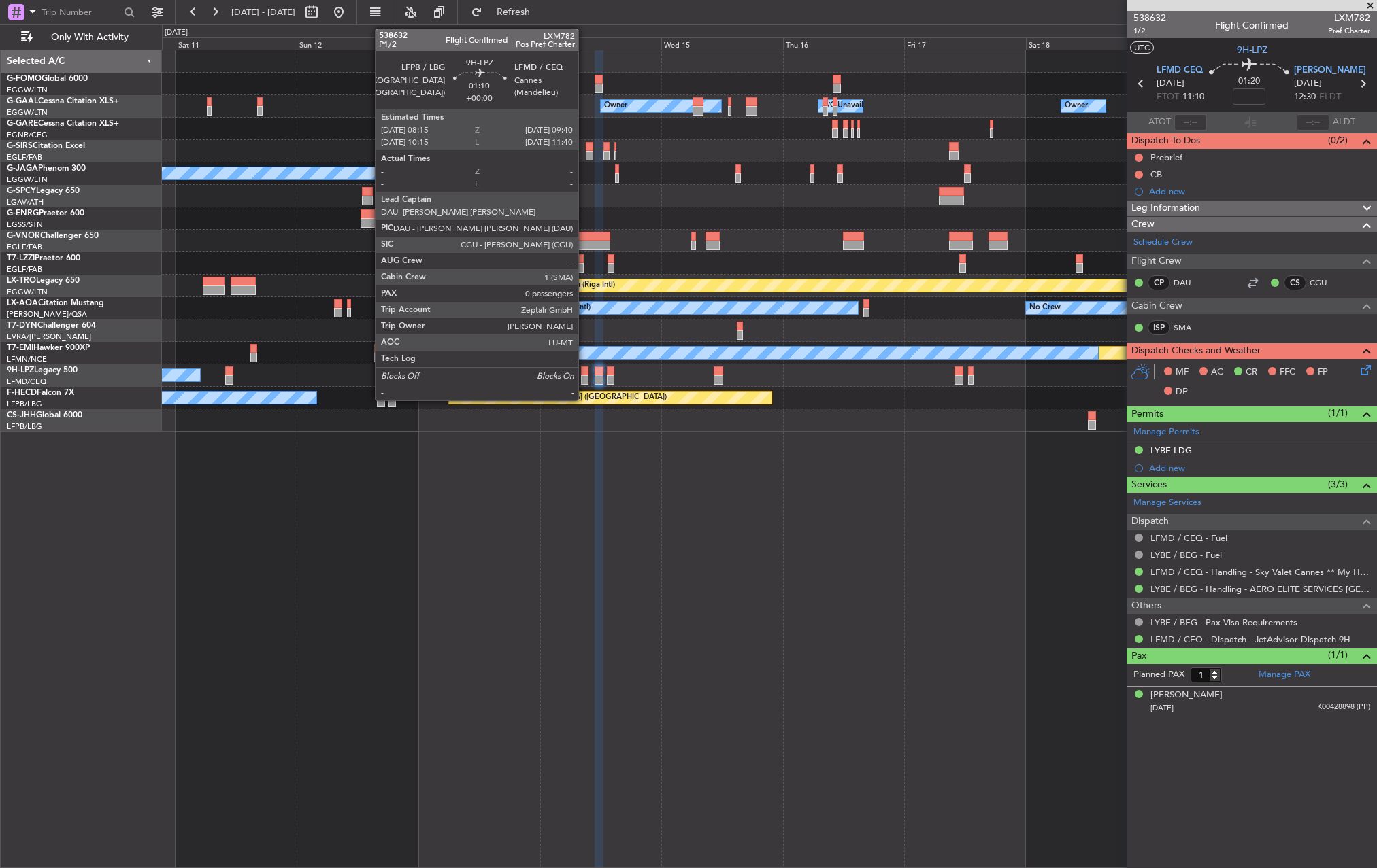
click at [585, 383] on div at bounding box center [585, 380] width 7 height 10
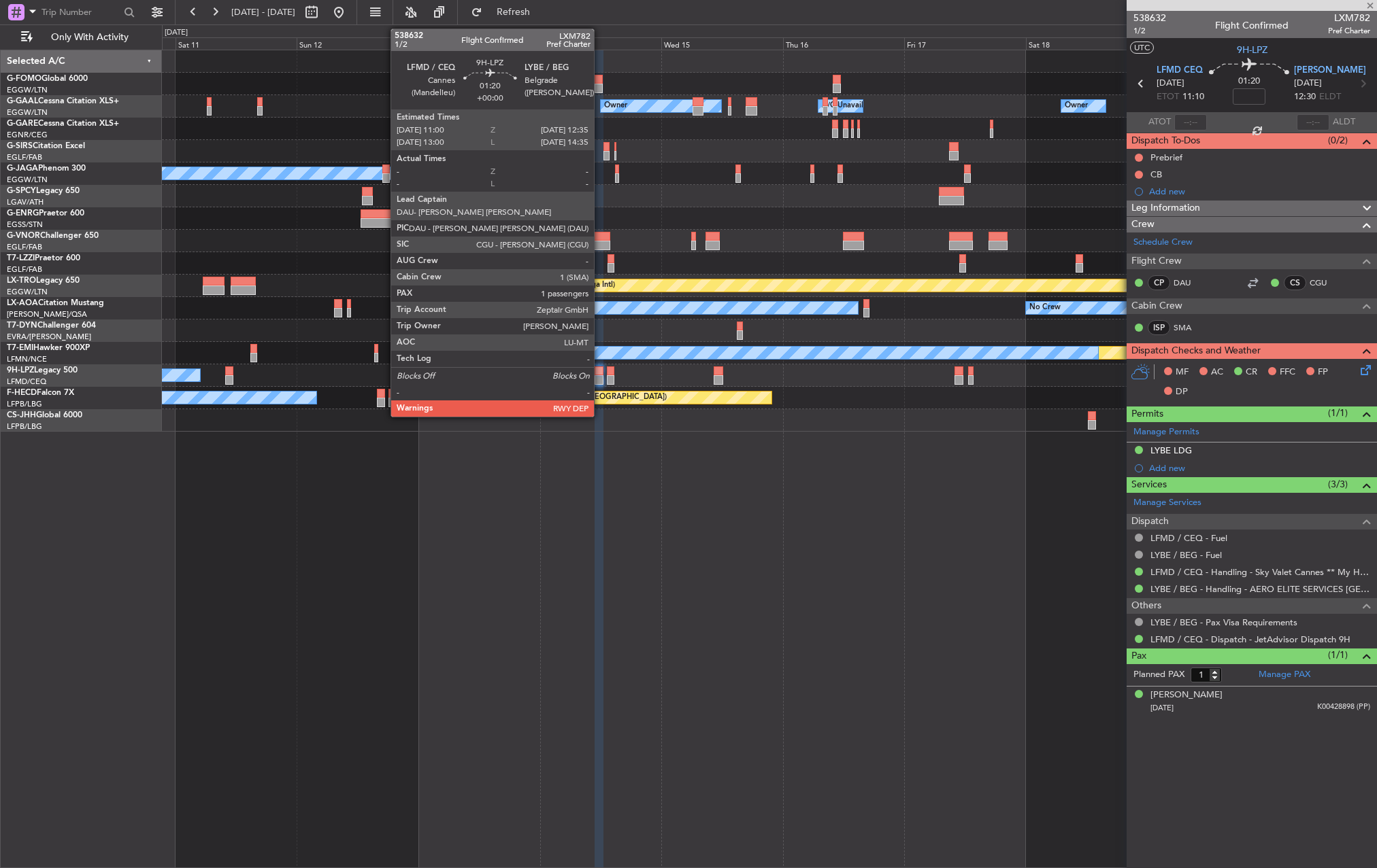
type input "0"
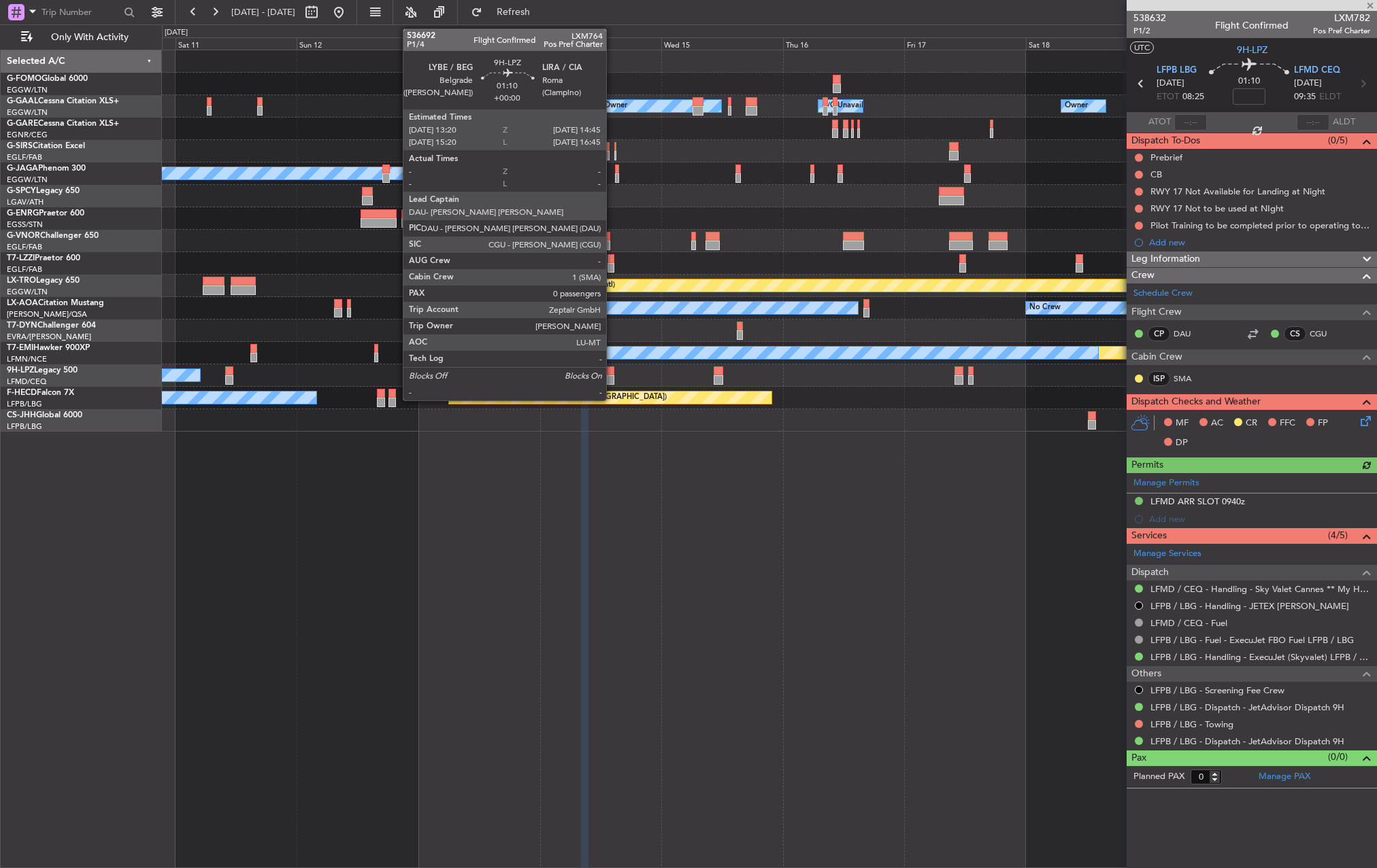
click at [613, 373] on div at bounding box center [611, 371] width 7 height 10
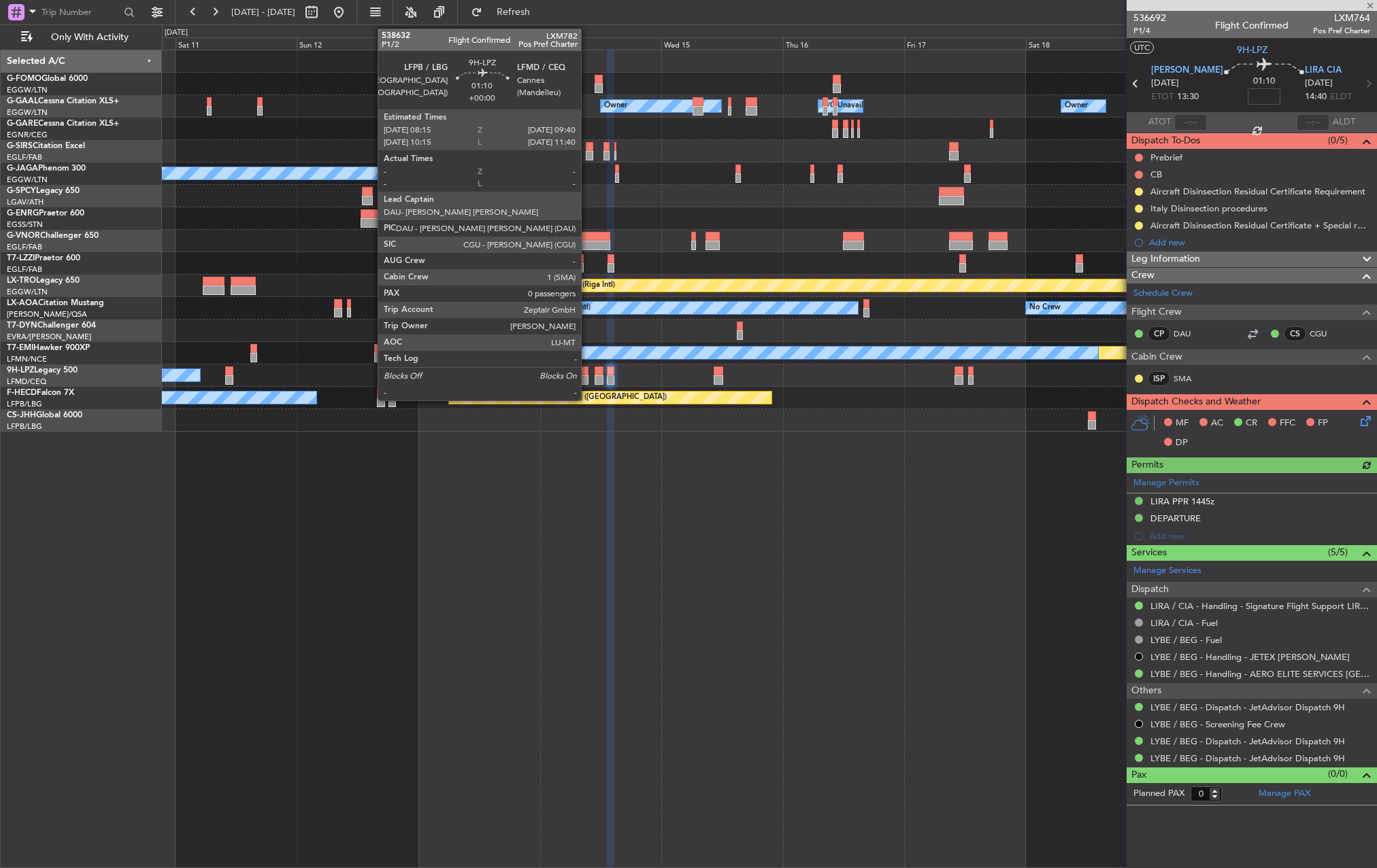
click at [587, 377] on div at bounding box center [585, 380] width 7 height 10
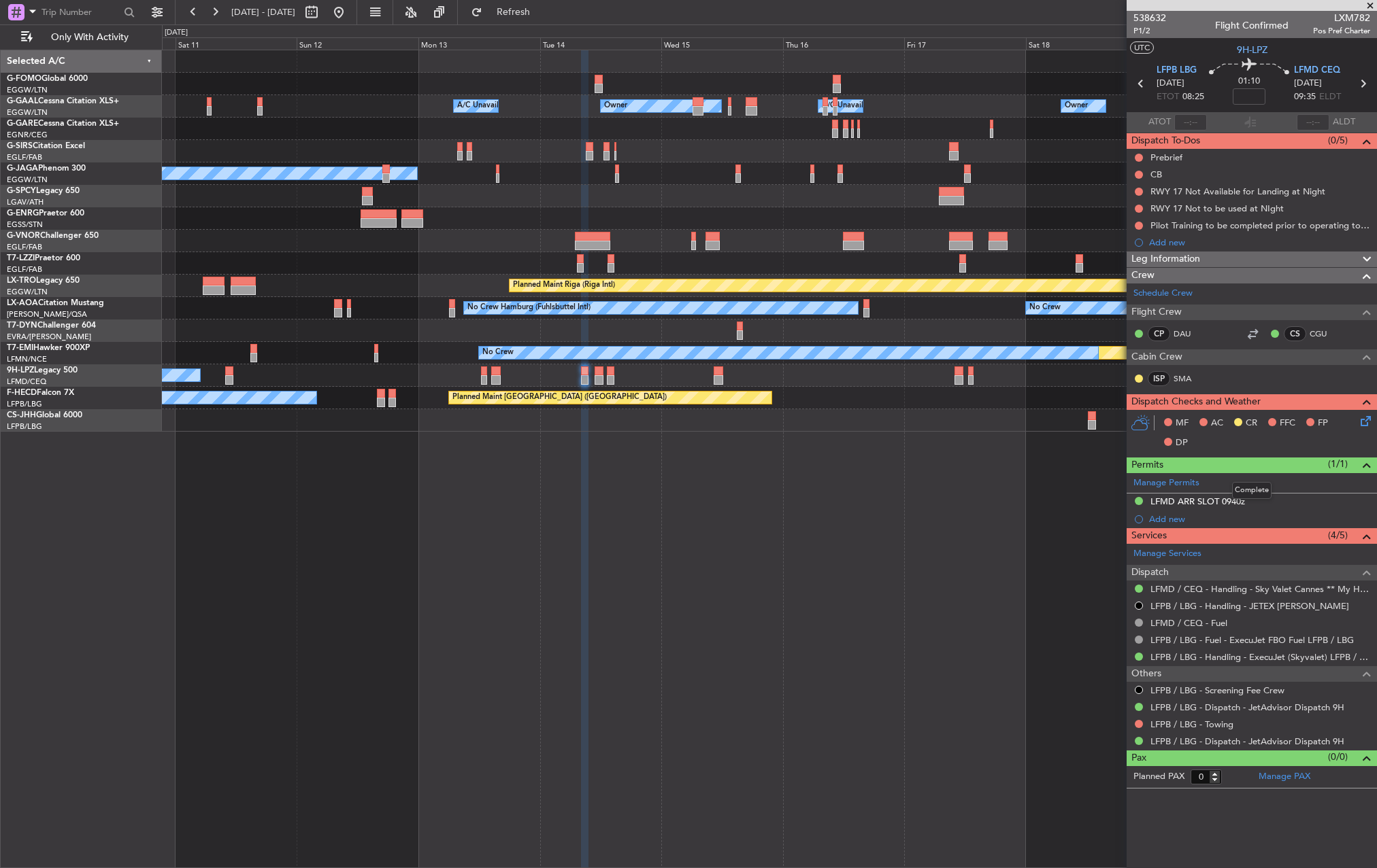
click at [1367, 465] on span at bounding box center [1367, 465] width 16 height 16
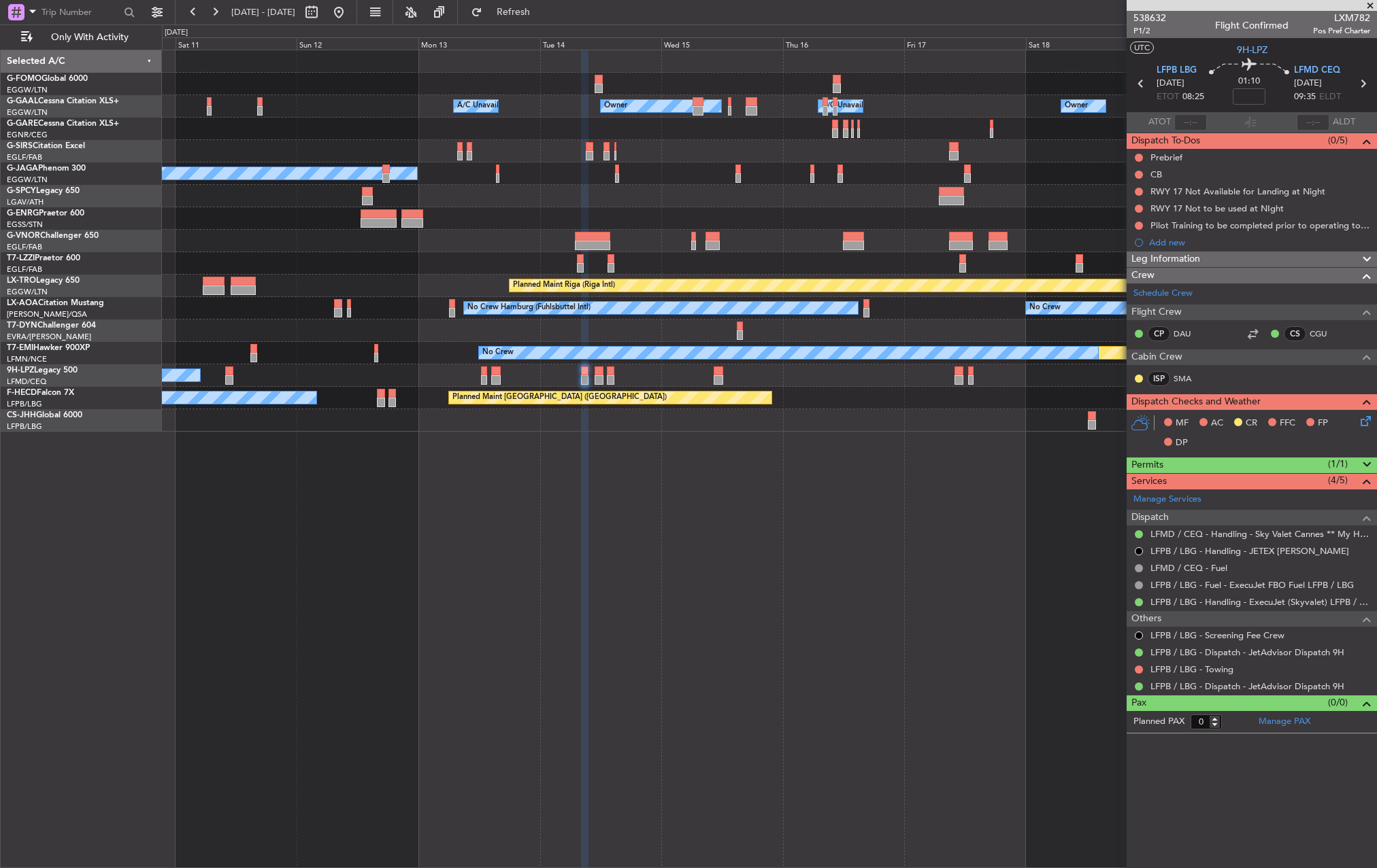
click at [1367, 465] on span at bounding box center [1367, 465] width 16 height 16
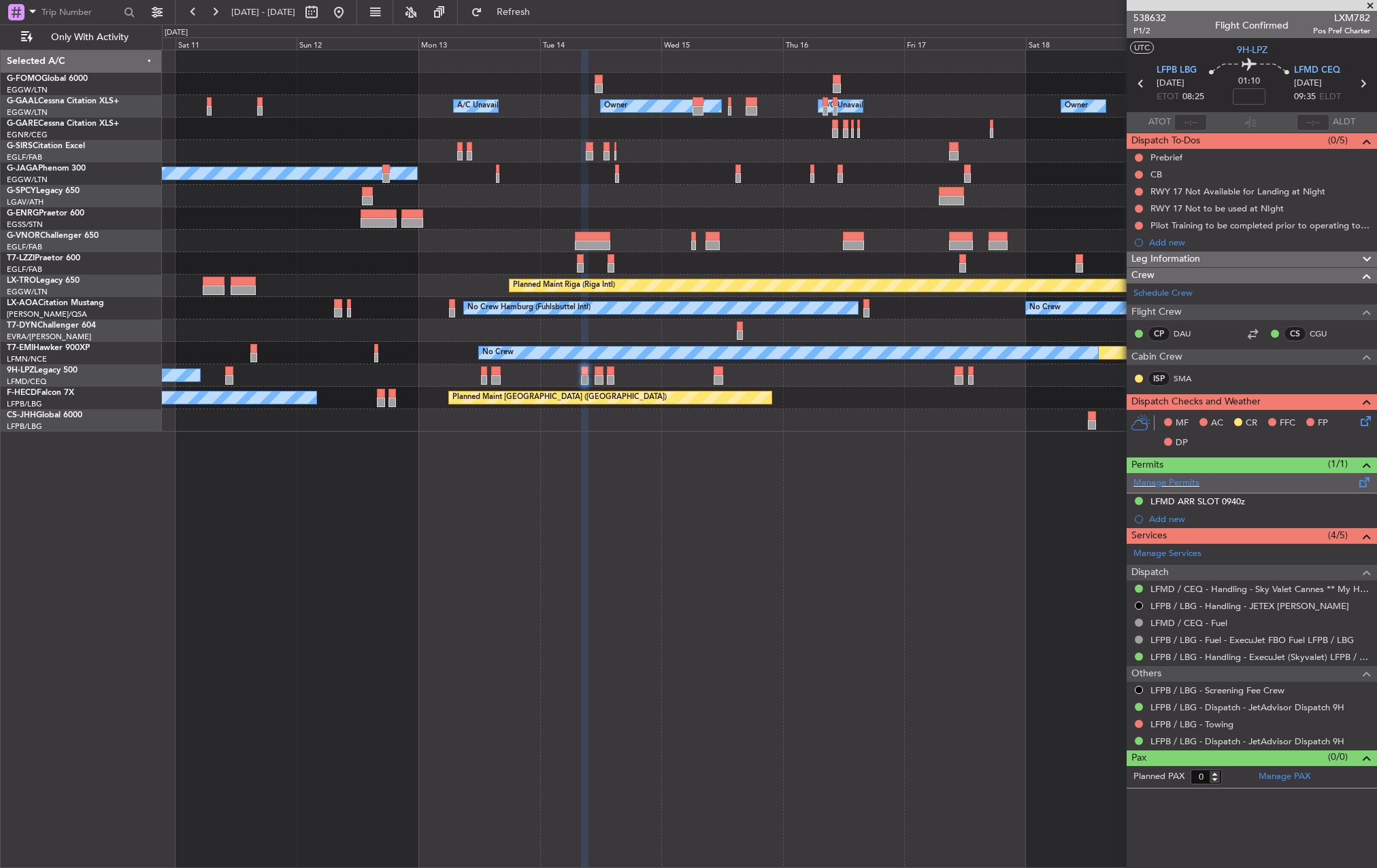
click at [1363, 484] on span at bounding box center [1365, 479] width 16 height 10
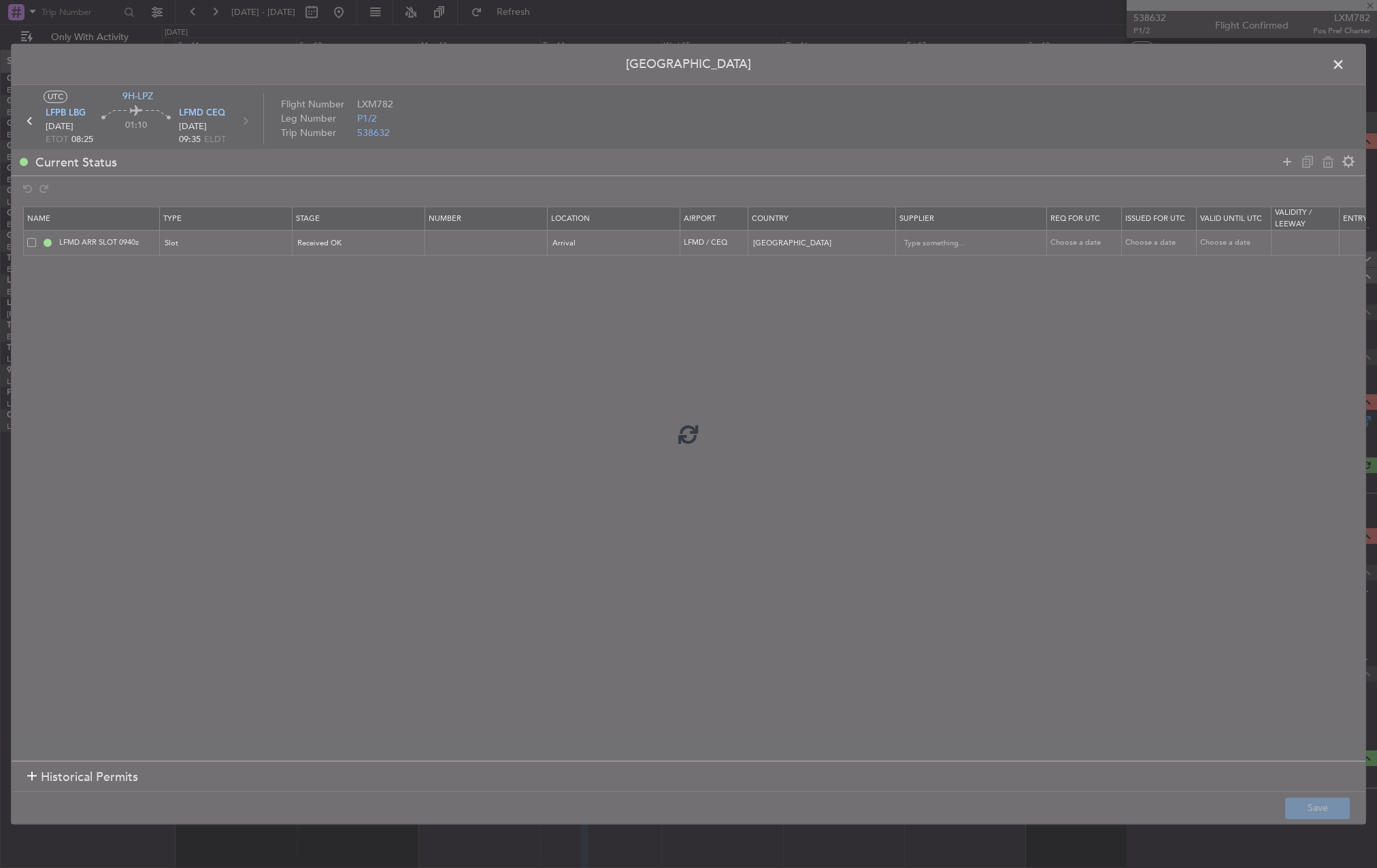
click at [29, 241] on div at bounding box center [689, 434] width 1354 height 780
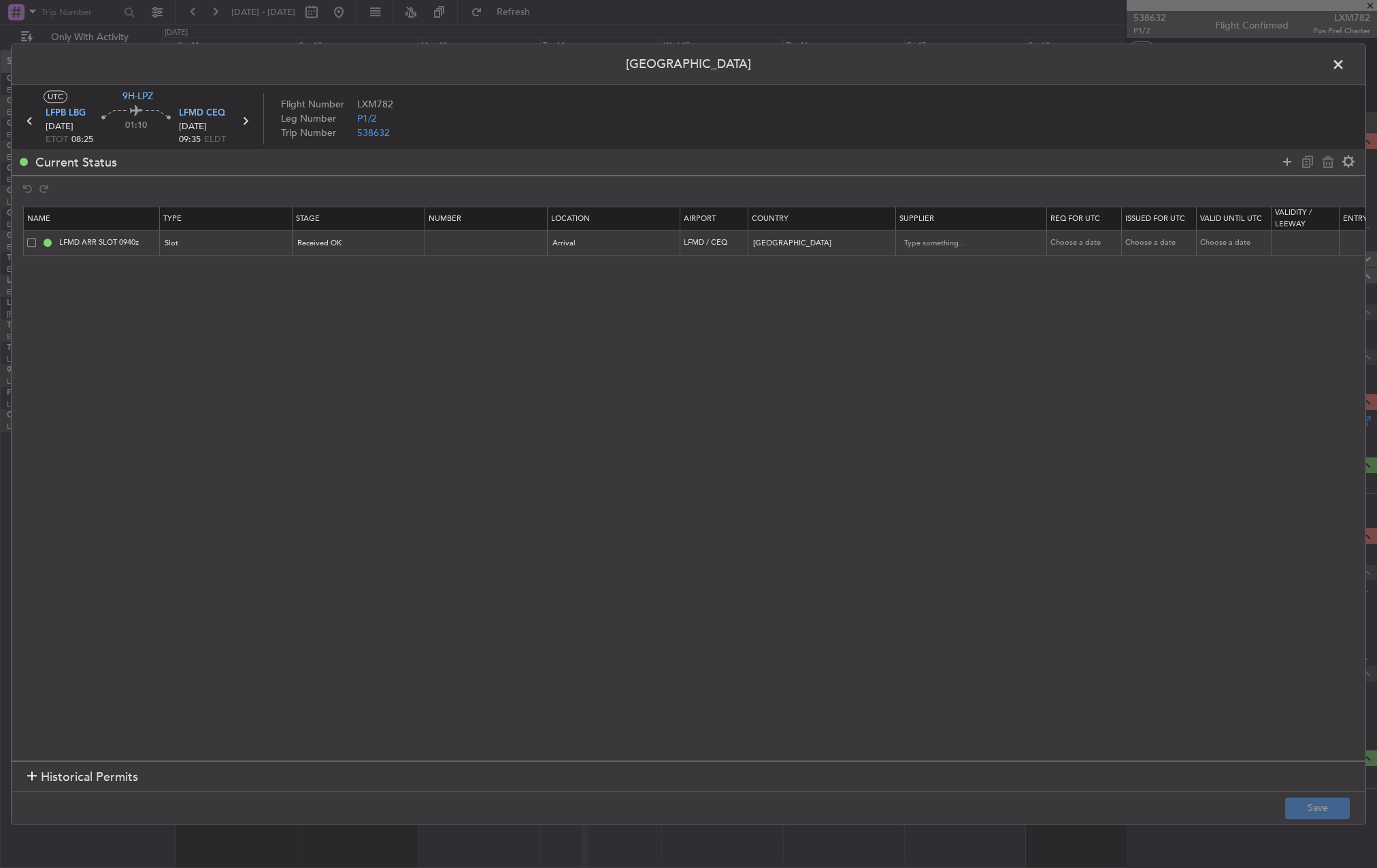
click at [29, 241] on span at bounding box center [32, 243] width 9 height 9
click at [37, 238] on input "checkbox" at bounding box center [37, 238] width 0 height 0
click at [1329, 165] on icon at bounding box center [1328, 162] width 16 height 16
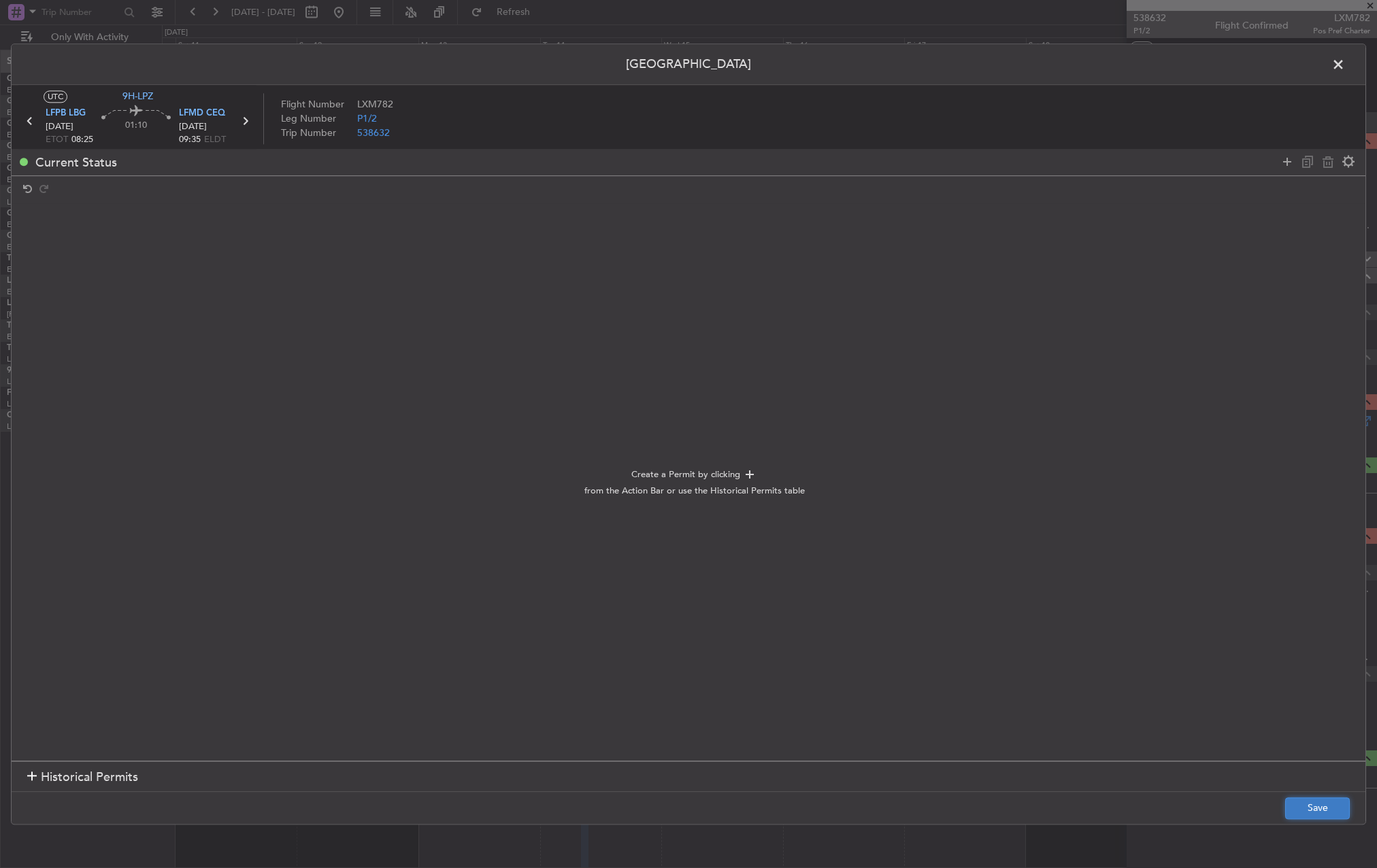
click at [1336, 804] on button "Save" at bounding box center [1317, 808] width 64 height 22
click at [1345, 64] on span at bounding box center [1345, 68] width 0 height 27
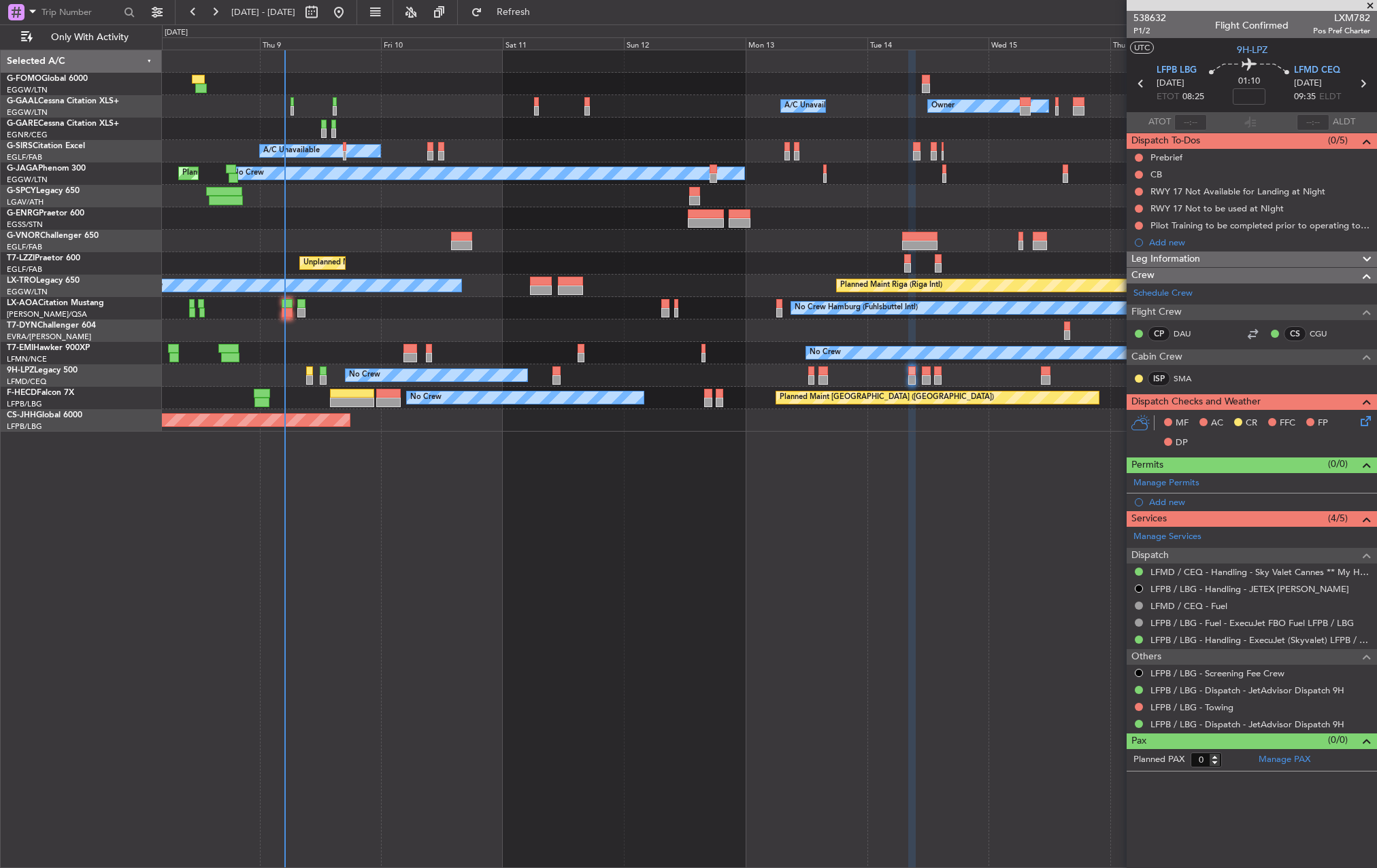
click at [635, 348] on div "Owner A/C Unavailable Owner A/C Unavailable Owner A/C Unavailable Planned Maint…" at bounding box center [770, 241] width 1215 height 381
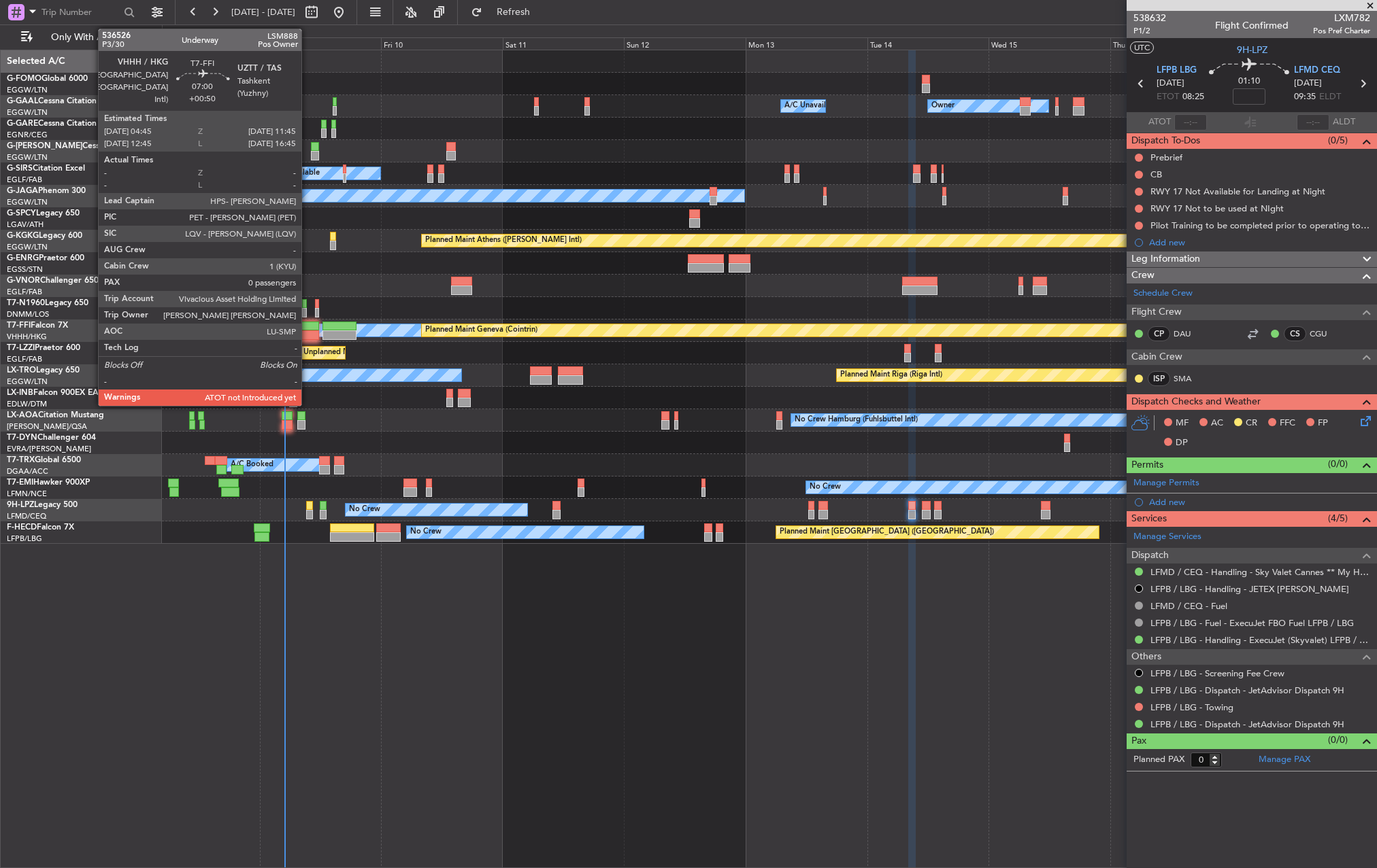
click at [307, 333] on div at bounding box center [301, 335] width 36 height 10
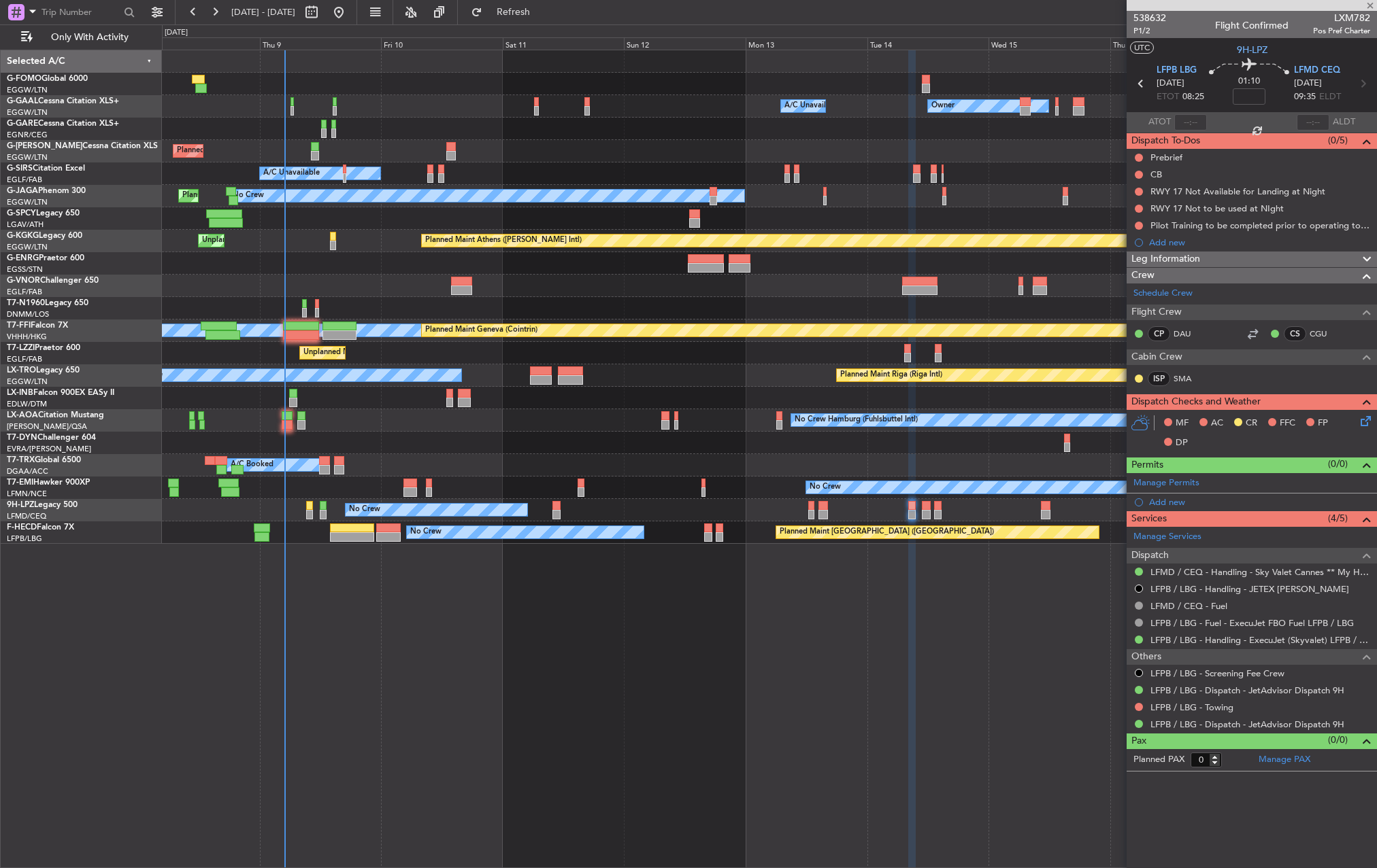
type input "+00:50"
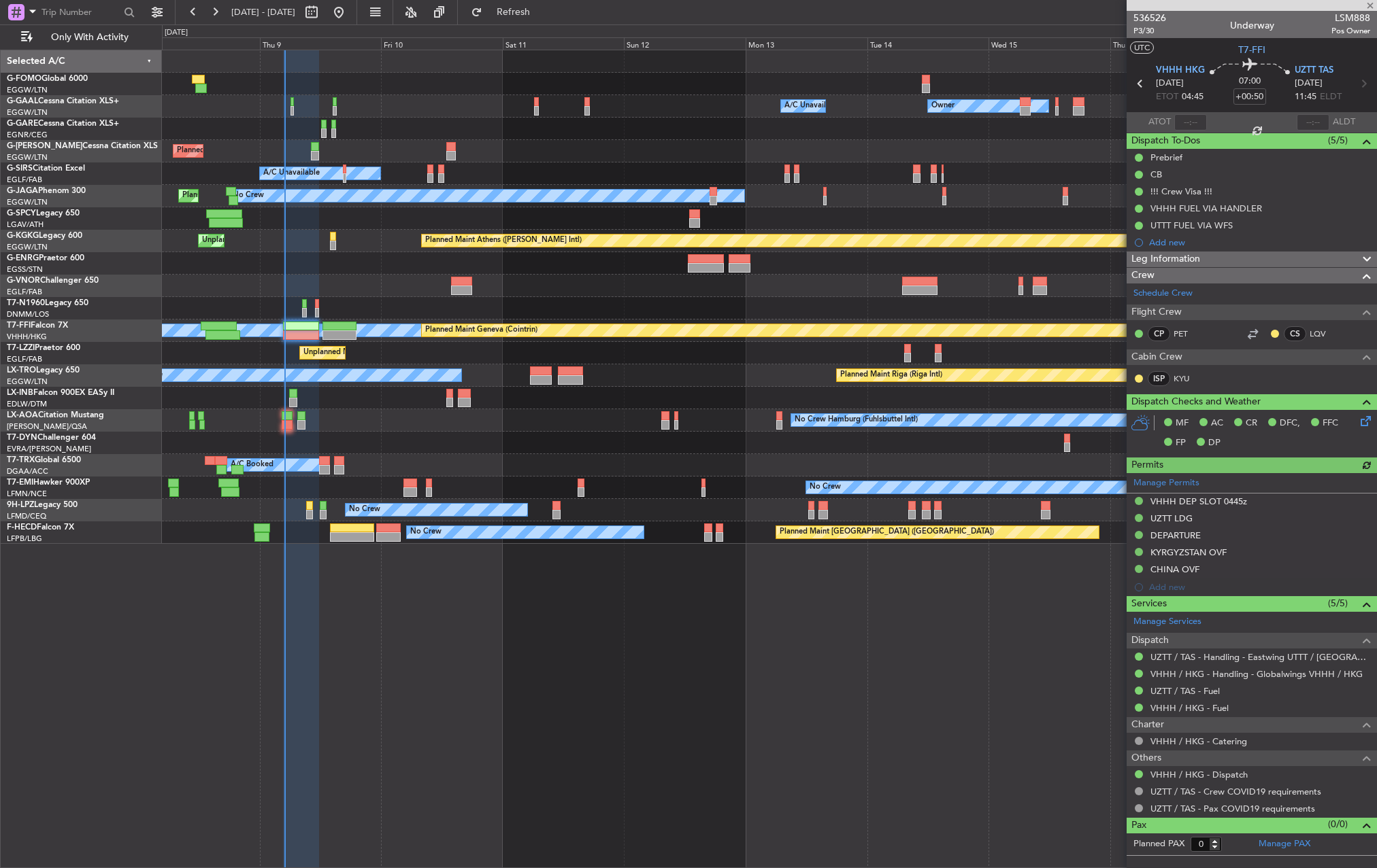
click at [1189, 118] on div at bounding box center [1191, 122] width 33 height 16
click at [1189, 121] on div at bounding box center [1191, 122] width 33 height 16
click at [1189, 121] on input "text" at bounding box center [1191, 122] width 33 height 16
type input "04:53"
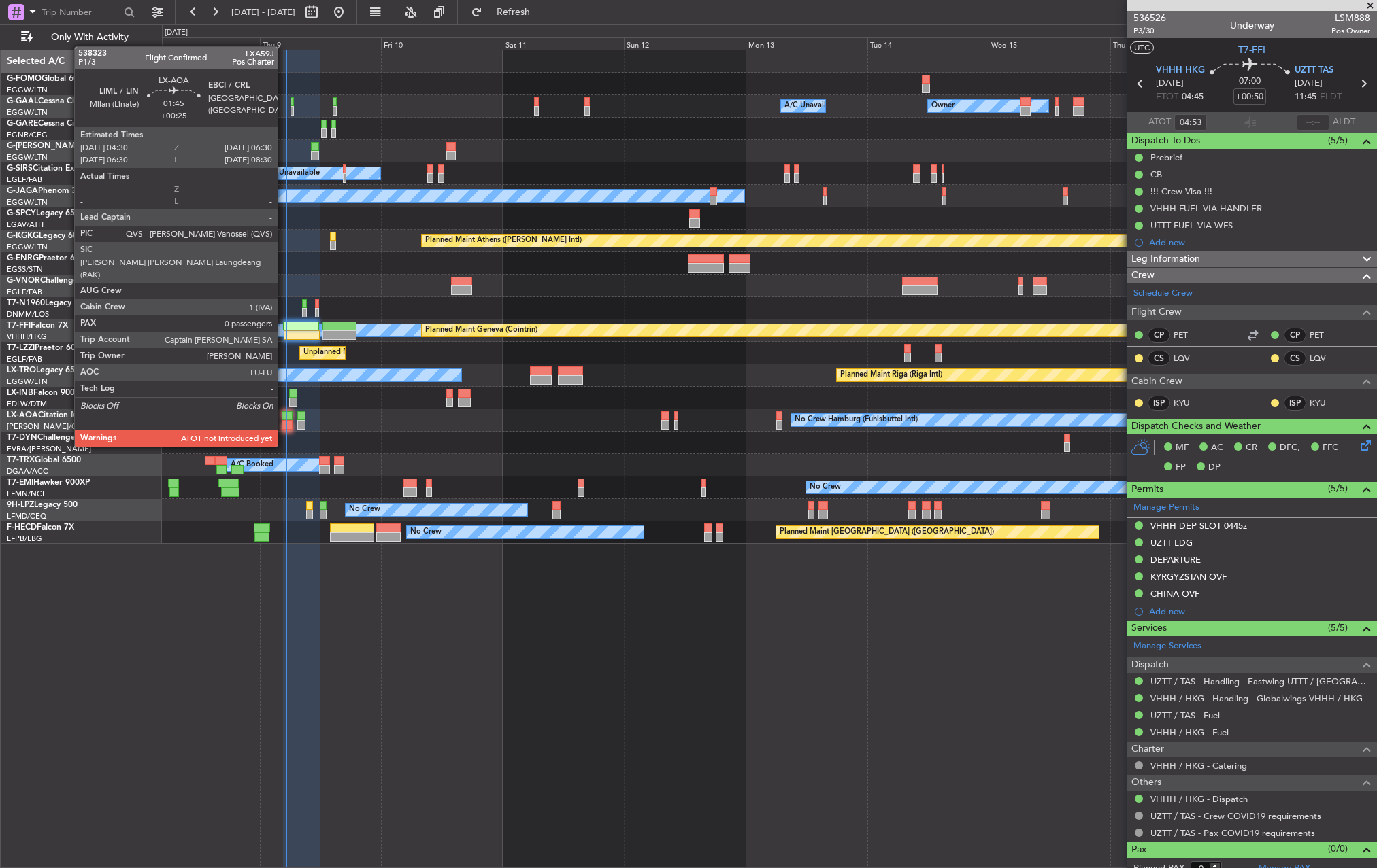
click at [284, 421] on div at bounding box center [286, 425] width 10 height 10
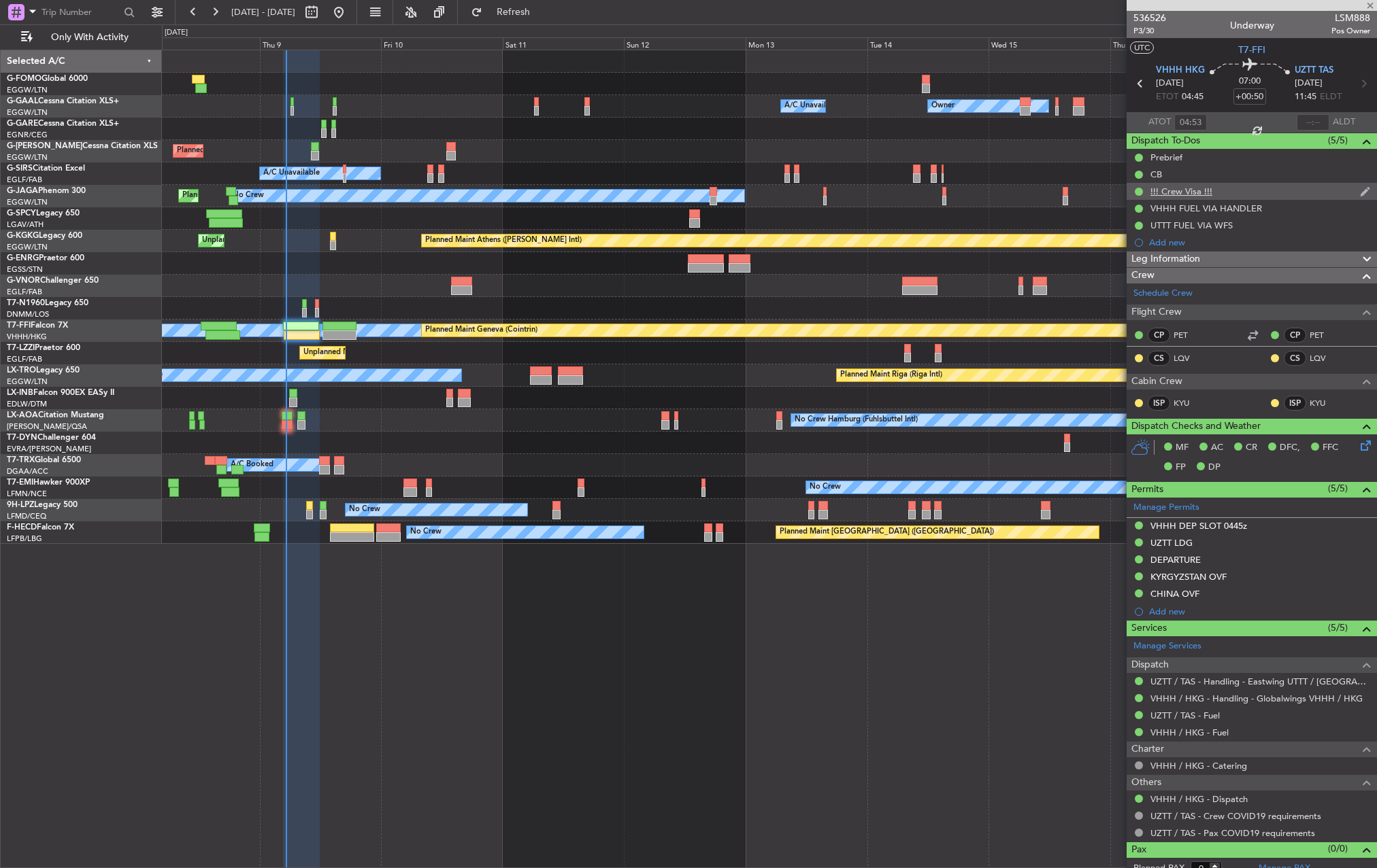
type input "+00:25"
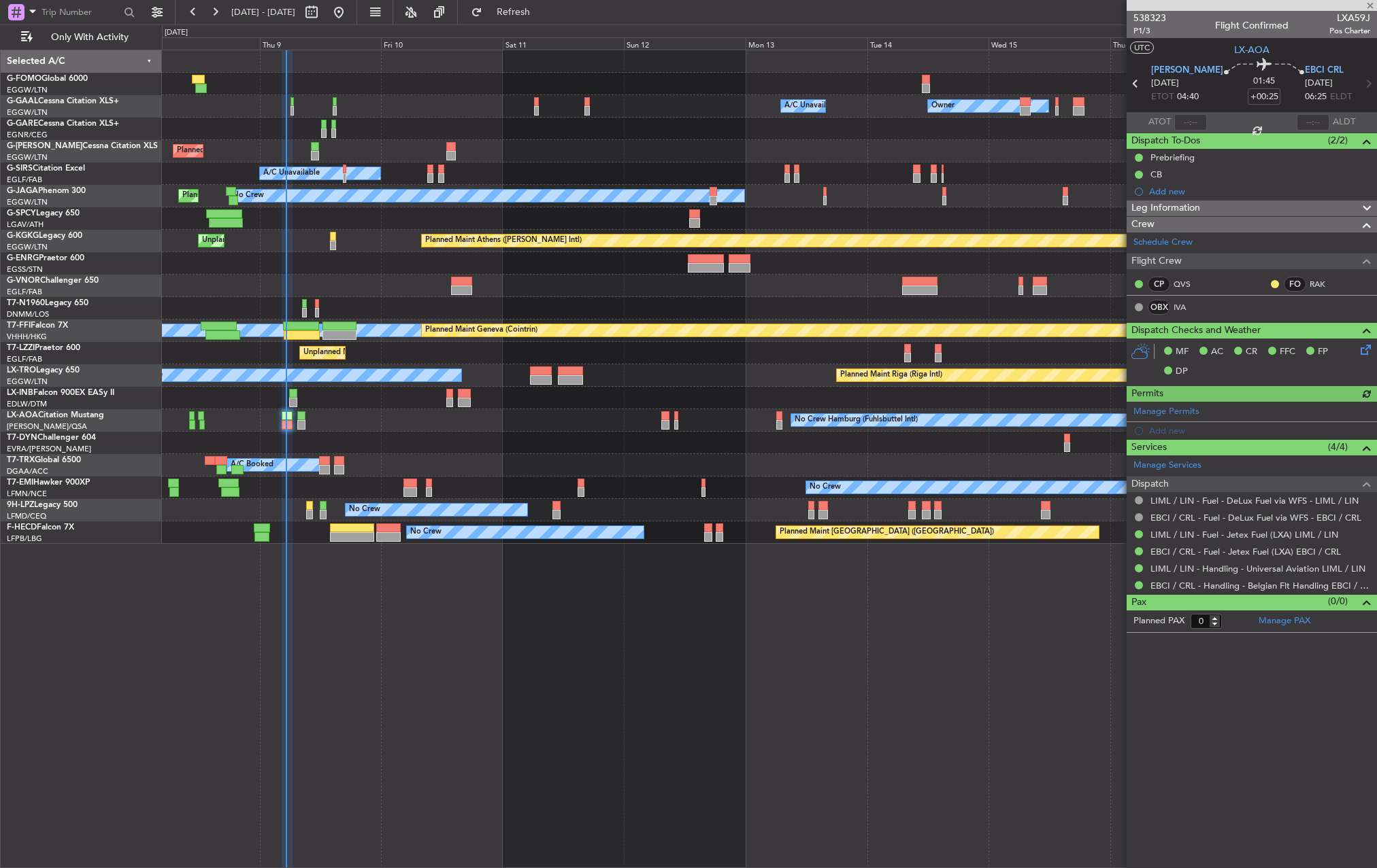
click at [1187, 119] on div at bounding box center [1191, 122] width 33 height 16
click at [1191, 124] on div at bounding box center [1191, 122] width 33 height 16
click at [1191, 124] on input "text" at bounding box center [1191, 122] width 33 height 16
type input "05:05"
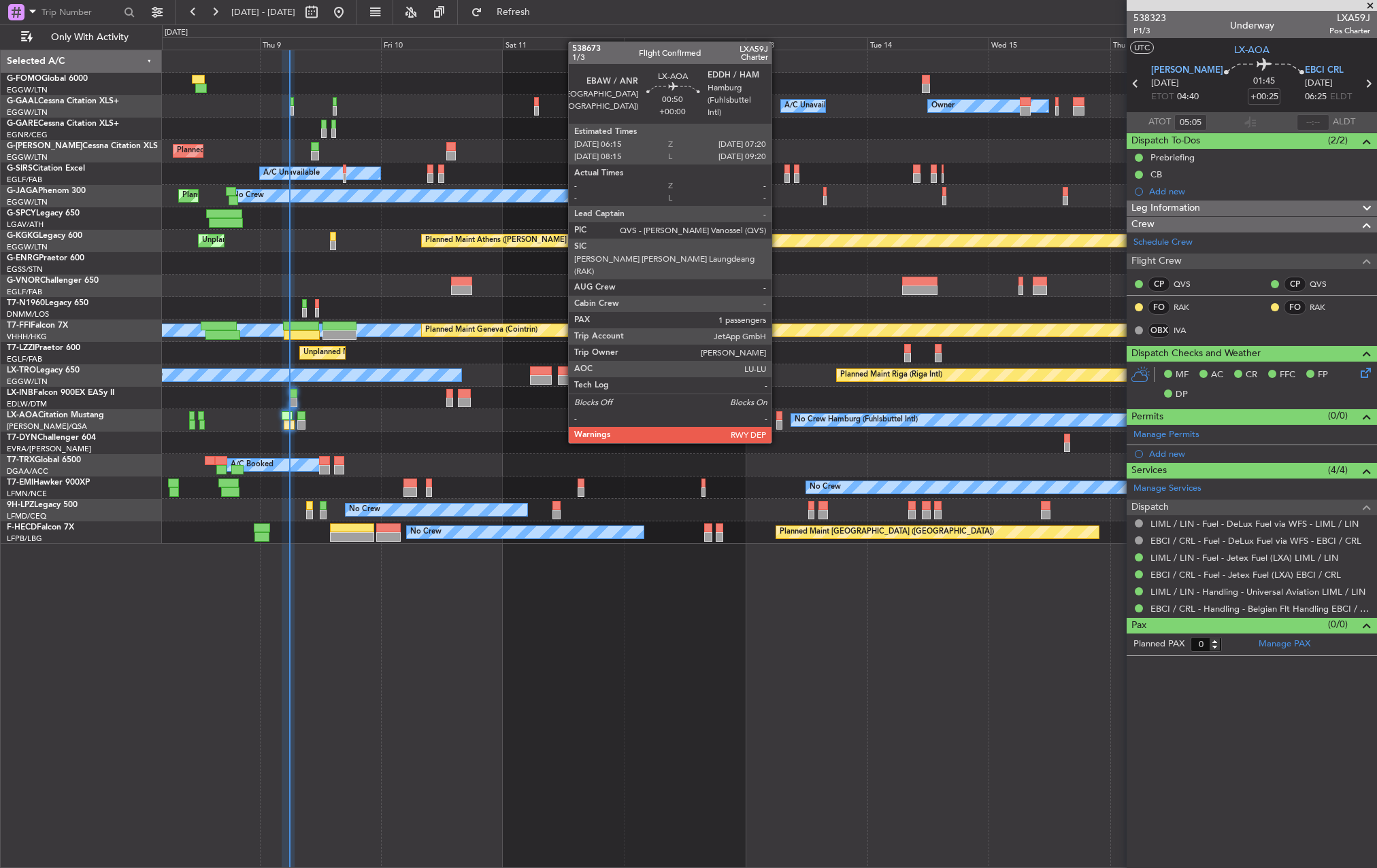
click at [778, 416] on div at bounding box center [779, 416] width 6 height 10
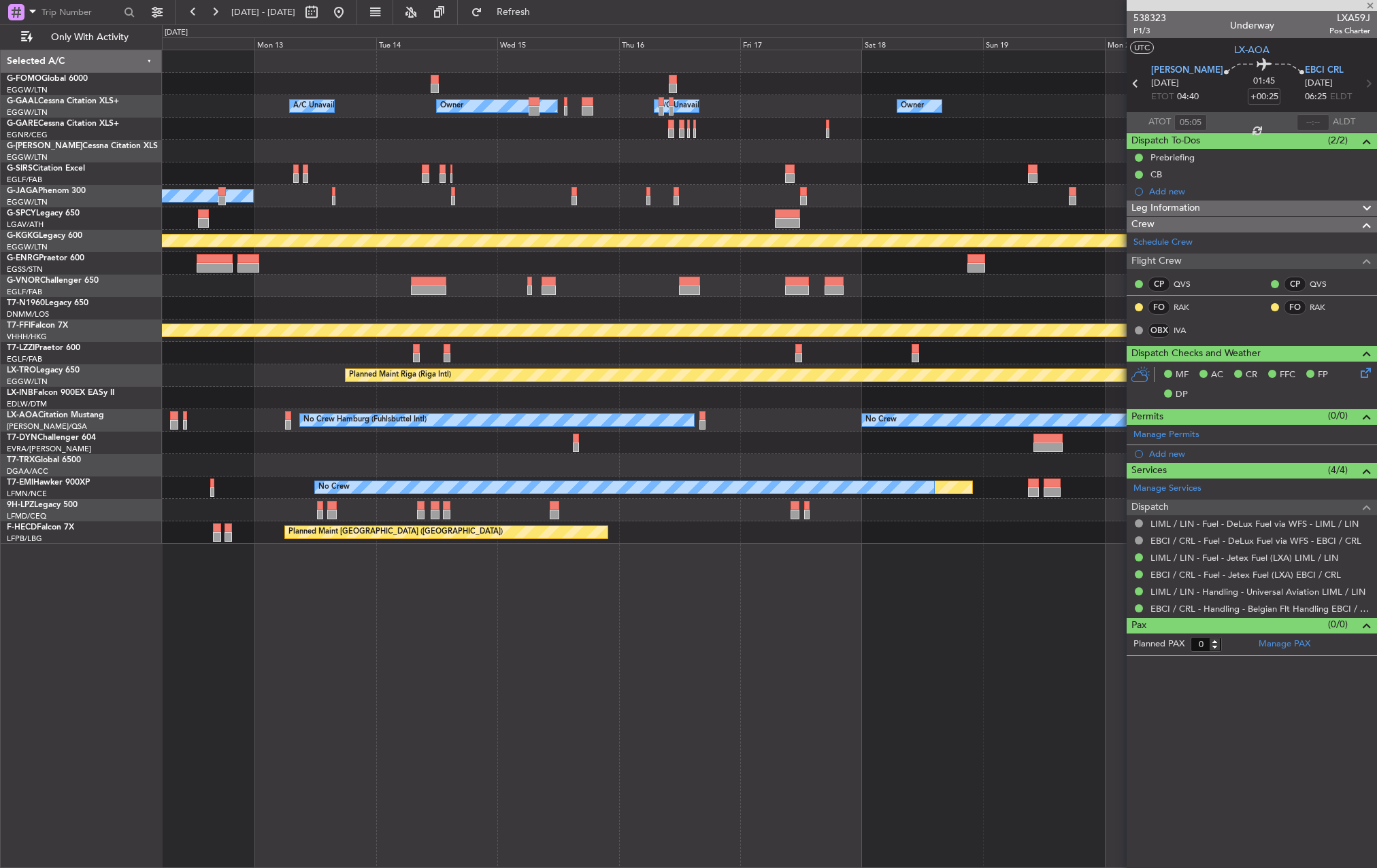
click at [212, 438] on div "Owner Owner A/C Unavailable A/C Unavailable Owner Planned Maint Oxford (Kidling…" at bounding box center [770, 297] width 1215 height 494
type input "1"
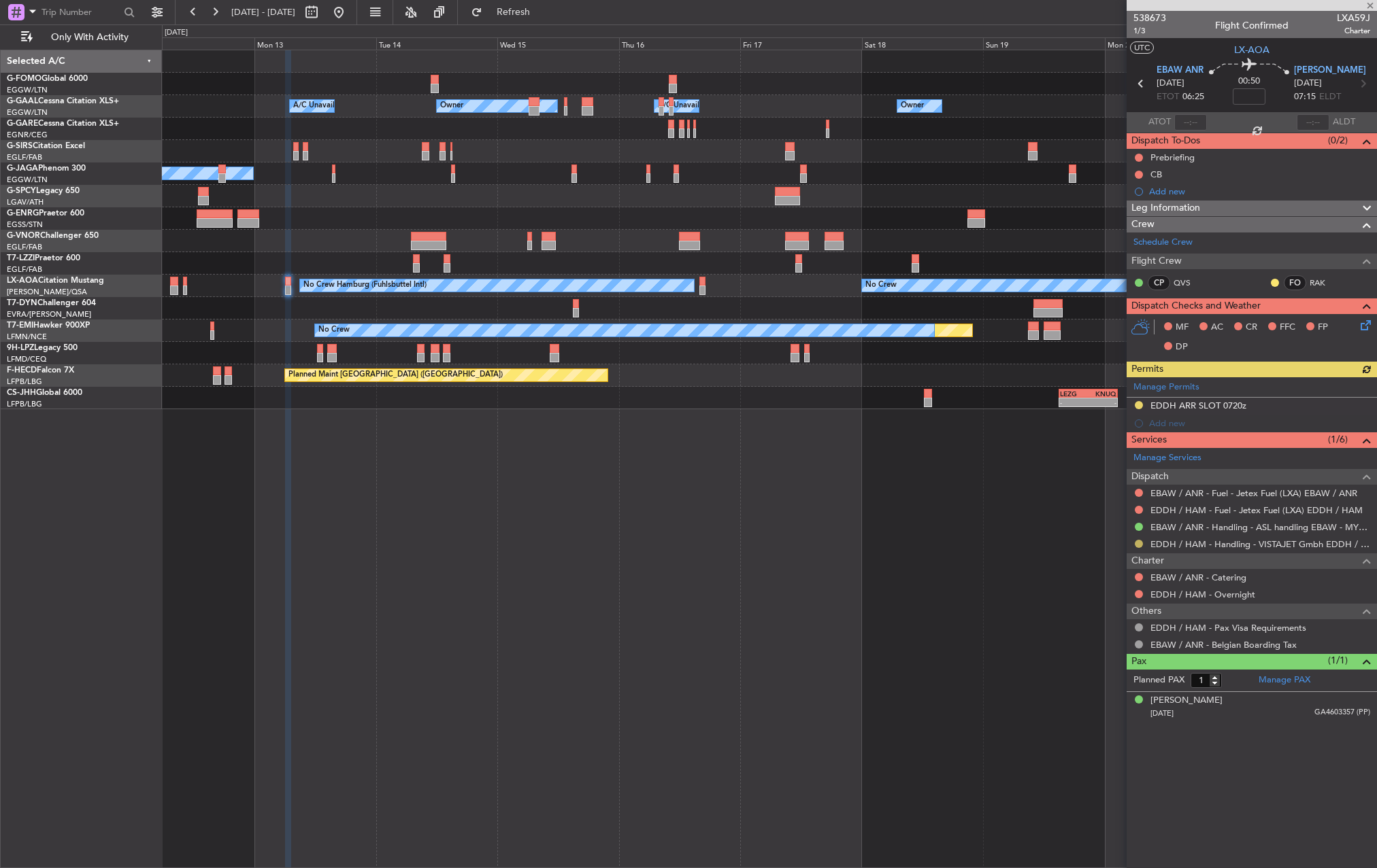
click at [1138, 541] on button at bounding box center [1139, 544] width 8 height 8
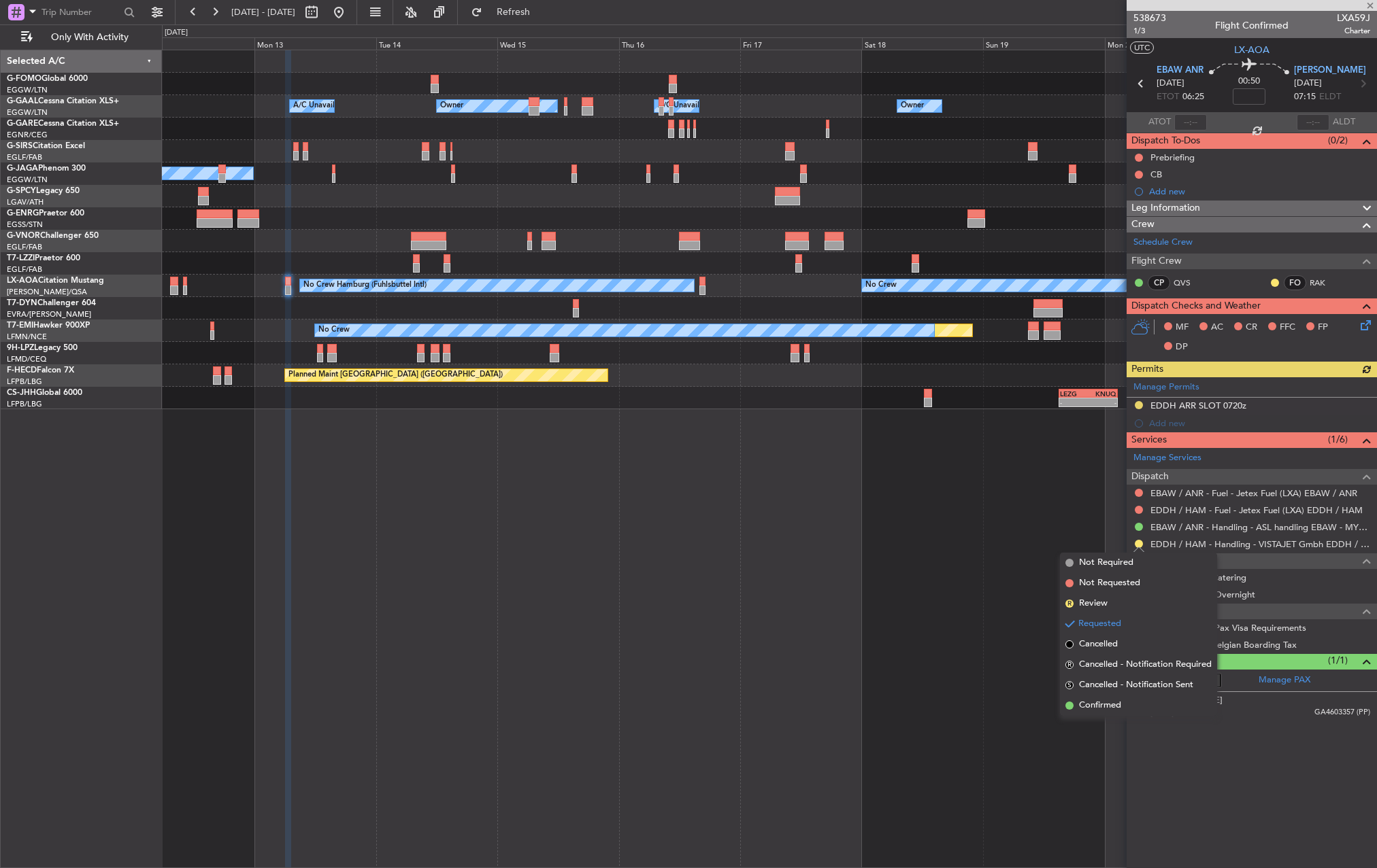
click at [1090, 702] on span "Confirmed" at bounding box center [1100, 706] width 43 height 14
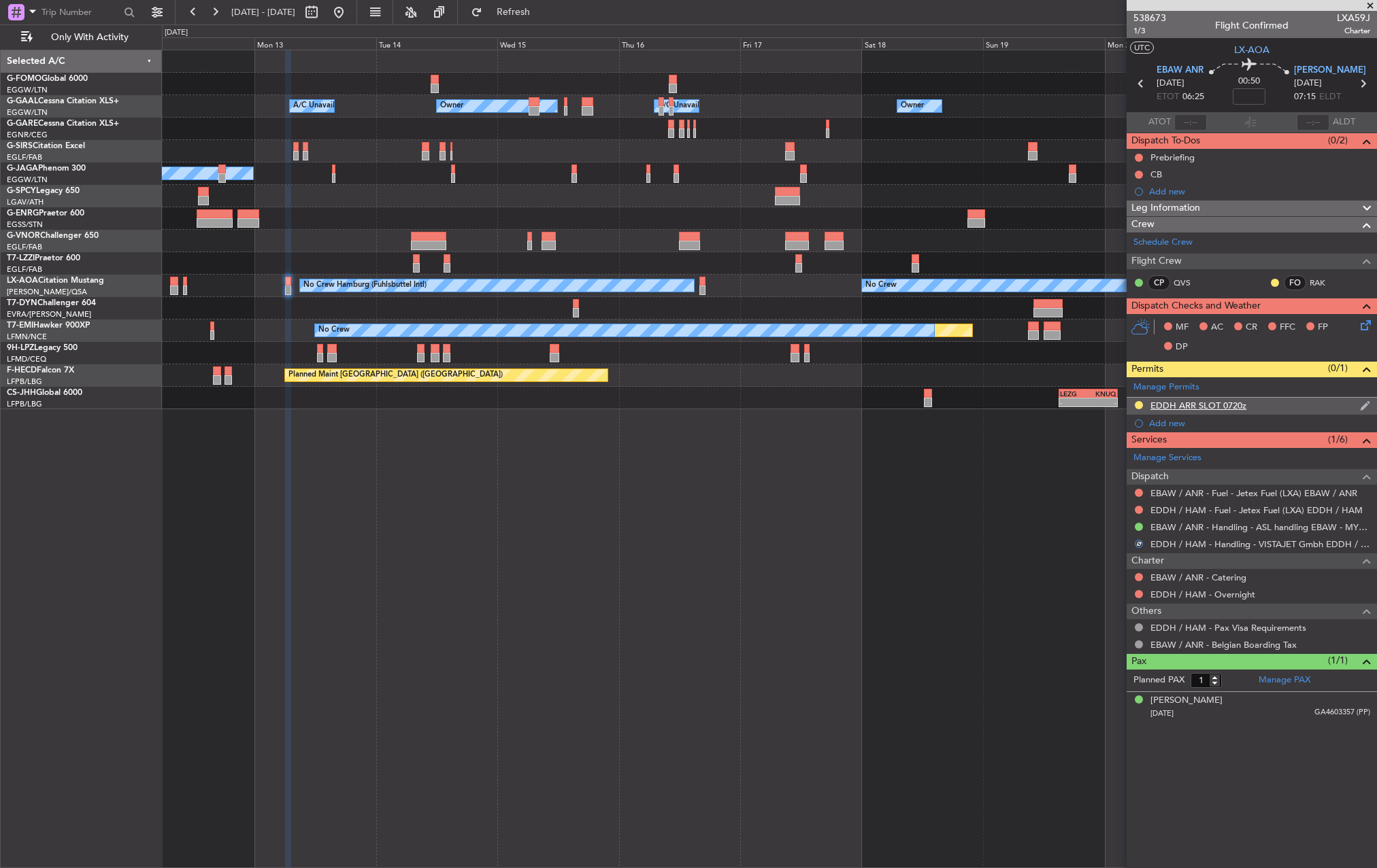
click at [1220, 406] on div "EDDH ARR SLOT 0720z" at bounding box center [1198, 405] width 96 height 12
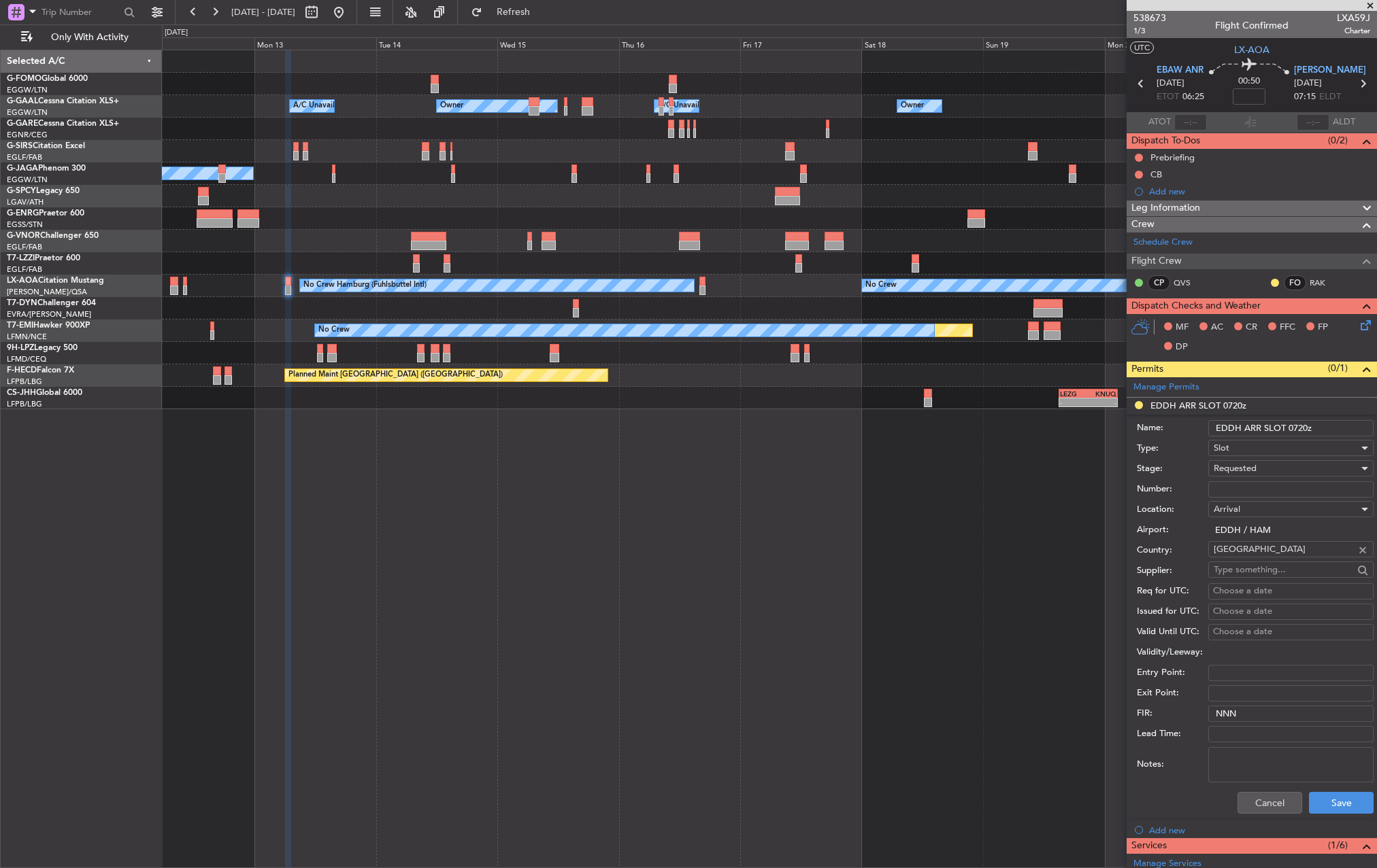
click at [1269, 482] on input "Number:" at bounding box center [1291, 489] width 165 height 16
paste input "EDDH0910256995"
type input "EDDH0910256995"
click at [1291, 468] on div "Requested" at bounding box center [1286, 468] width 145 height 21
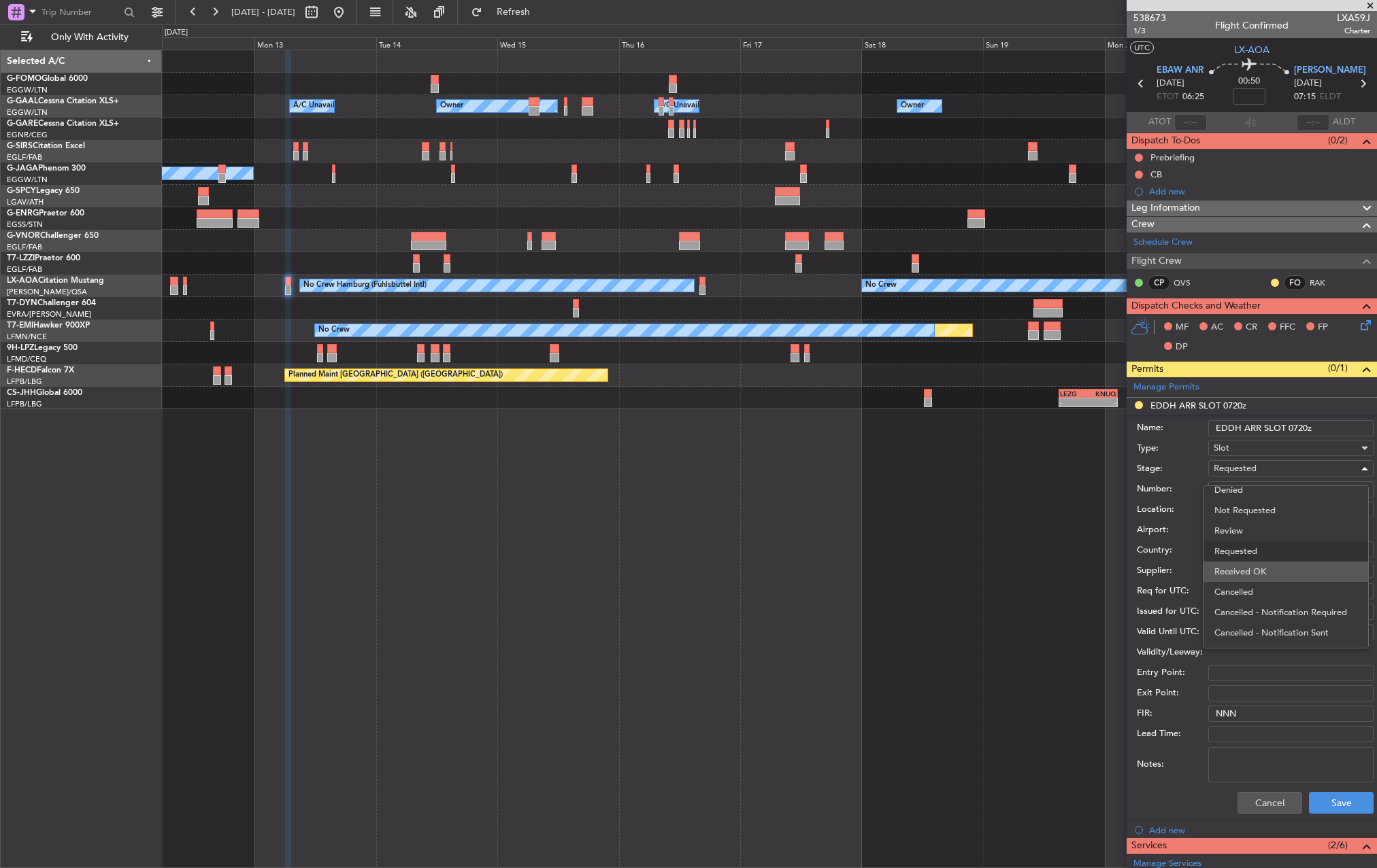
click at [1282, 574] on span "Received OK" at bounding box center [1286, 572] width 143 height 21
click at [1321, 804] on button "Save" at bounding box center [1341, 803] width 64 height 22
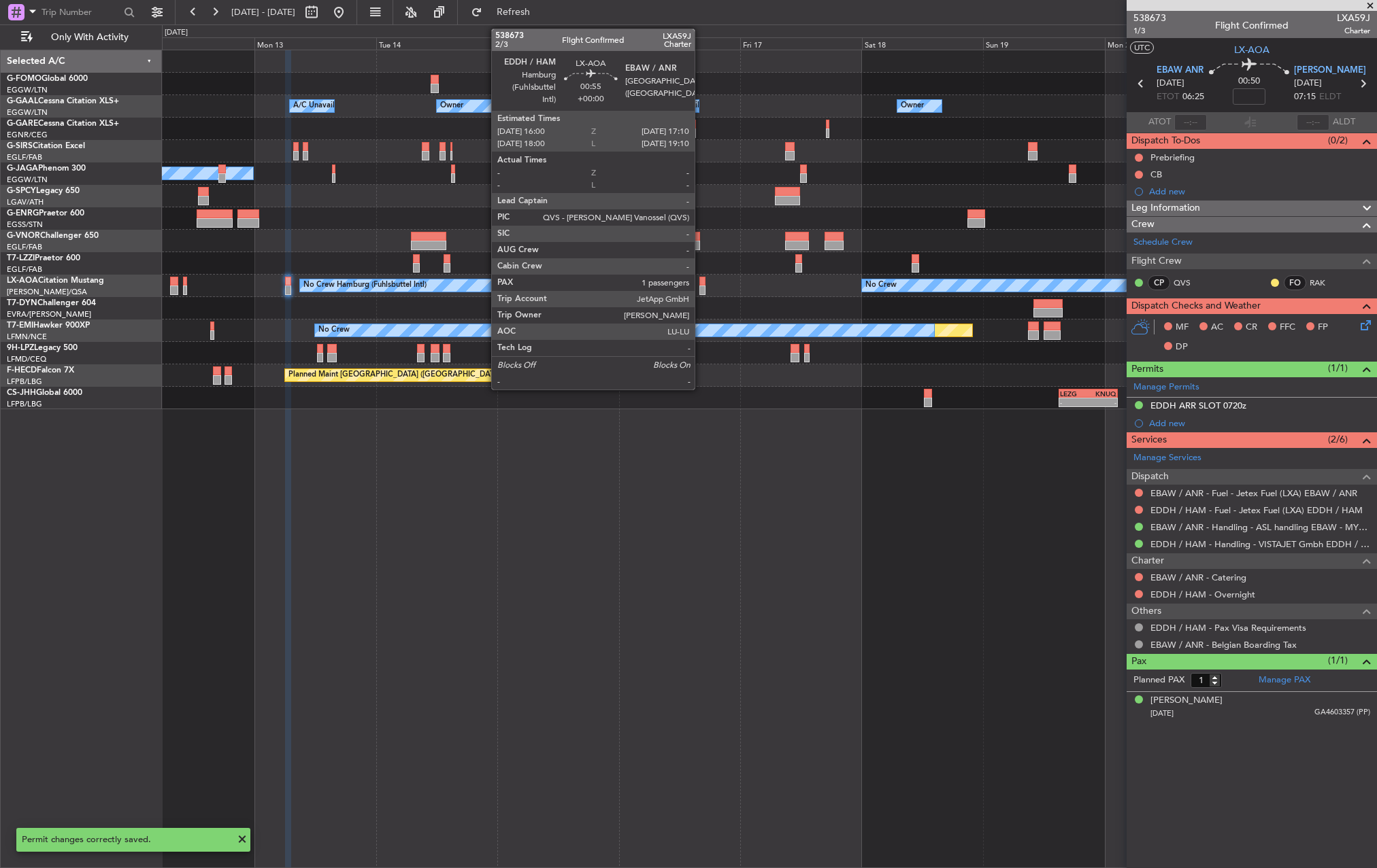
click at [700, 285] on div at bounding box center [703, 281] width 6 height 10
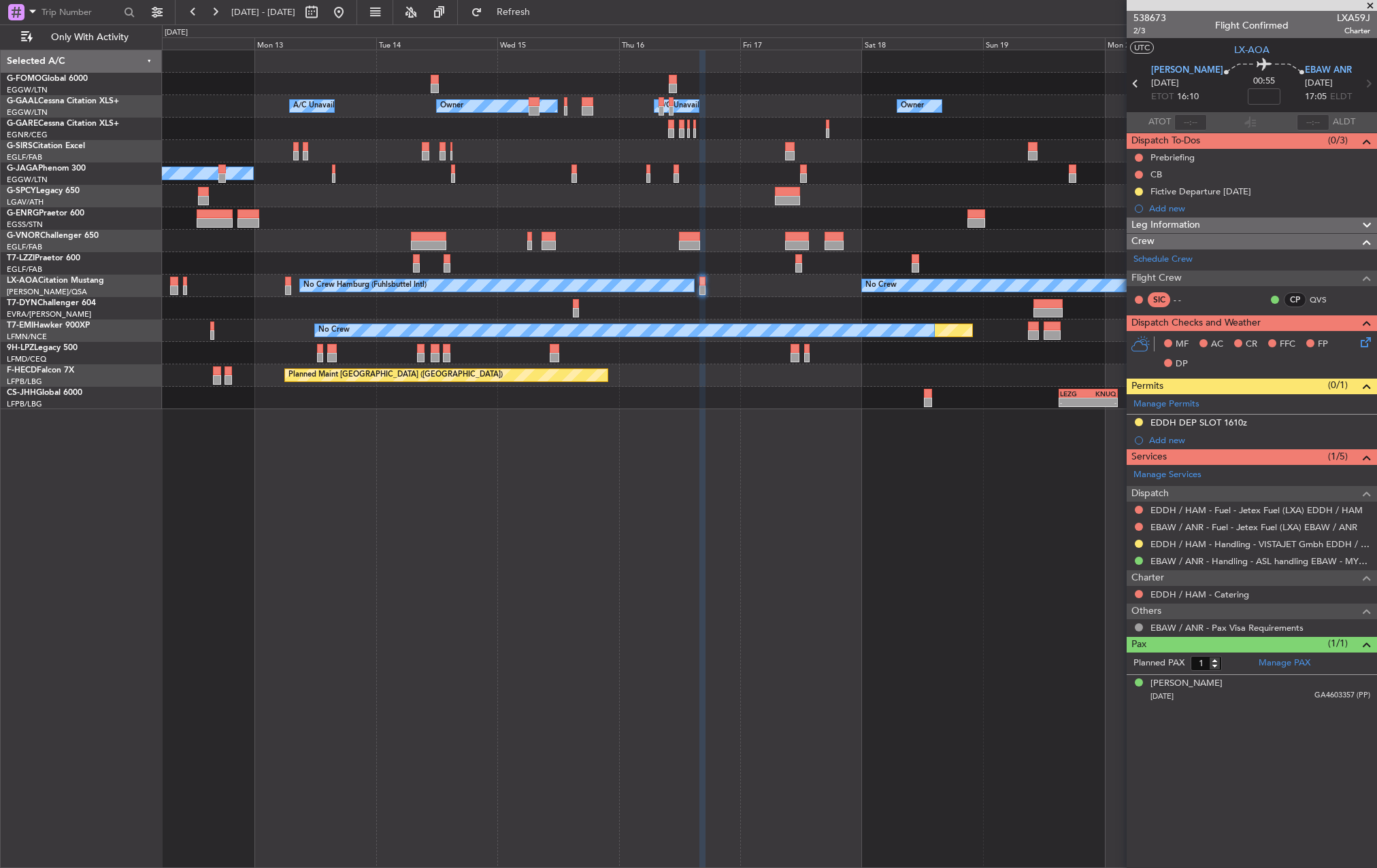
click at [1139, 535] on div "EDDH / HAM - Handling - VISTAJET Gmbh EDDH / HAM" at bounding box center [1252, 544] width 250 height 17
click at [1139, 541] on button at bounding box center [1139, 544] width 8 height 8
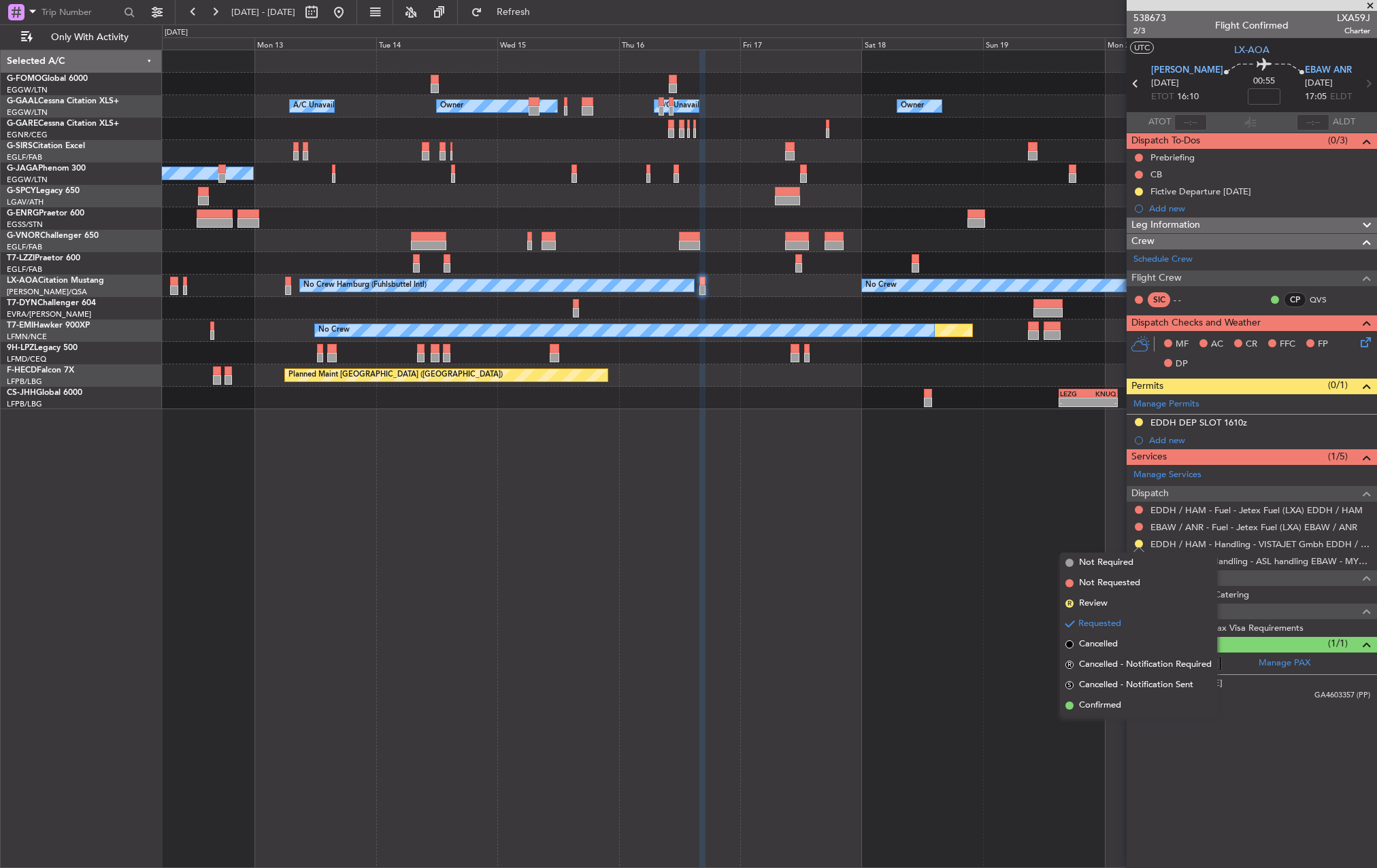
click at [1101, 713] on li "Confirmed" at bounding box center [1138, 706] width 157 height 21
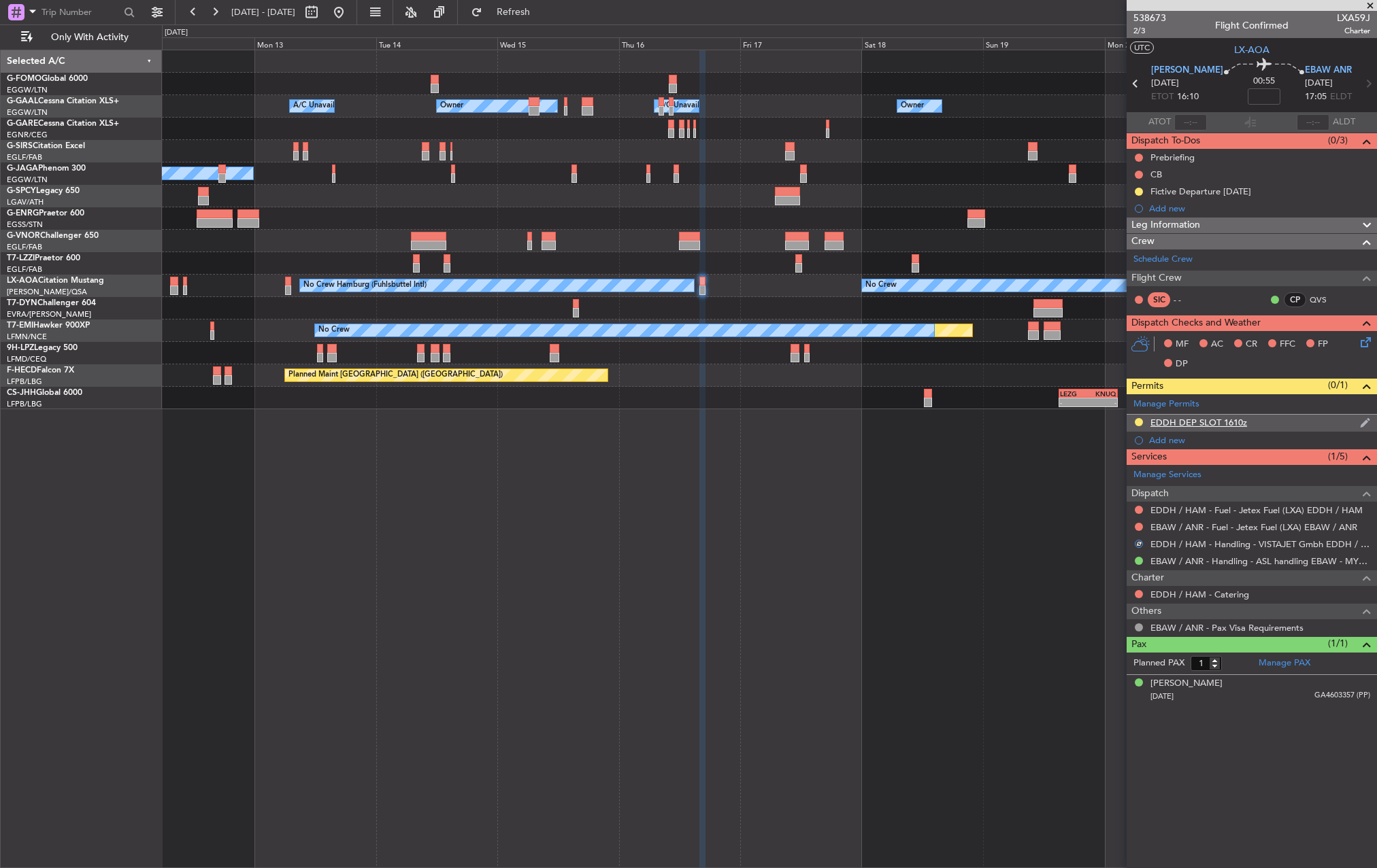
click at [1153, 424] on div "EDDH DEP SLOT 1610z" at bounding box center [1198, 422] width 97 height 12
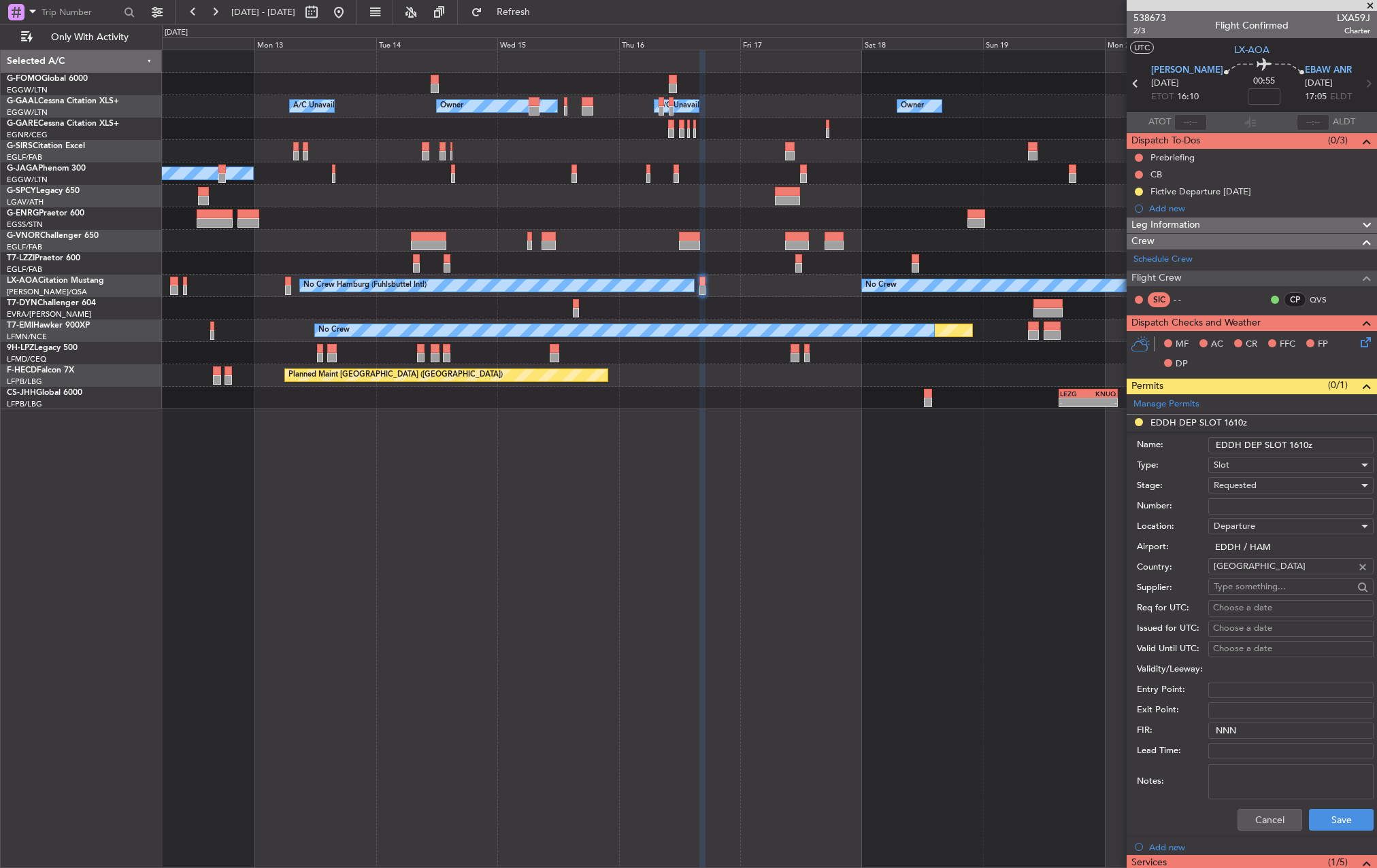
click at [1230, 506] on input "Number:" at bounding box center [1291, 506] width 165 height 16
paste input "EDDH0910256996"
type input "EDDH0910256996"
click at [1239, 483] on span "Requested" at bounding box center [1235, 486] width 43 height 13
click at [1276, 587] on span "Received OK" at bounding box center [1286, 589] width 143 height 21
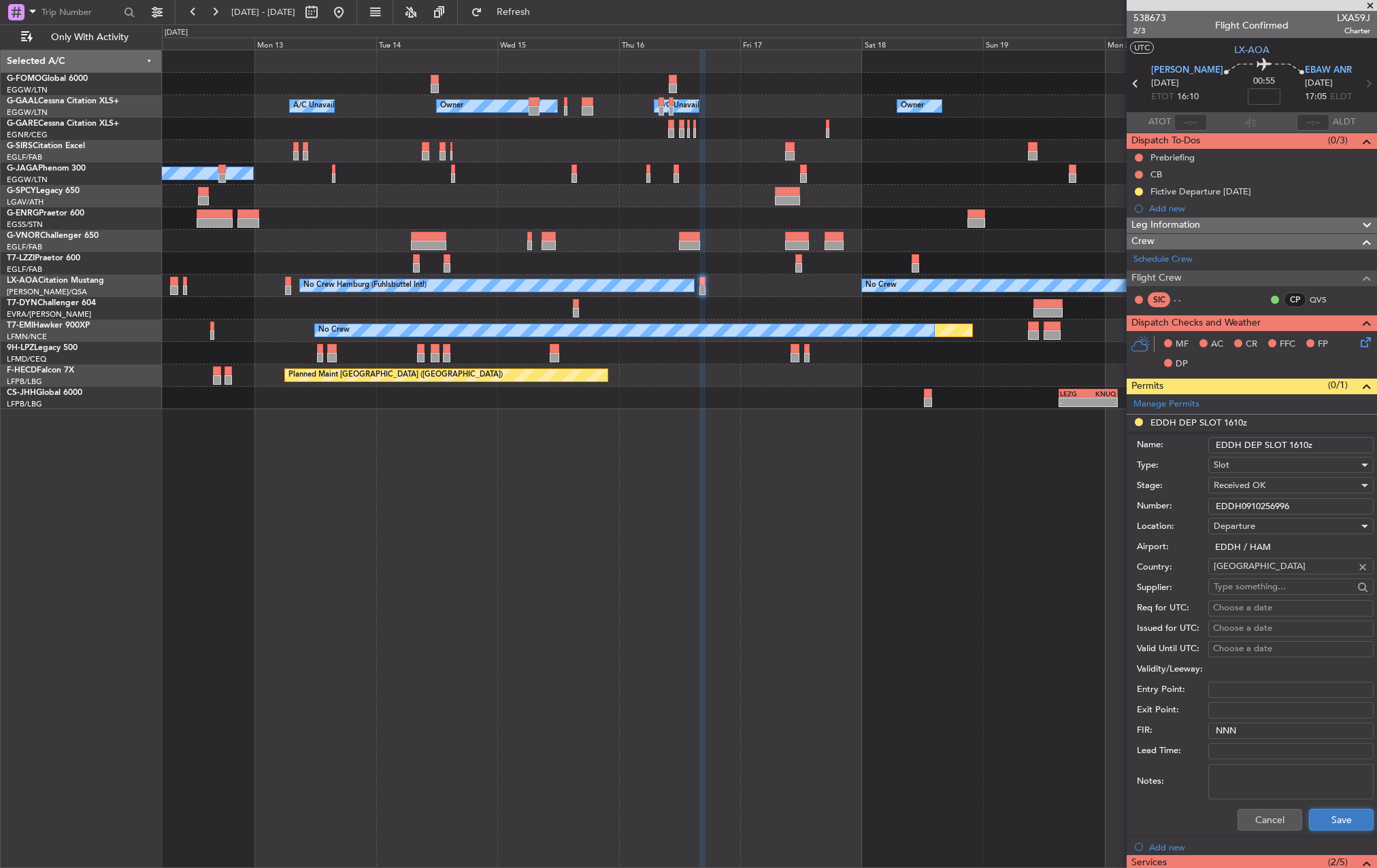
click at [1354, 825] on button "Save" at bounding box center [1341, 820] width 64 height 22
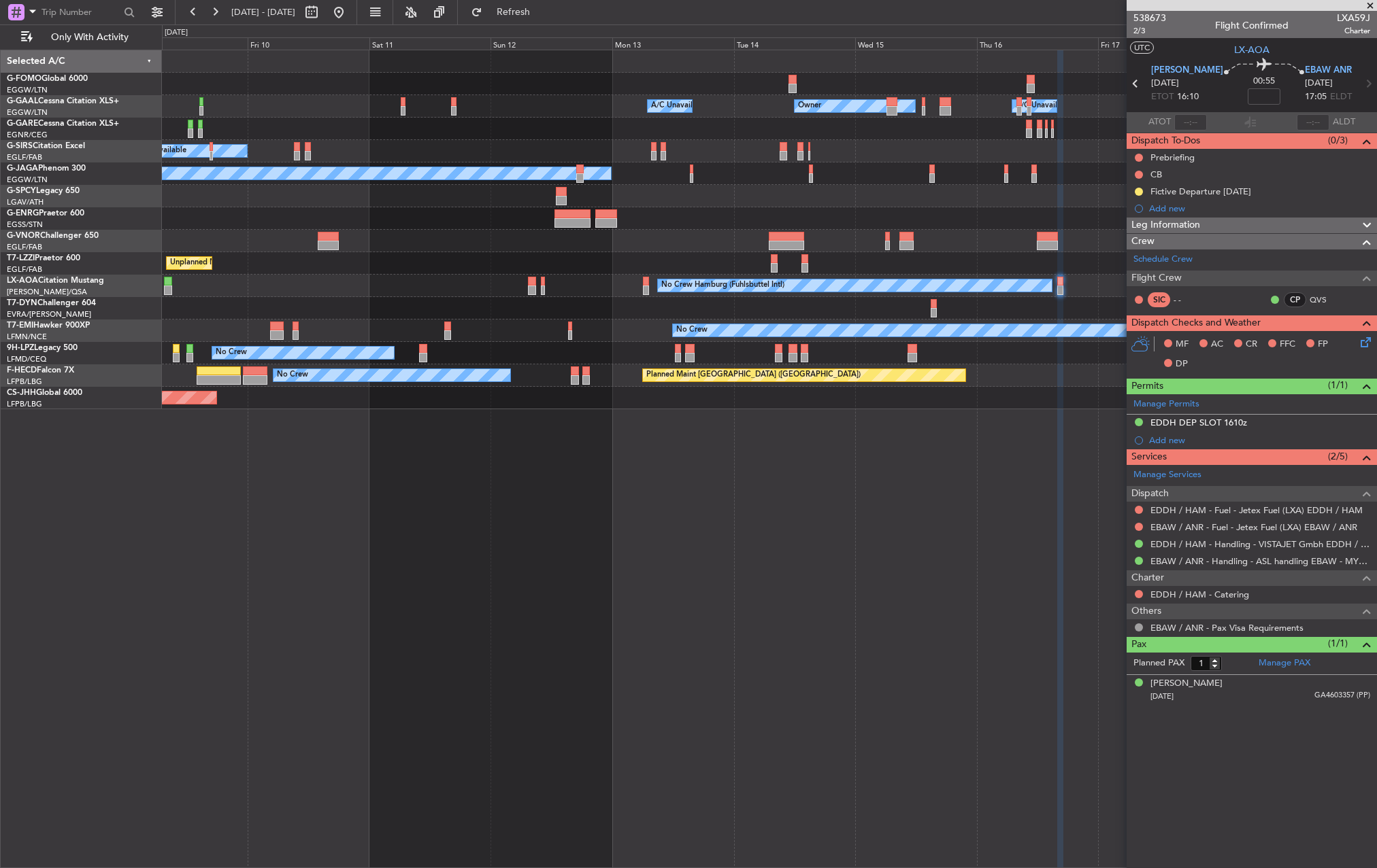
click at [938, 200] on div "Owner A/C Unavailable Owner Owner A/C Unavailable A/C Unavailable Planned Maint…" at bounding box center [770, 230] width 1215 height 359
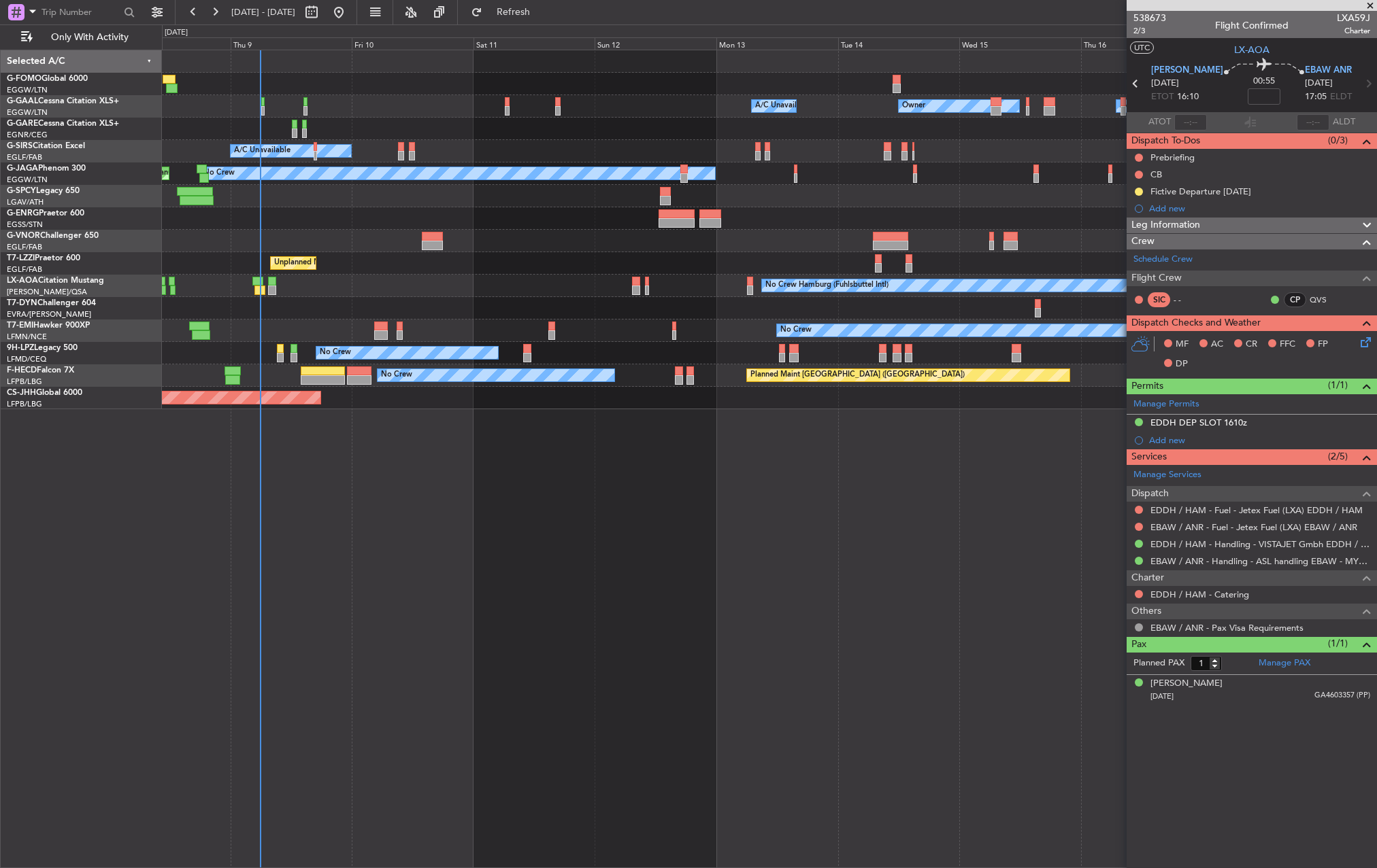
click at [557, 221] on div at bounding box center [770, 218] width 1215 height 23
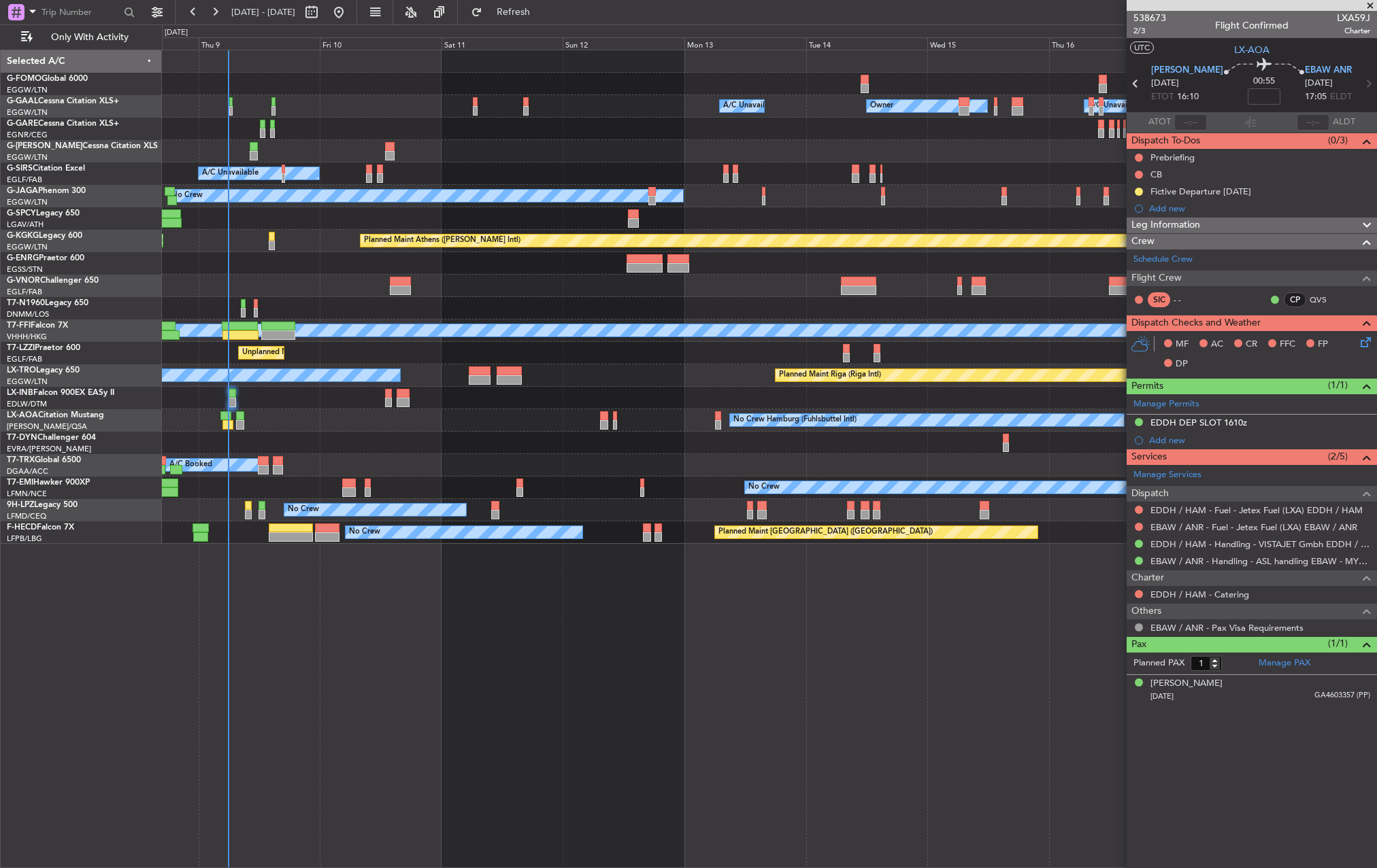
click at [449, 264] on div at bounding box center [770, 263] width 1215 height 23
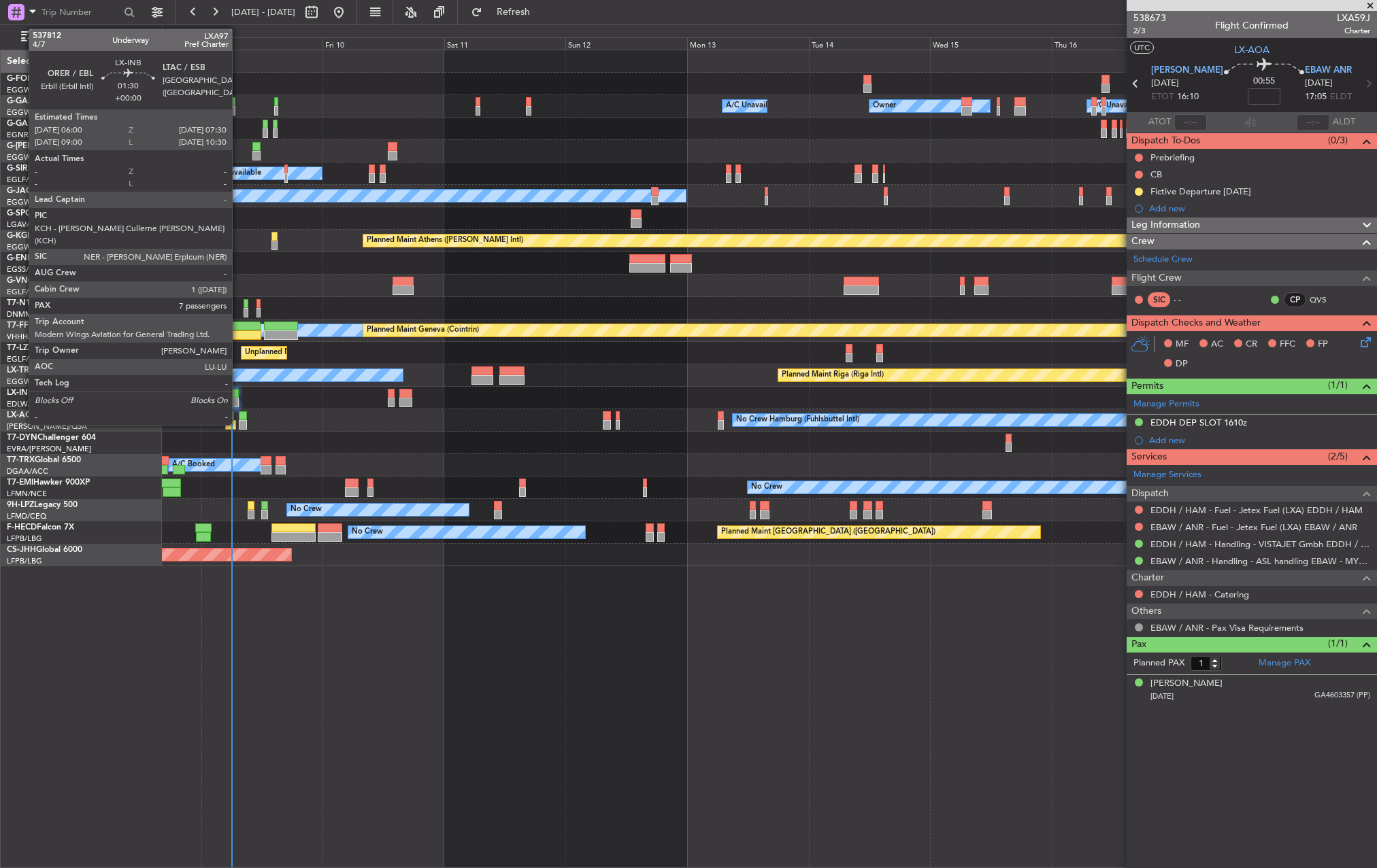
click at [238, 394] on div at bounding box center [234, 393] width 8 height 10
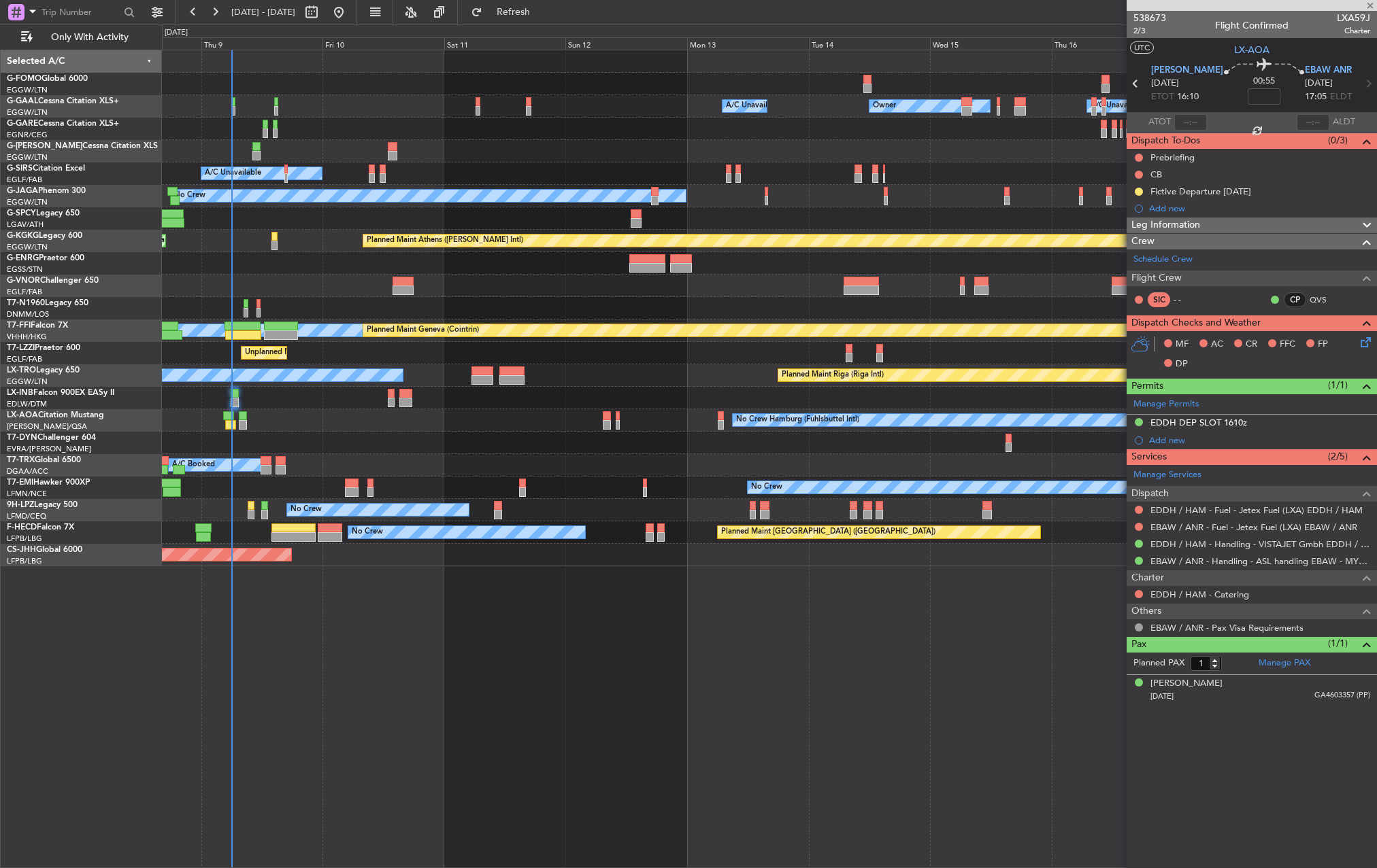
type input "7"
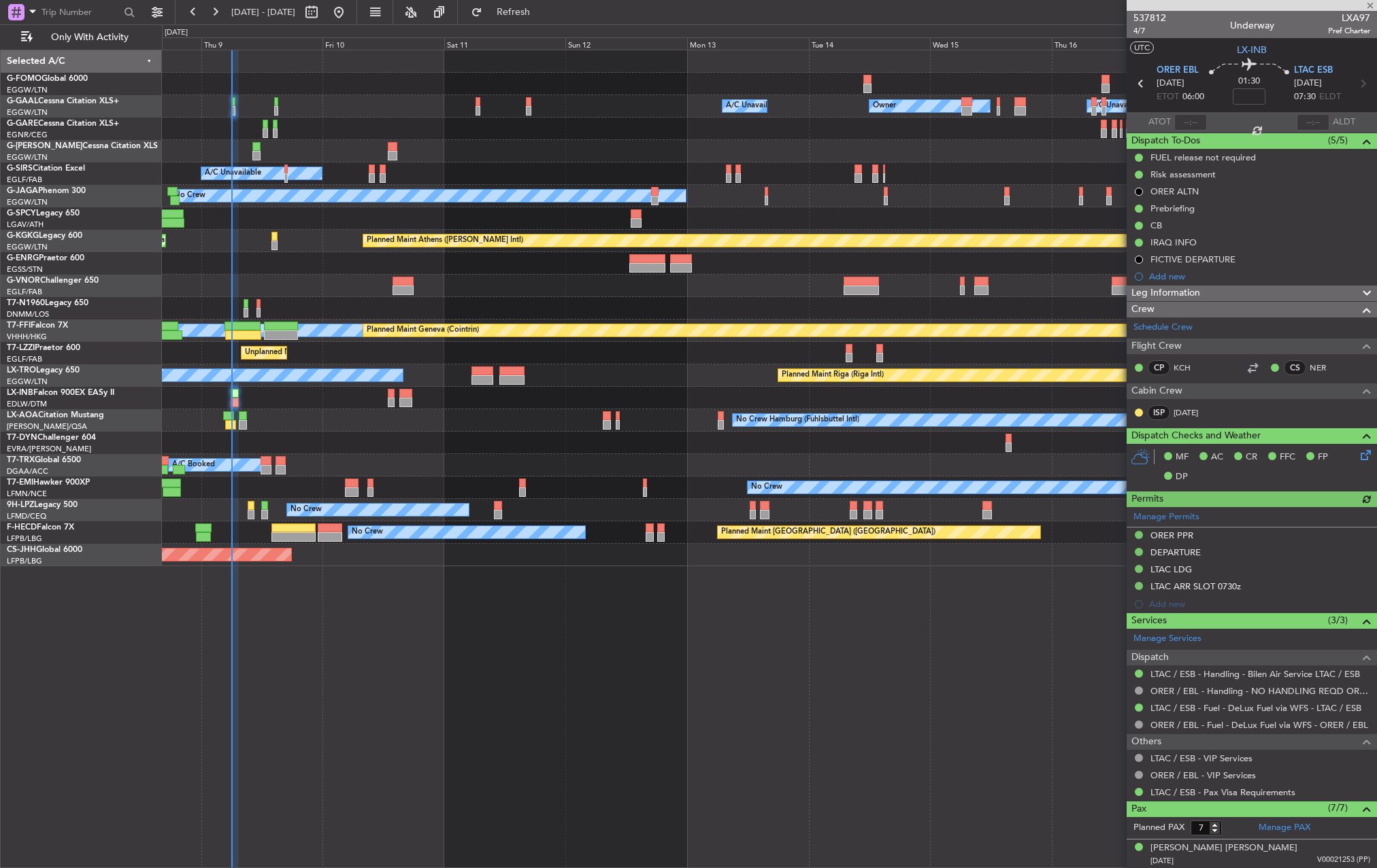
click at [1180, 117] on div at bounding box center [1191, 122] width 33 height 16
click at [1186, 119] on input "text" at bounding box center [1191, 122] width 33 height 16
type input "05:58"
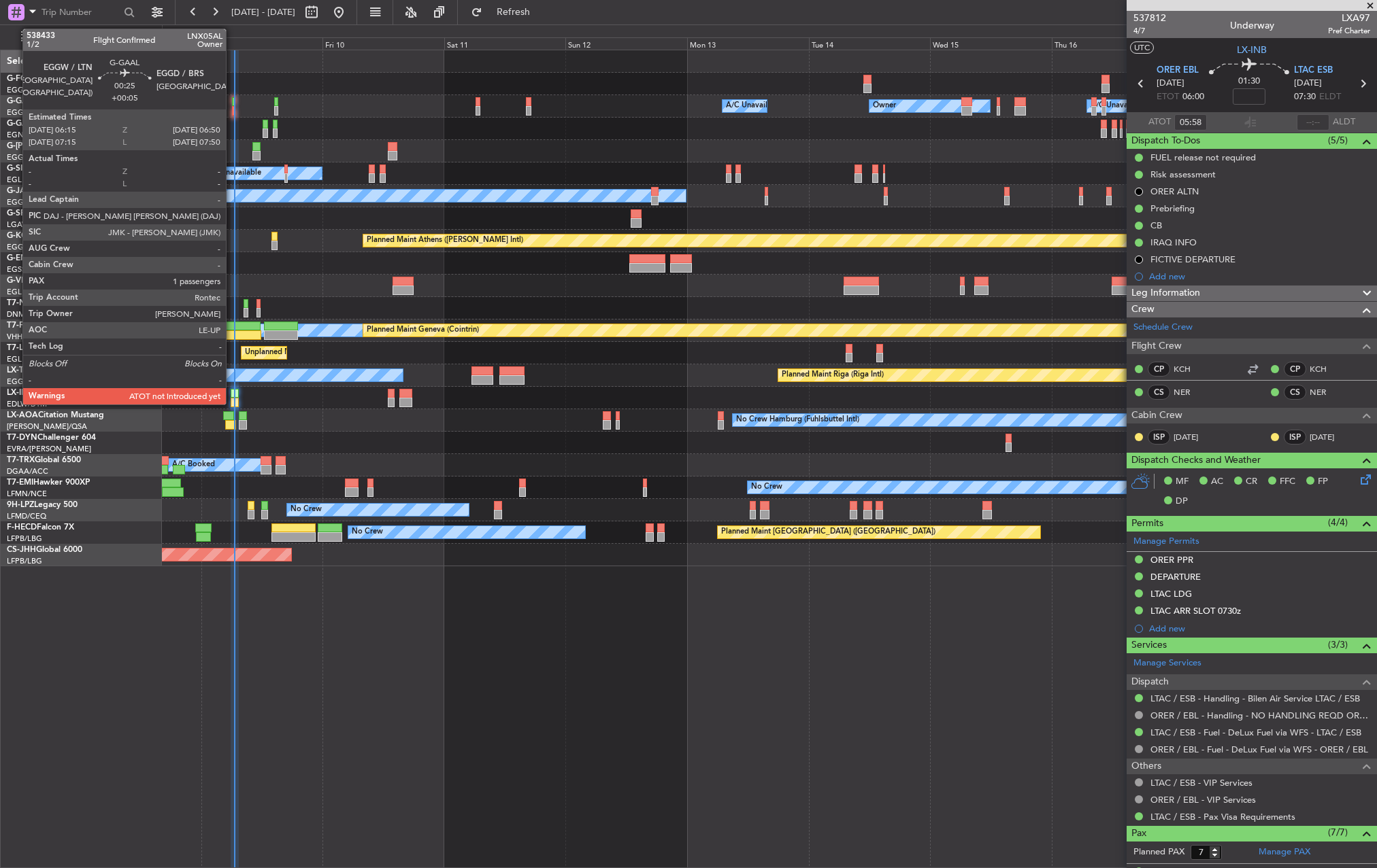
click at [232, 102] on div at bounding box center [234, 101] width 4 height 10
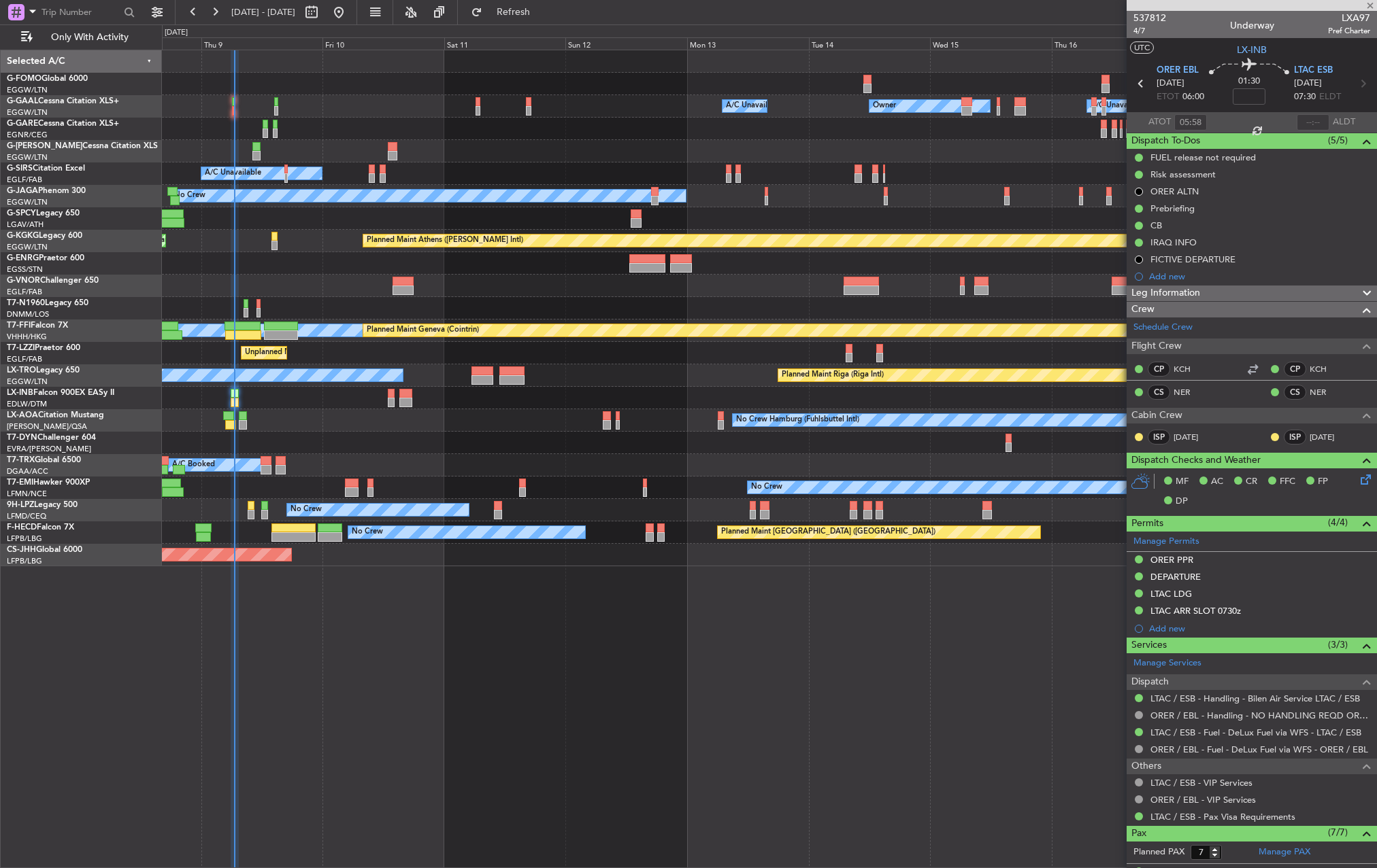
type input "+00:05"
type input "1"
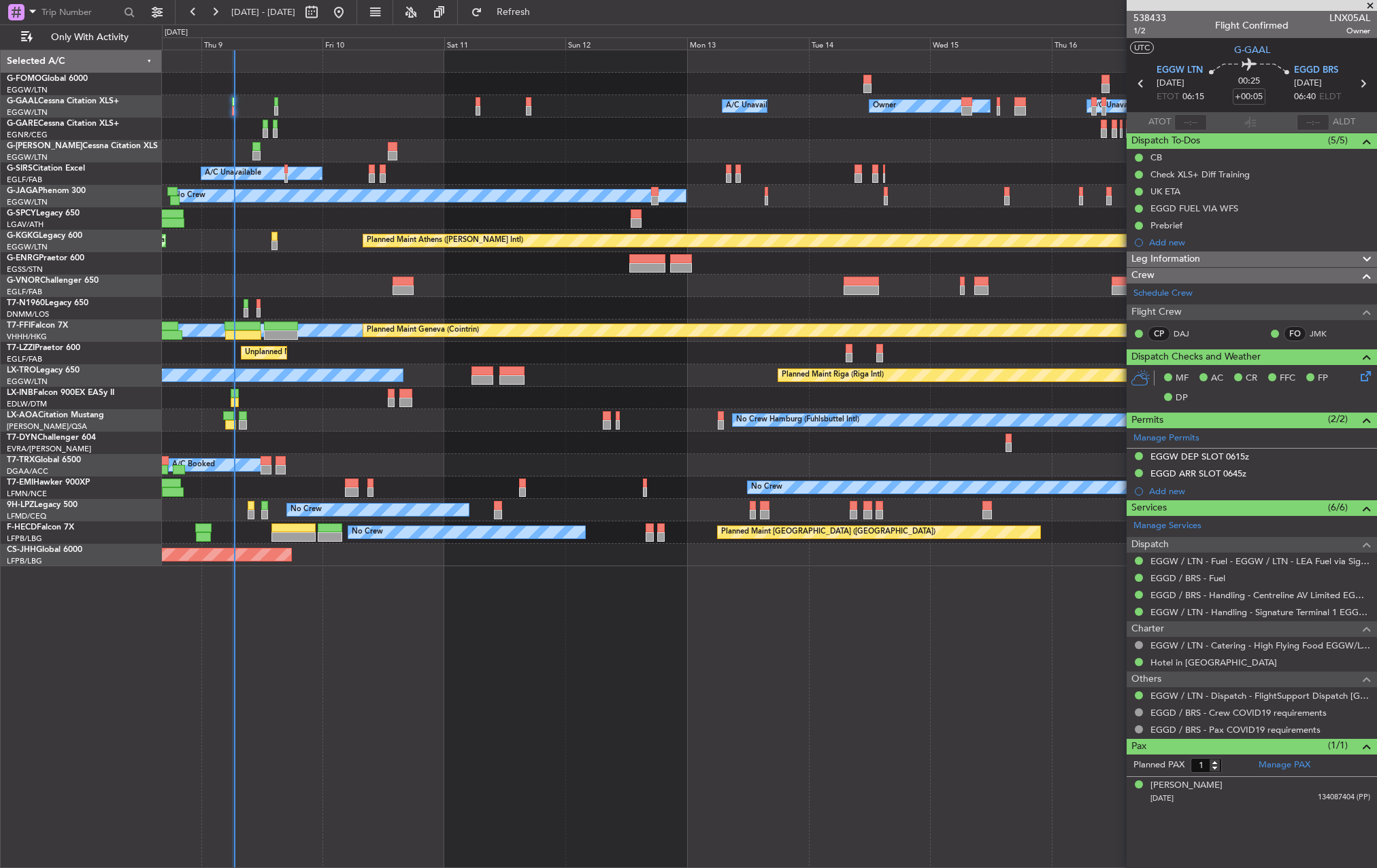
click at [1357, 26] on span "Owner" at bounding box center [1350, 31] width 41 height 12
click at [1353, 26] on span "Owner" at bounding box center [1350, 31] width 41 height 12
click at [1353, 18] on span "LNX05AL" at bounding box center [1350, 18] width 41 height 14
copy span "LNX05AL"
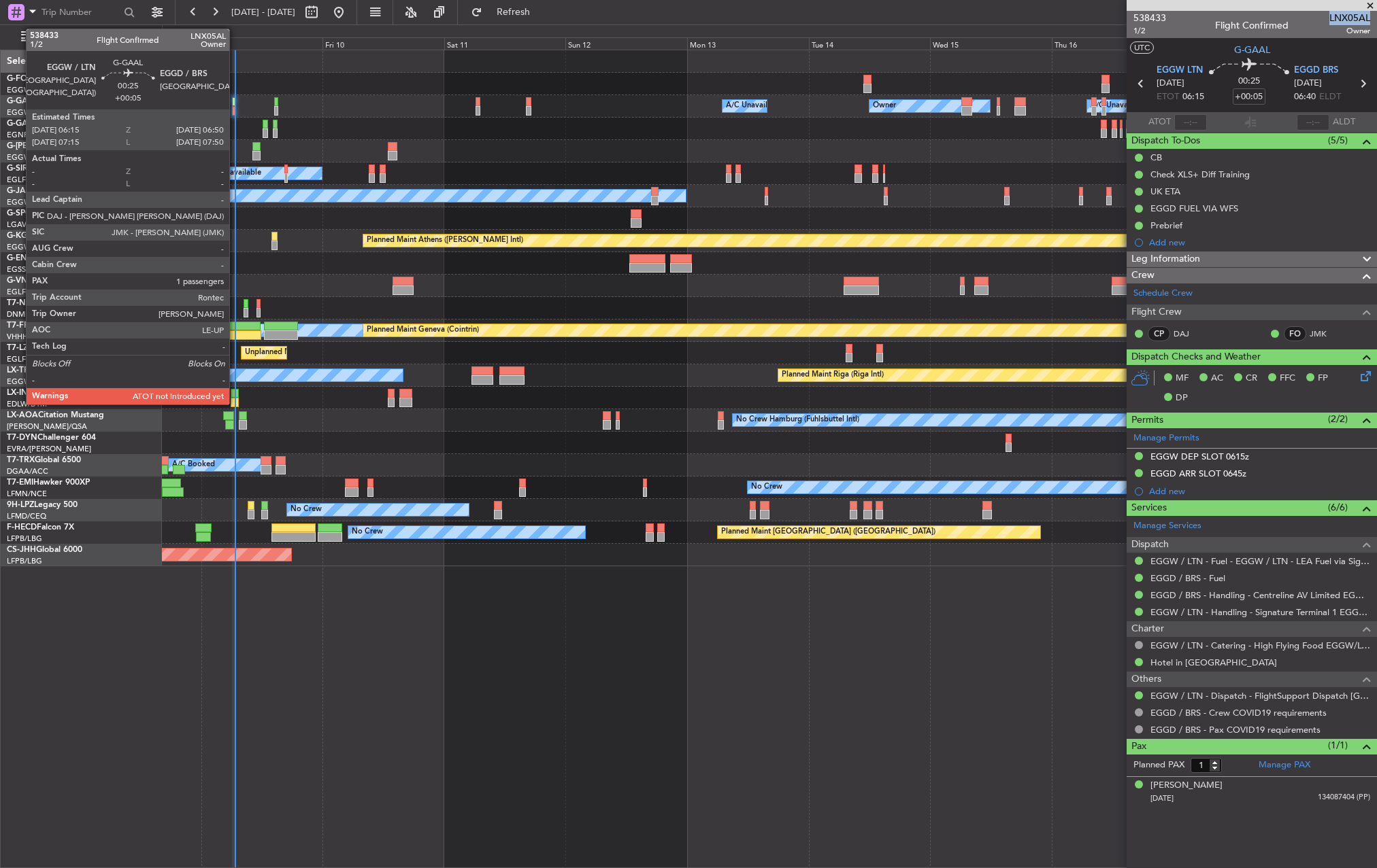
click at [236, 97] on div at bounding box center [234, 101] width 4 height 10
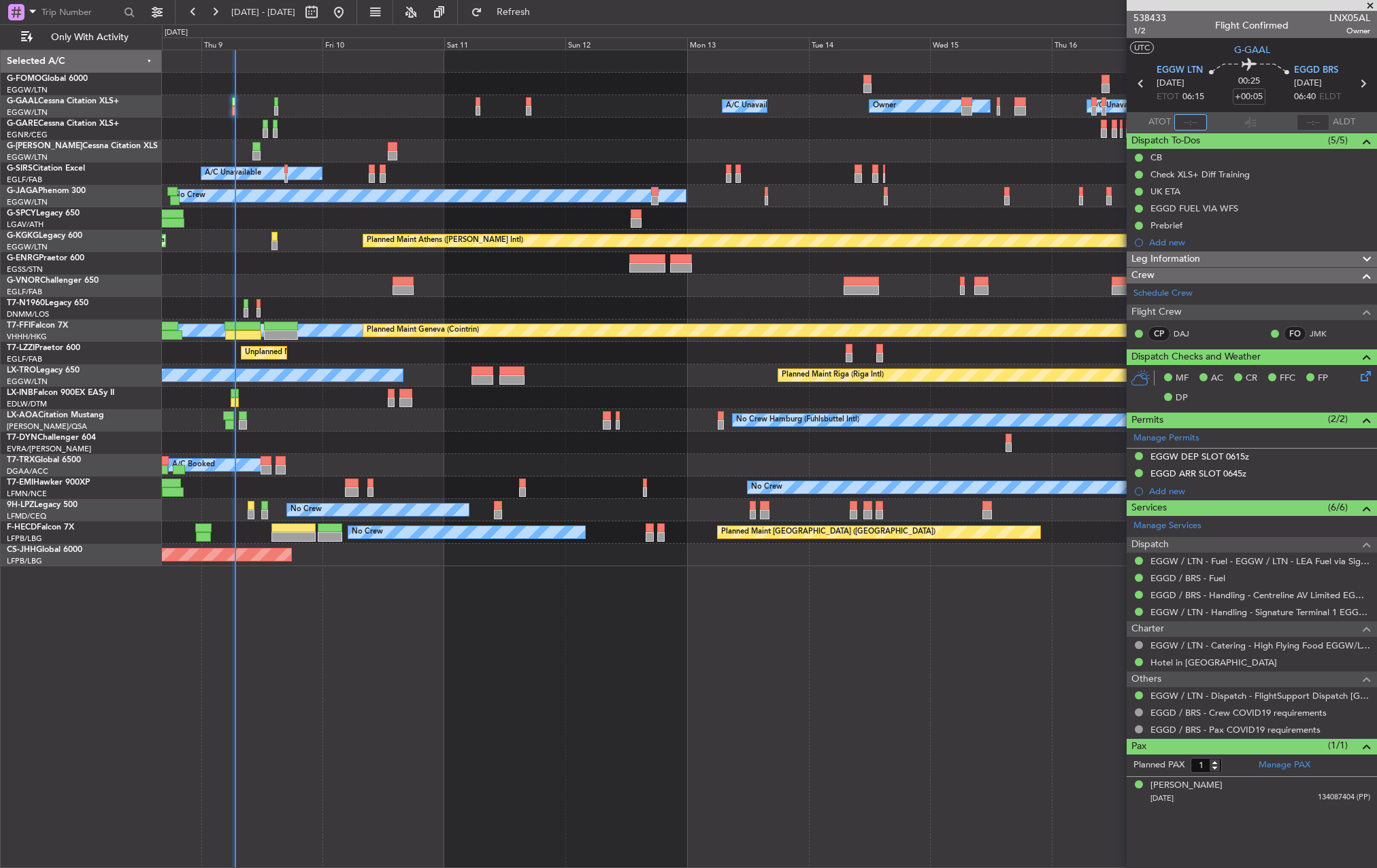
click at [1181, 127] on input "text" at bounding box center [1191, 122] width 33 height 16
type input "06:40"
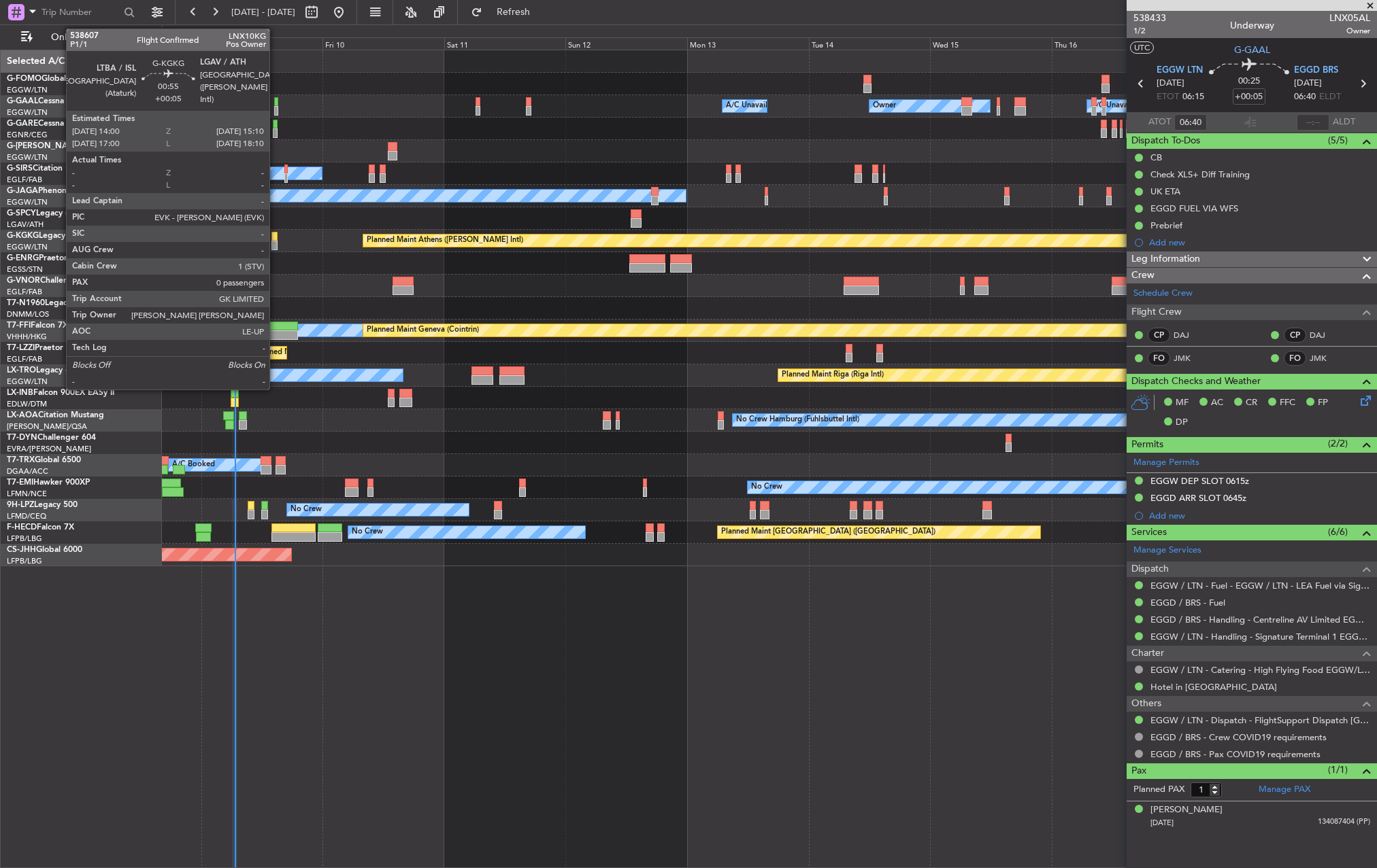
click at [276, 236] on div at bounding box center [274, 236] width 6 height 10
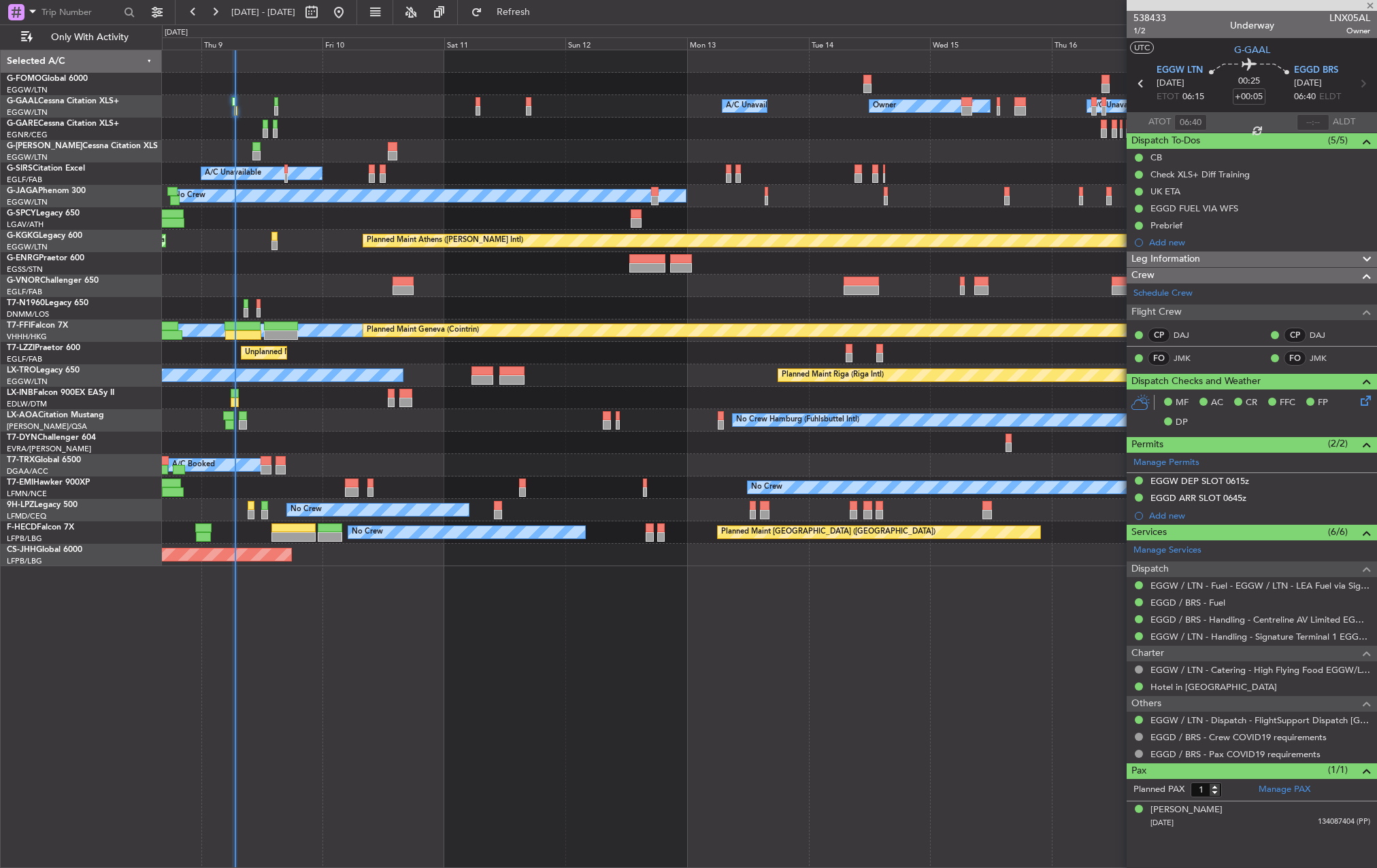
type input "0"
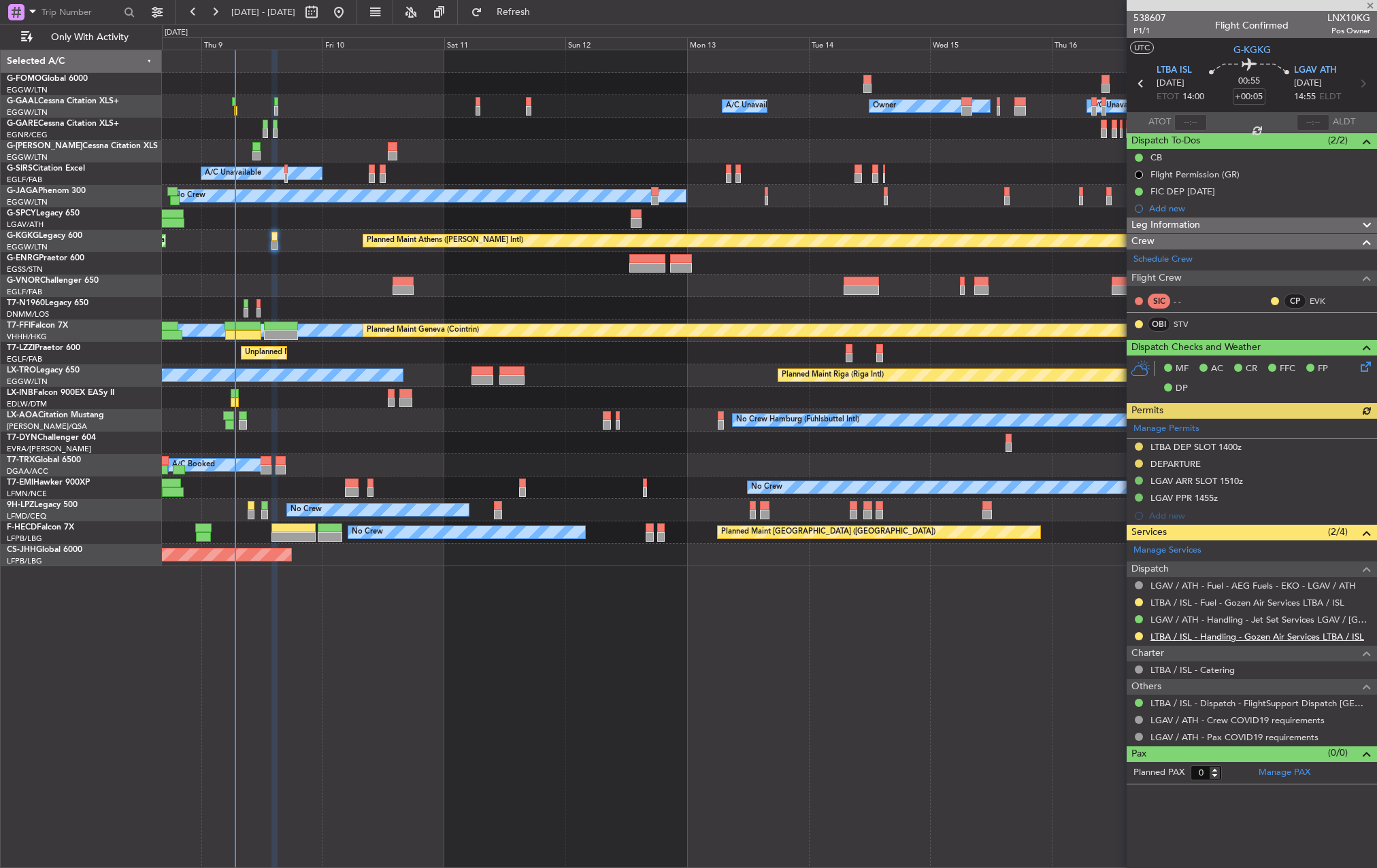
click at [1262, 634] on link "LTBA / ISL - Handling - Gozen Air Services LTBA / ISL" at bounding box center [1257, 637] width 214 height 12
drag, startPoint x: 1235, startPoint y: 53, endPoint x: 1275, endPoint y: 51, distance: 40.0
click at [1275, 51] on section "UTC G-KGKG" at bounding box center [1252, 48] width 250 height 21
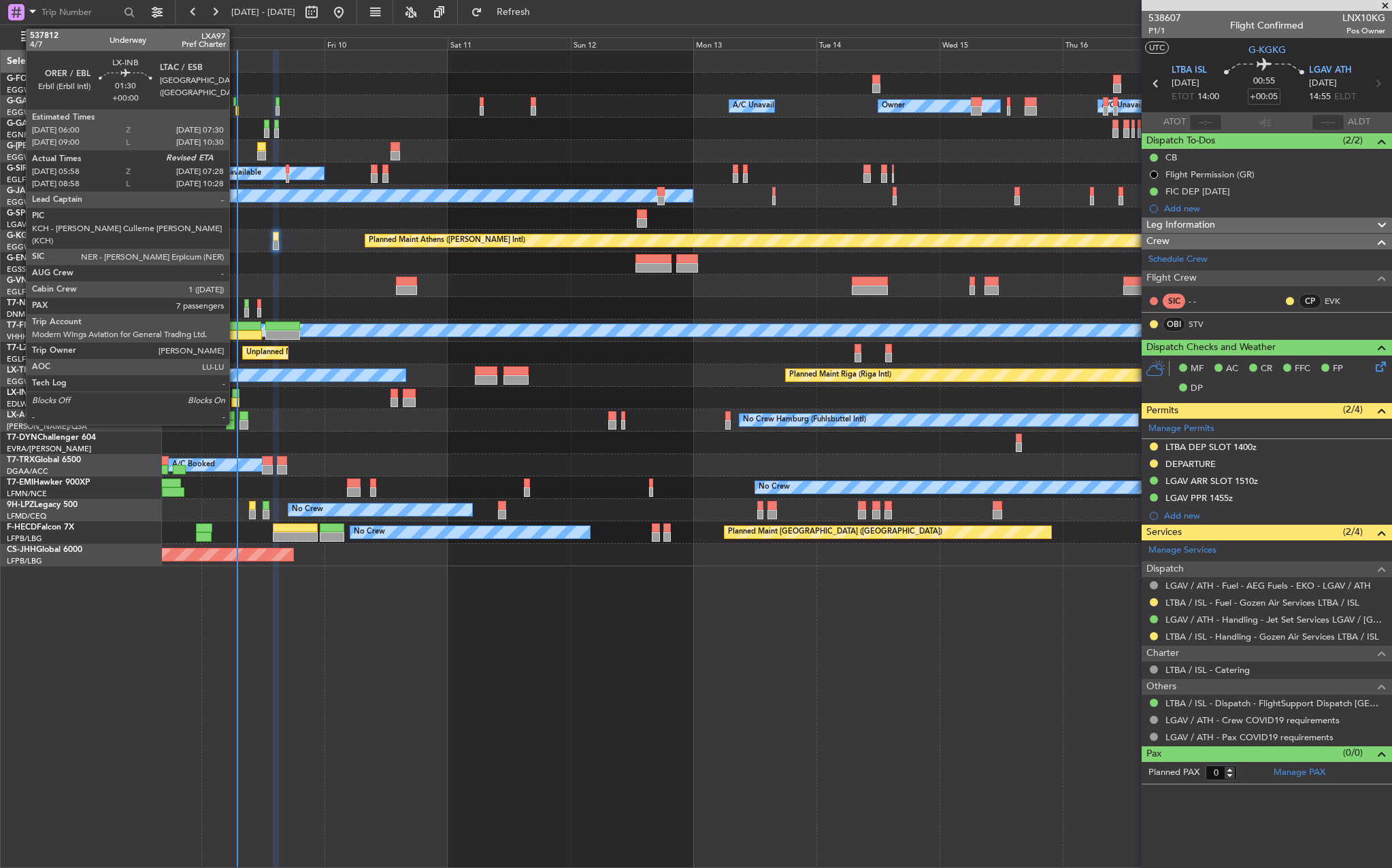
click at [236, 394] on div at bounding box center [236, 393] width 8 height 10
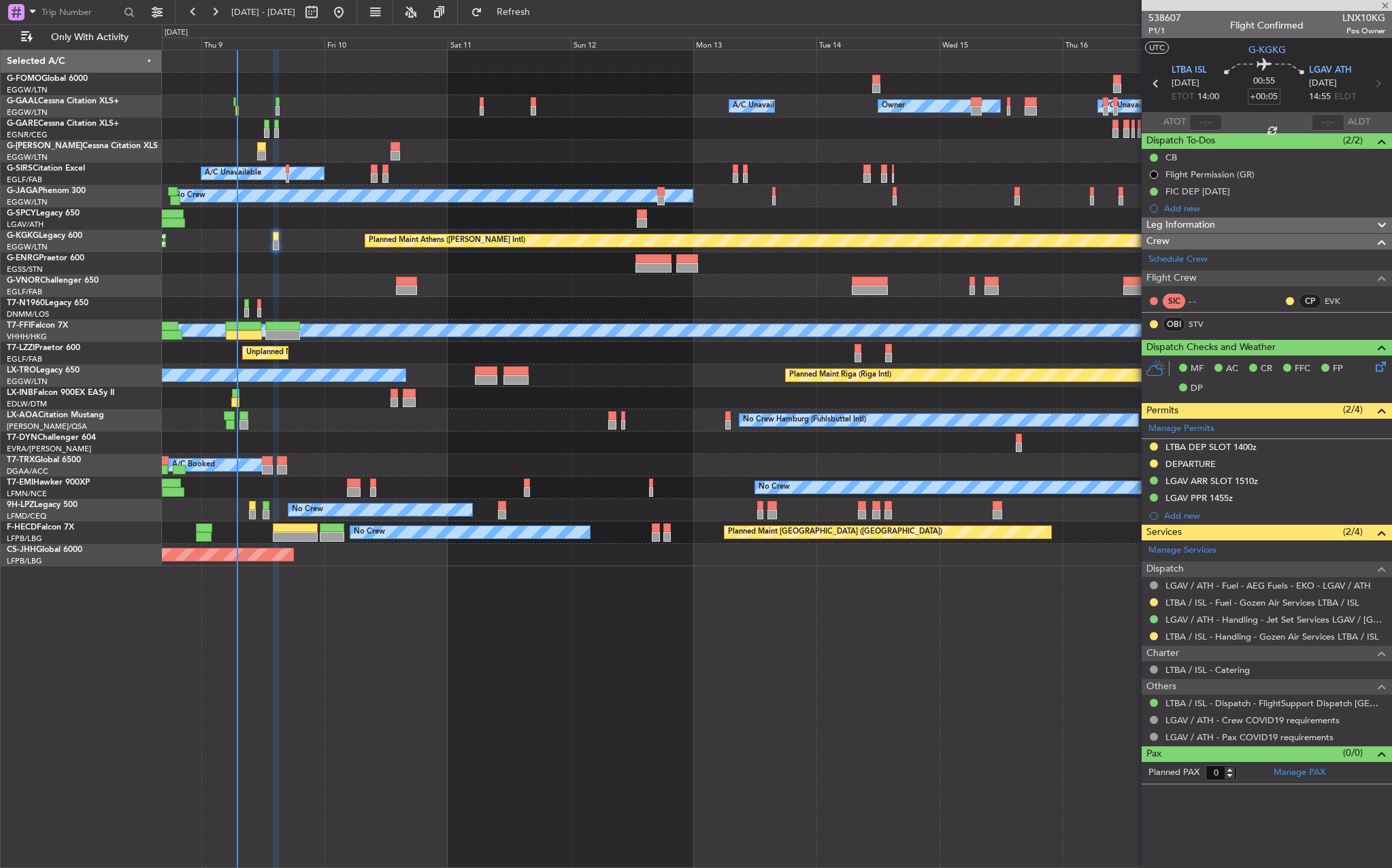
type input "05:58"
type input "7"
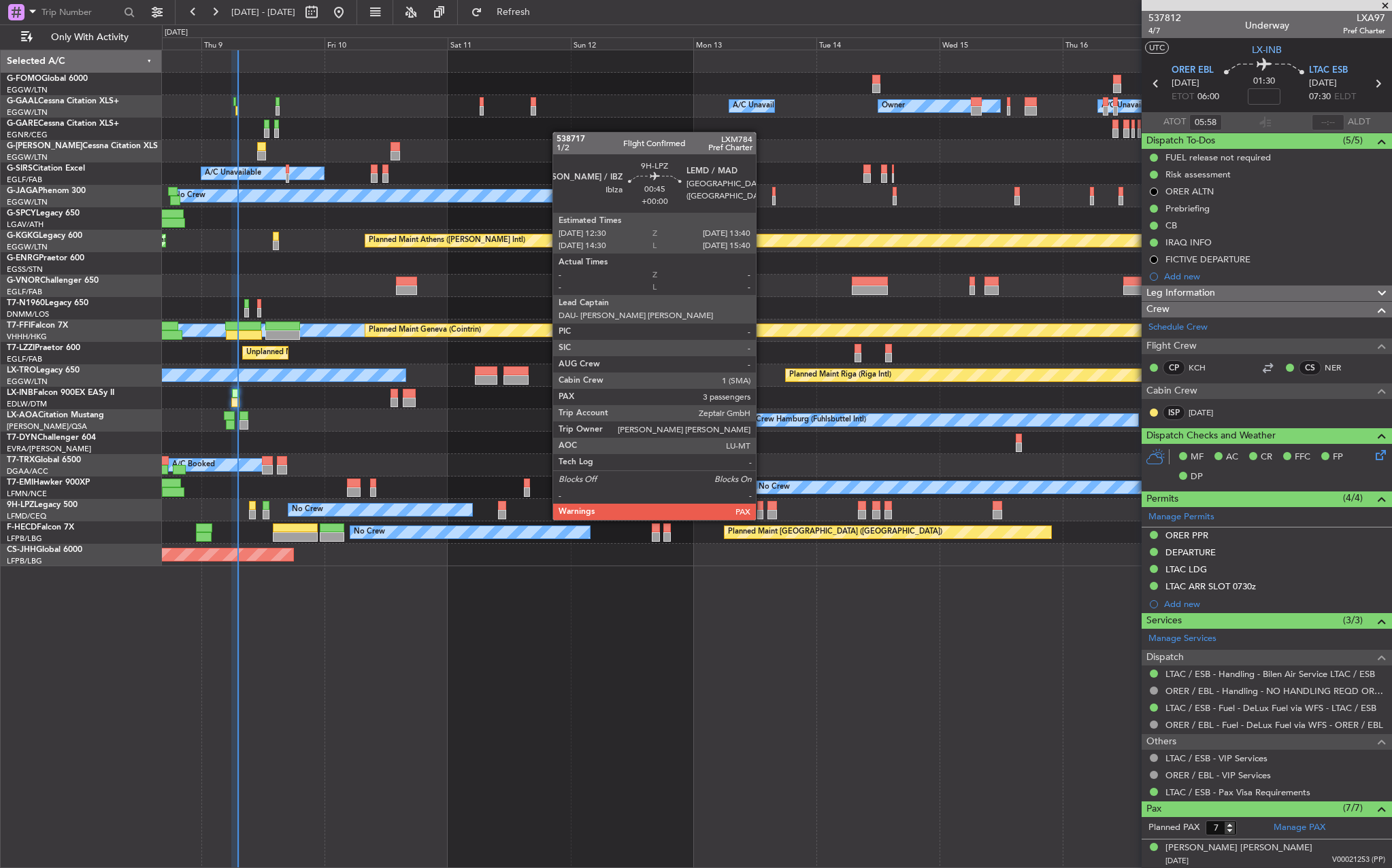
click at [762, 506] on div at bounding box center [759, 506] width 6 height 10
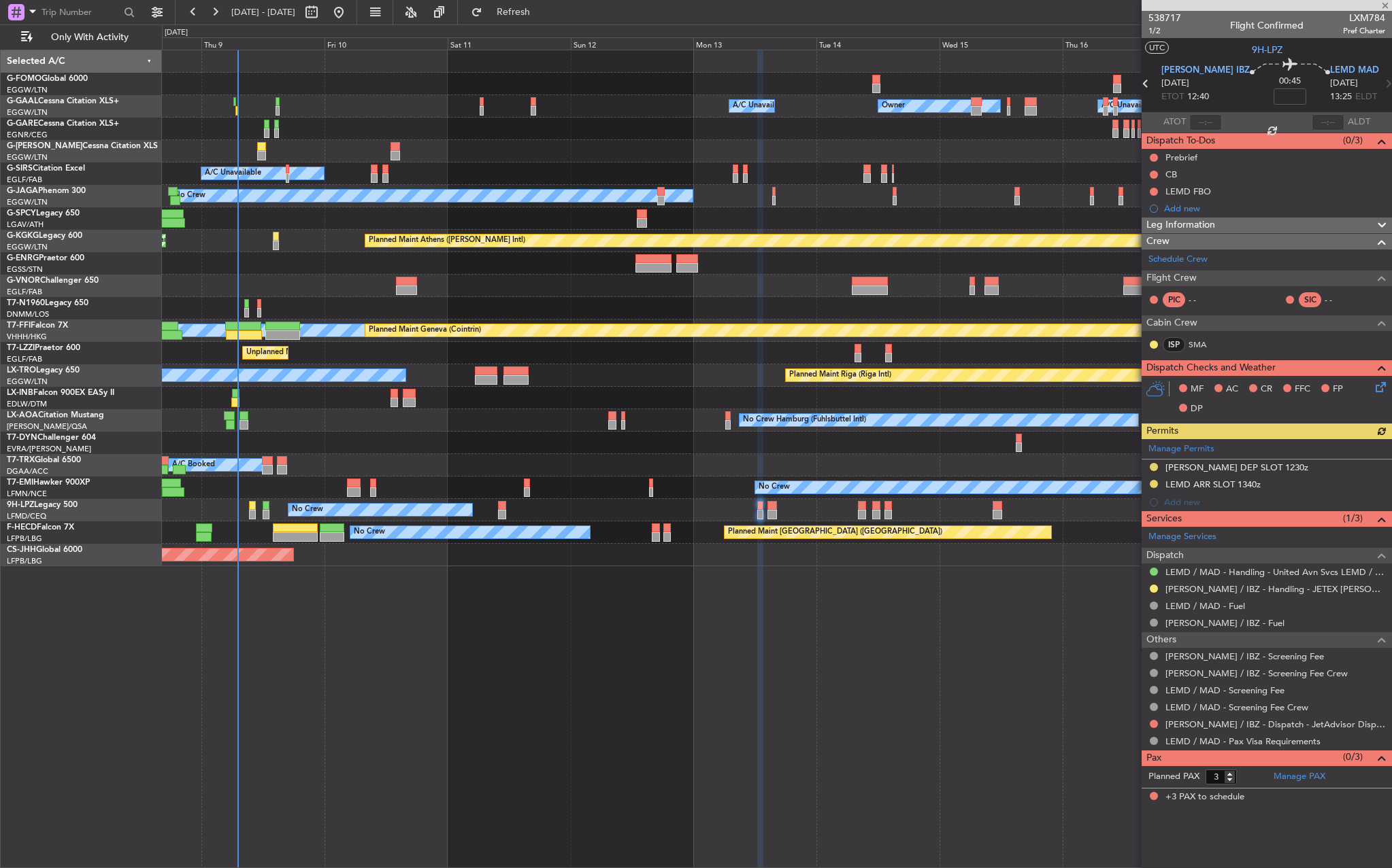
click at [1155, 483] on button at bounding box center [1153, 484] width 8 height 8
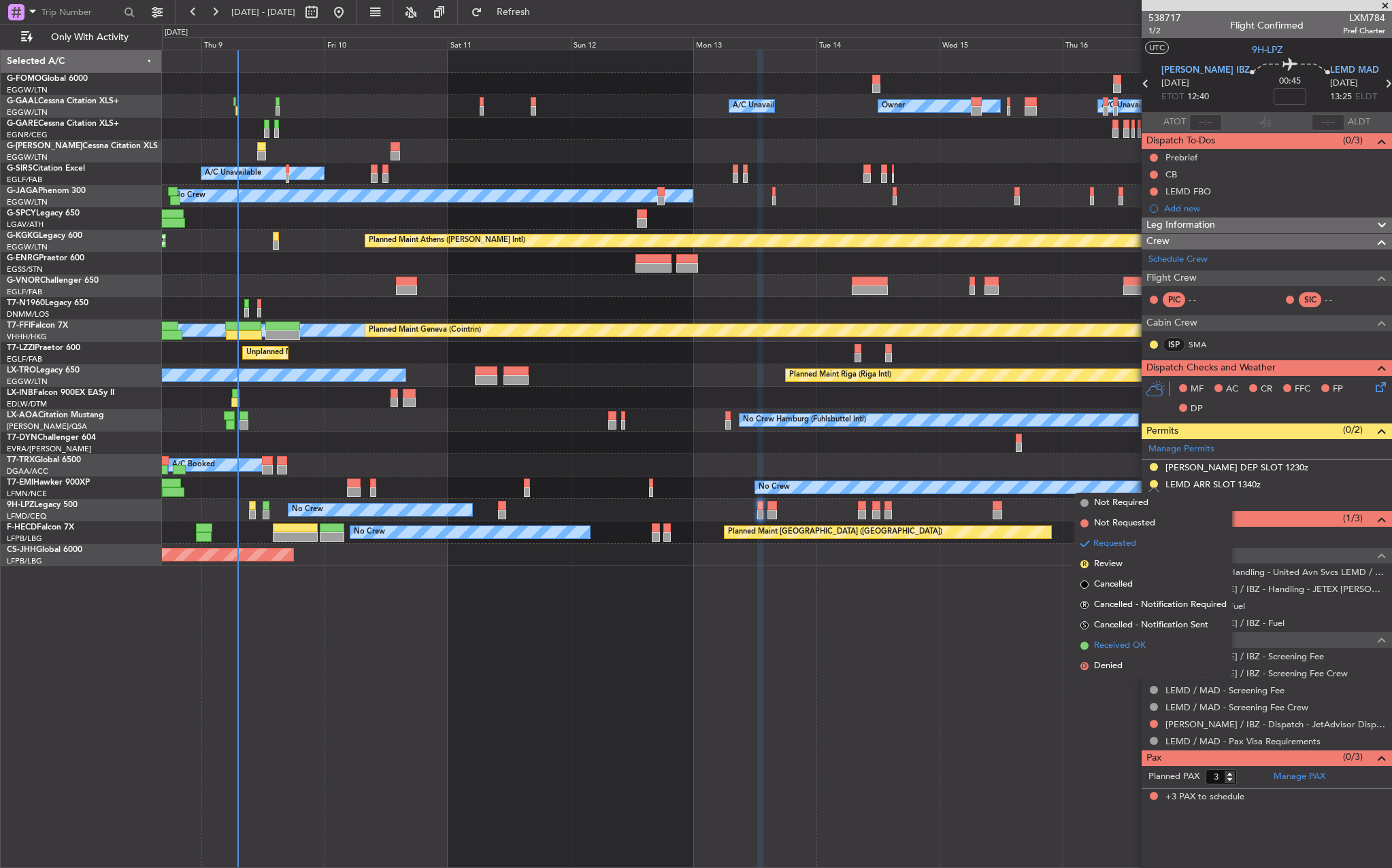
click at [1138, 642] on span "Received OK" at bounding box center [1119, 646] width 52 height 14
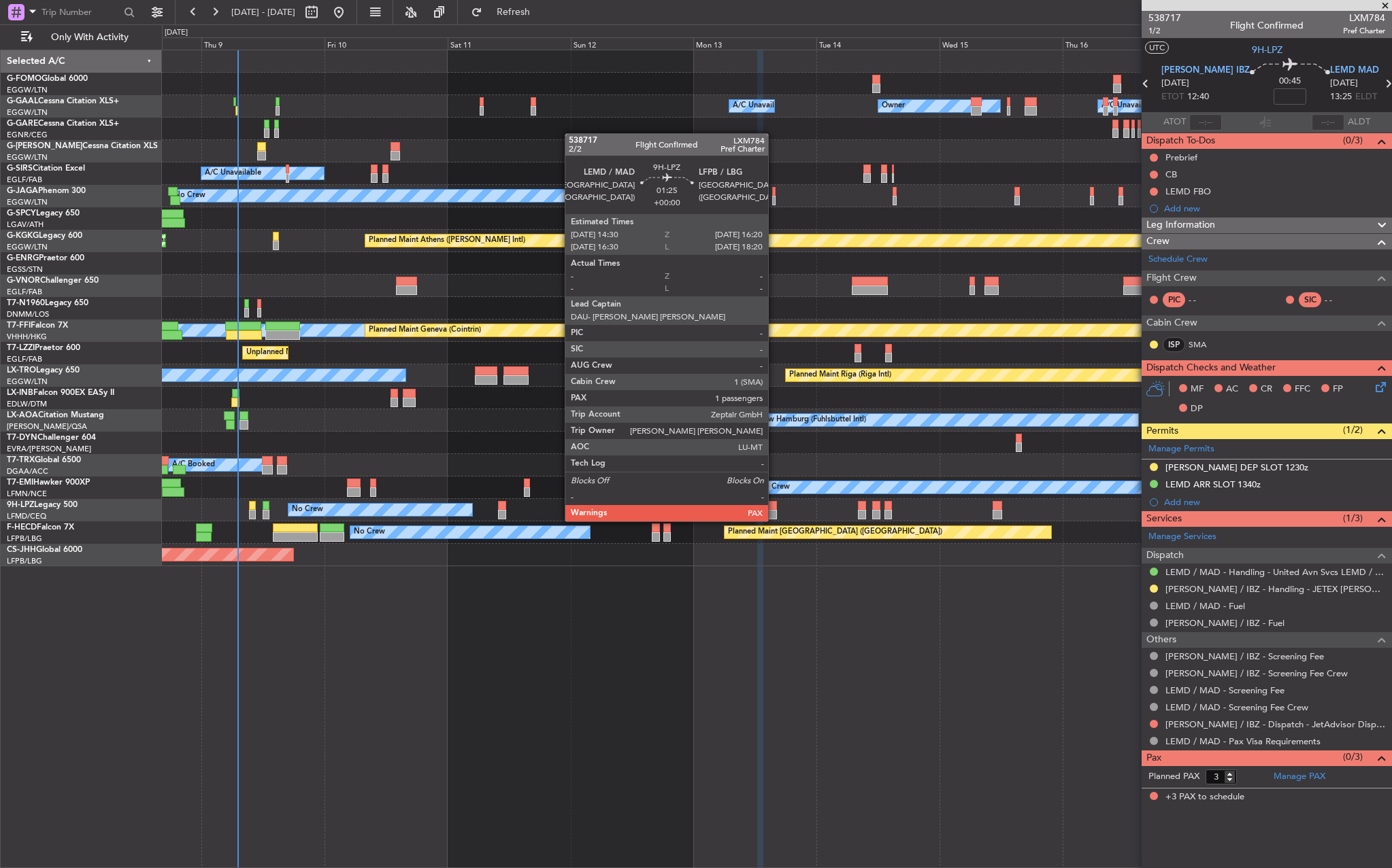
click at [774, 508] on div at bounding box center [772, 506] width 10 height 10
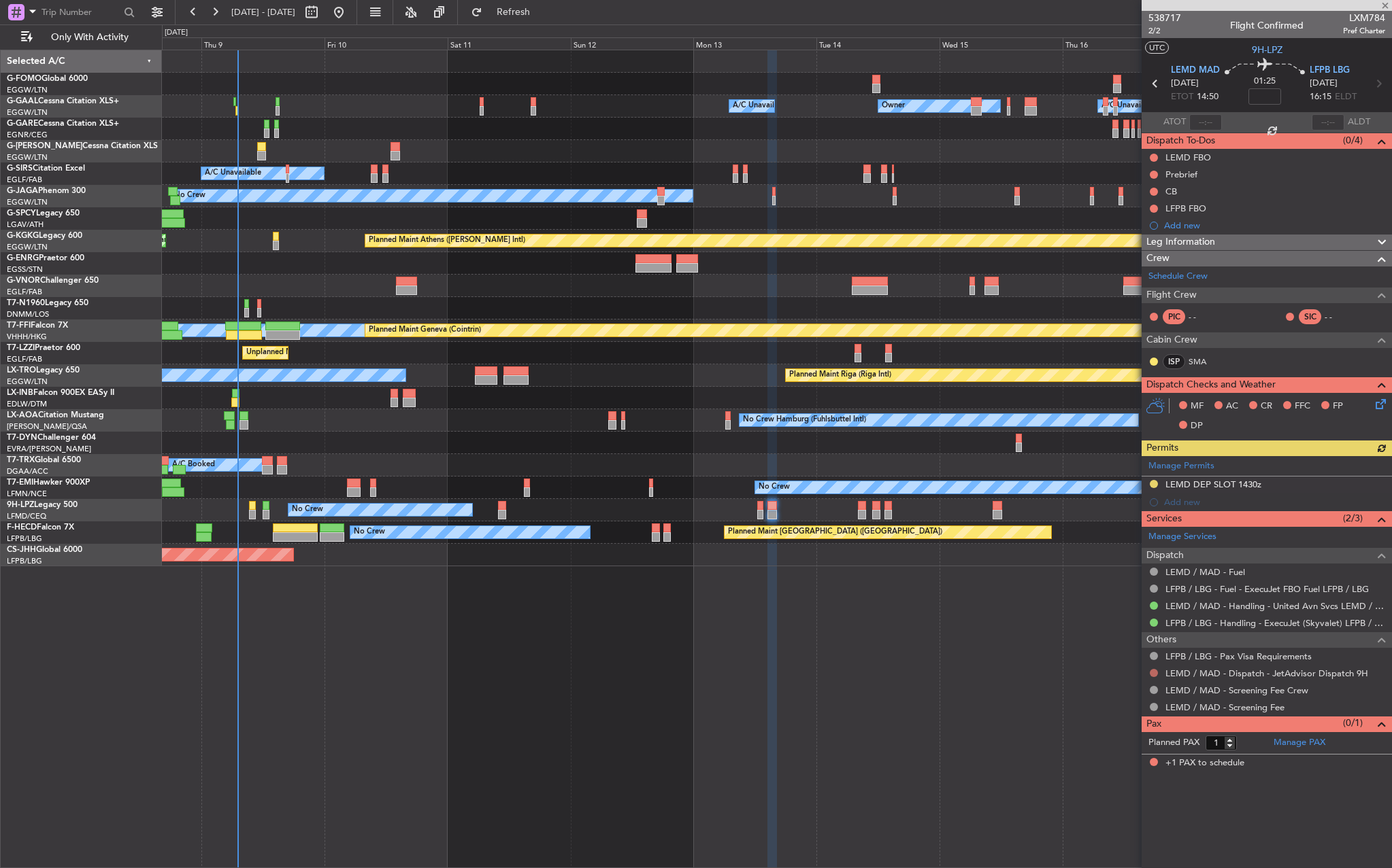
click at [1155, 672] on button at bounding box center [1153, 673] width 8 height 8
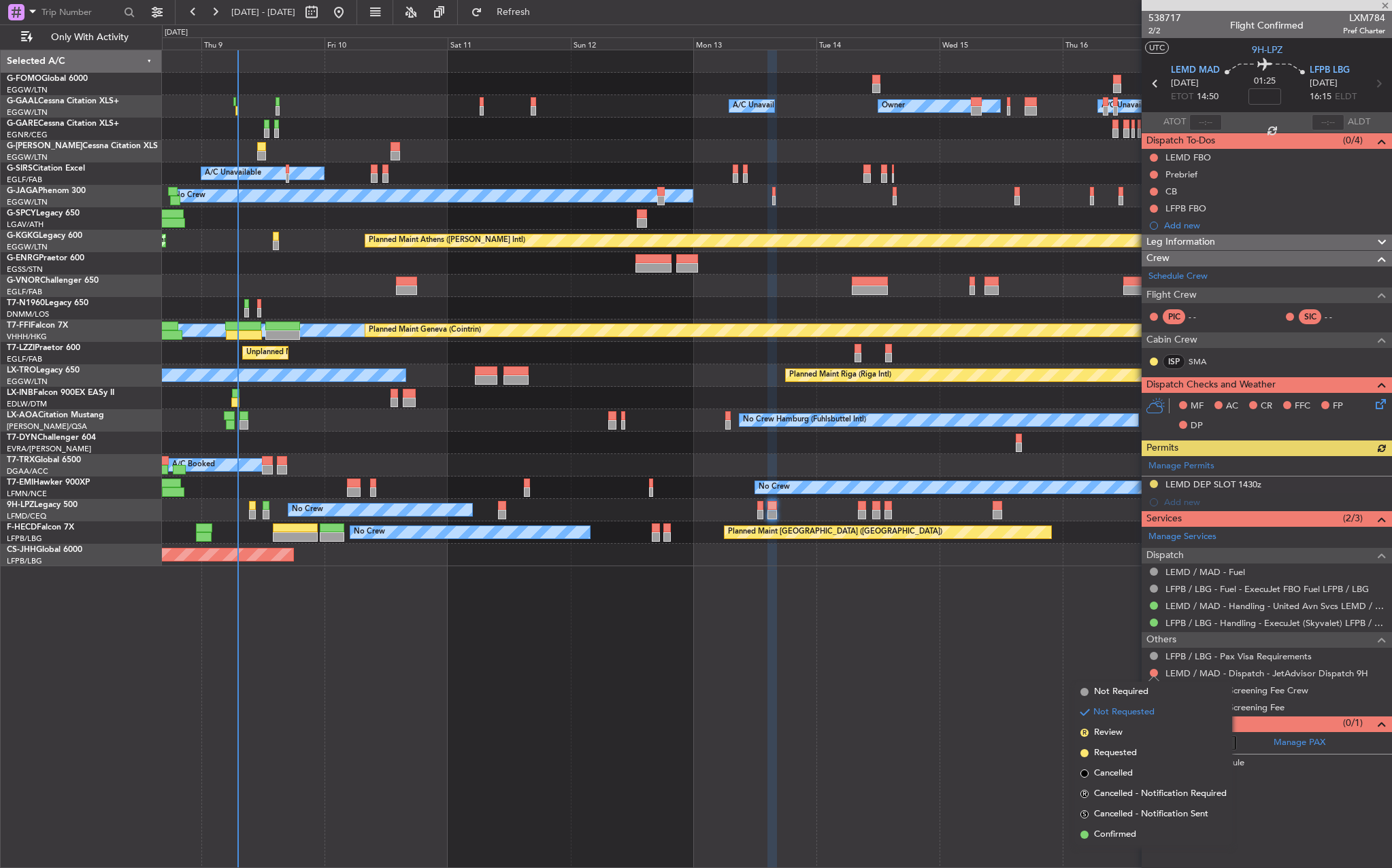
click at [1125, 838] on span "Confirmed" at bounding box center [1115, 834] width 43 height 14
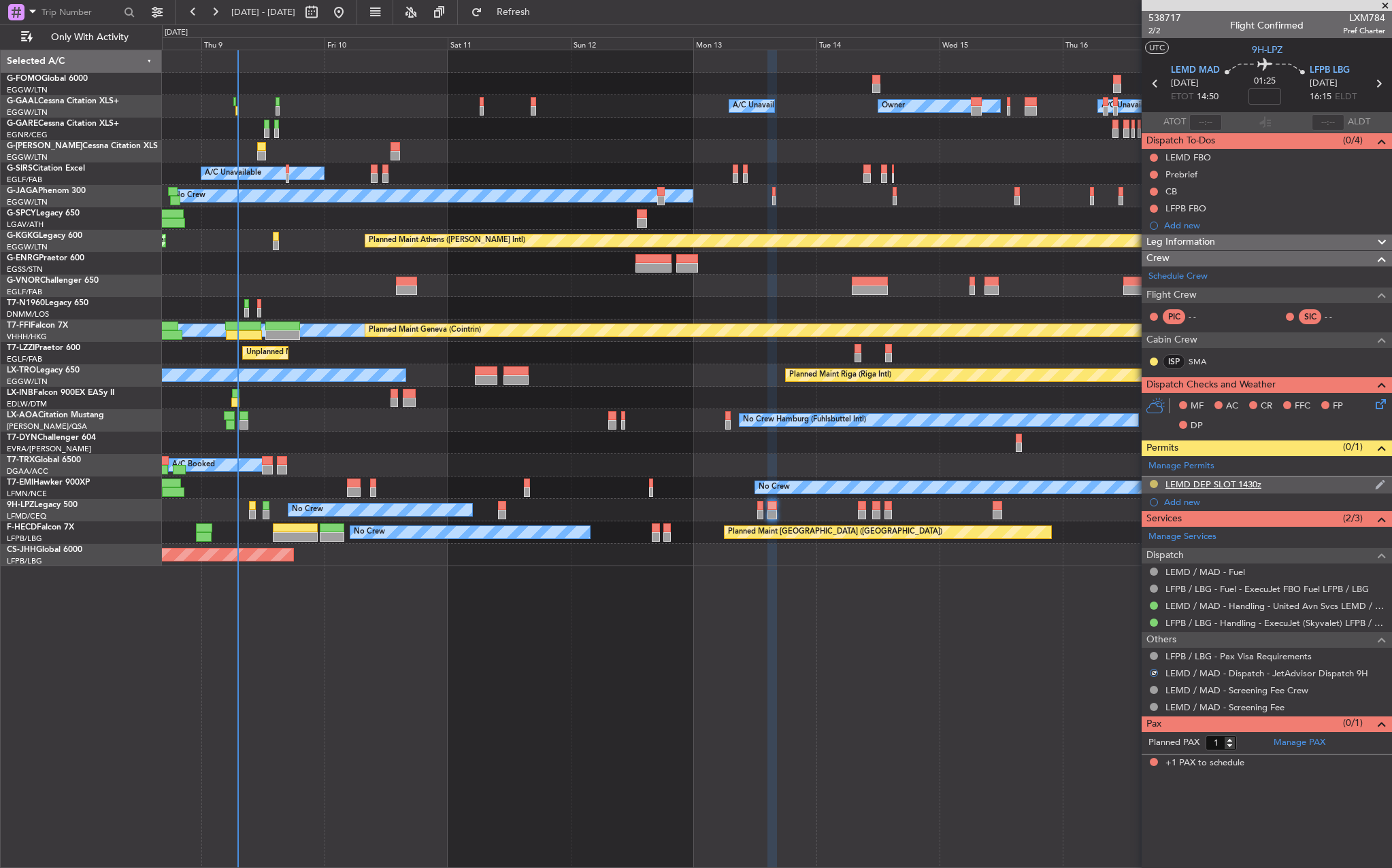
click at [1154, 484] on button at bounding box center [1153, 484] width 8 height 8
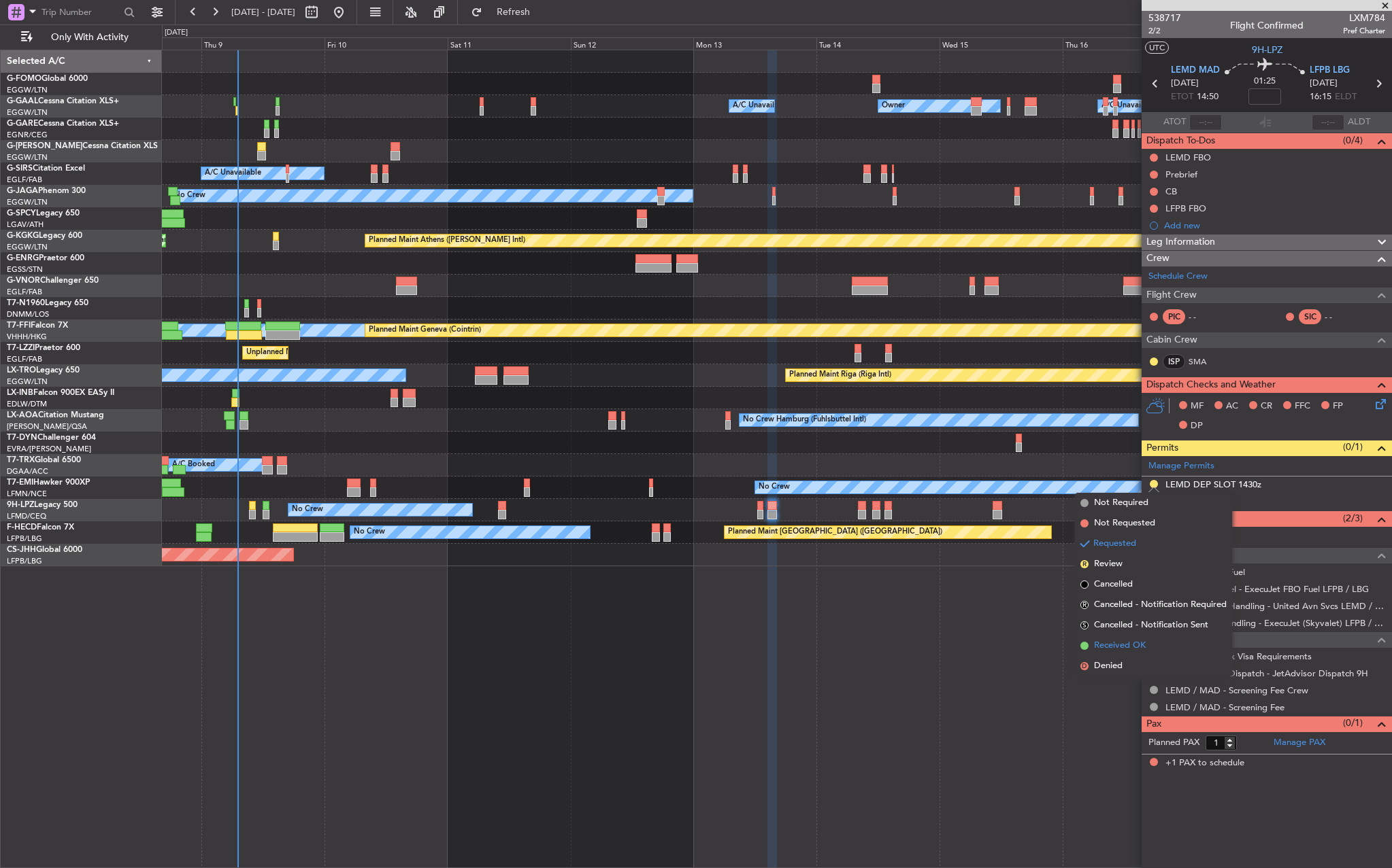
click at [1116, 644] on span "Received OK" at bounding box center [1119, 646] width 52 height 14
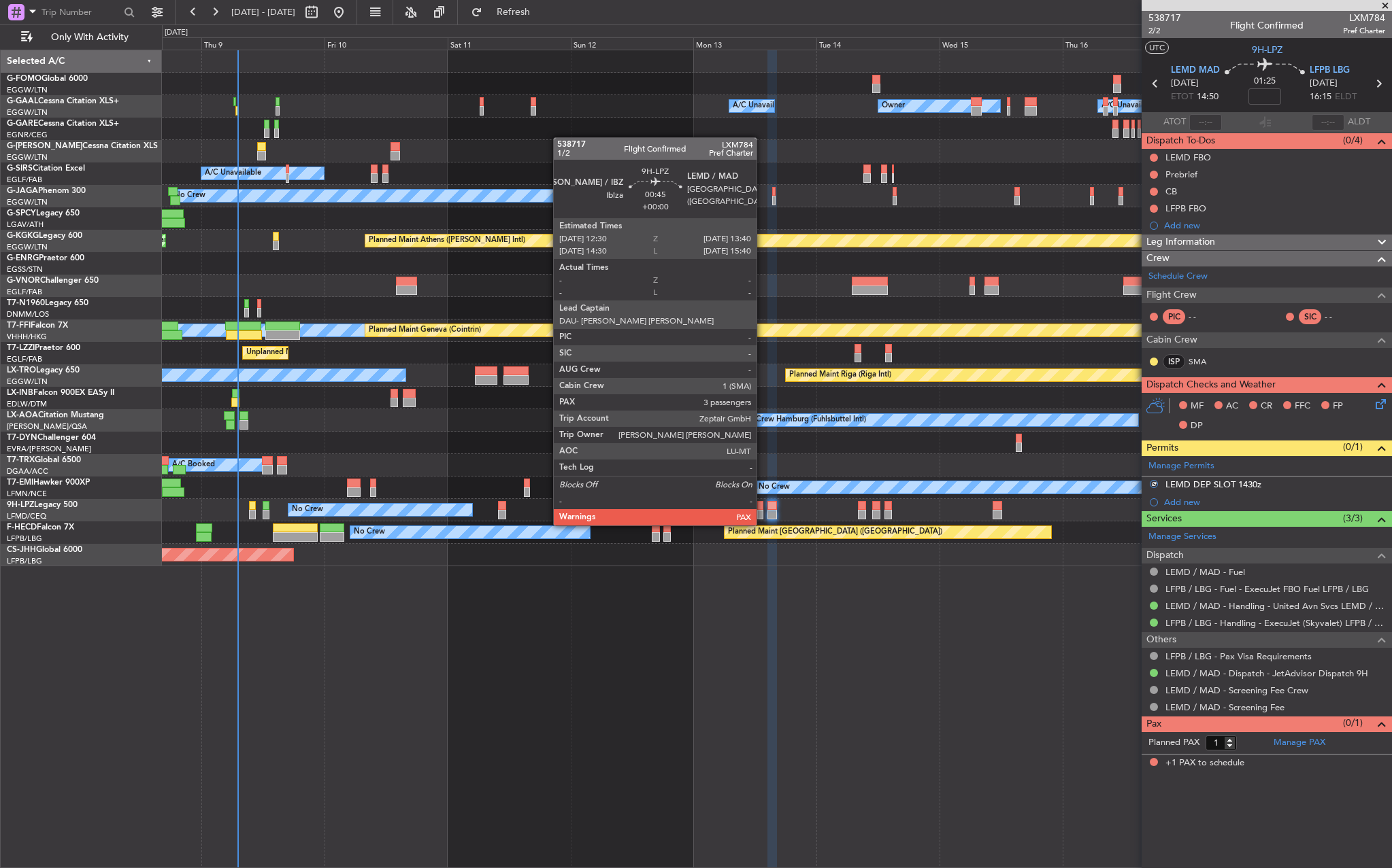
click at [762, 512] on div at bounding box center [759, 515] width 6 height 10
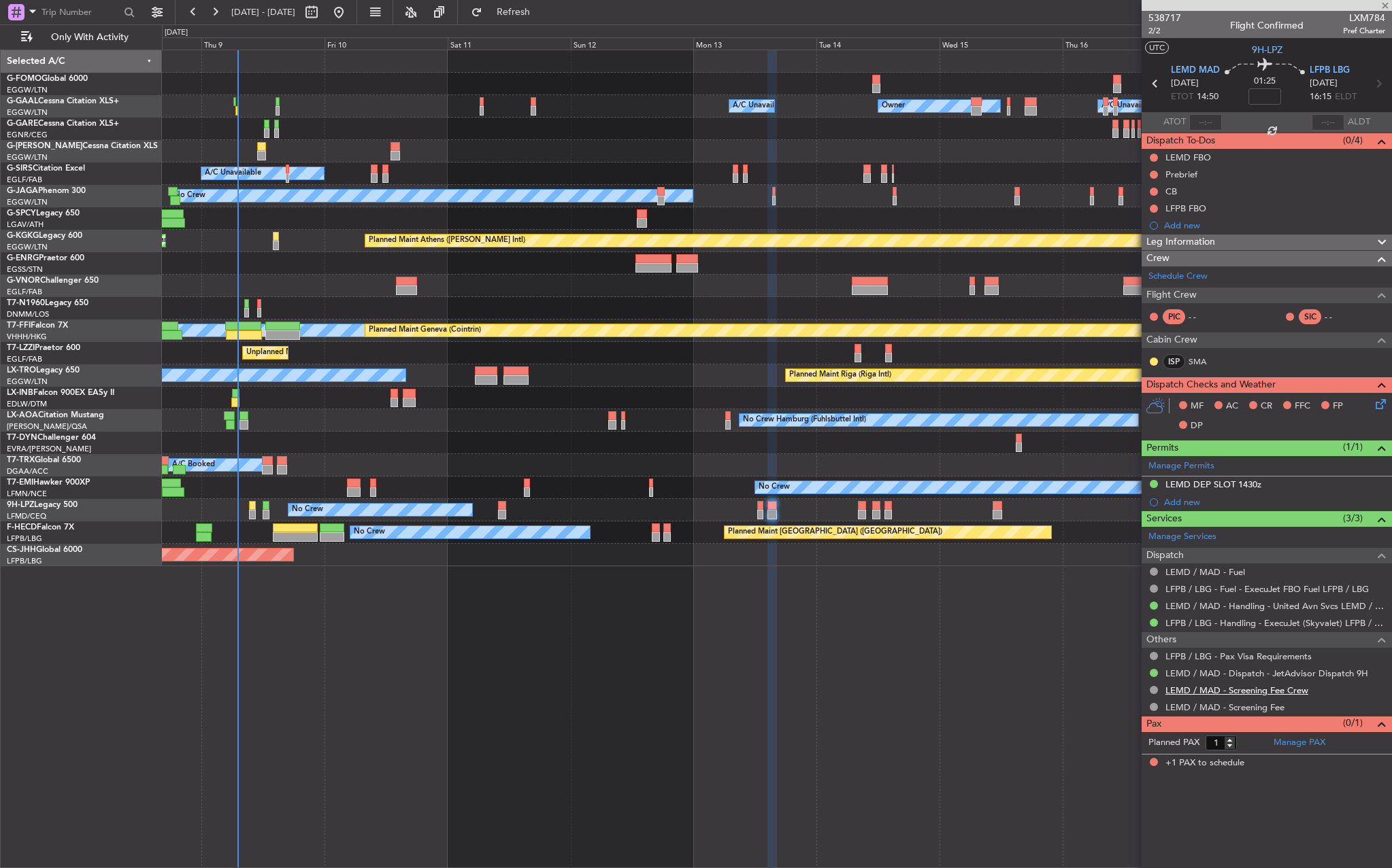
type input "3"
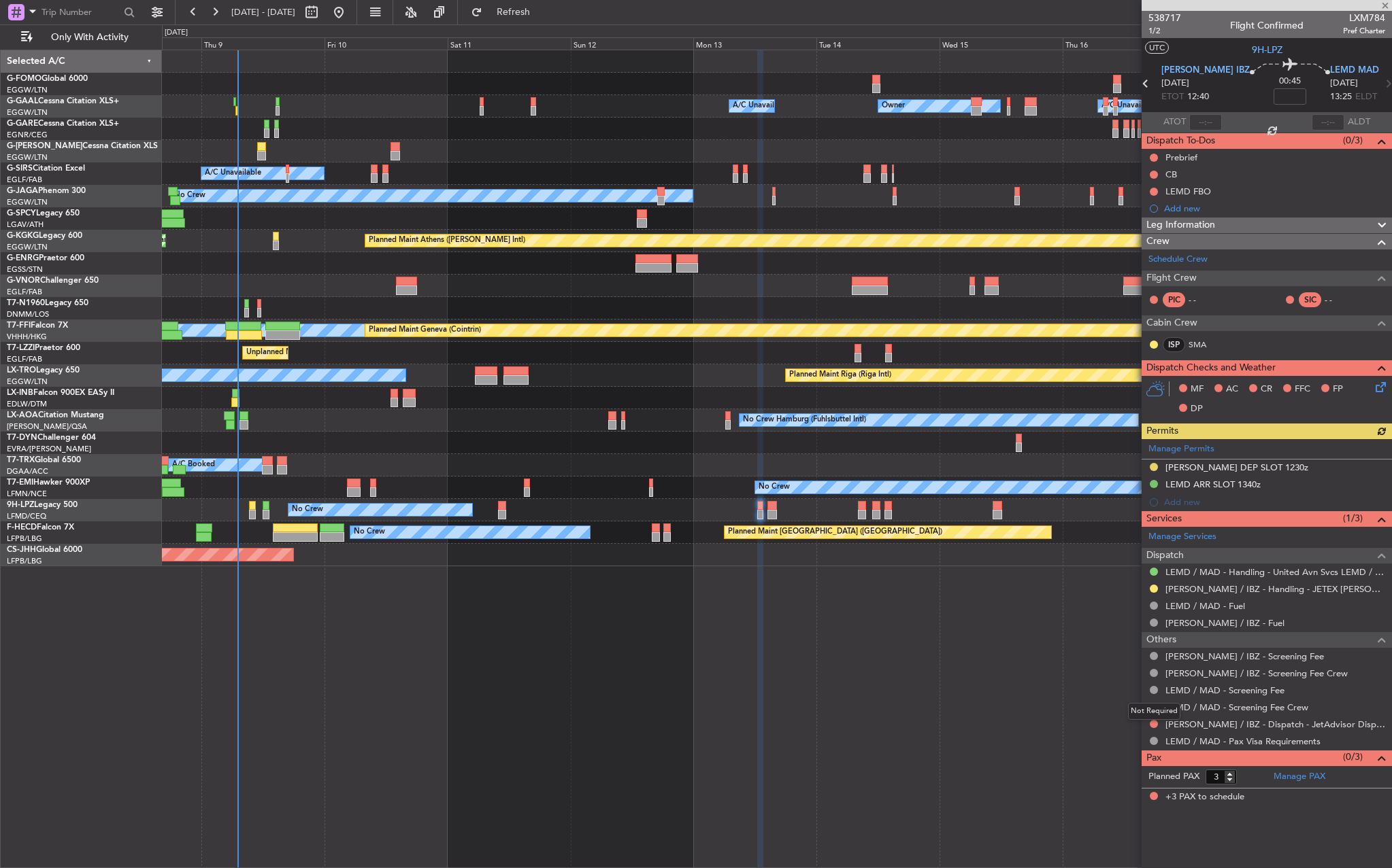
click at [1153, 724] on mat-tooltip-component "Not Required" at bounding box center [1154, 712] width 72 height 36
click at [1155, 721] on button at bounding box center [1153, 724] width 8 height 8
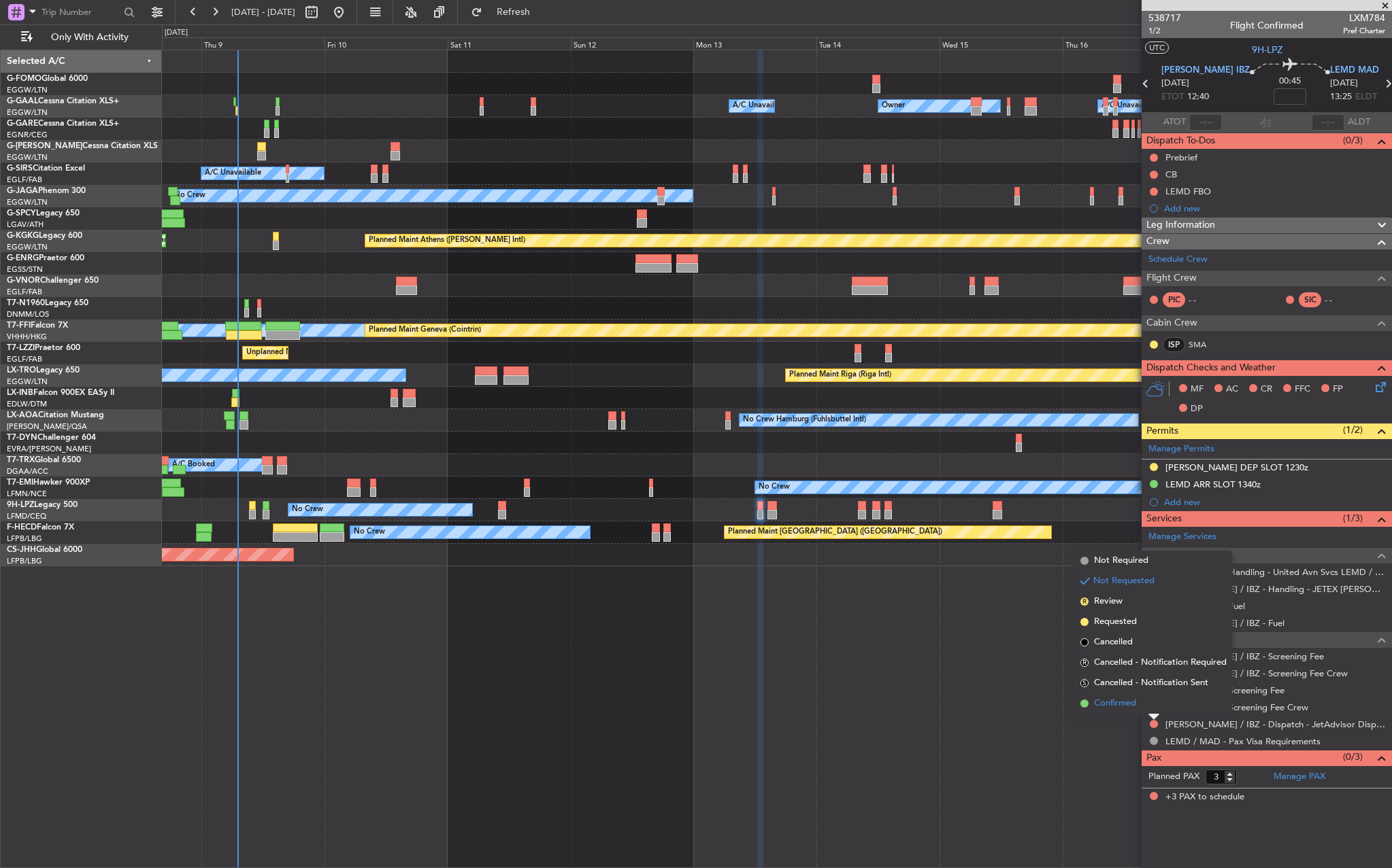
click at [1141, 702] on li "Confirmed" at bounding box center [1153, 704] width 157 height 21
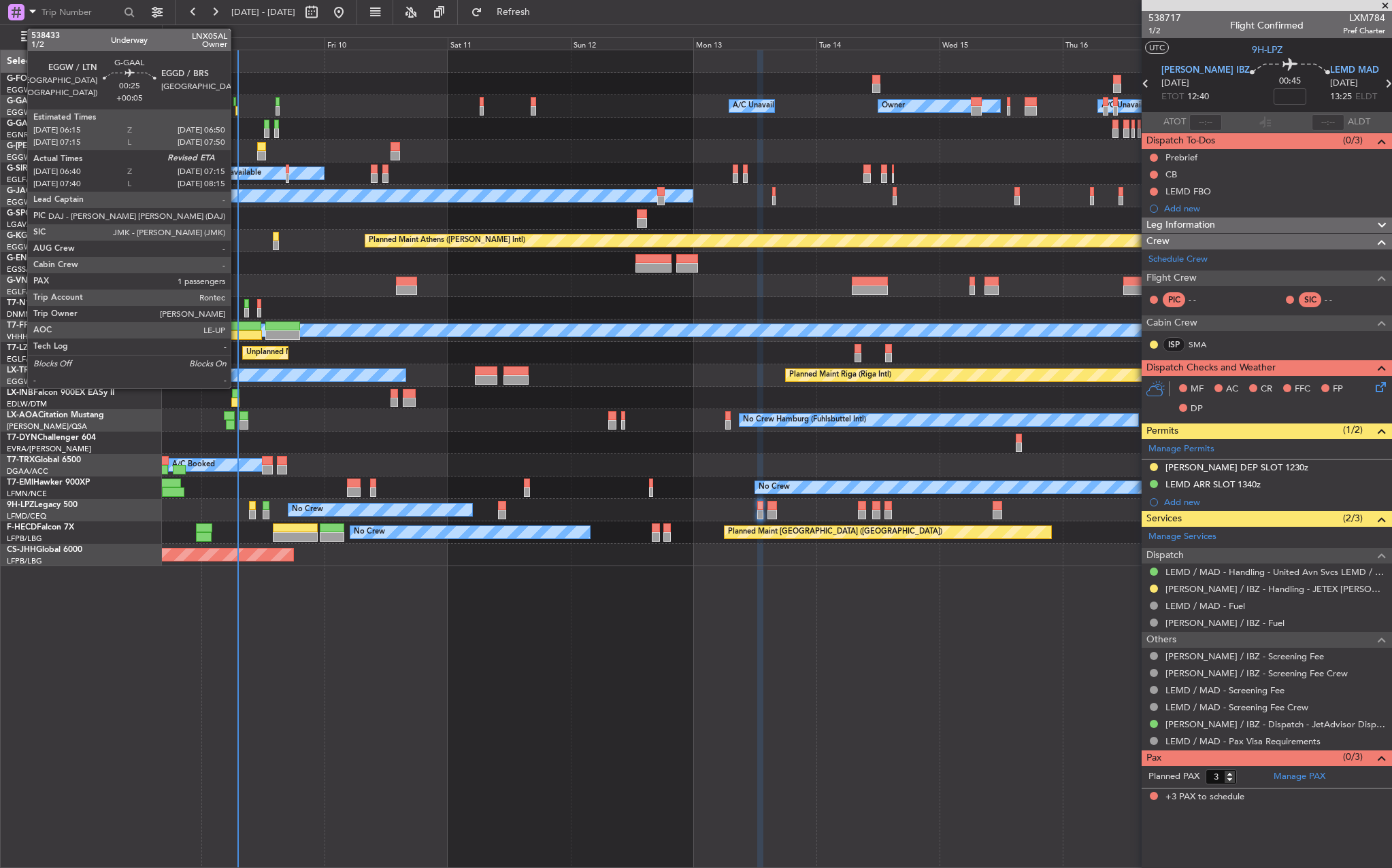
click at [237, 111] on div at bounding box center [237, 111] width 4 height 10
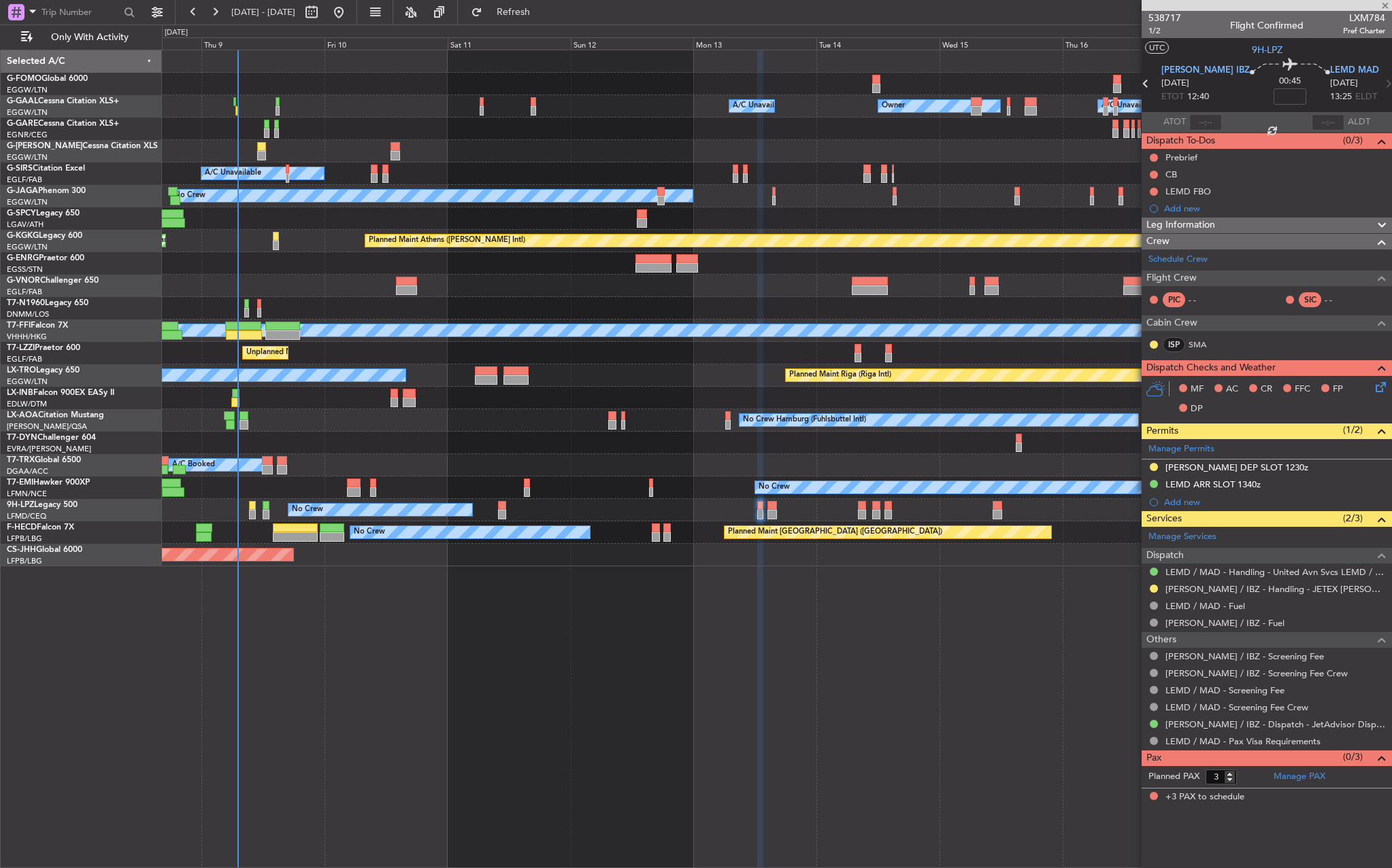
type input "+00:05"
type input "06:40"
type input "1"
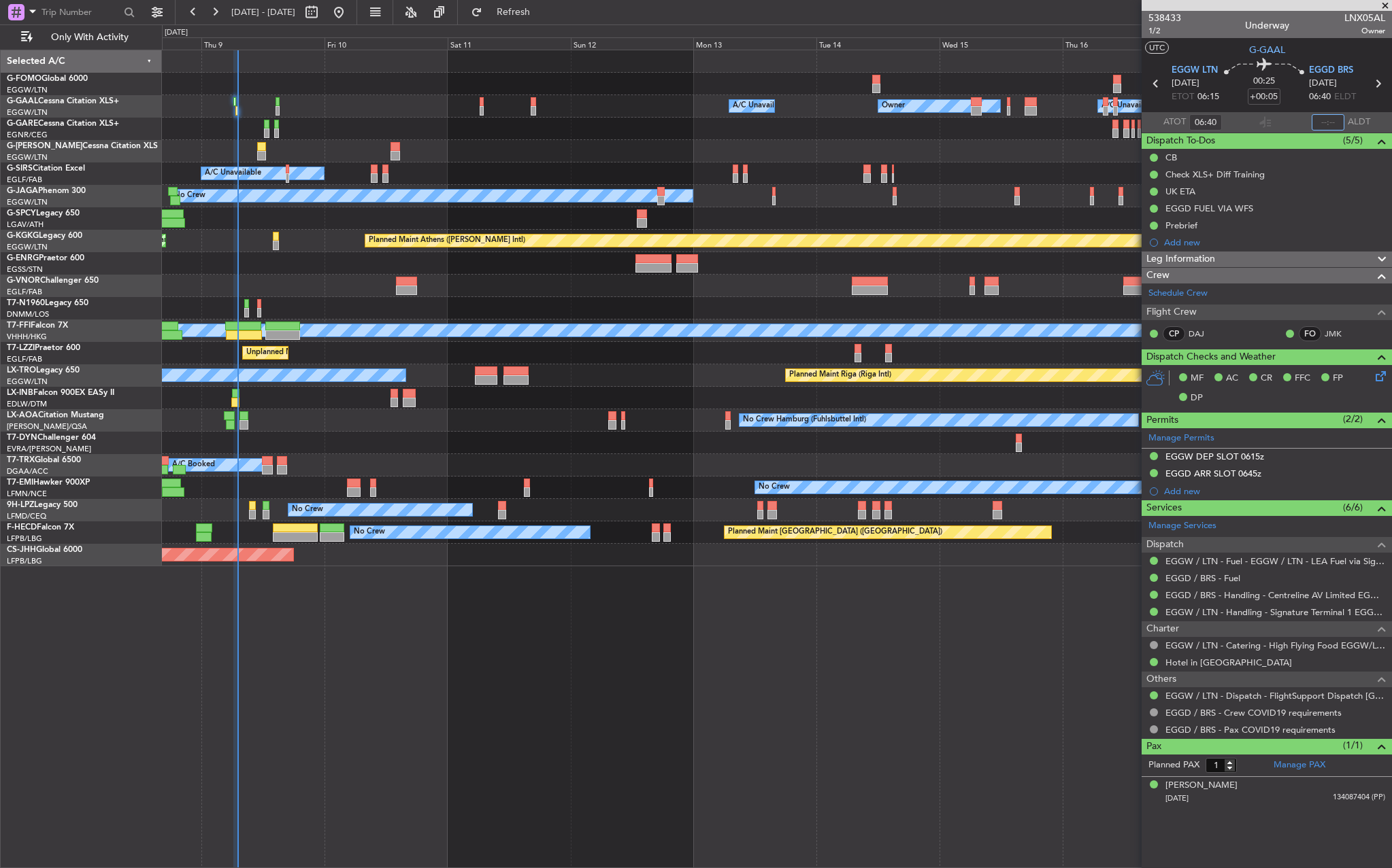
click at [1331, 124] on input "text" at bounding box center [1328, 122] width 33 height 16
type input "07:05"
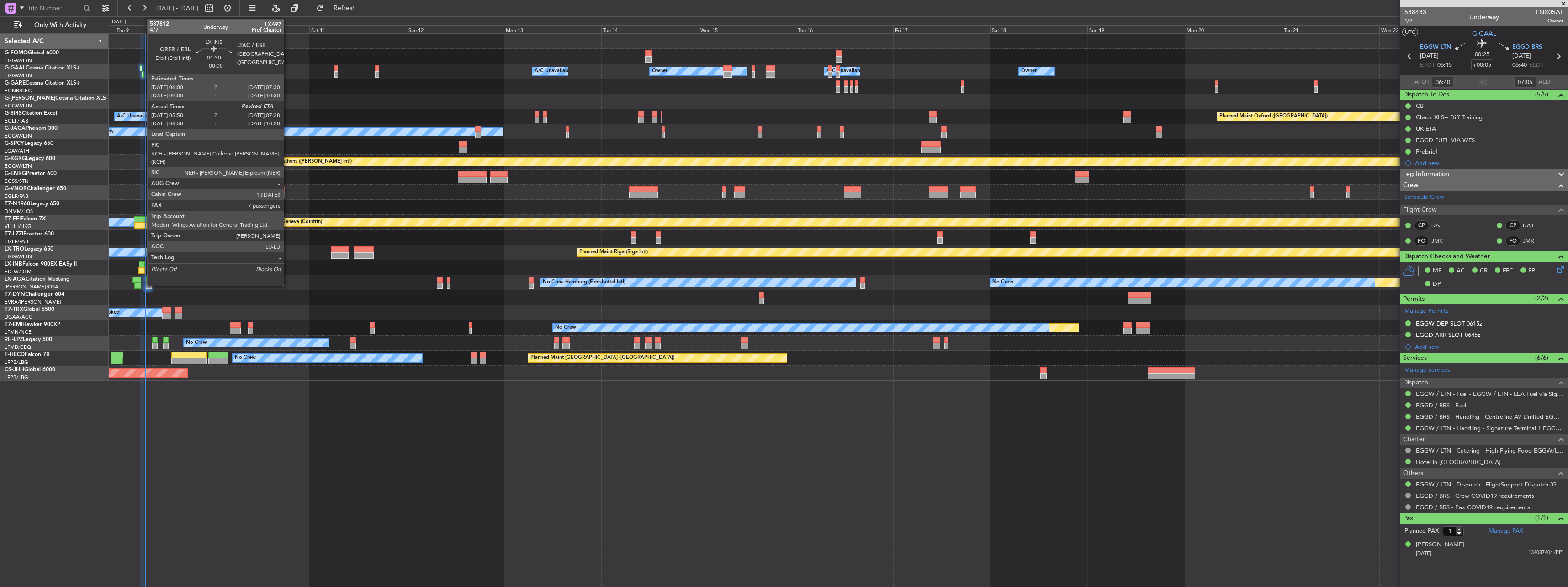
click at [142, 264] on div at bounding box center [142, 264] width 7 height 7
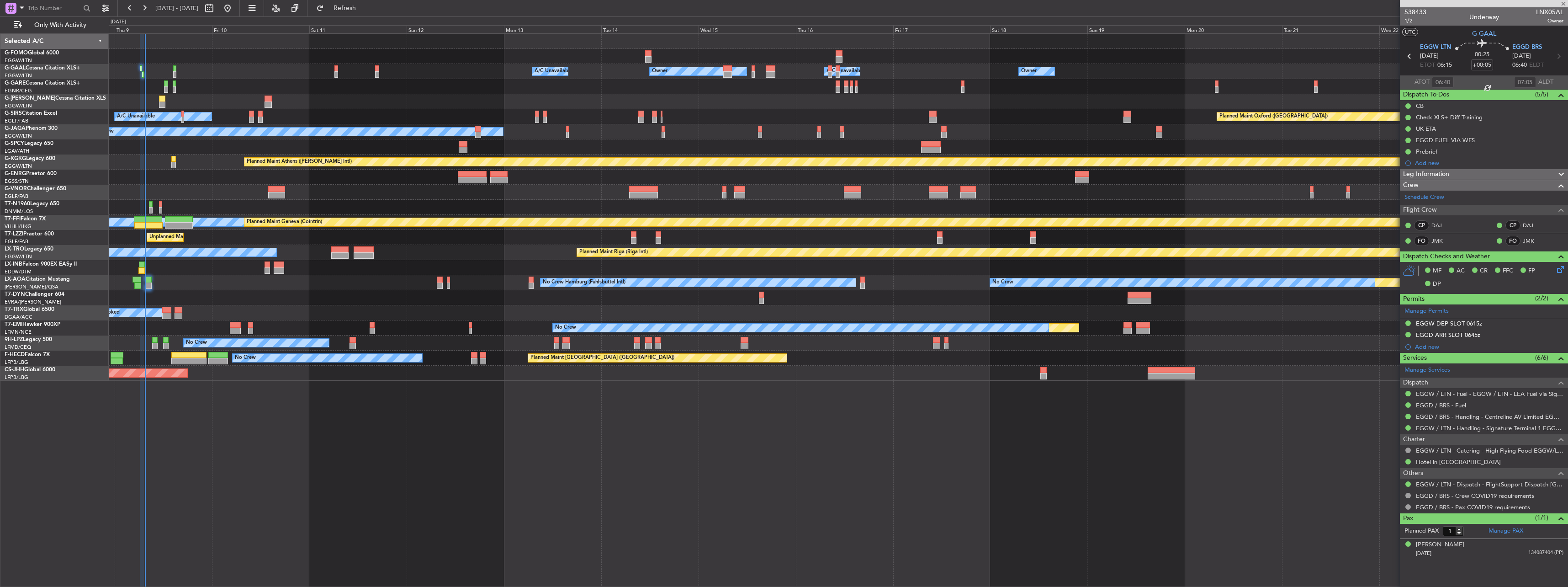
type input "05:58"
type input "7"
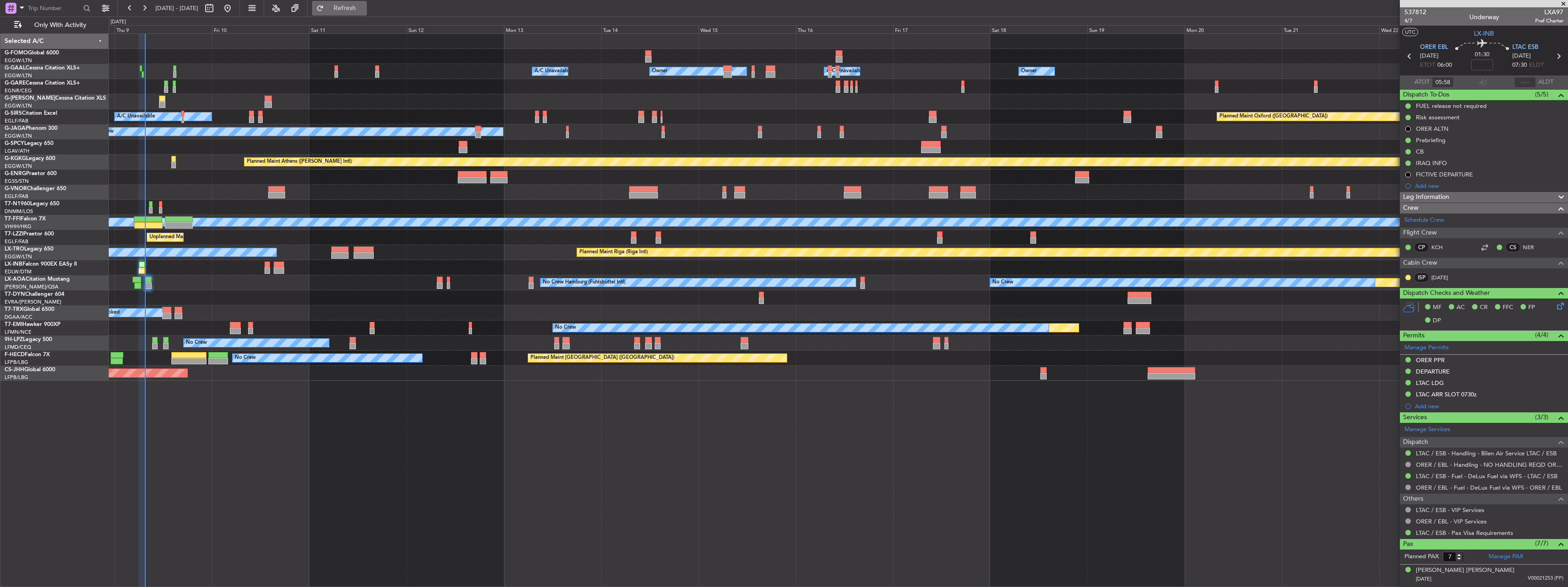
click at [358, 14] on button "Refresh" at bounding box center [340, 9] width 55 height 15
click at [358, 14] on button "Refreshing..." at bounding box center [340, 9] width 55 height 15
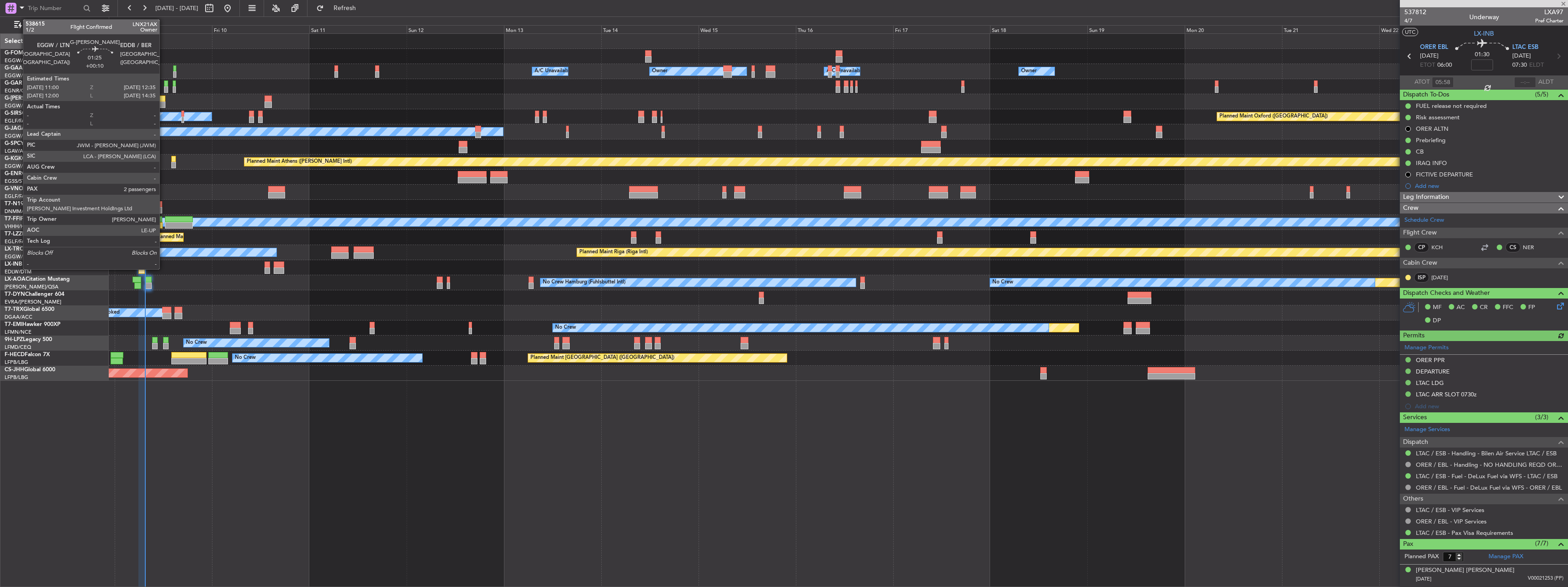
click at [164, 96] on div at bounding box center [162, 99] width 7 height 7
type input "+00:10"
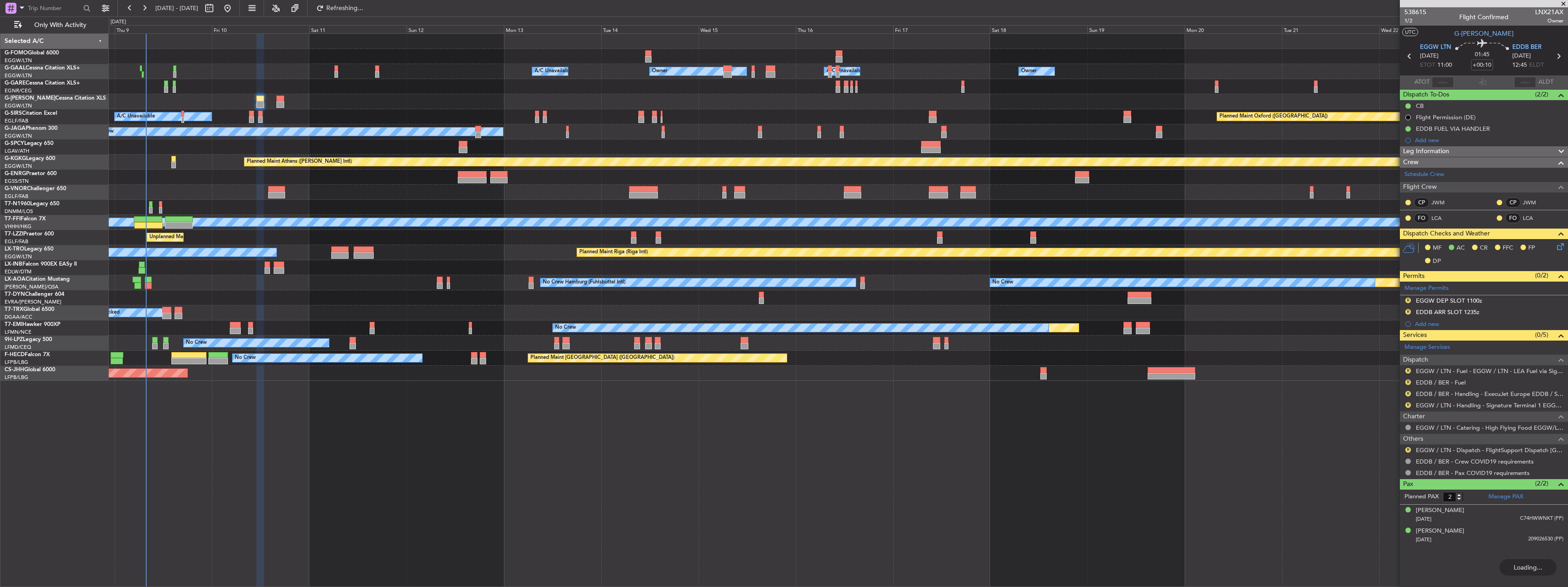
type input "1"
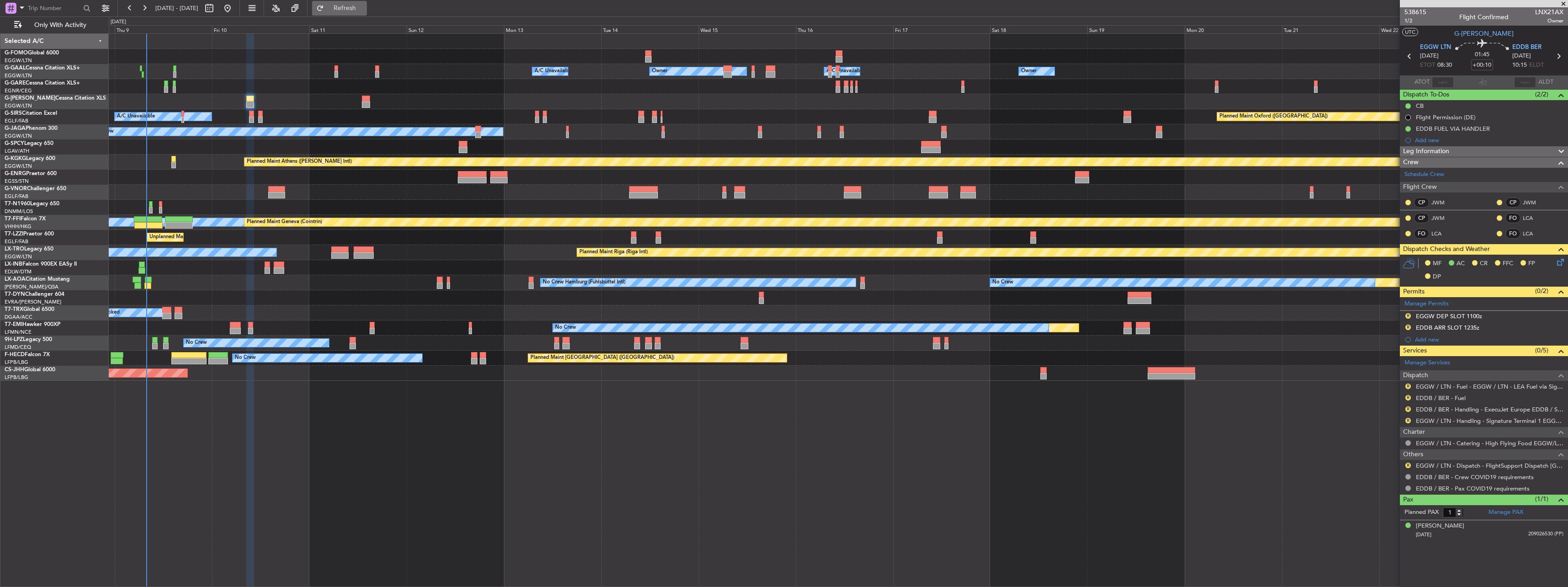
click at [367, 15] on button "Refresh" at bounding box center [340, 9] width 55 height 15
click at [363, 5] on span "Refresh" at bounding box center [345, 8] width 38 height 7
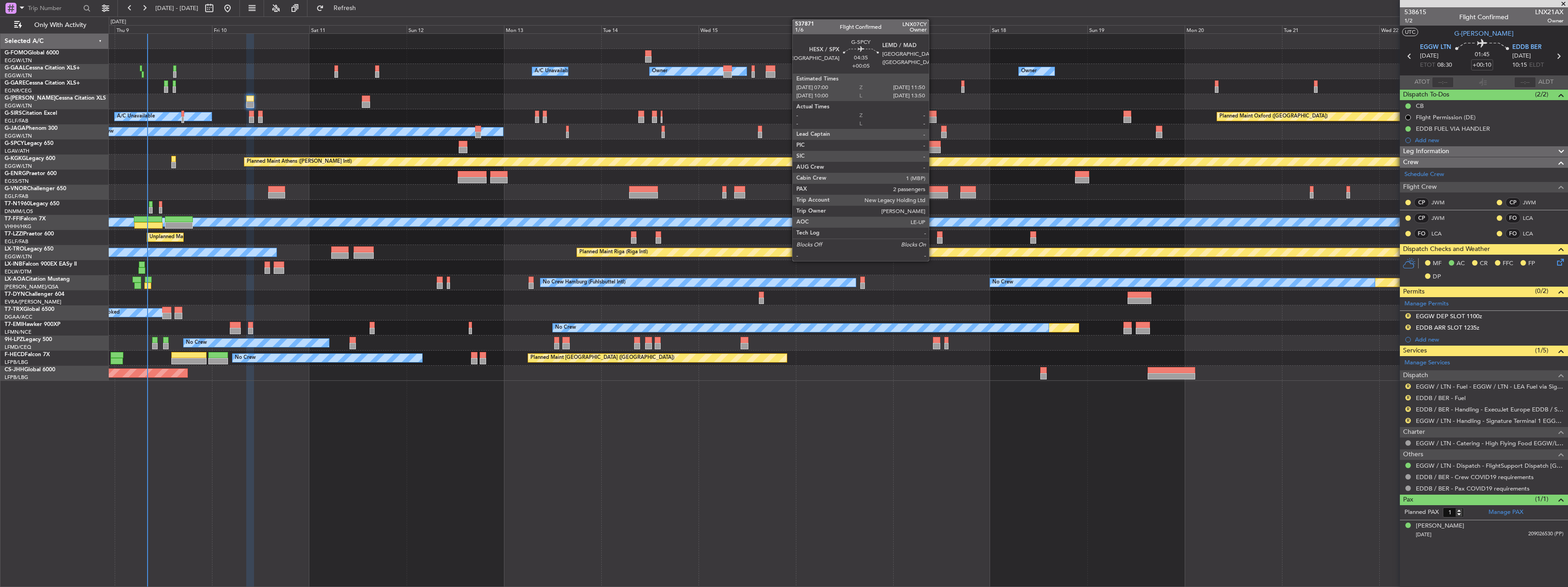
click at [933, 150] on div at bounding box center [931, 150] width 19 height 7
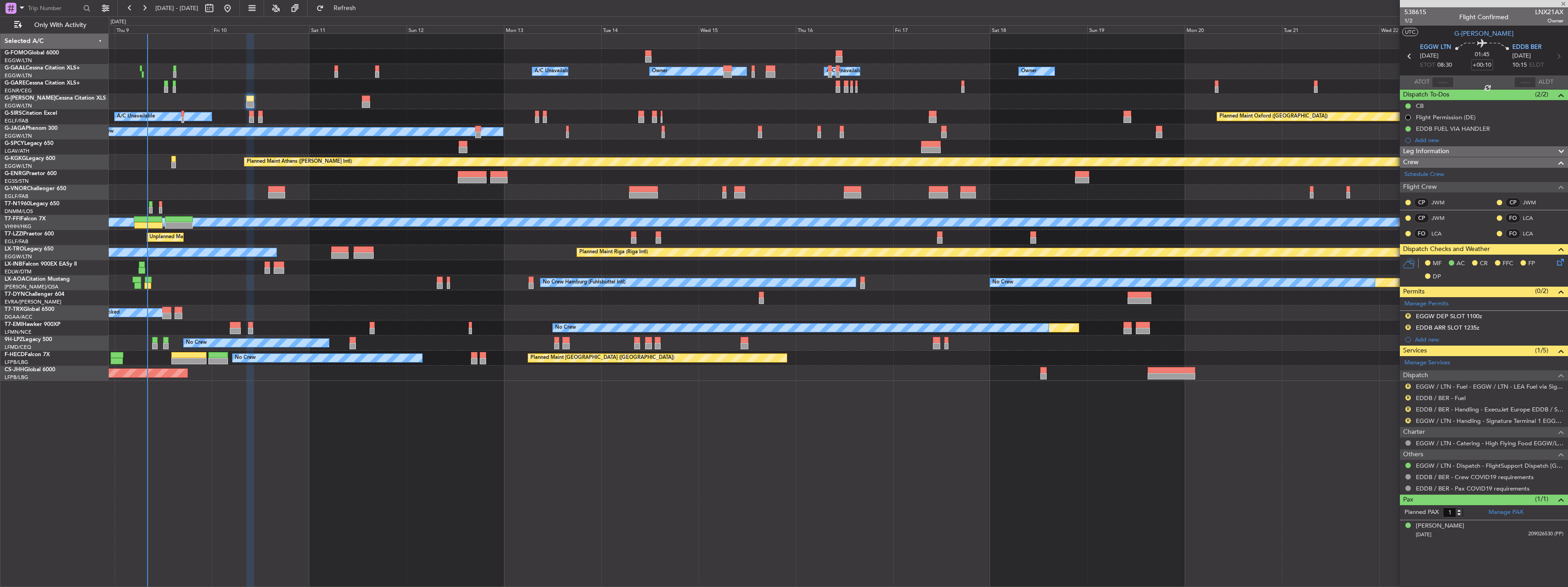
type input "+00:05"
type input "2"
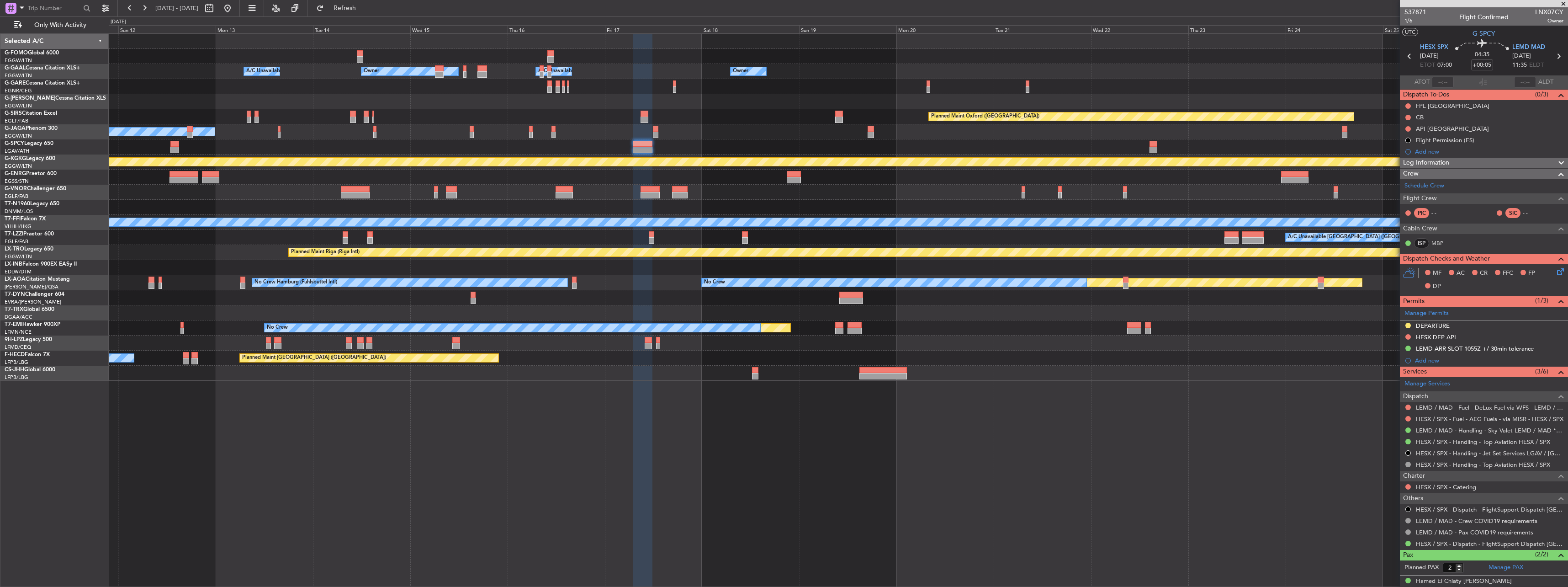
click at [926, 190] on div "Owner Owner A/C Unavailable A/C Unavailable Owner Owner Planned Maint London (L…" at bounding box center [838, 208] width 1459 height 347
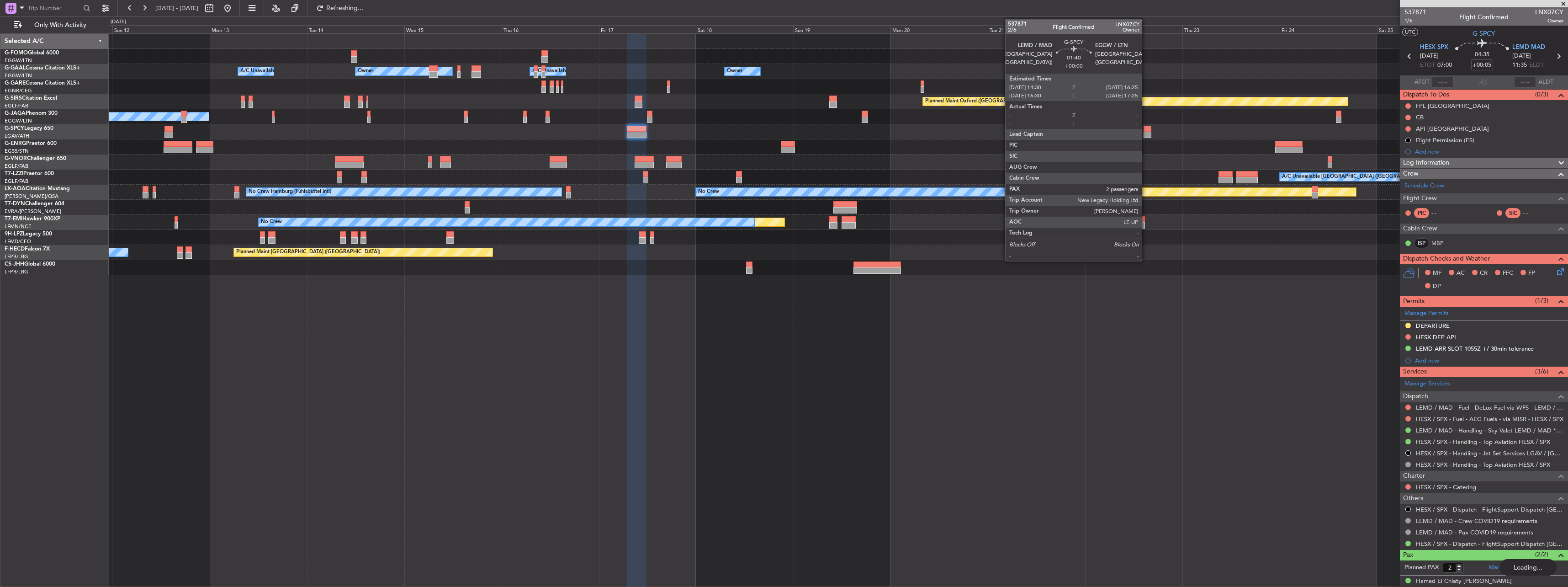
click at [934, 131] on div at bounding box center [1148, 128] width 9 height 7
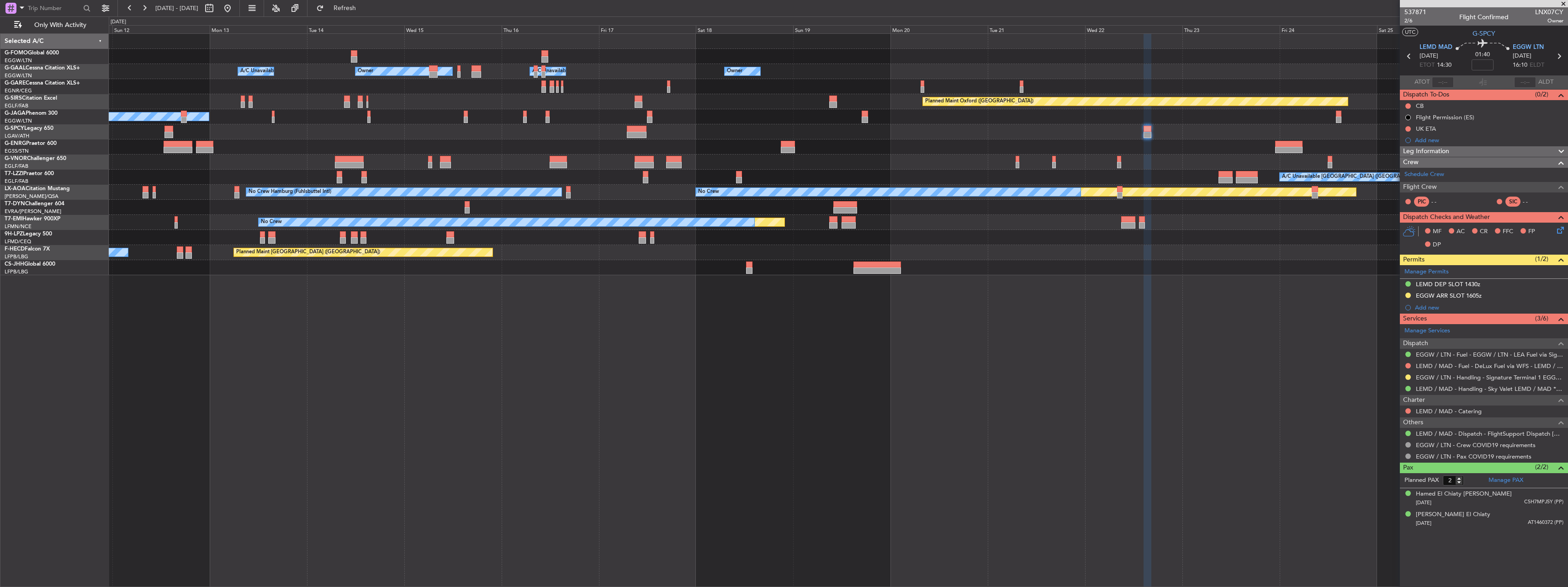
click at [561, 193] on div "No Crew Hamburg (Fuhlsbuttel Intl)" at bounding box center [404, 192] width 315 height 9
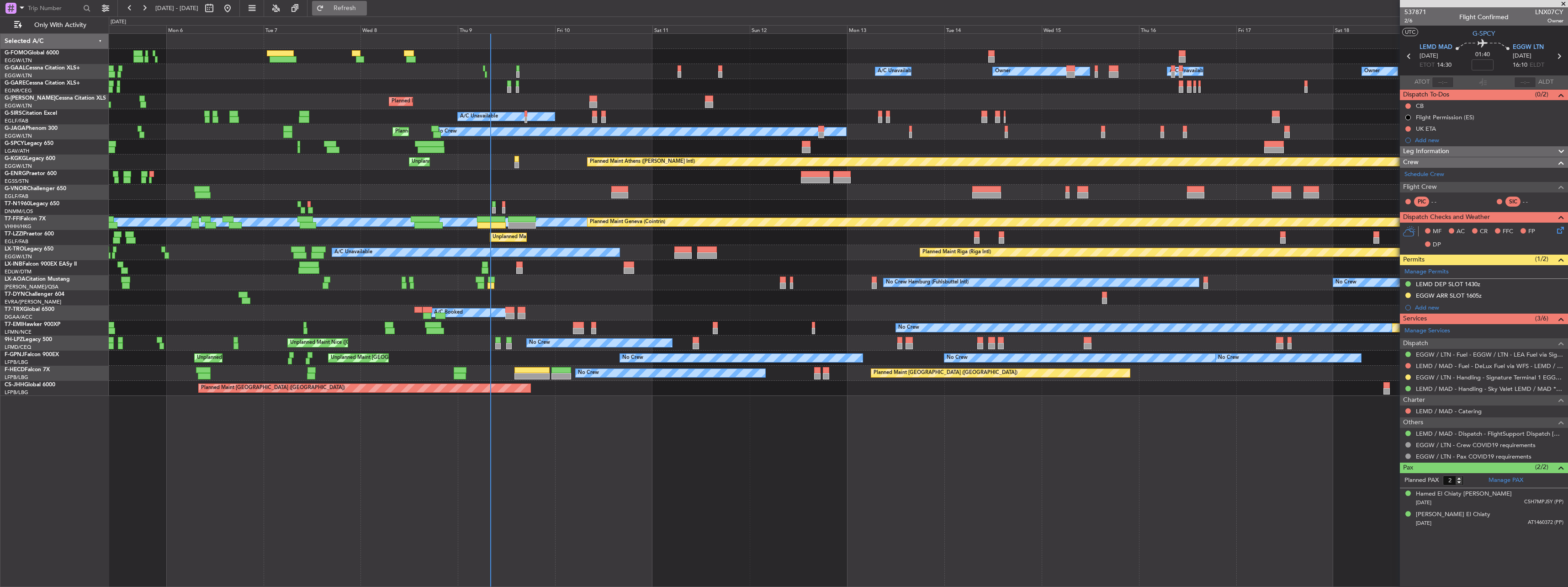
click at [362, 7] on span "Refresh" at bounding box center [345, 8] width 38 height 7
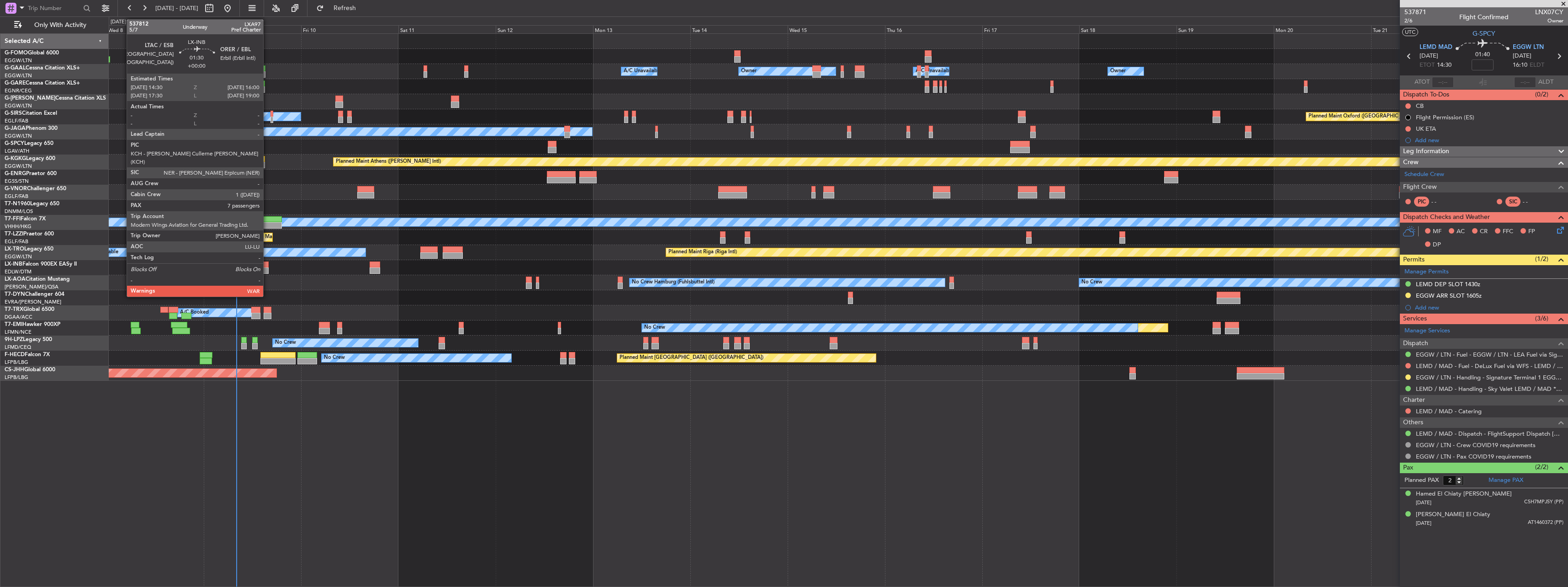
click at [267, 267] on div at bounding box center [265, 264] width 7 height 7
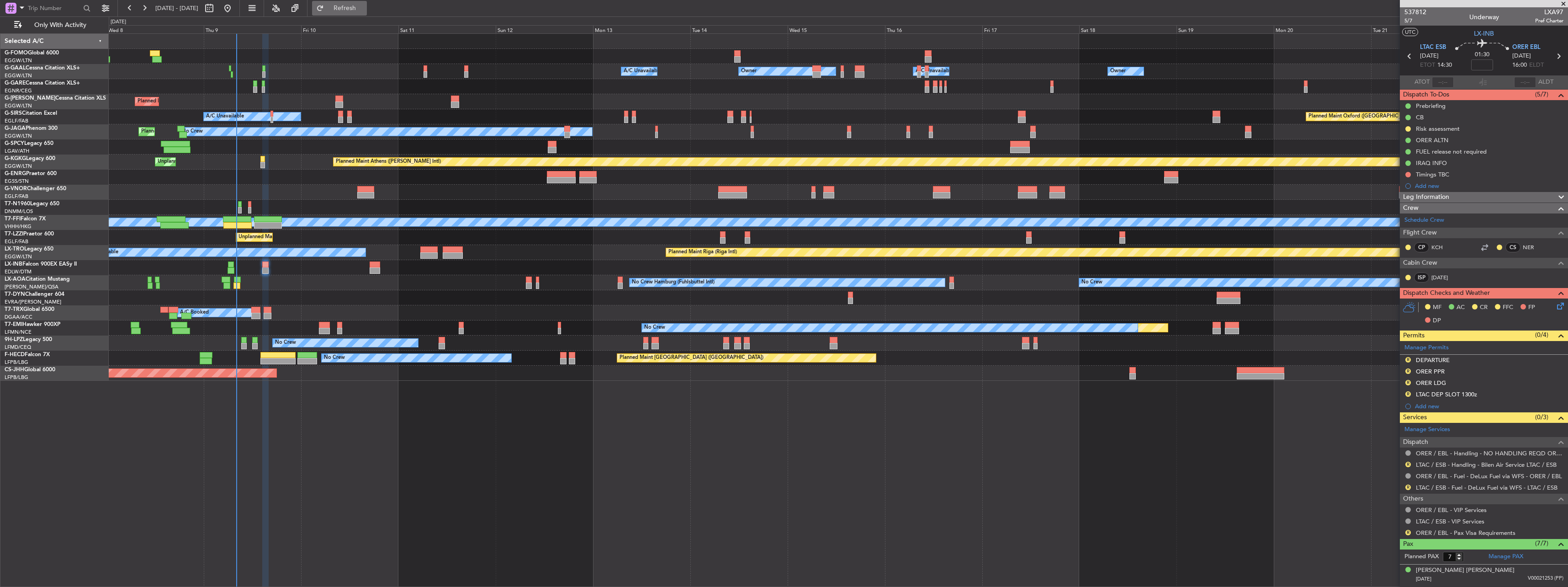
click at [364, 9] on span "Refresh" at bounding box center [345, 8] width 38 height 7
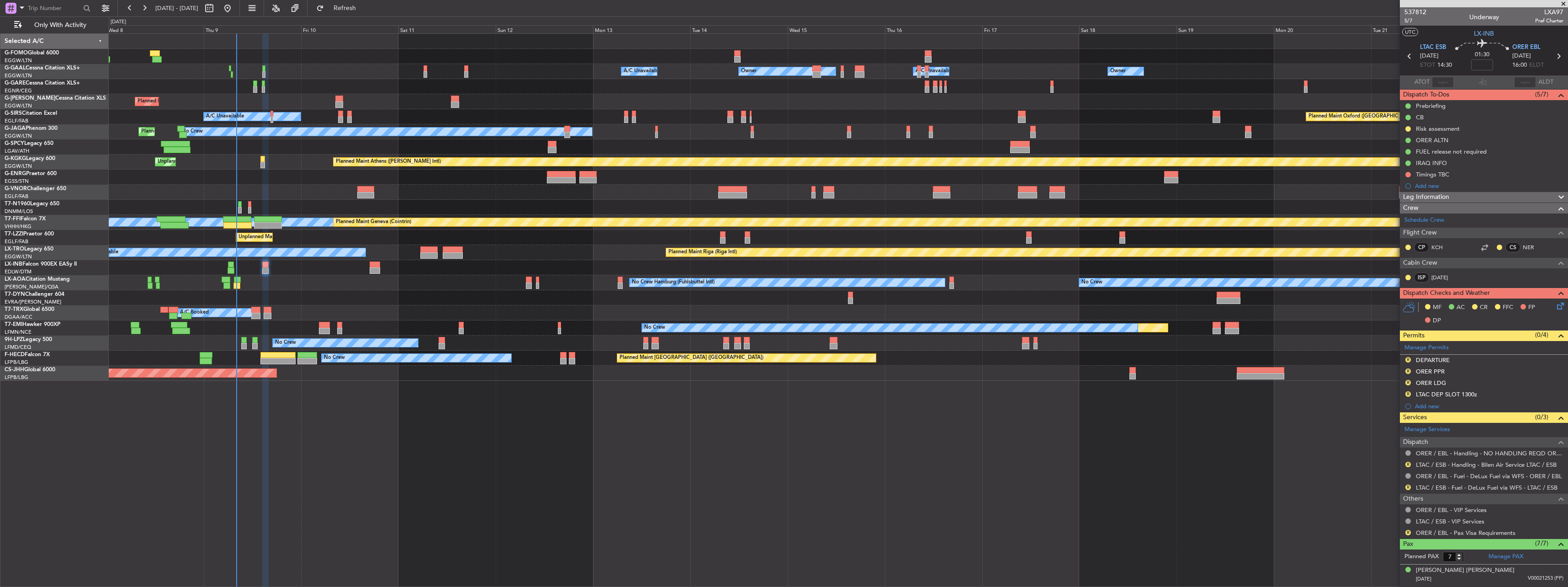
click at [380, 268] on div at bounding box center [838, 267] width 1459 height 15
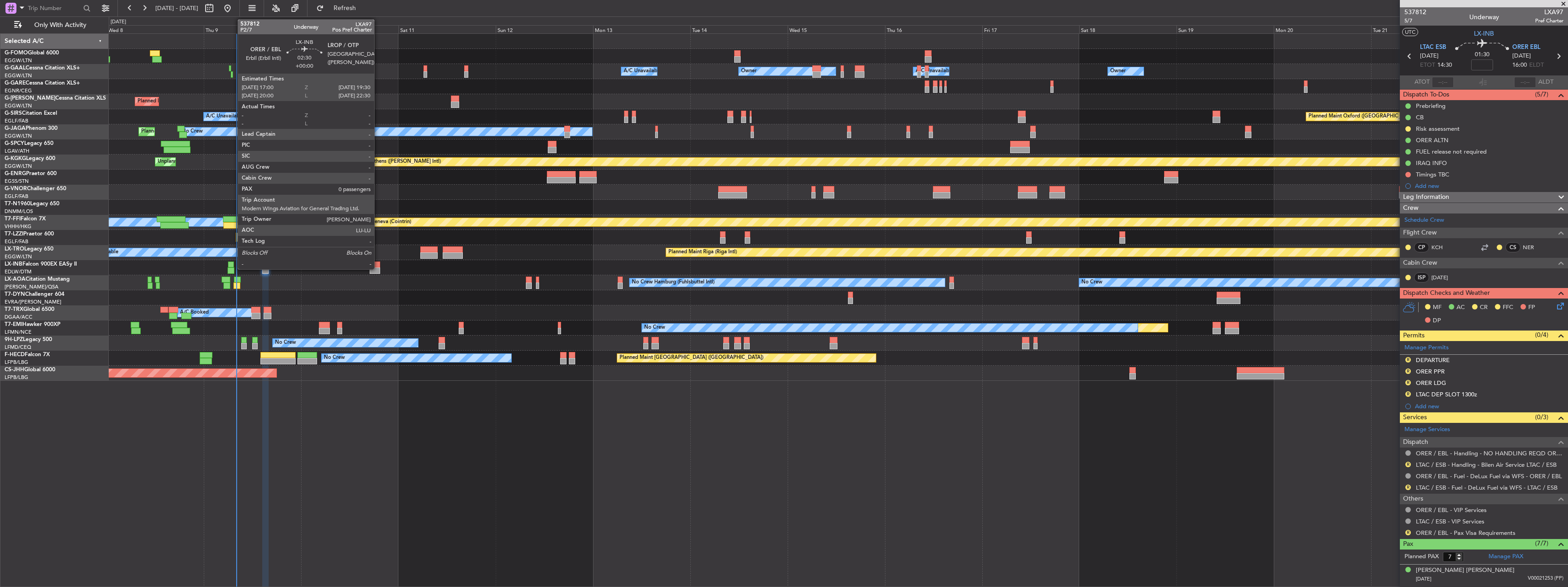
click at [378, 267] on div at bounding box center [374, 264] width 10 height 7
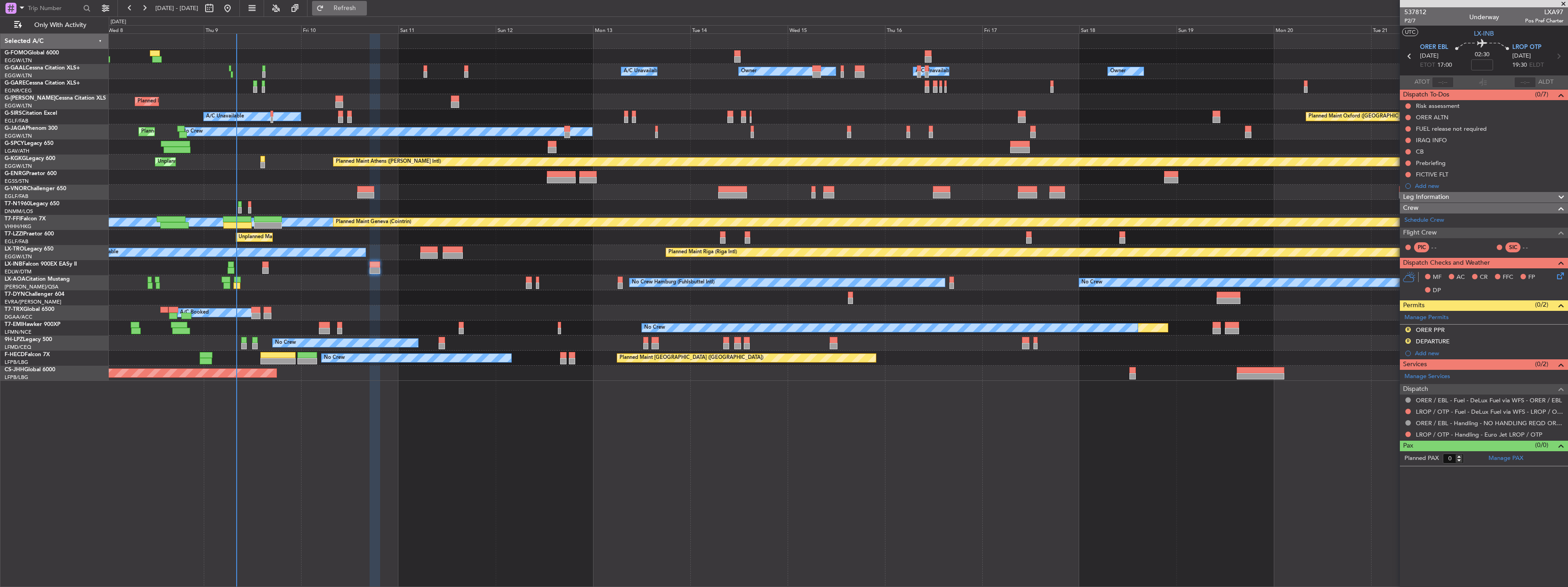
click at [364, 10] on span "Refresh" at bounding box center [345, 8] width 38 height 7
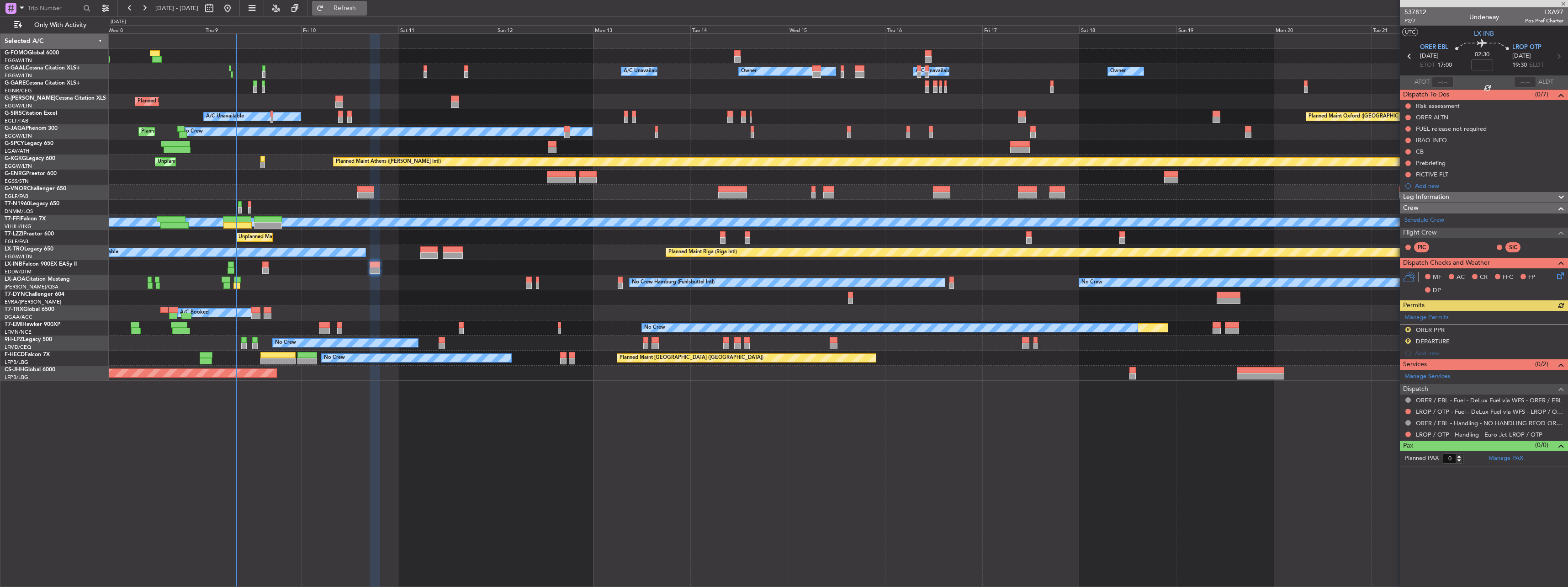
click at [367, 13] on button "Refresh" at bounding box center [340, 9] width 55 height 15
click at [1435, 421] on link "ORER / EBL - Handling - NO HANDLING REQD ORER/EBL" at bounding box center [1489, 423] width 147 height 8
click at [364, 9] on span "Refresh" at bounding box center [345, 8] width 38 height 7
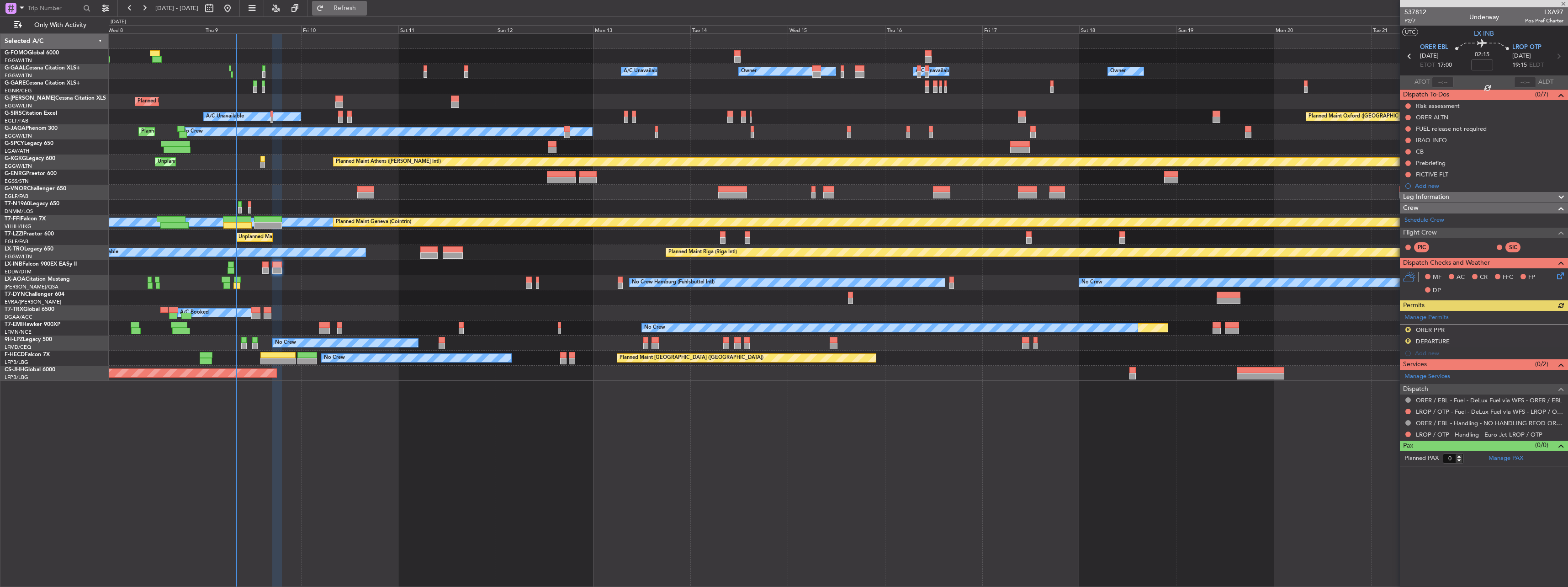
click at [364, 9] on span "Refresh" at bounding box center [345, 8] width 38 height 7
click at [270, 262] on div at bounding box center [838, 267] width 1459 height 15
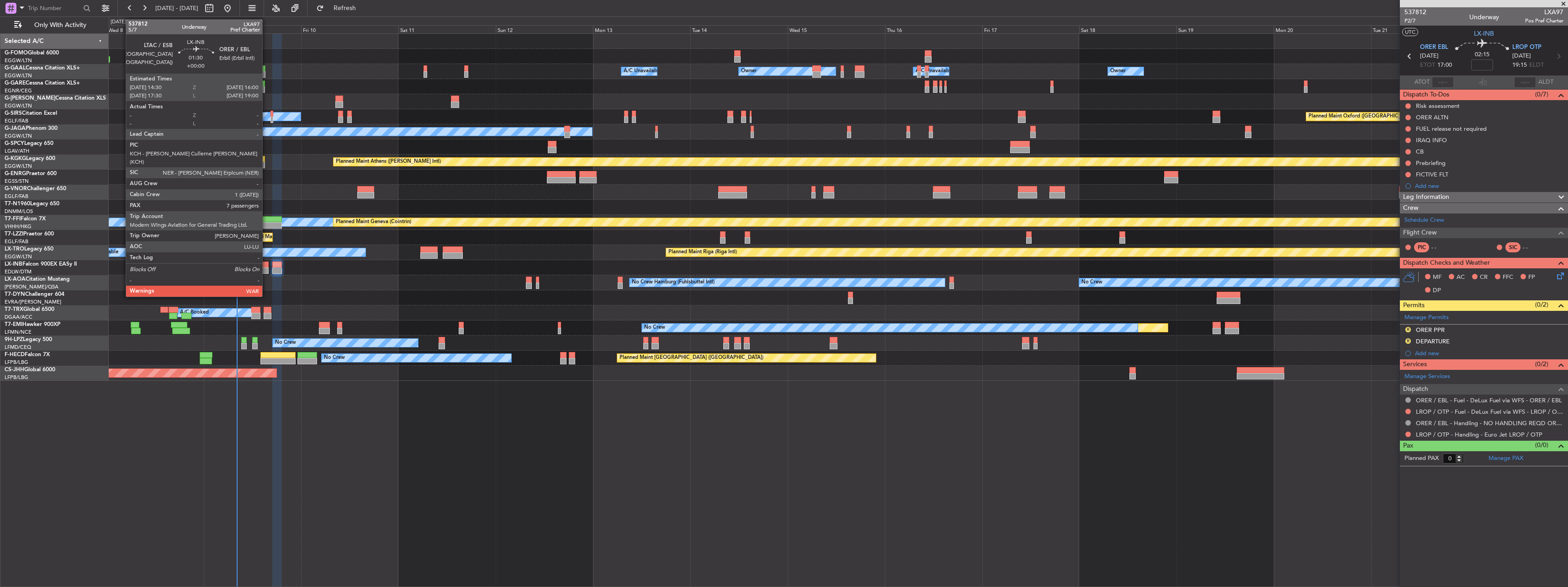
click at [267, 267] on div at bounding box center [265, 264] width 7 height 7
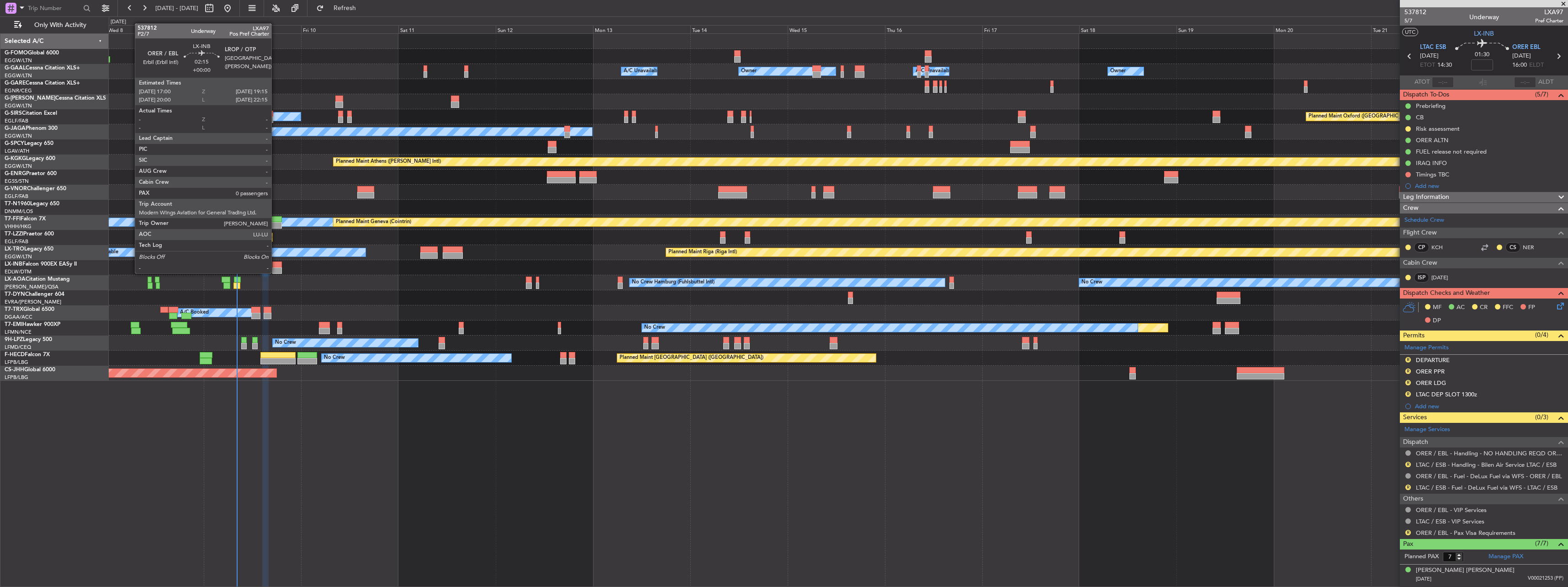
click at [276, 272] on div at bounding box center [276, 270] width 9 height 7
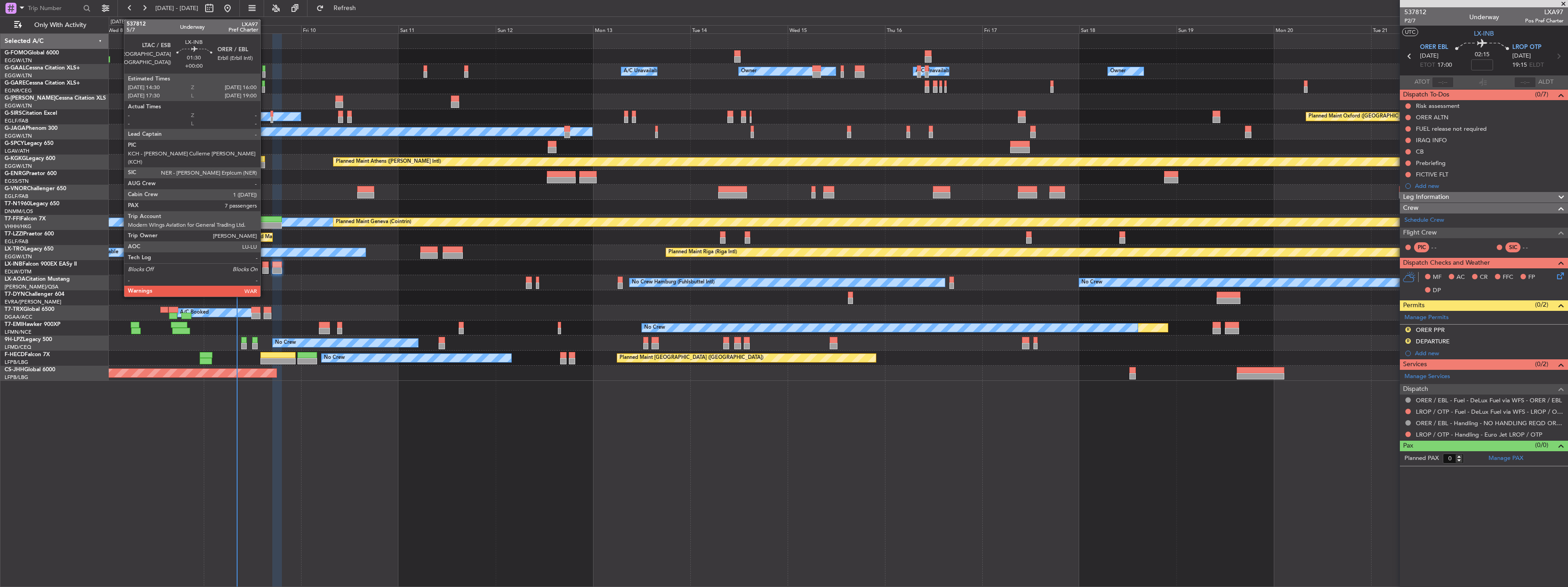
click at [265, 267] on div at bounding box center [265, 264] width 7 height 7
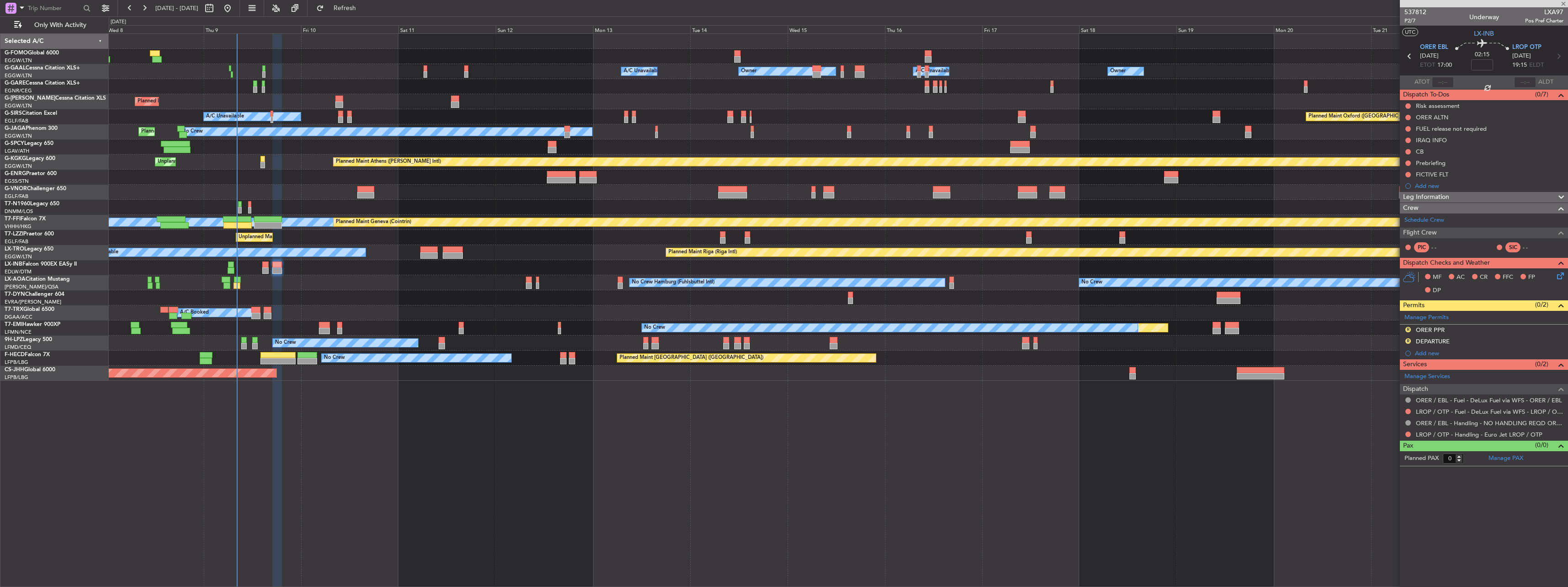
type input "7"
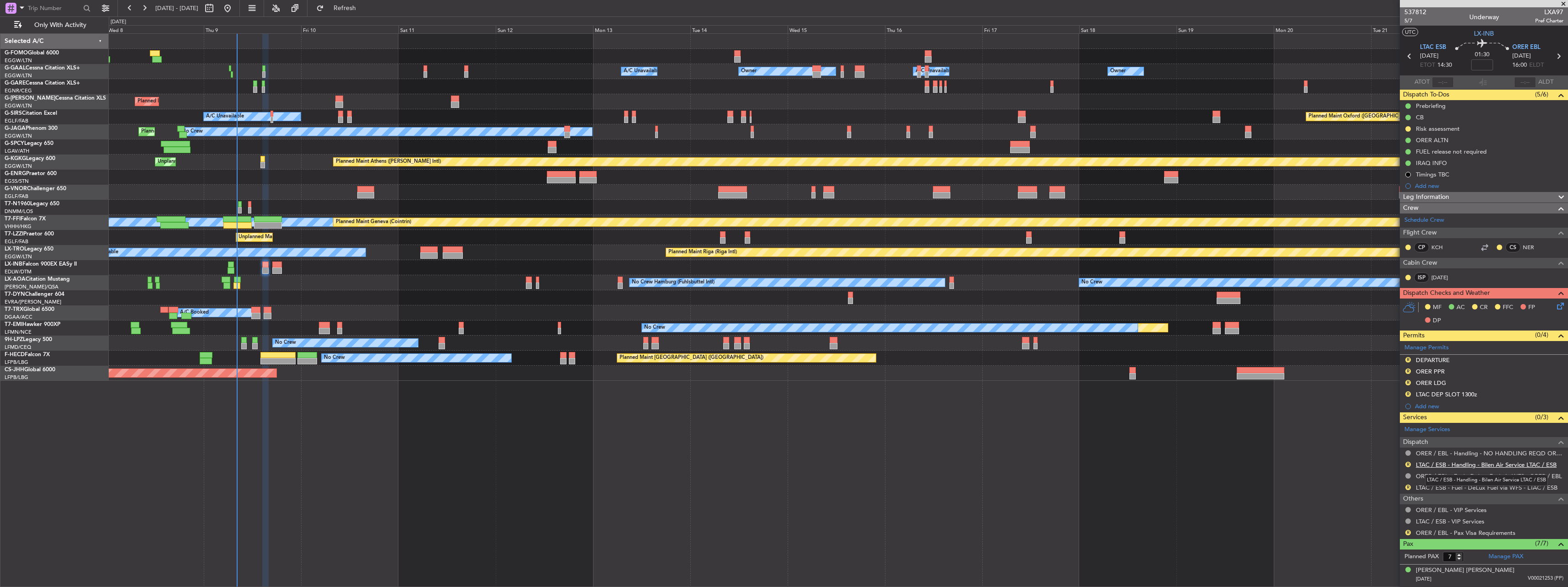
click at [1429, 465] on link "LTAC / ESB - Handling - Bilen Air Service LTAC / ESB" at bounding box center [1486, 465] width 141 height 8
click at [1408, 529] on mat-tooltip-component "Not Required" at bounding box center [1408, 535] width 48 height 24
click at [1484, 490] on link "LTAC / ESB - Fuel - DeLux Fuel via WFS - LTAC / ESB" at bounding box center [1486, 487] width 142 height 8
click at [1409, 360] on button "R" at bounding box center [1408, 359] width 5 height 5
click at [1393, 399] on span "Requested" at bounding box center [1382, 399] width 29 height 9
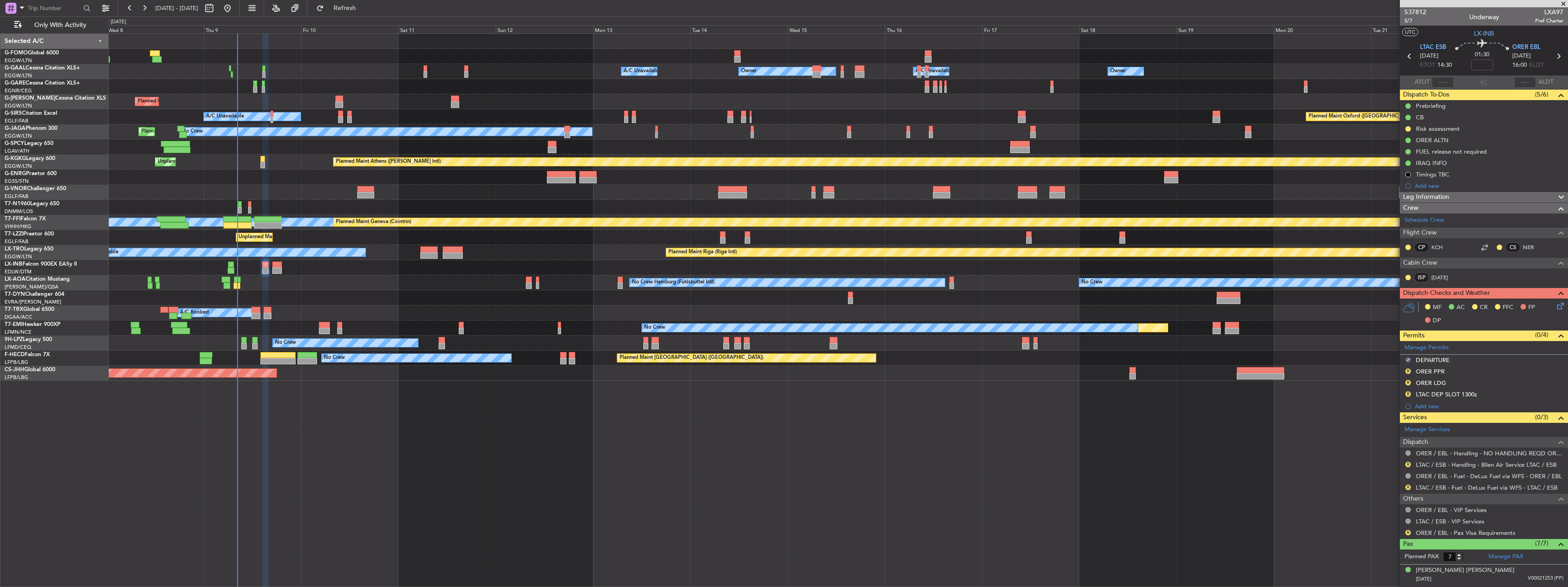
drag, startPoint x: 1407, startPoint y: 371, endPoint x: 1405, endPoint y: 381, distance: 10.2
click at [1407, 371] on button "R" at bounding box center [1408, 371] width 5 height 5
click at [1386, 409] on span "Requested" at bounding box center [1382, 411] width 29 height 9
click at [1409, 384] on button "R" at bounding box center [1408, 382] width 5 height 5
click at [1398, 421] on li "Requested" at bounding box center [1407, 423] width 105 height 14
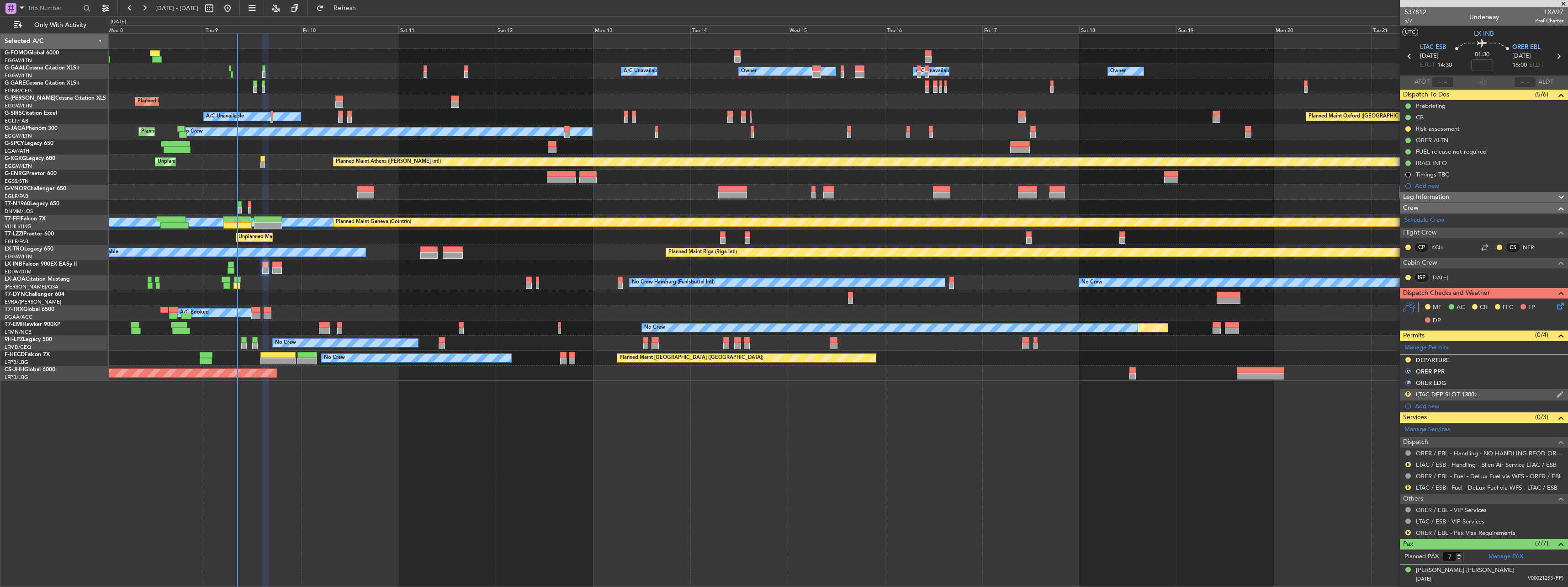
click at [1426, 393] on div "LTAC DEP SLOT 1300z" at bounding box center [1446, 394] width 61 height 8
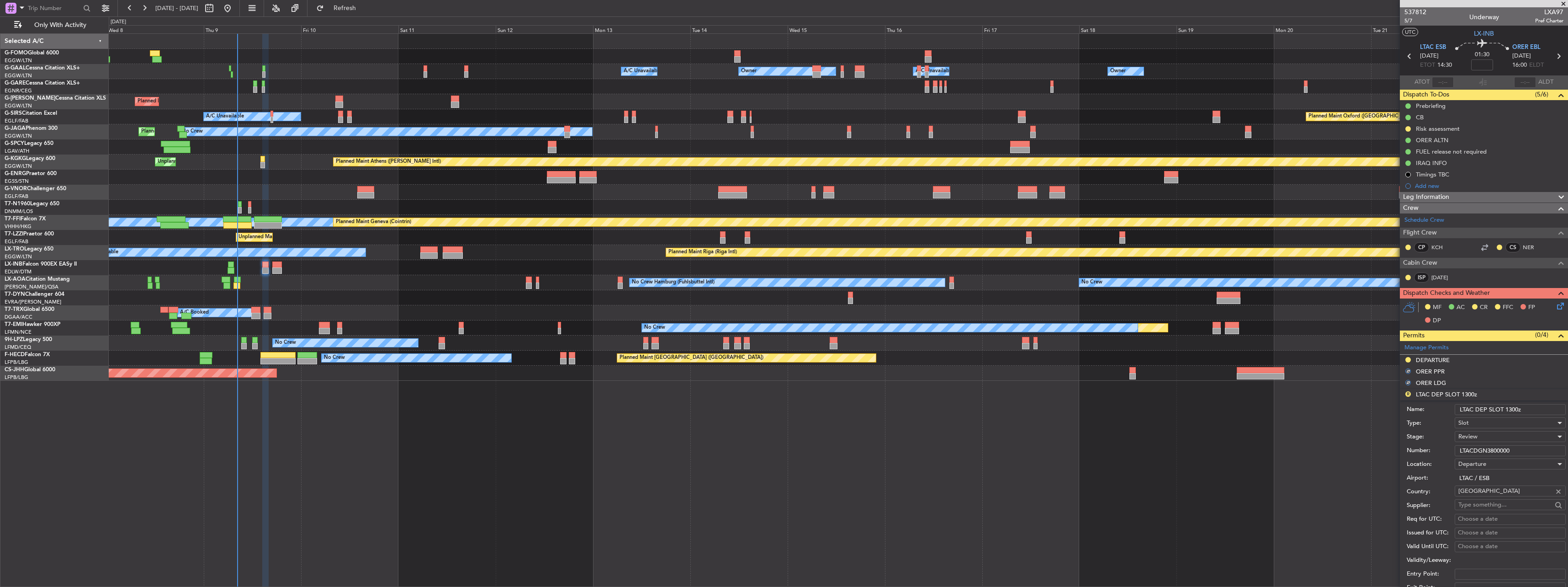
click at [1514, 410] on input "LTAC DEP SLOT 1300z" at bounding box center [1510, 410] width 111 height 11
type input "LTAC DEP SLOT 1430z"
click at [1480, 433] on div "Review" at bounding box center [1507, 437] width 97 height 14
click at [1501, 497] on span "Requested" at bounding box center [1507, 496] width 96 height 14
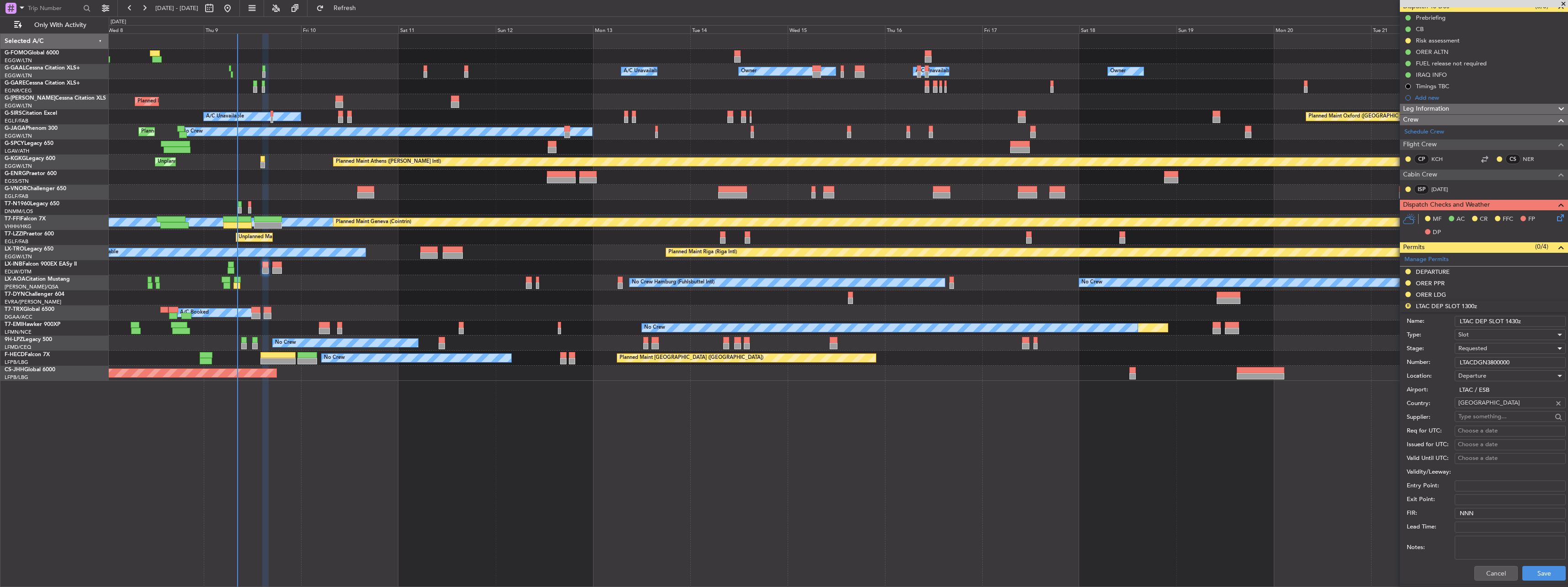
scroll to position [183, 0]
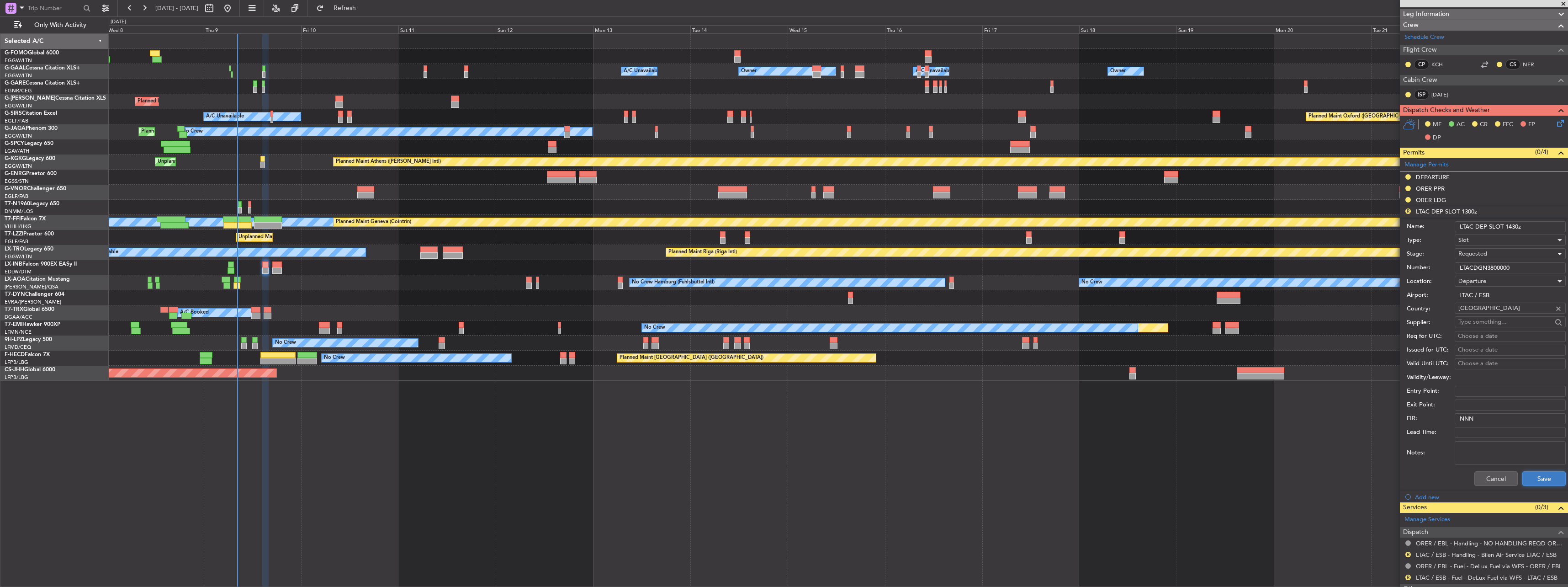
click at [1553, 478] on button "Save" at bounding box center [1544, 479] width 43 height 15
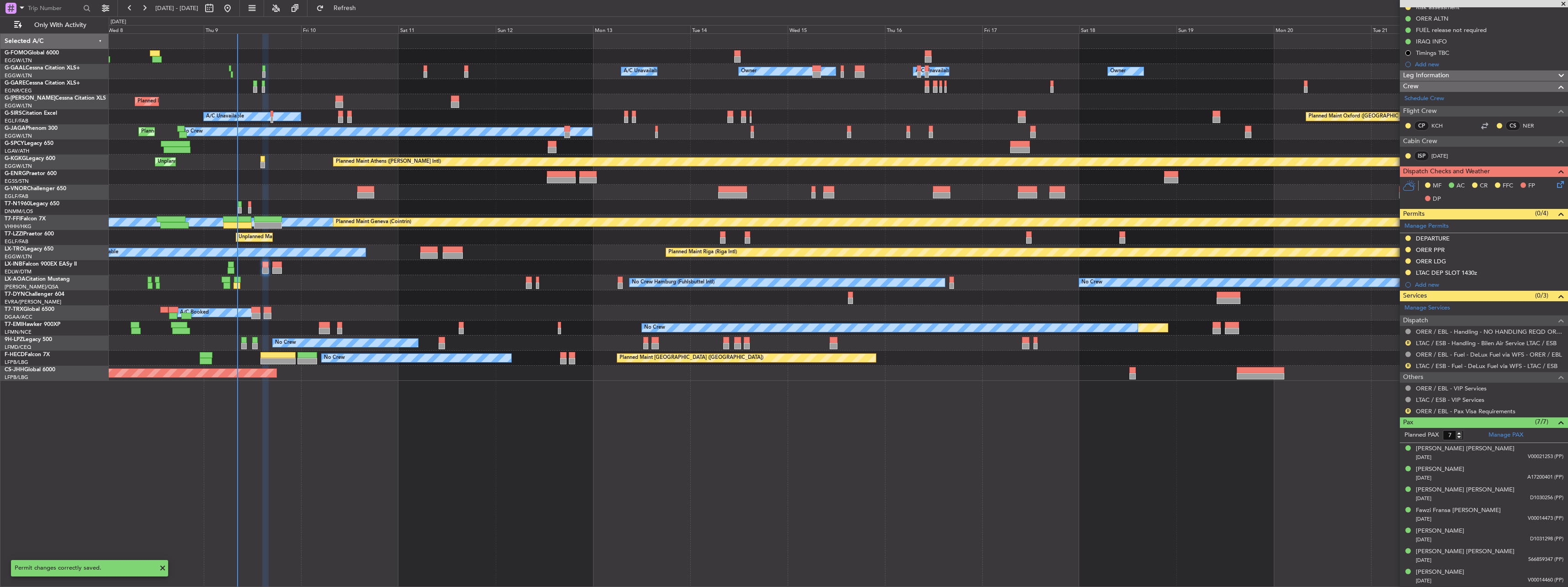
scroll to position [121, 0]
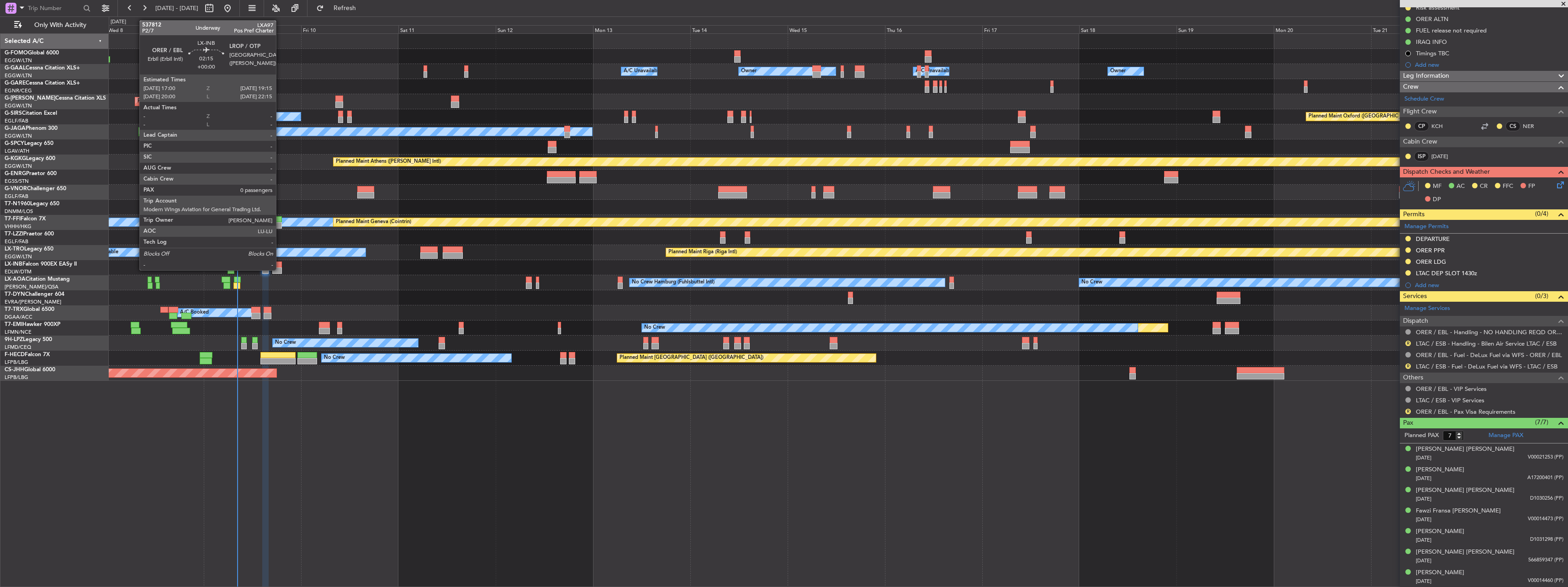
click at [280, 269] on div at bounding box center [276, 270] width 9 height 7
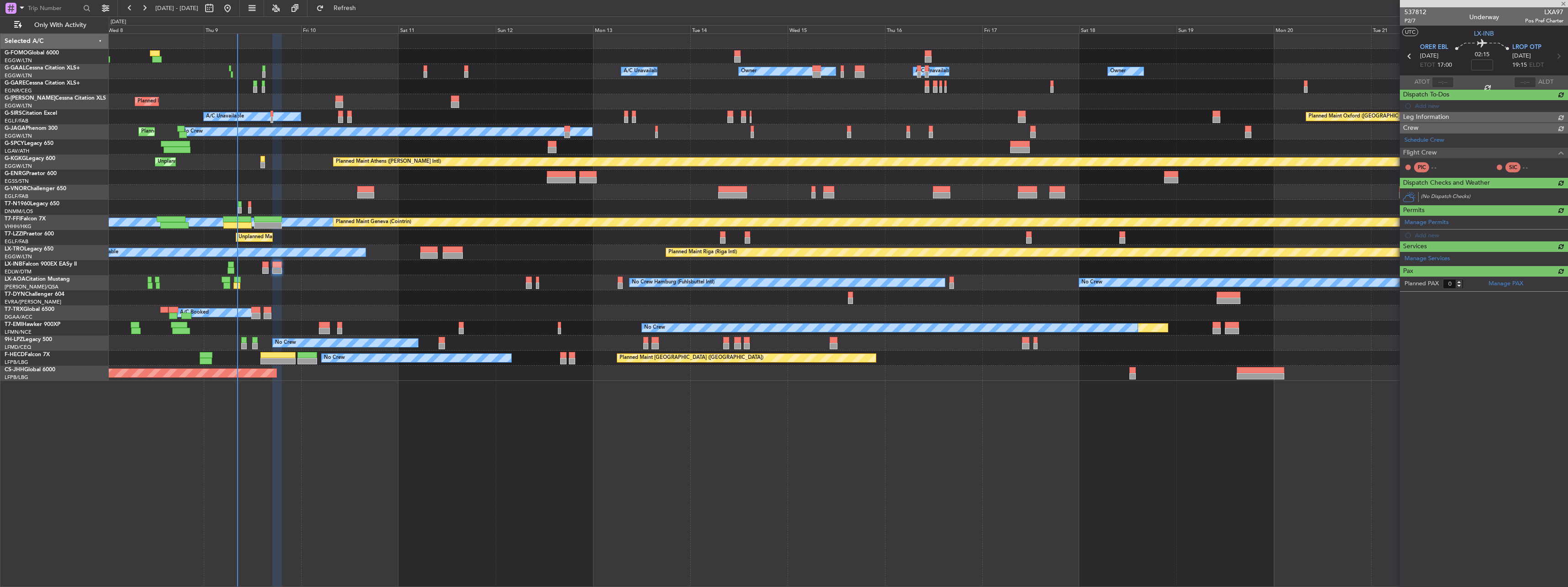
scroll to position [0, 0]
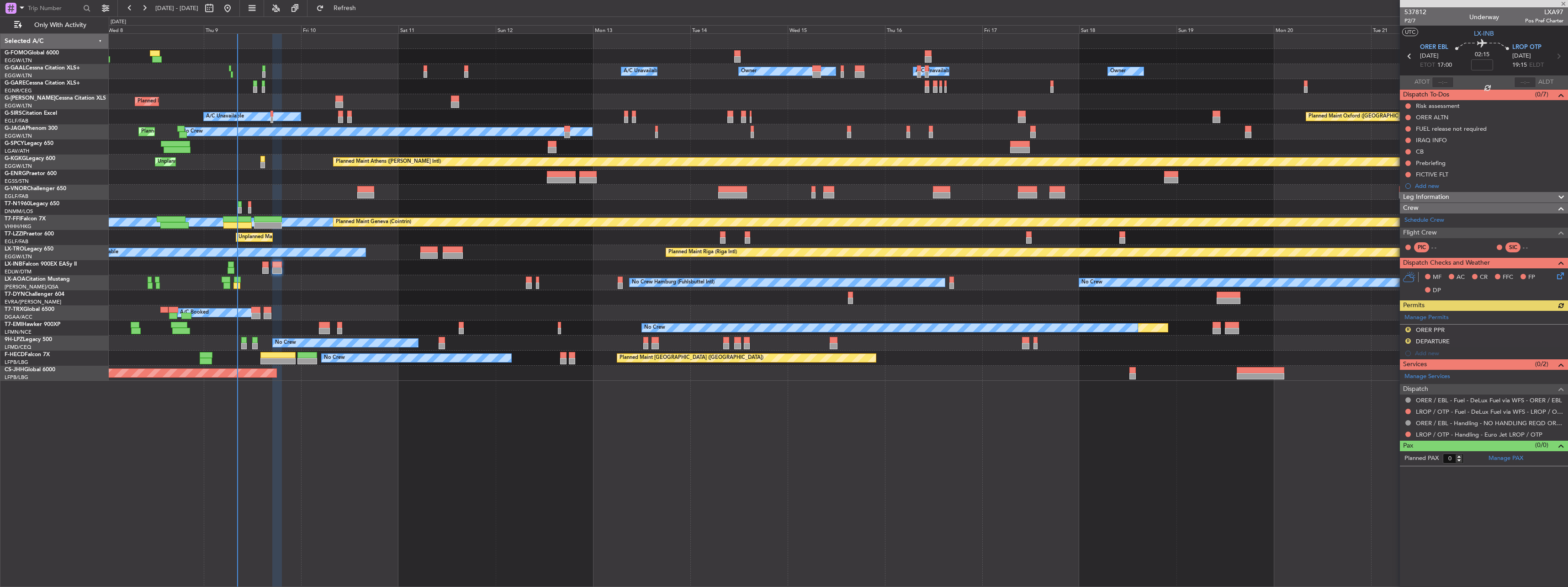
click at [1409, 328] on div "Manage Permits R ORER PPR R DEPARTURE Add new" at bounding box center [1484, 335] width 168 height 49
click at [1408, 329] on button "R" at bounding box center [1408, 329] width 5 height 5
click at [1393, 365] on li "Requested" at bounding box center [1407, 370] width 105 height 14
click at [1406, 342] on button "R" at bounding box center [1408, 340] width 5 height 5
click at [1393, 380] on span "Requested" at bounding box center [1382, 381] width 29 height 9
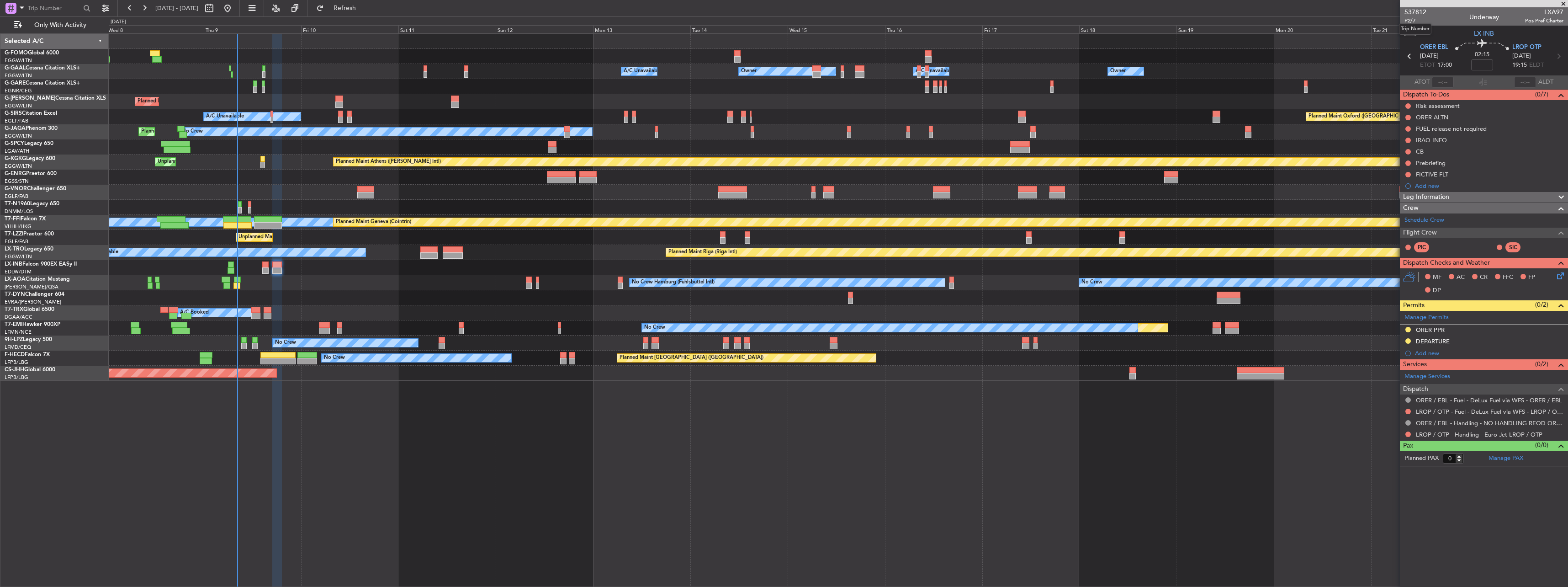
click at [1426, 27] on div "Trip Number" at bounding box center [1415, 29] width 32 height 12
click at [1412, 21] on span "P2/7" at bounding box center [1415, 21] width 22 height 8
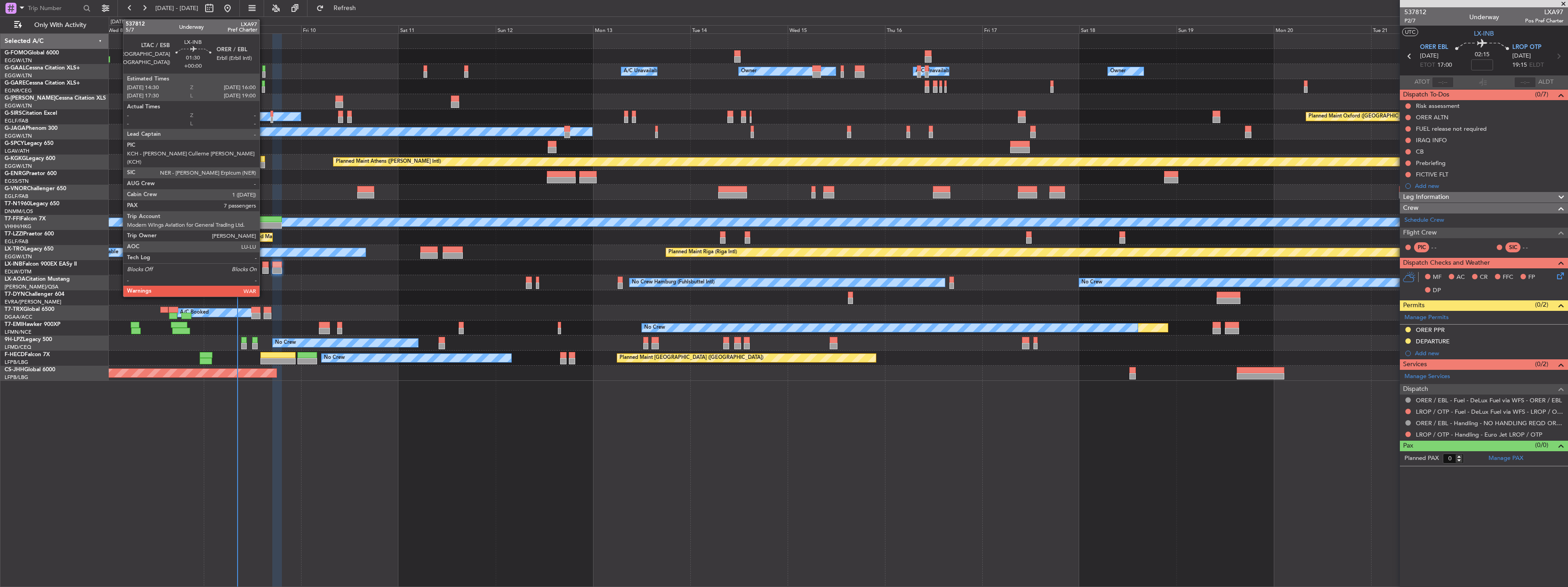
click at [264, 269] on div at bounding box center [265, 270] width 7 height 7
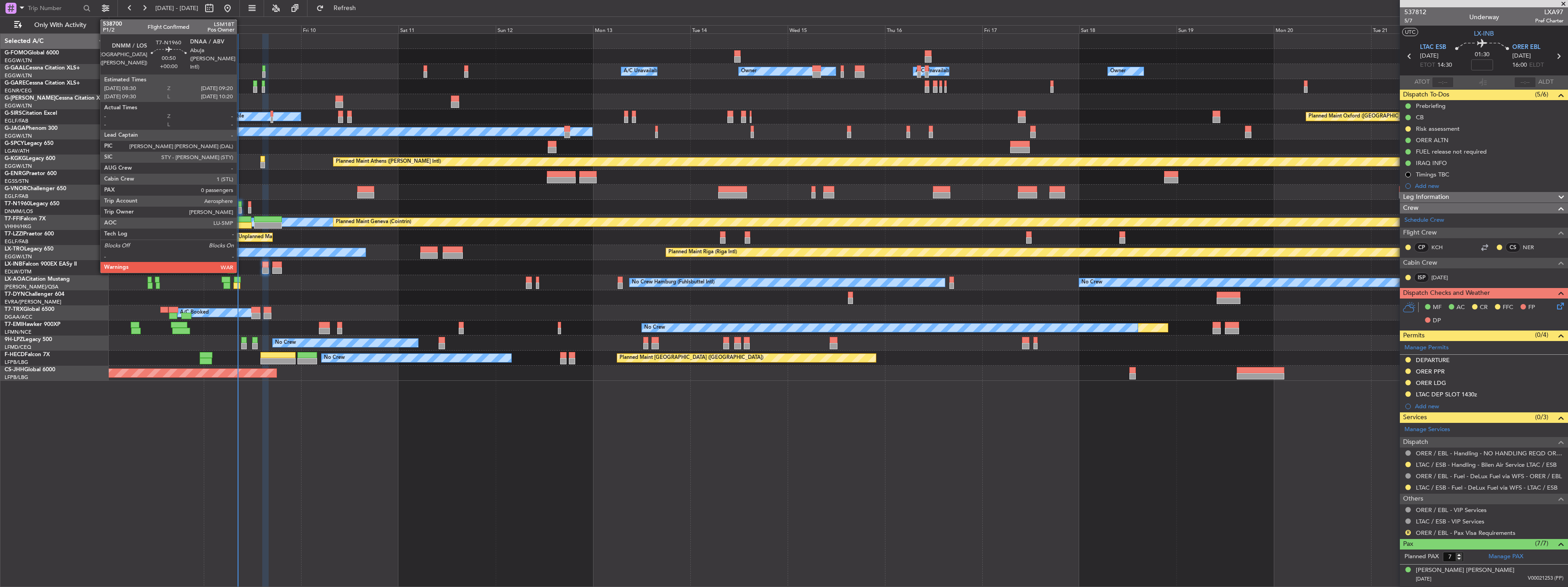
click at [241, 206] on div at bounding box center [240, 204] width 4 height 7
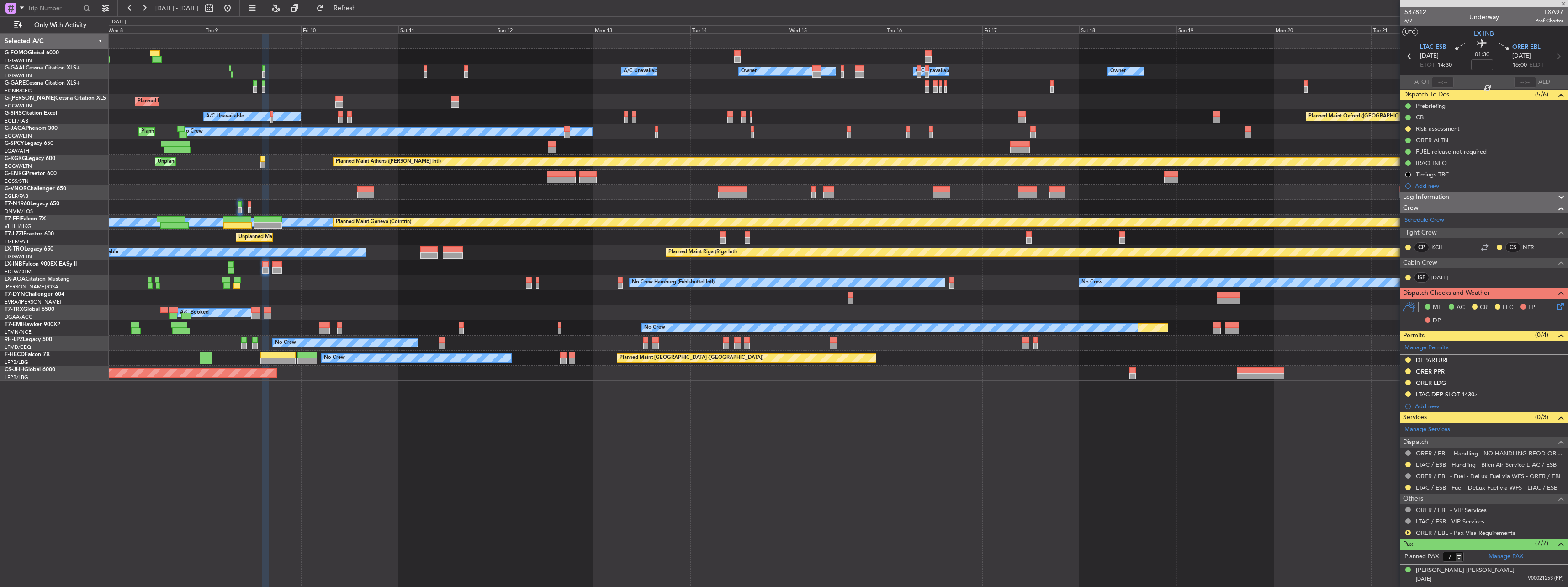
type input "0"
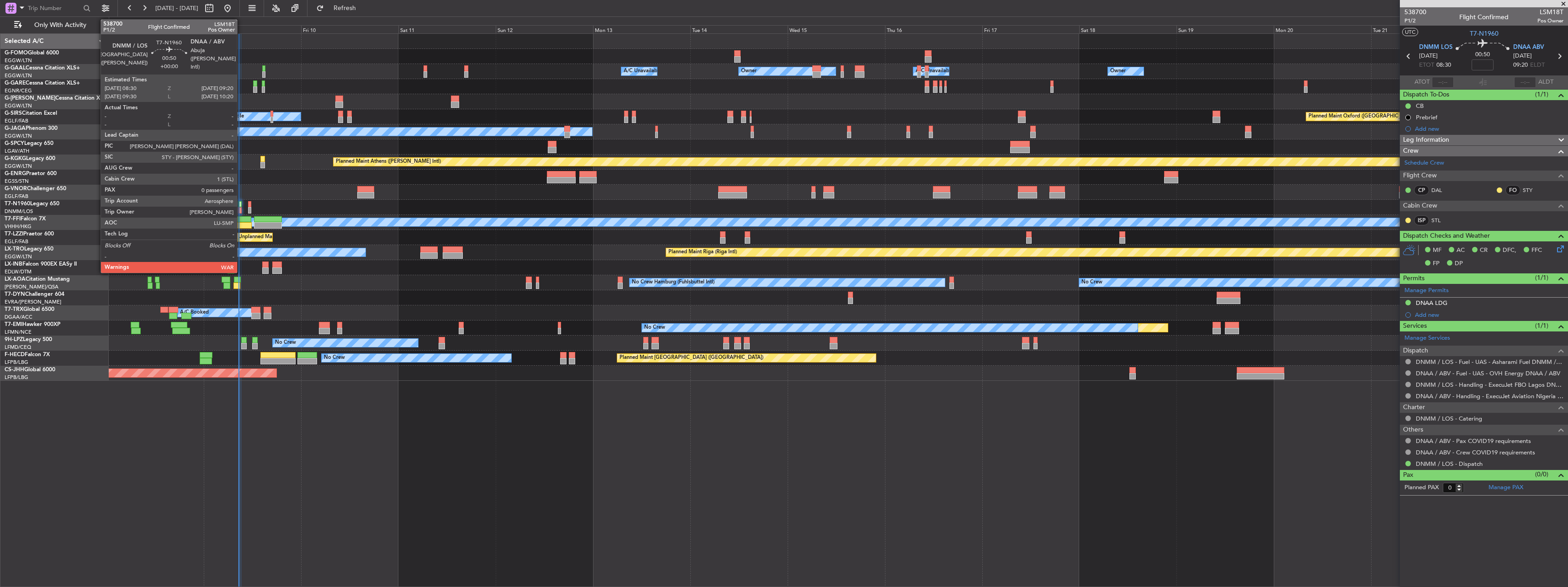
click at [241, 204] on div at bounding box center [240, 204] width 4 height 7
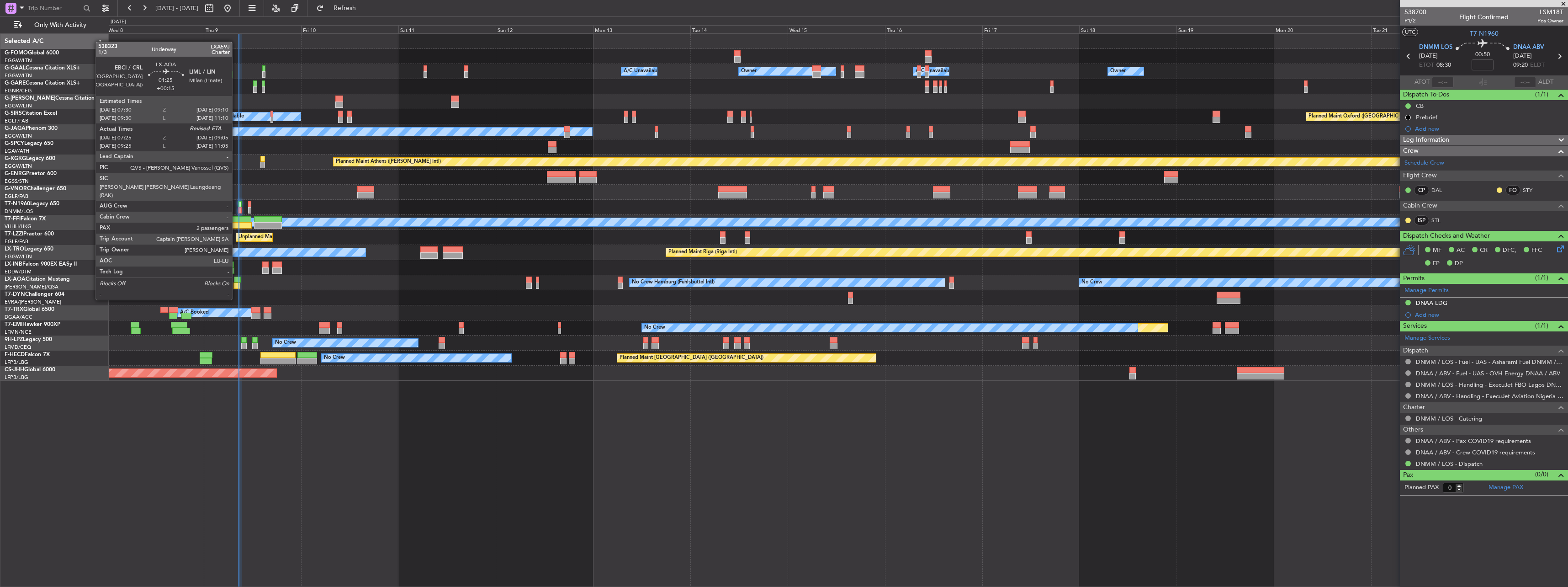
click at [236, 283] on div at bounding box center [237, 286] width 7 height 7
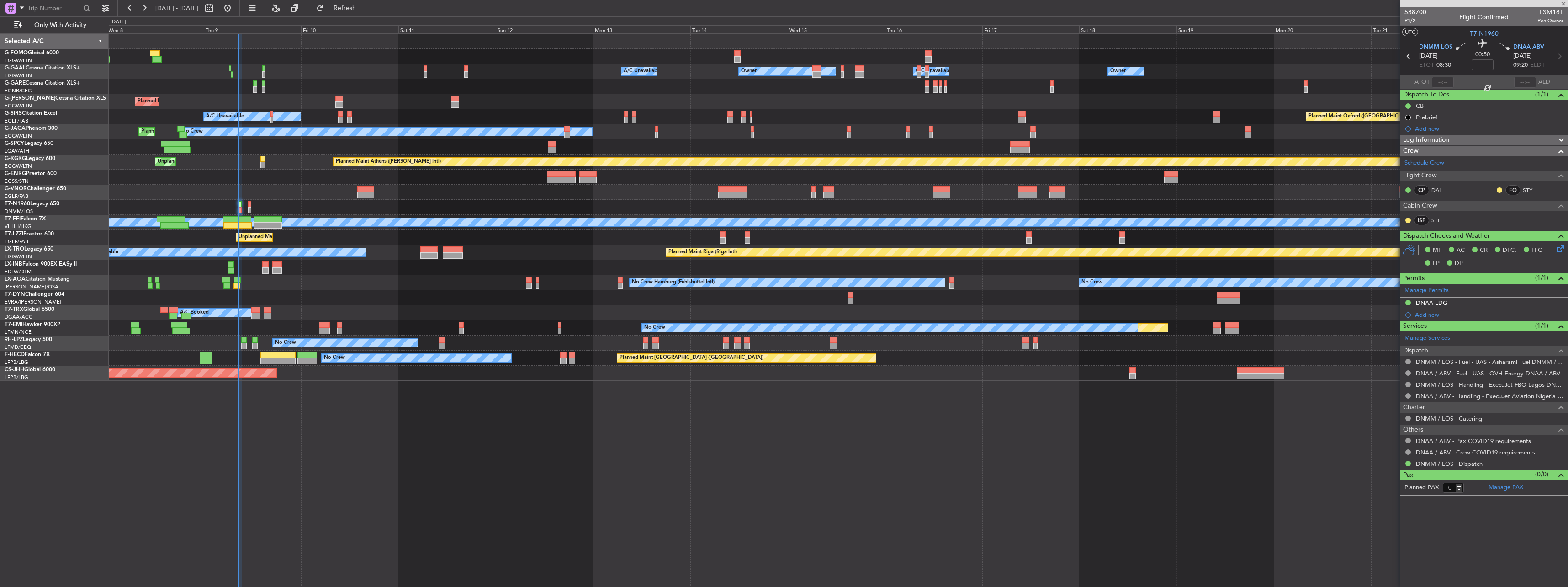
type input "+00:15"
type input "07:35"
type input "2"
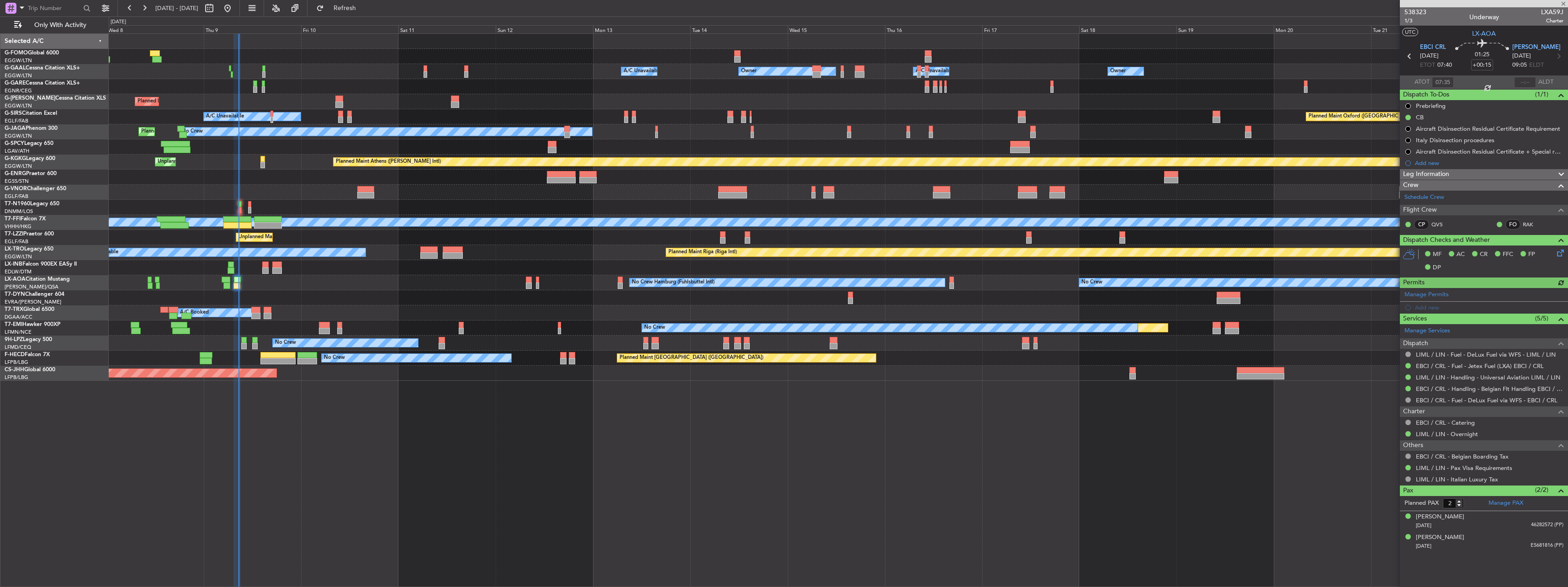
click at [1547, 12] on span "LXA59J" at bounding box center [1552, 12] width 23 height 10
click at [1548, 12] on span "LXA59J" at bounding box center [1552, 12] width 23 height 10
copy span "LXA59J"
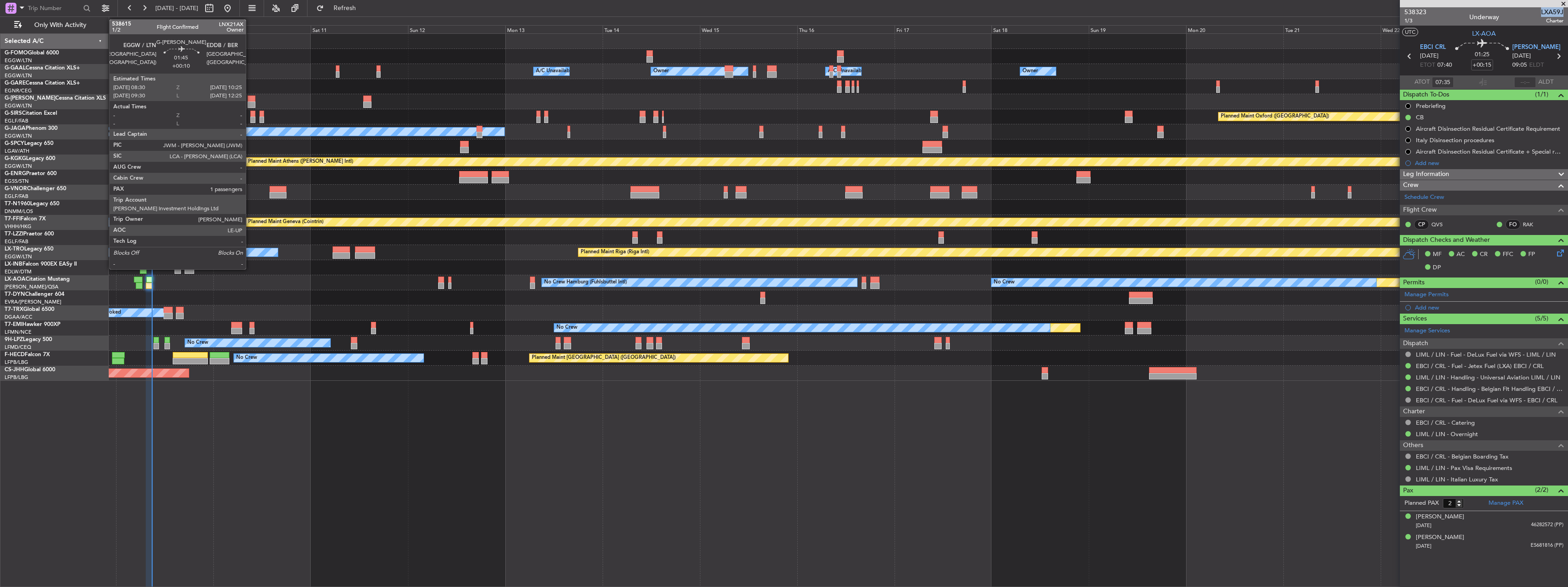
click at [250, 101] on div at bounding box center [252, 99] width 9 height 7
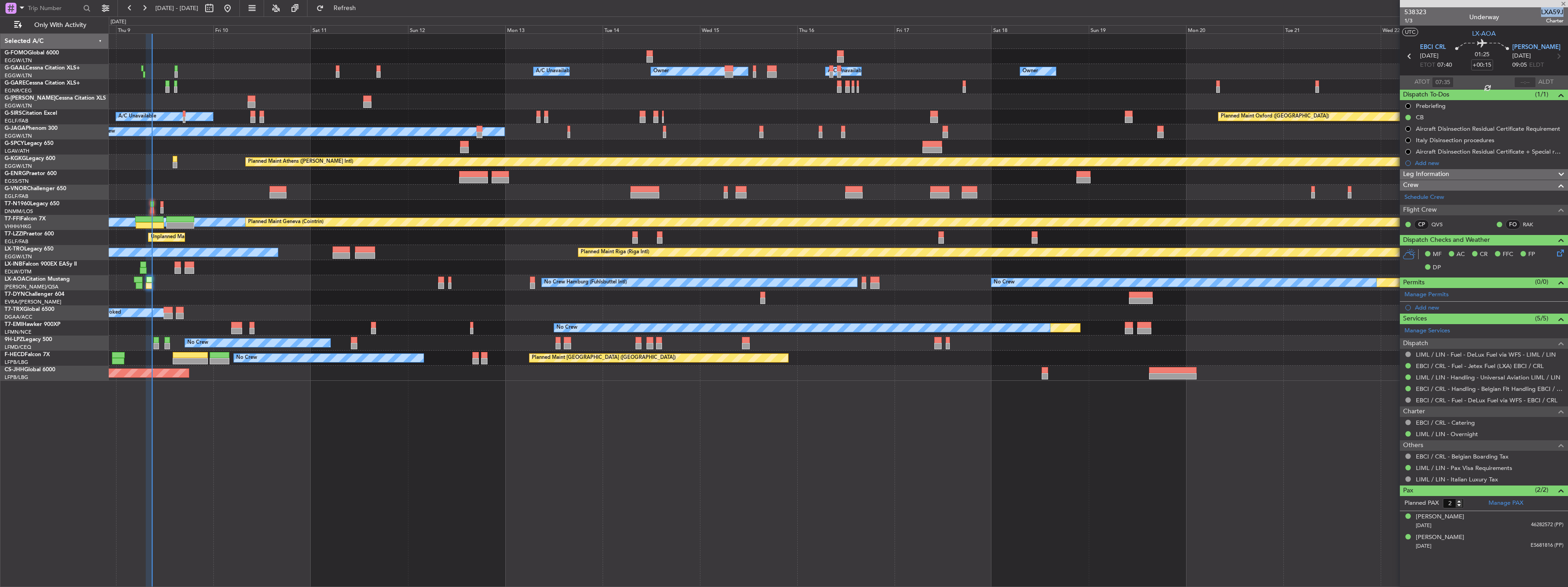
type input "+00:10"
type input "1"
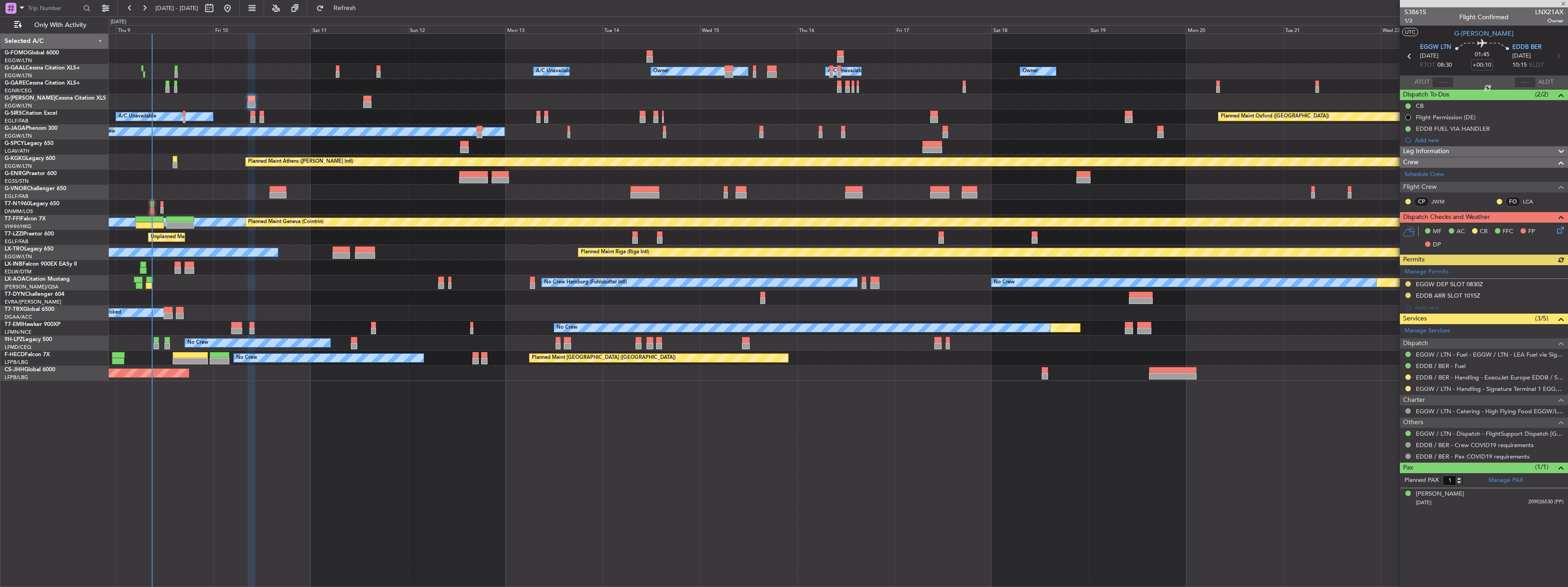
click at [1408, 294] on div "Manage Permits EGGW DEP SLOT 0830Z EDDB ARR SLOT 1015Z Add new" at bounding box center [1484, 289] width 168 height 49
click at [1408, 295] on div "Manage Permits EGGW DEP SLOT 0830Z EDDB ARR SLOT 1015Z Add new" at bounding box center [1484, 289] width 168 height 49
click at [1407, 295] on button at bounding box center [1408, 295] width 5 height 5
click at [1391, 403] on span "Received OK" at bounding box center [1385, 404] width 35 height 9
click at [1408, 377] on button at bounding box center [1408, 377] width 5 height 5
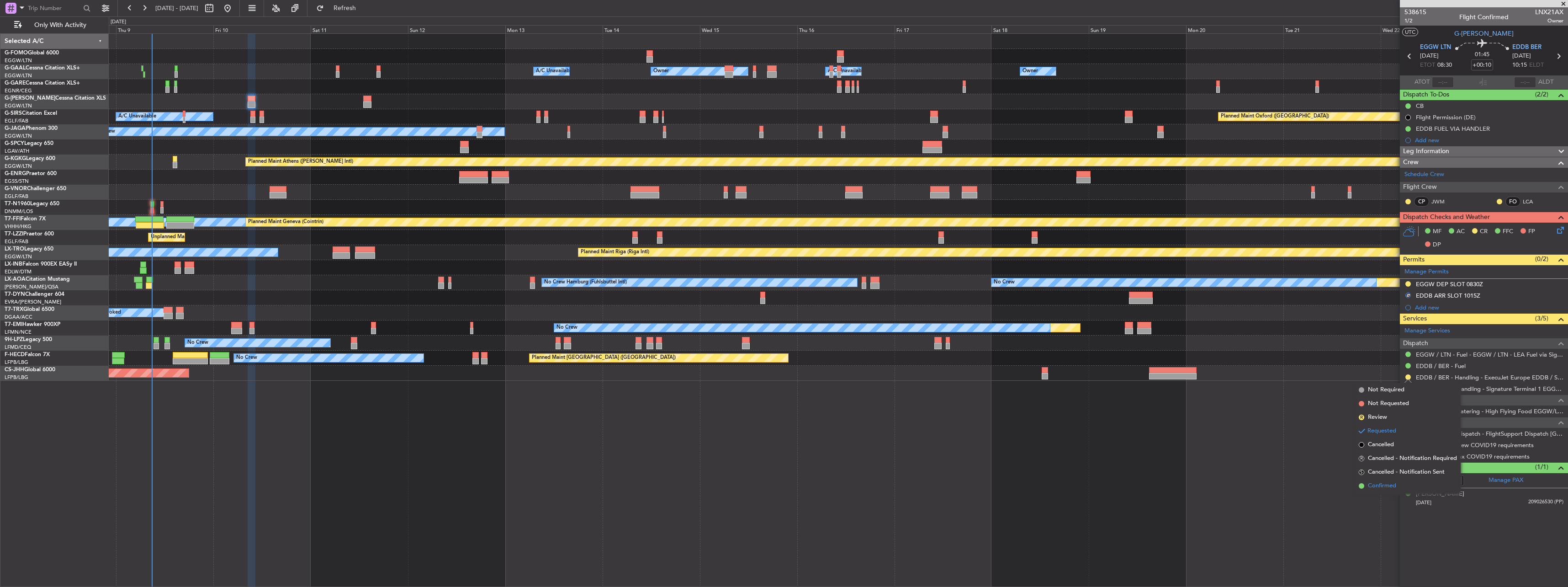
click at [1382, 483] on span "Confirmed" at bounding box center [1382, 485] width 29 height 9
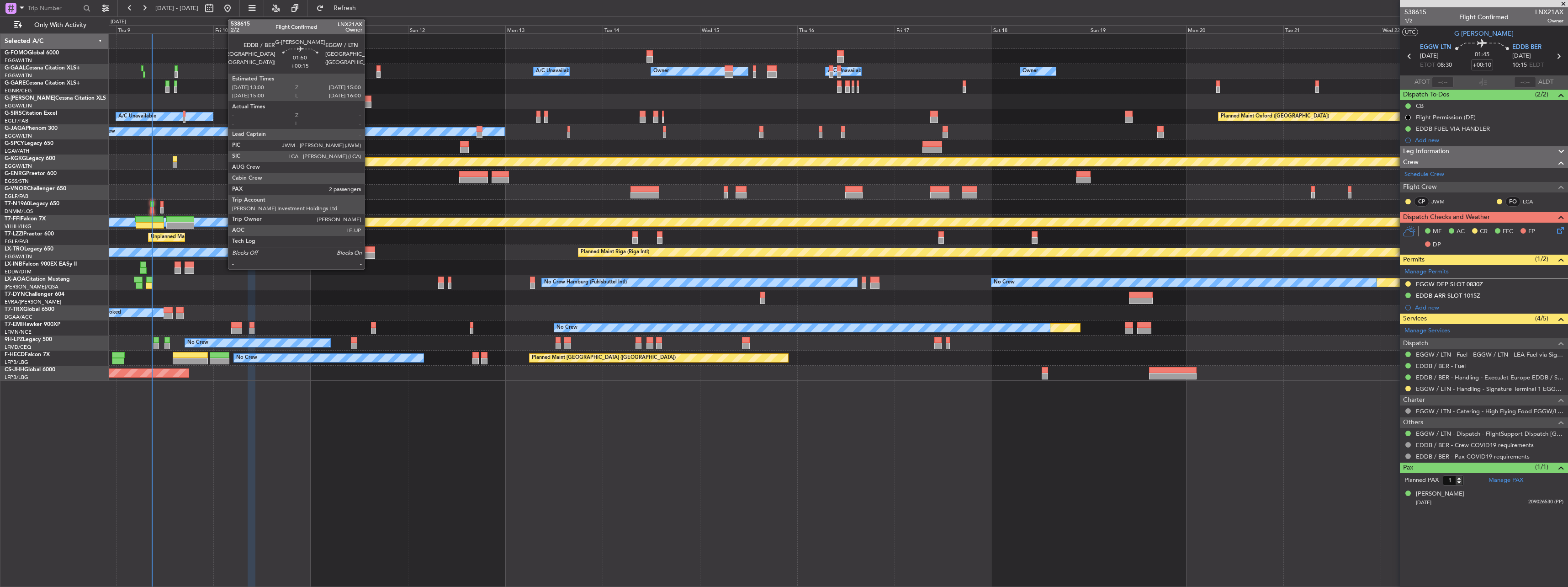
click at [369, 97] on div at bounding box center [368, 99] width 9 height 7
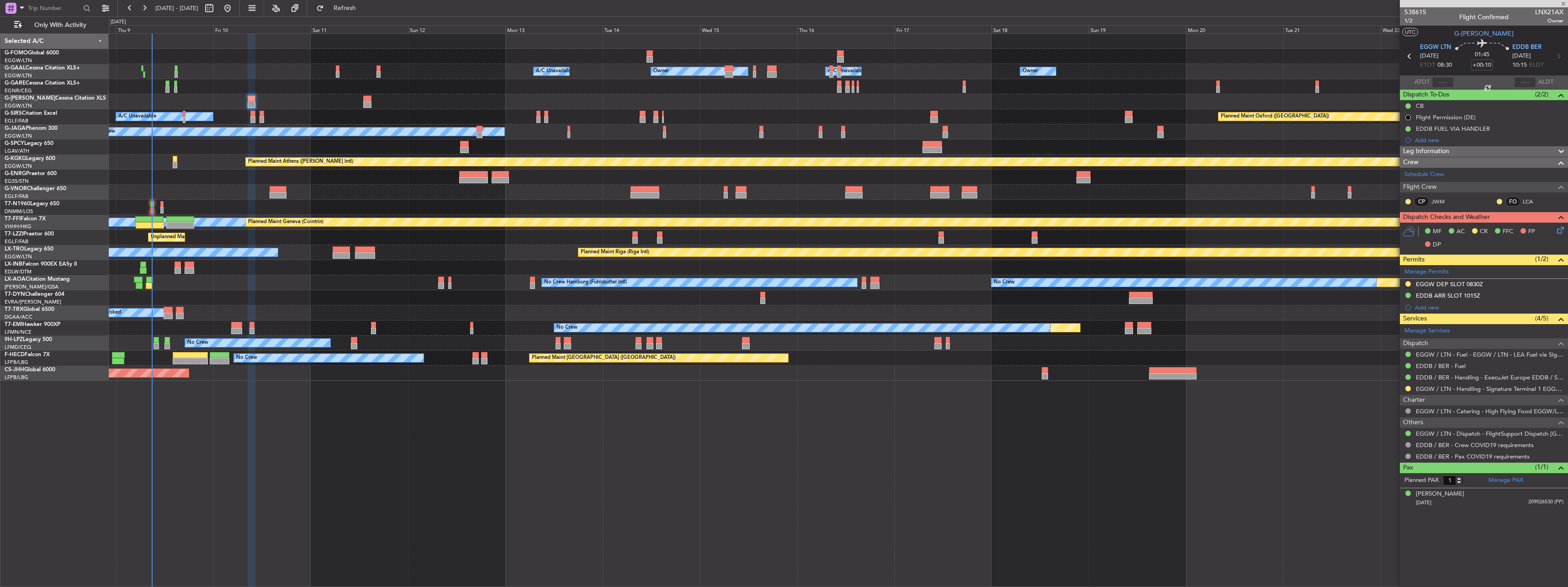
type input "+00:15"
type input "2"
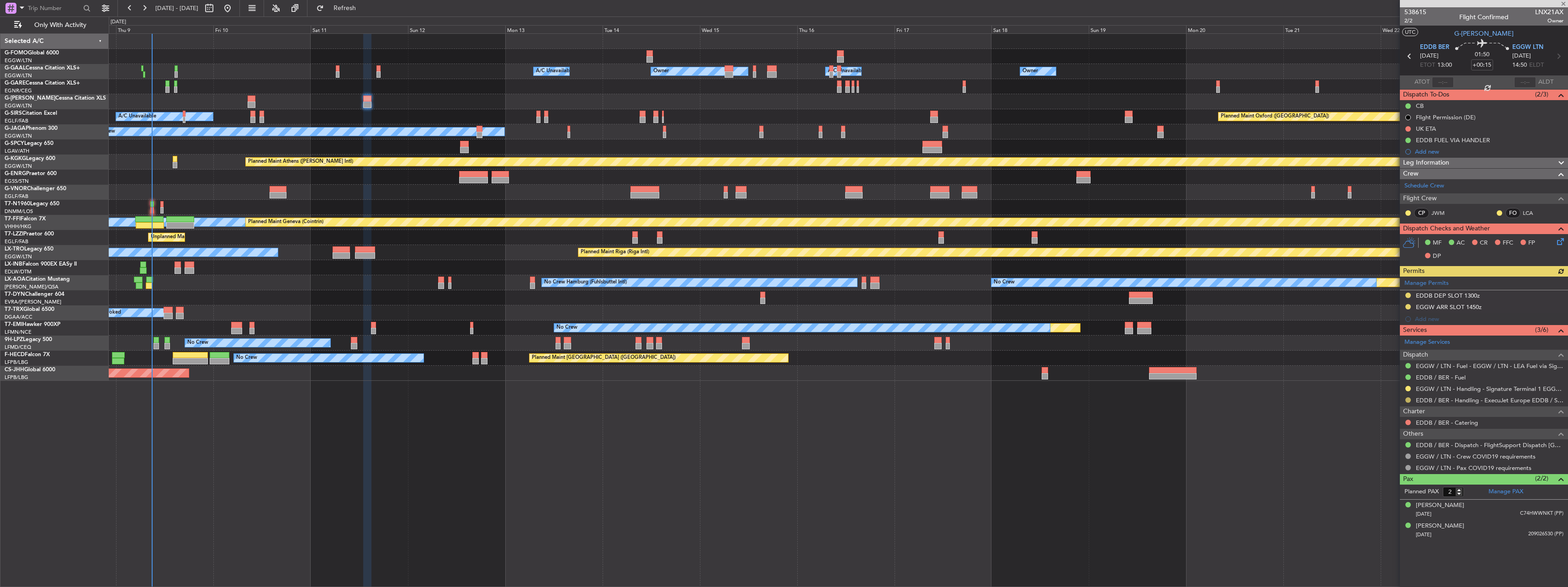
click at [1408, 399] on button at bounding box center [1408, 399] width 5 height 5
click at [1386, 512] on span "Confirmed" at bounding box center [1382, 508] width 29 height 9
click at [1410, 292] on button at bounding box center [1408, 295] width 5 height 5
click at [1387, 406] on span "Received OK" at bounding box center [1385, 404] width 35 height 9
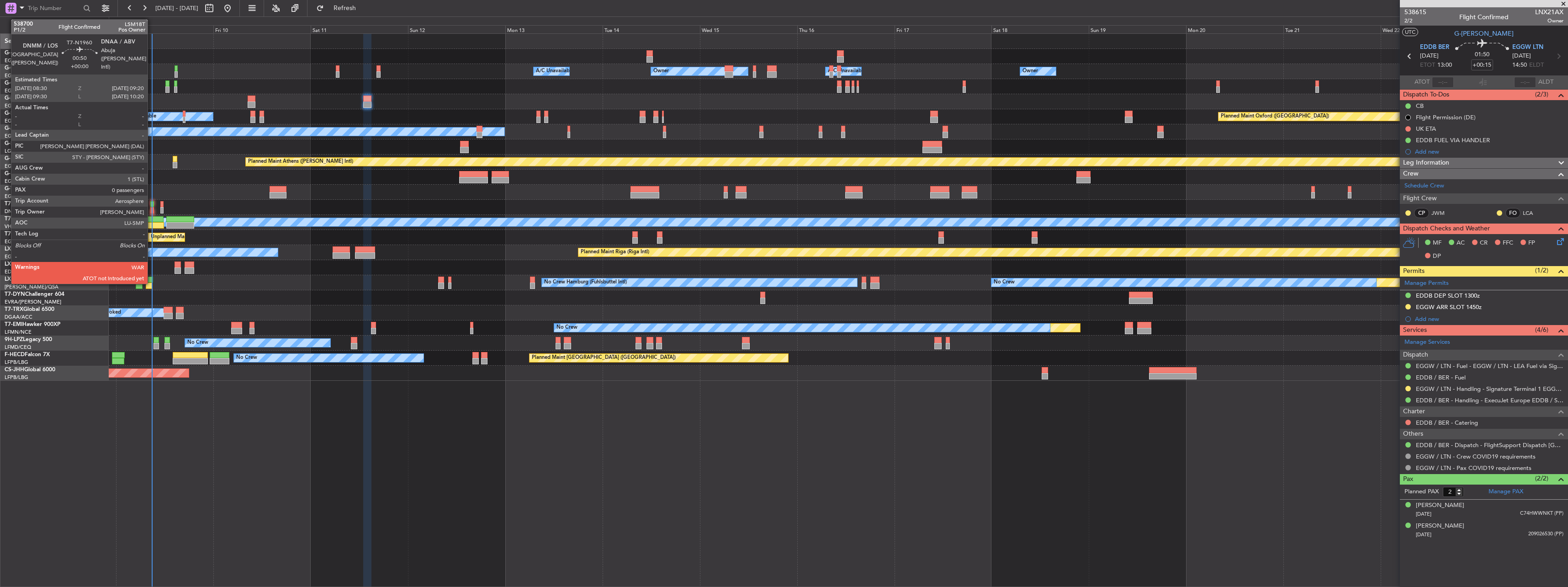
click at [152, 206] on div at bounding box center [152, 204] width 4 height 7
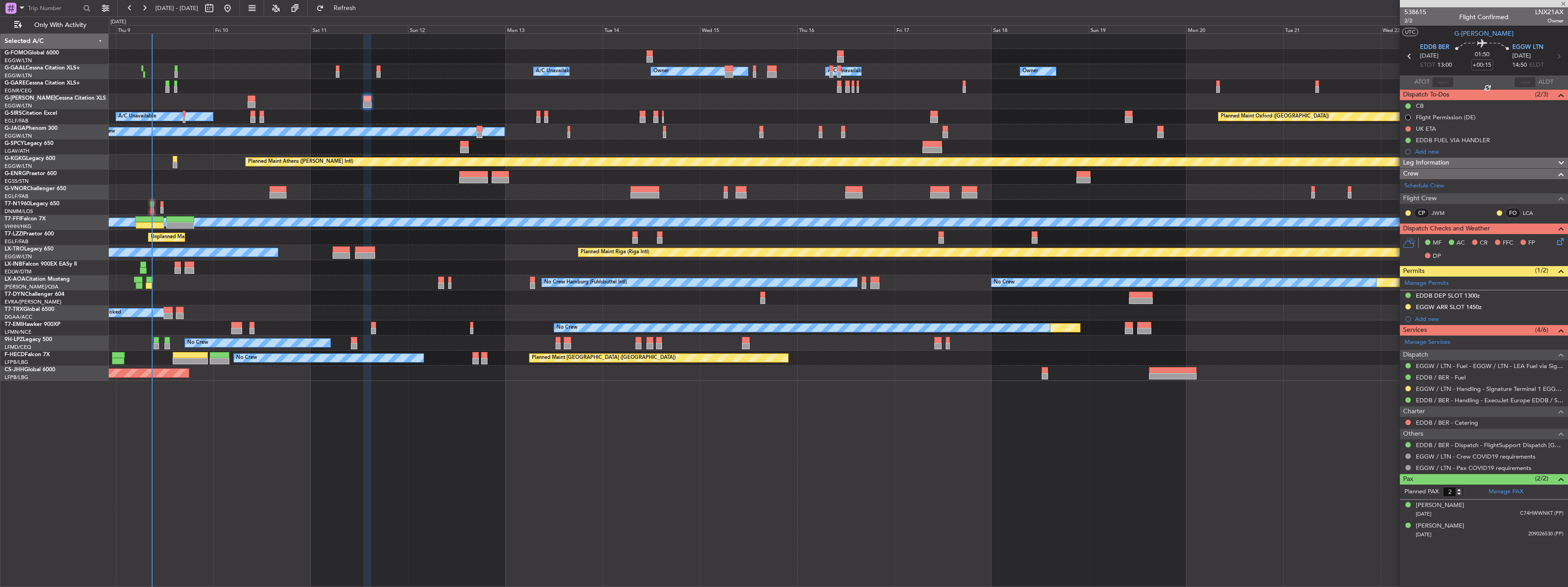
type input "0"
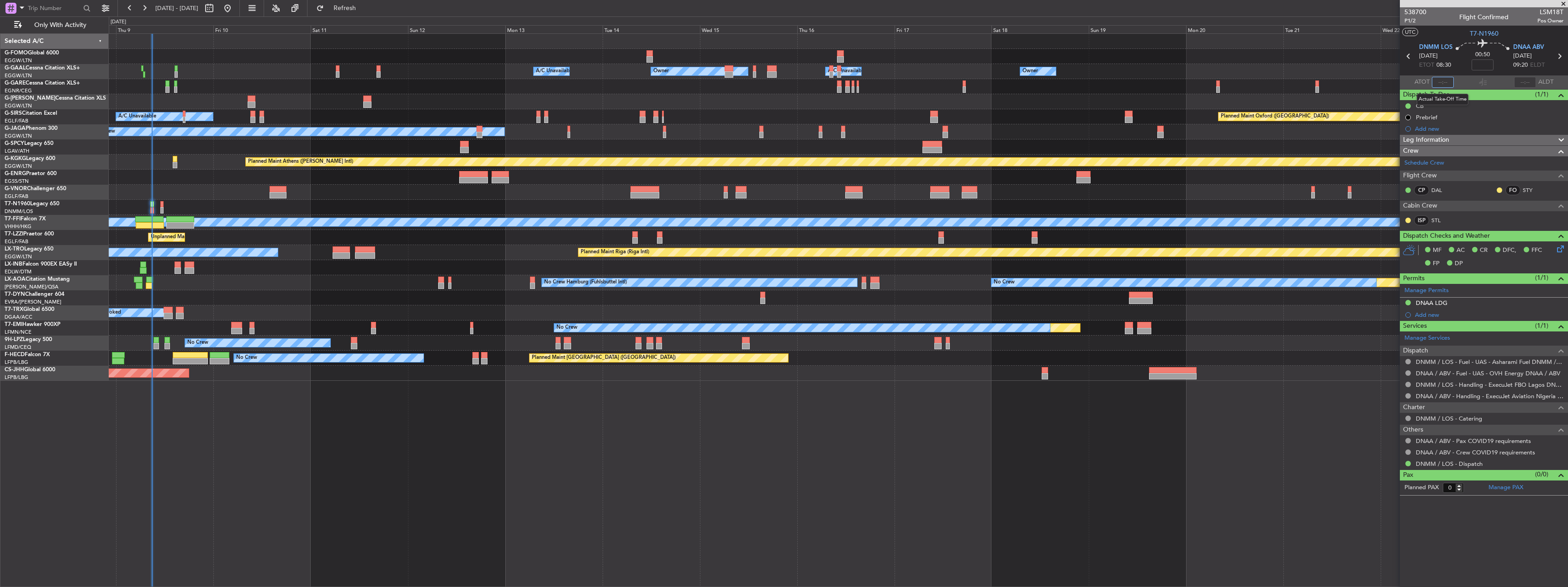
click at [1445, 80] on input "text" at bounding box center [1443, 82] width 22 height 11
type input "08:49"
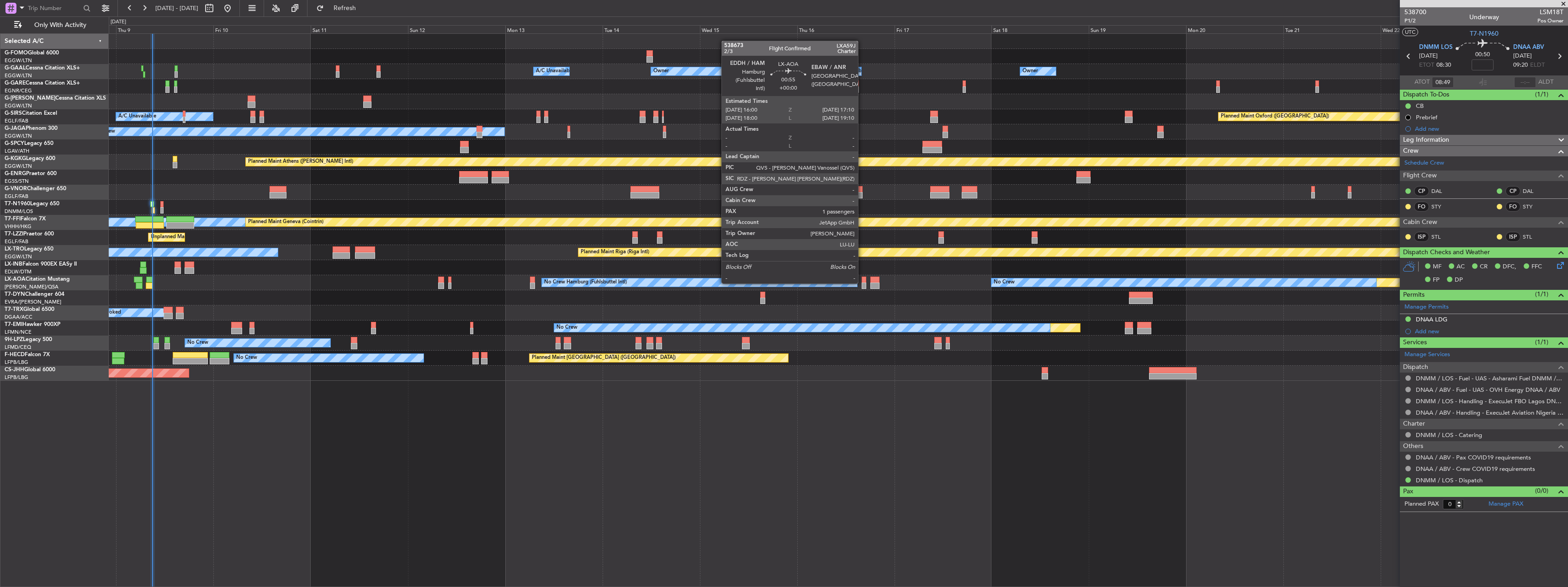
click at [862, 281] on div at bounding box center [864, 279] width 5 height 7
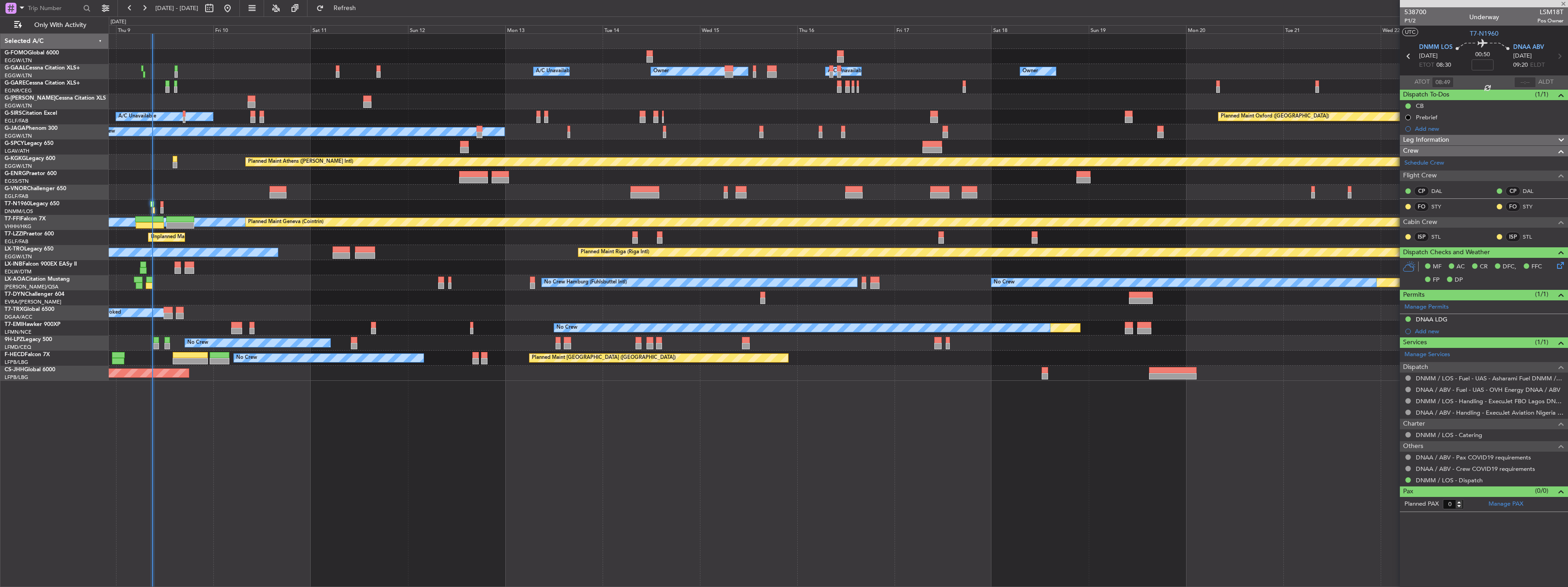
type input "1"
